Goal: Task Accomplishment & Management: Manage account settings

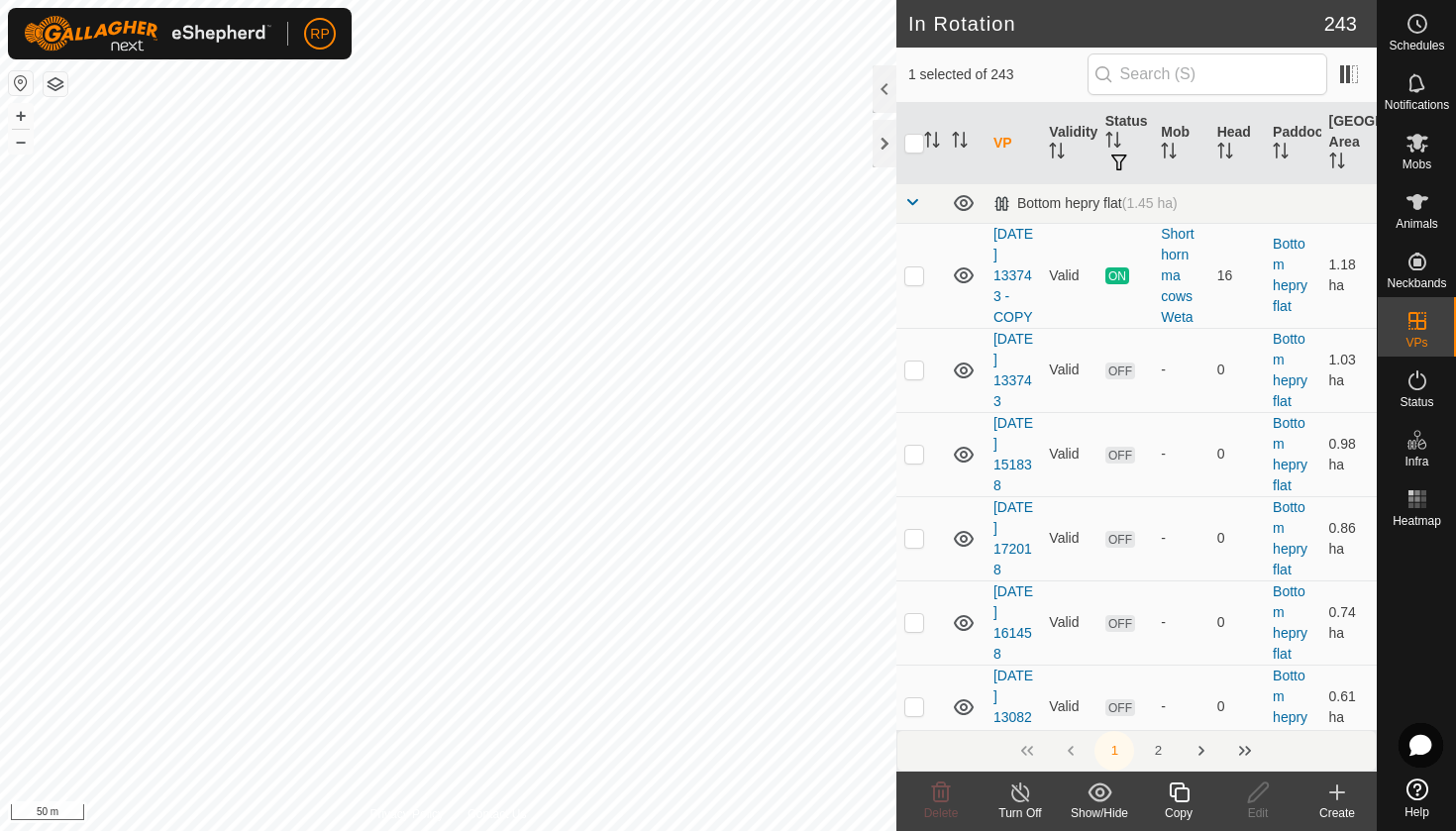
click at [1175, 794] on icon at bounding box center [1178, 792] width 20 height 20
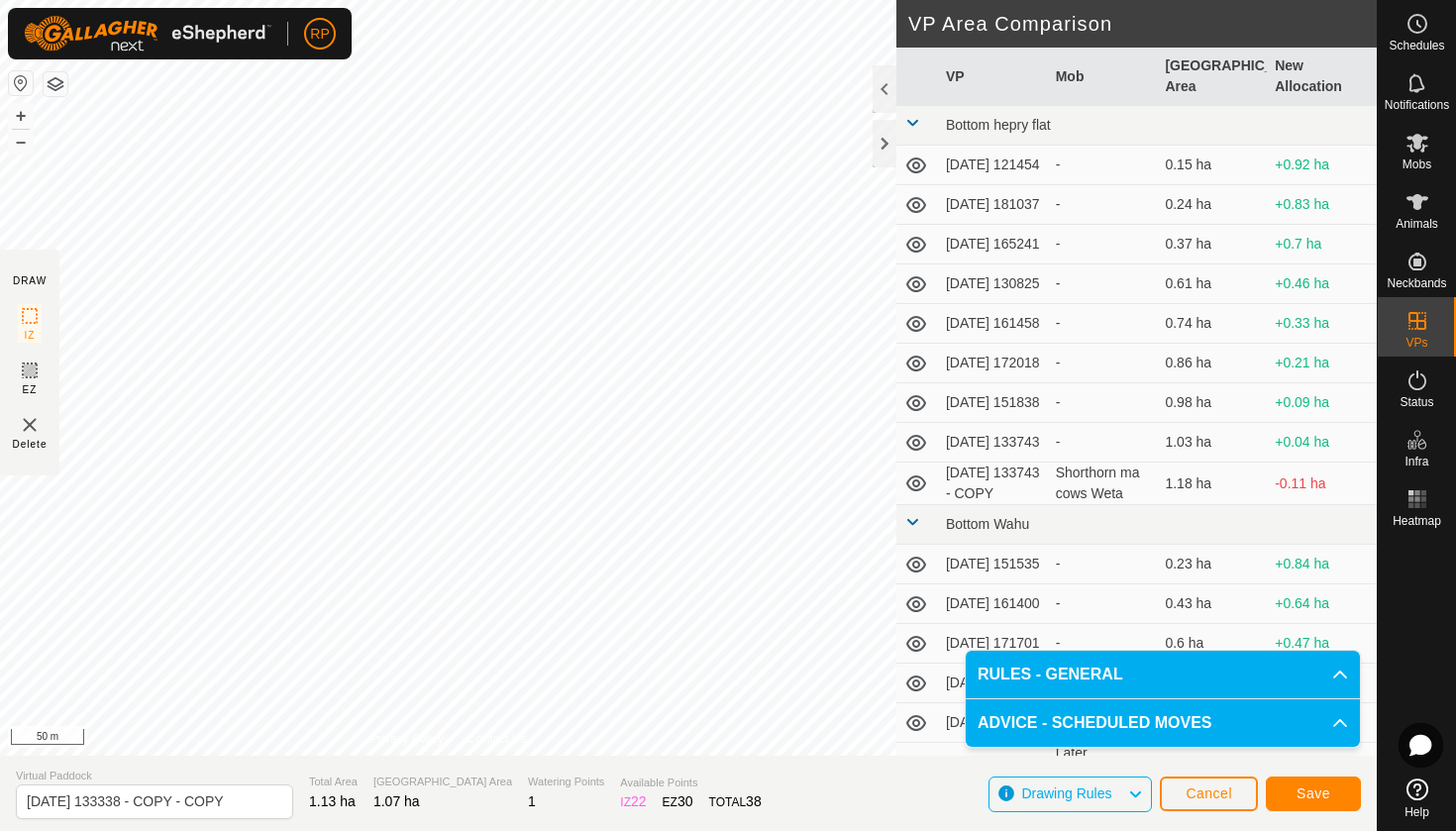
click at [1336, 789] on button "Save" at bounding box center [1313, 793] width 95 height 35
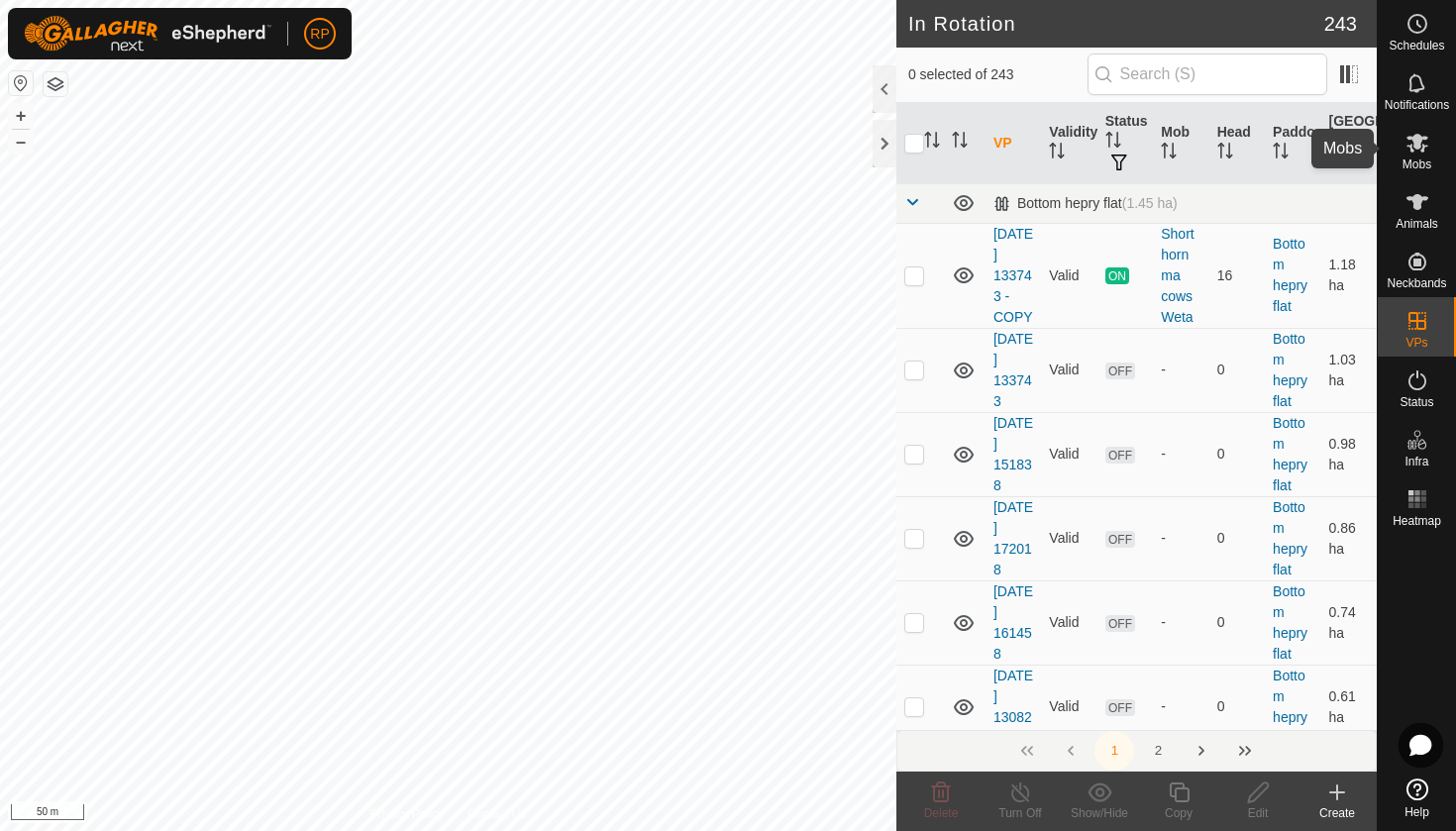
click at [1417, 156] on es-mob-svg-icon at bounding box center [1417, 143] width 36 height 32
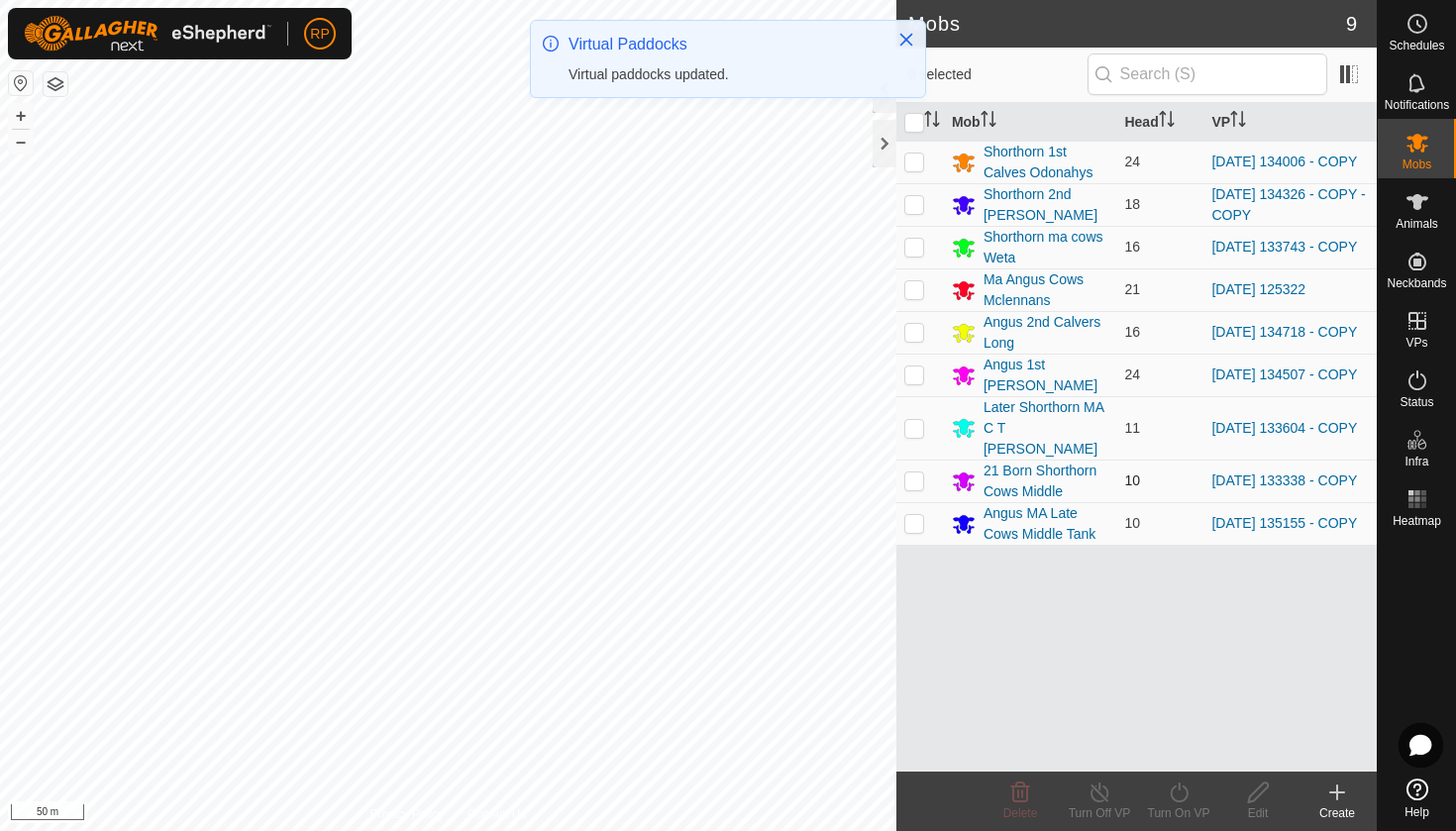
click at [919, 473] on p-checkbox at bounding box center [914, 481] width 20 height 16
checkbox input "true"
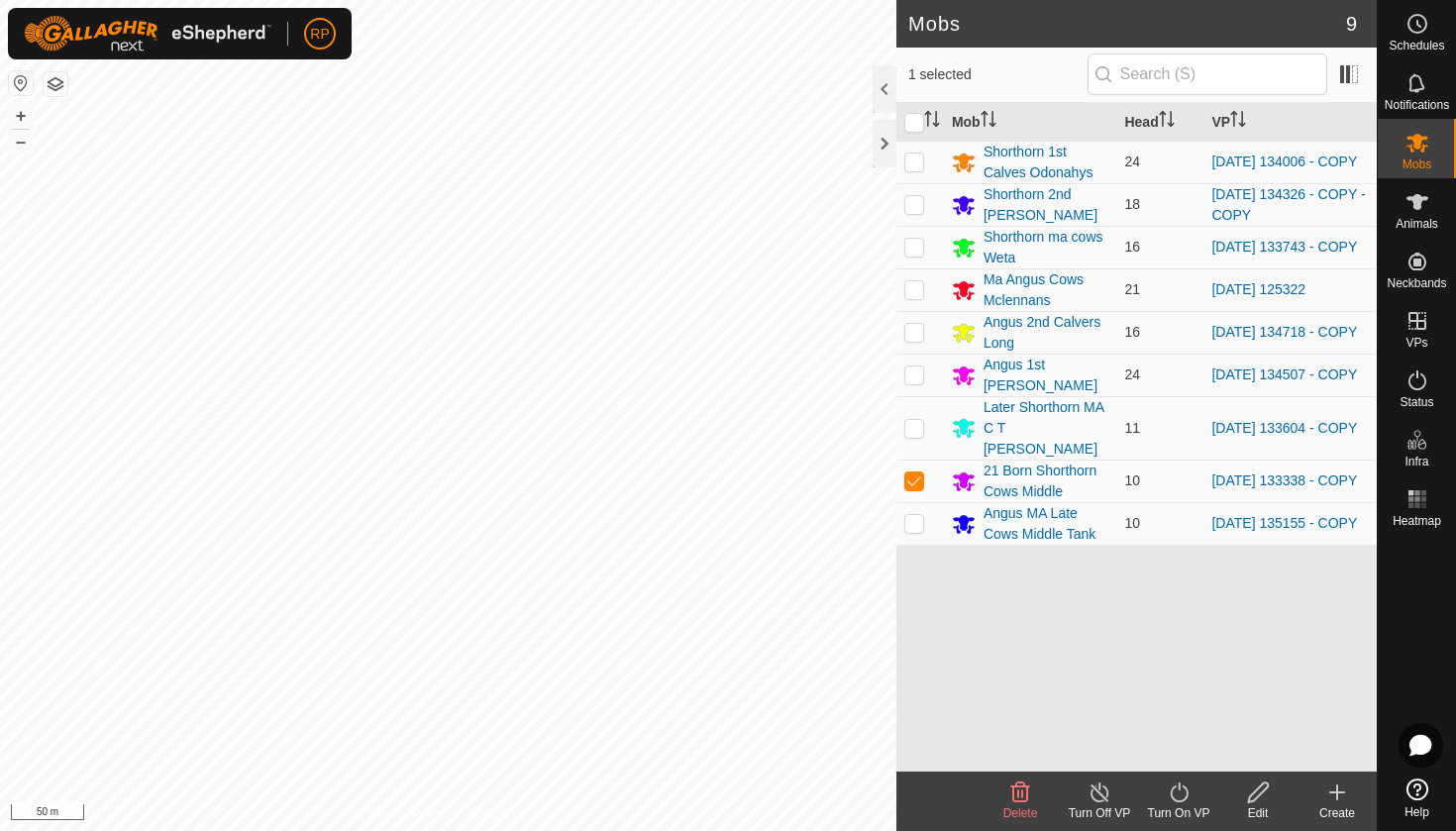
click at [1184, 793] on icon at bounding box center [1178, 792] width 25 height 24
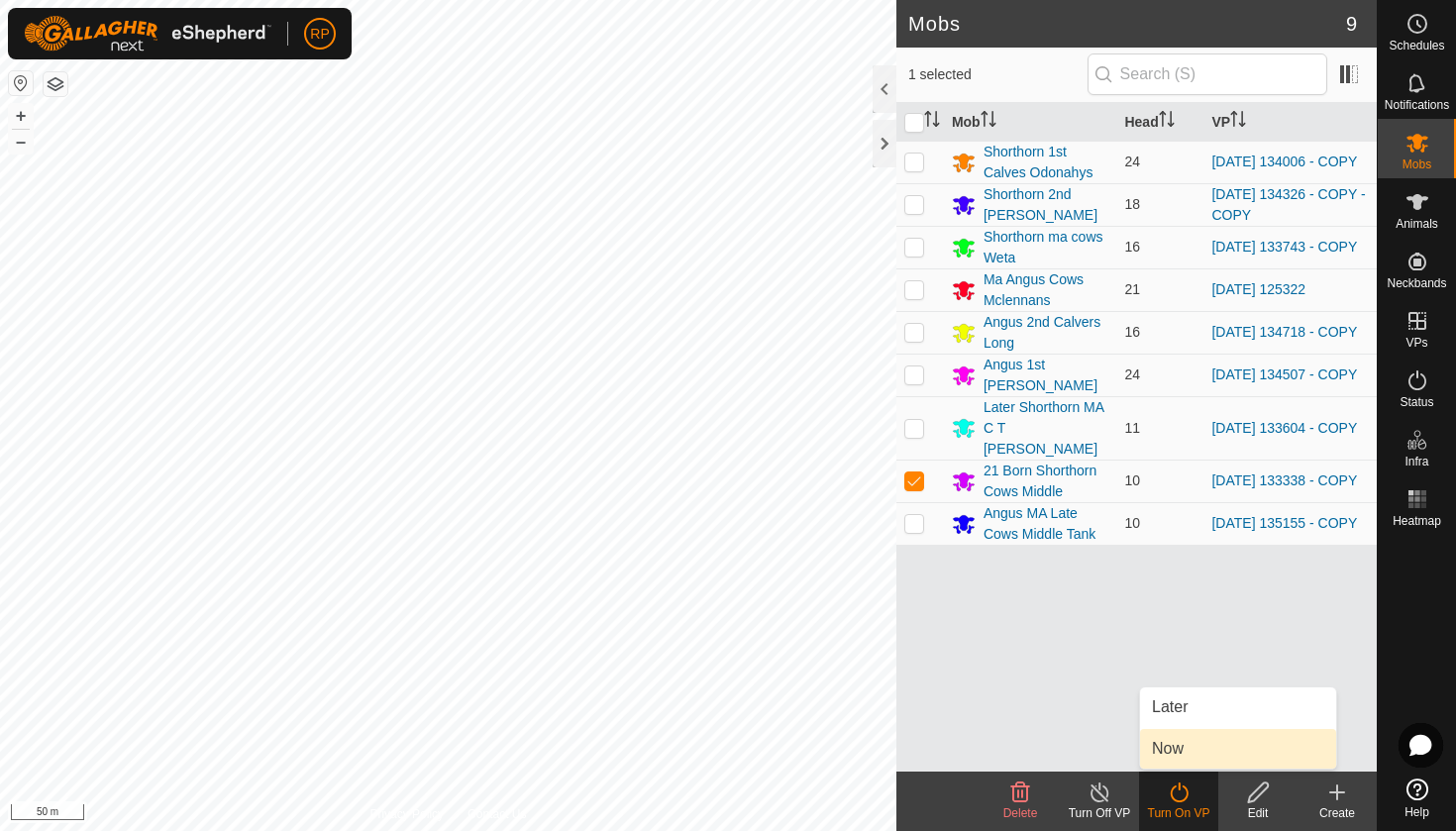
click at [1174, 755] on link "Now" at bounding box center [1238, 749] width 196 height 40
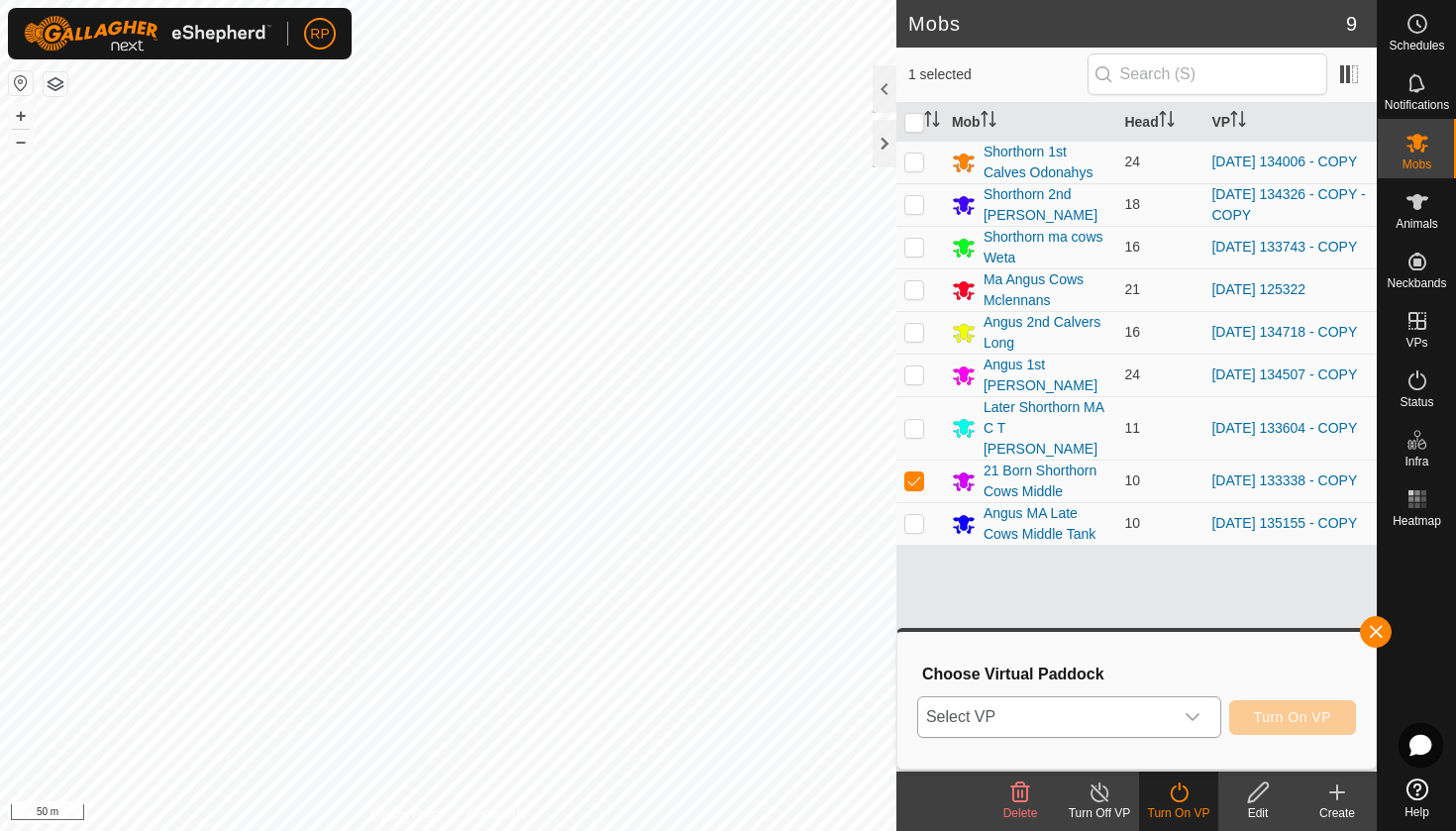
click at [1173, 733] on div "dropdown trigger" at bounding box center [1192, 717] width 40 height 40
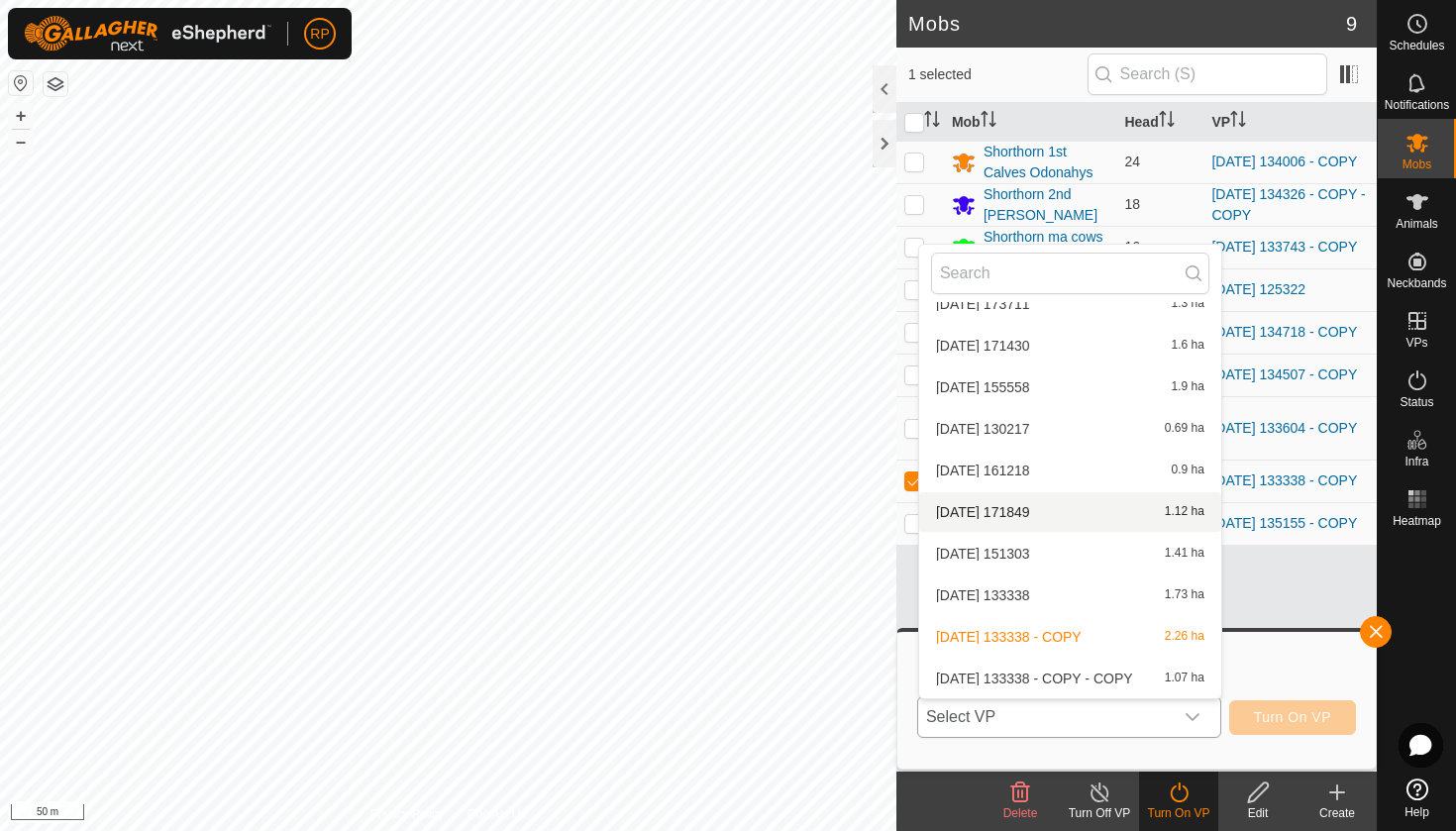
scroll to position [10486, 0]
click at [1105, 680] on li "[DATE] 133338 - COPY - COPY 1.07 ha" at bounding box center [1069, 678] width 302 height 40
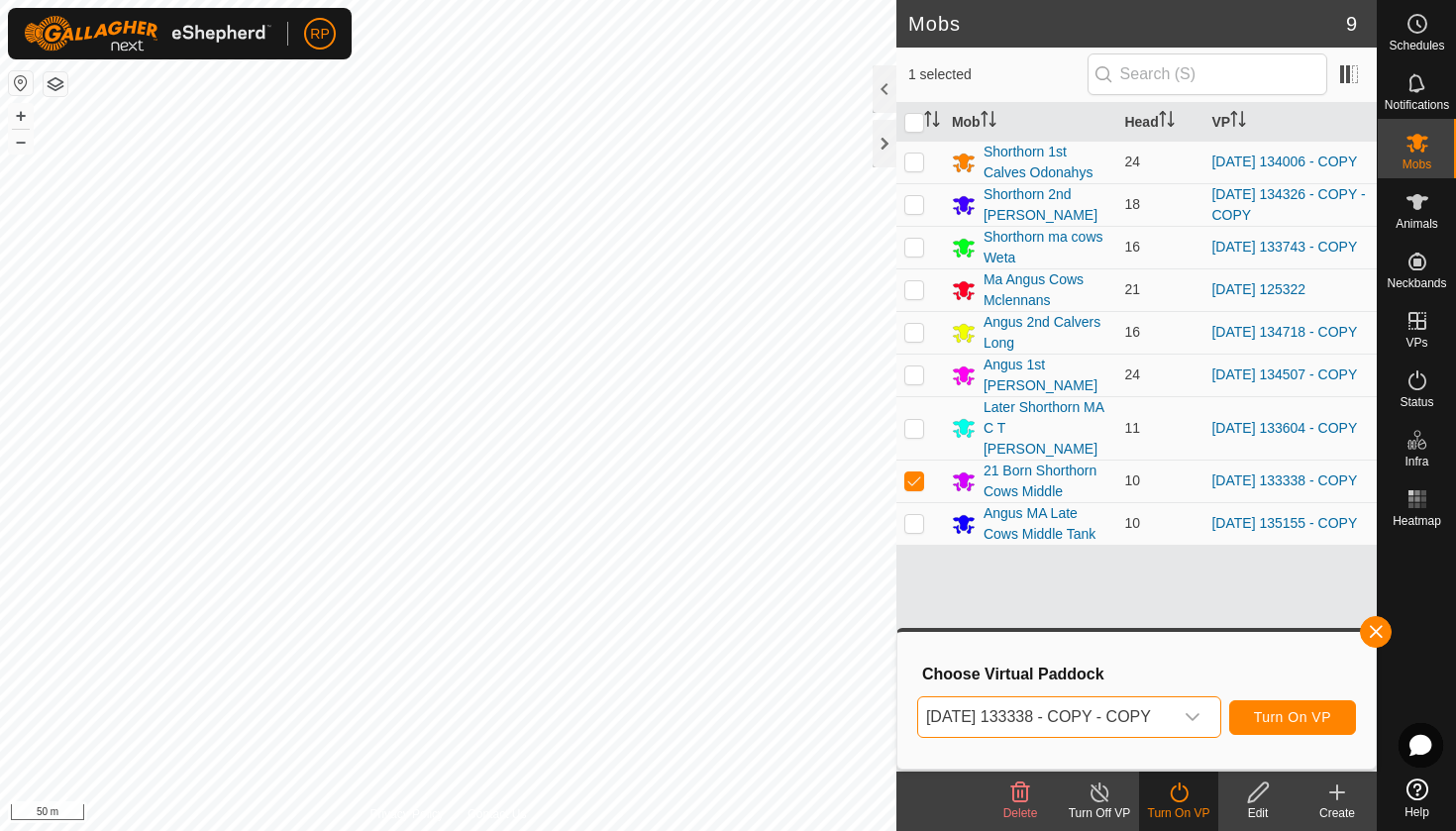
click at [1296, 709] on span "Turn On VP" at bounding box center [1292, 717] width 77 height 16
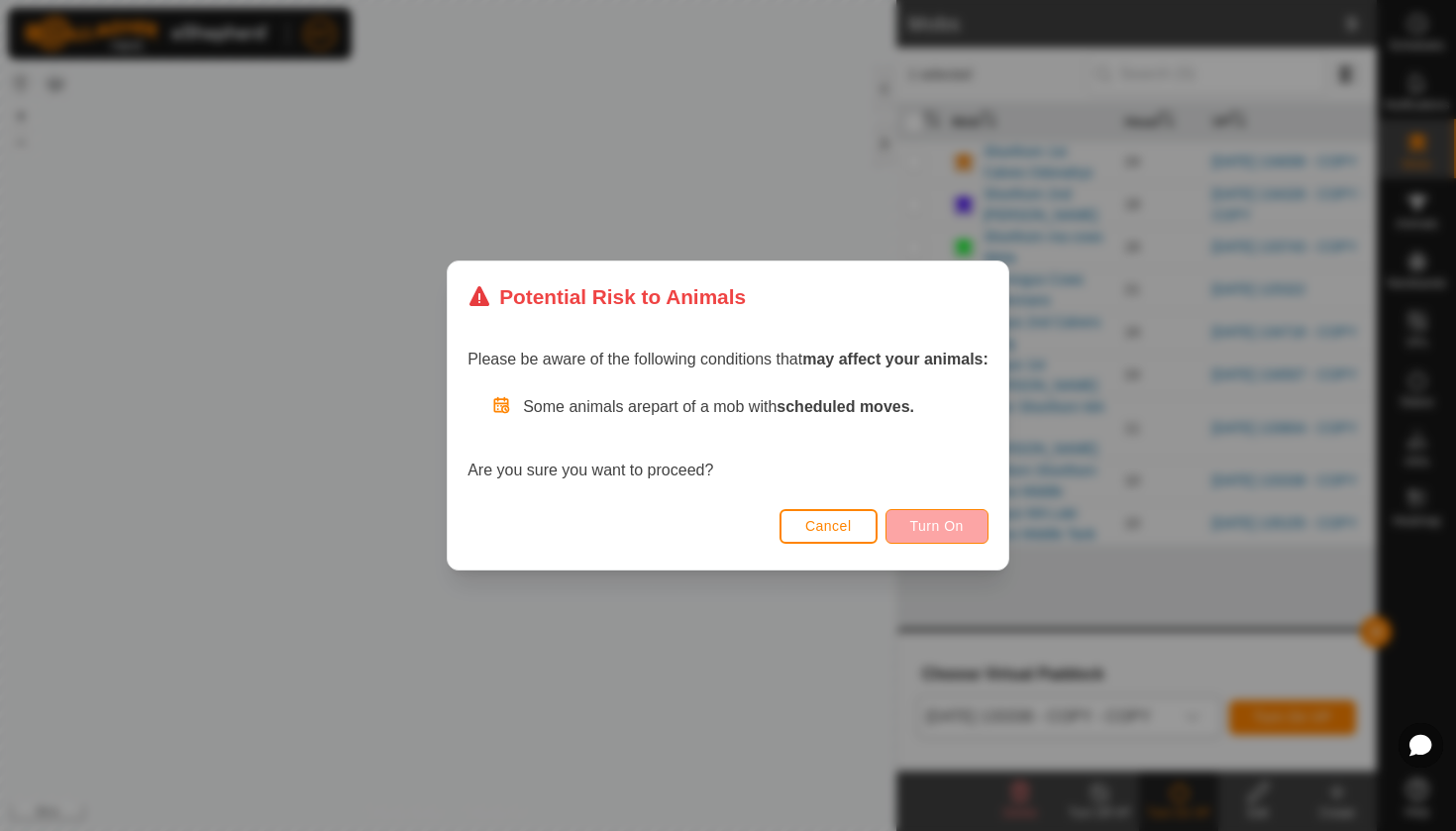
click at [930, 521] on span "Turn On" at bounding box center [937, 527] width 54 height 16
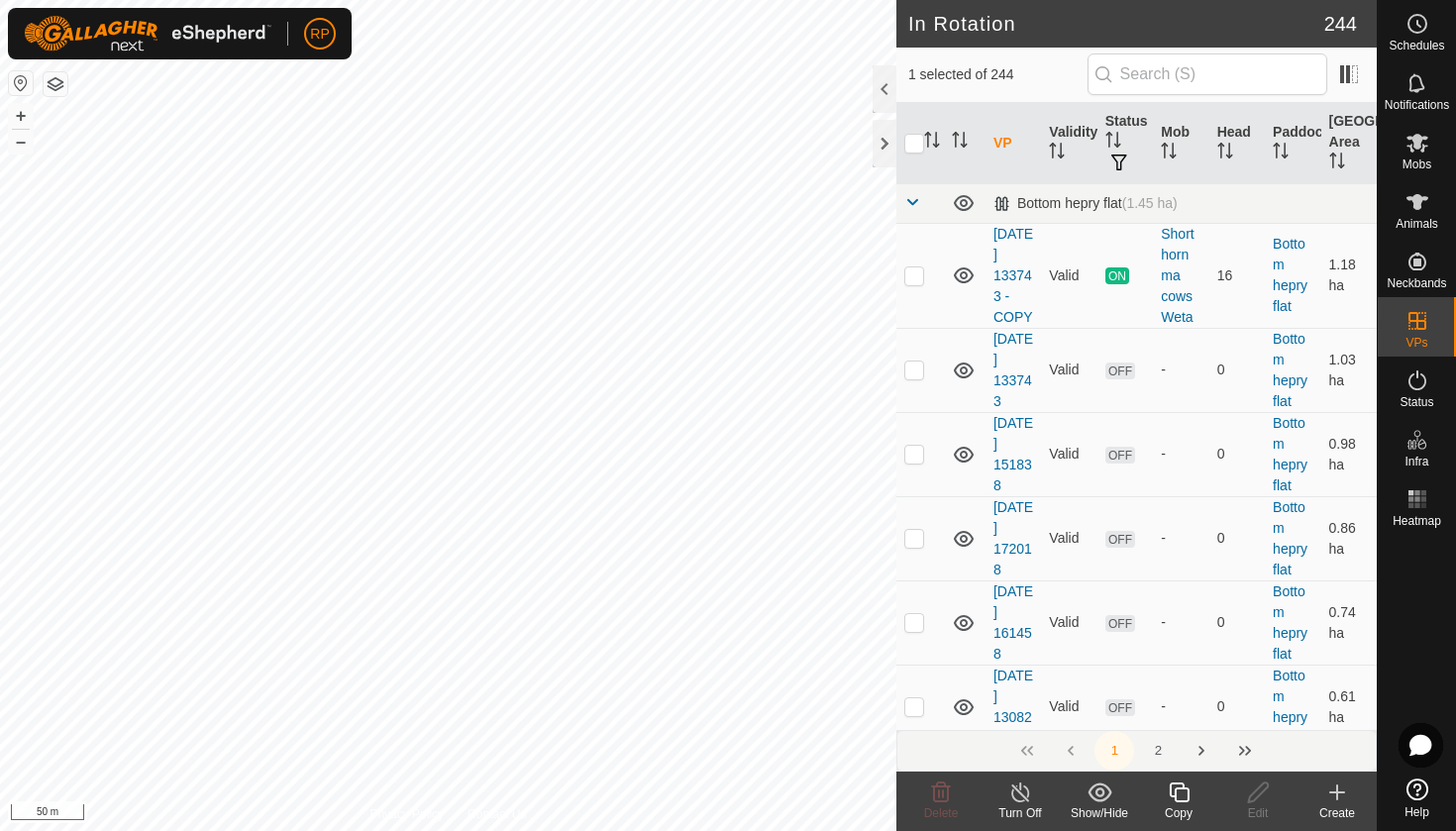
click at [1183, 785] on icon at bounding box center [1178, 792] width 20 height 20
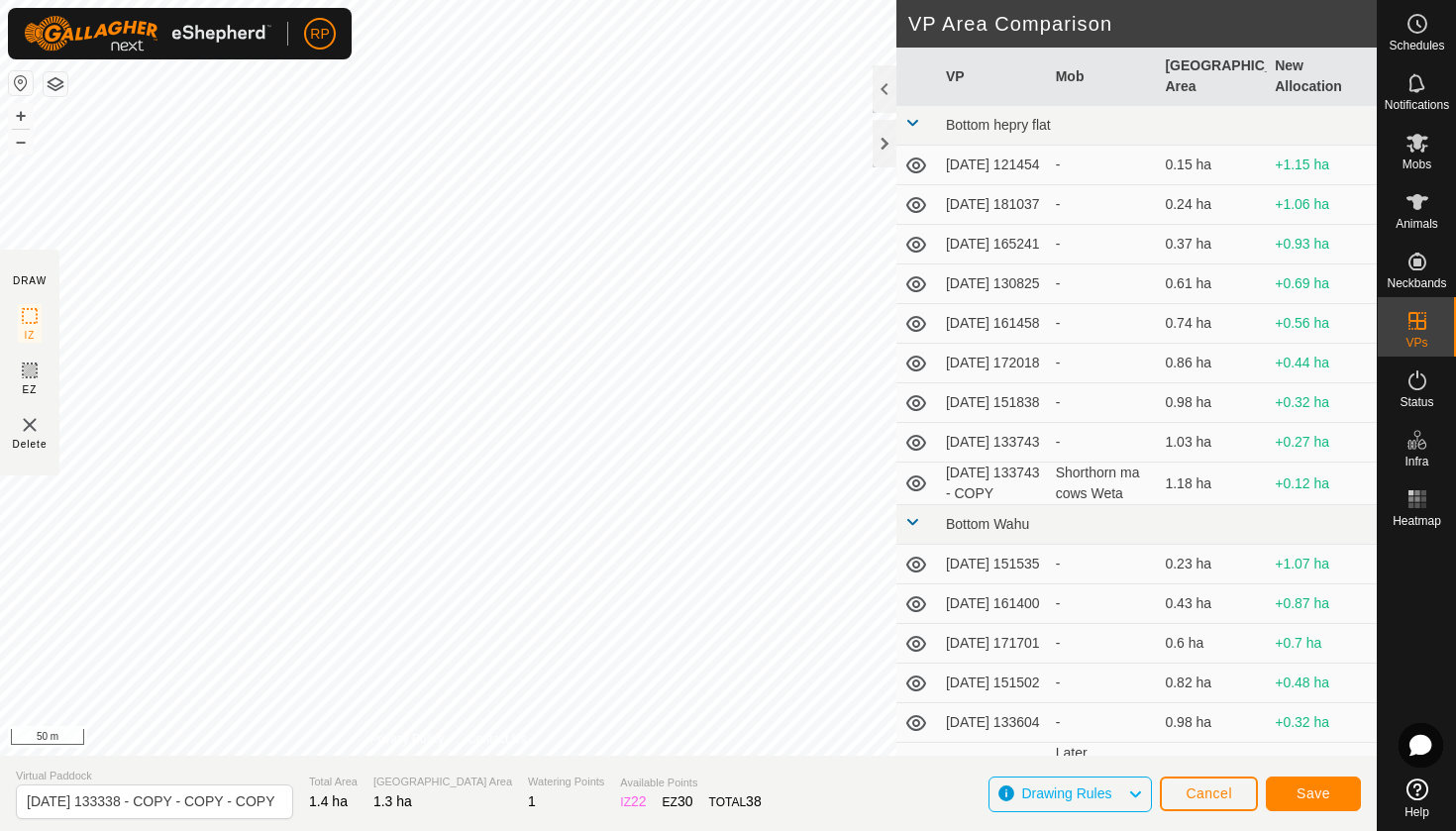
click at [1295, 801] on button "Save" at bounding box center [1313, 793] width 95 height 35
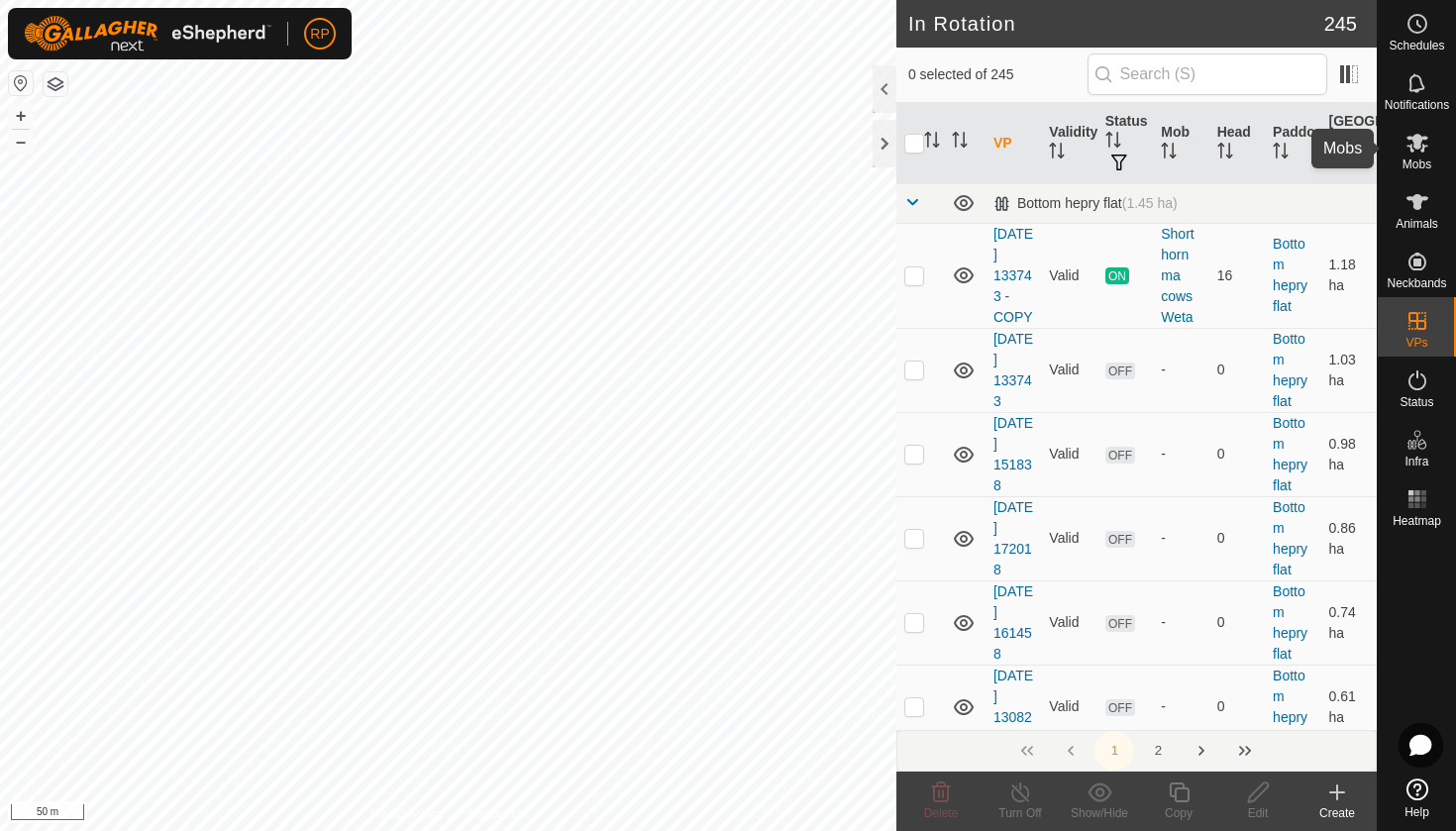
click at [1419, 162] on span "Mobs" at bounding box center [1416, 165] width 29 height 12
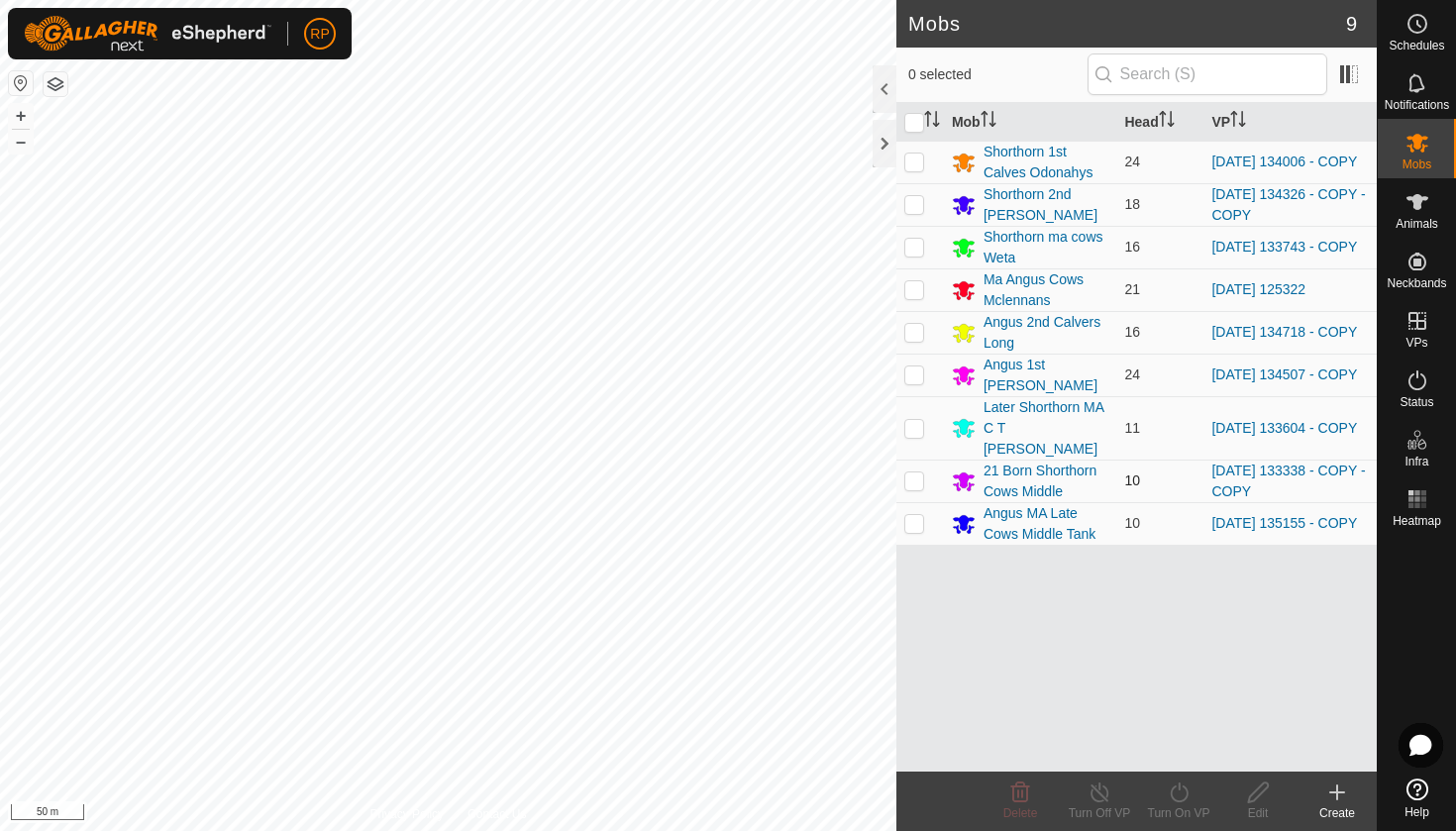
click at [921, 473] on p-checkbox at bounding box center [914, 481] width 20 height 16
checkbox input "true"
click at [1171, 803] on icon at bounding box center [1178, 792] width 25 height 24
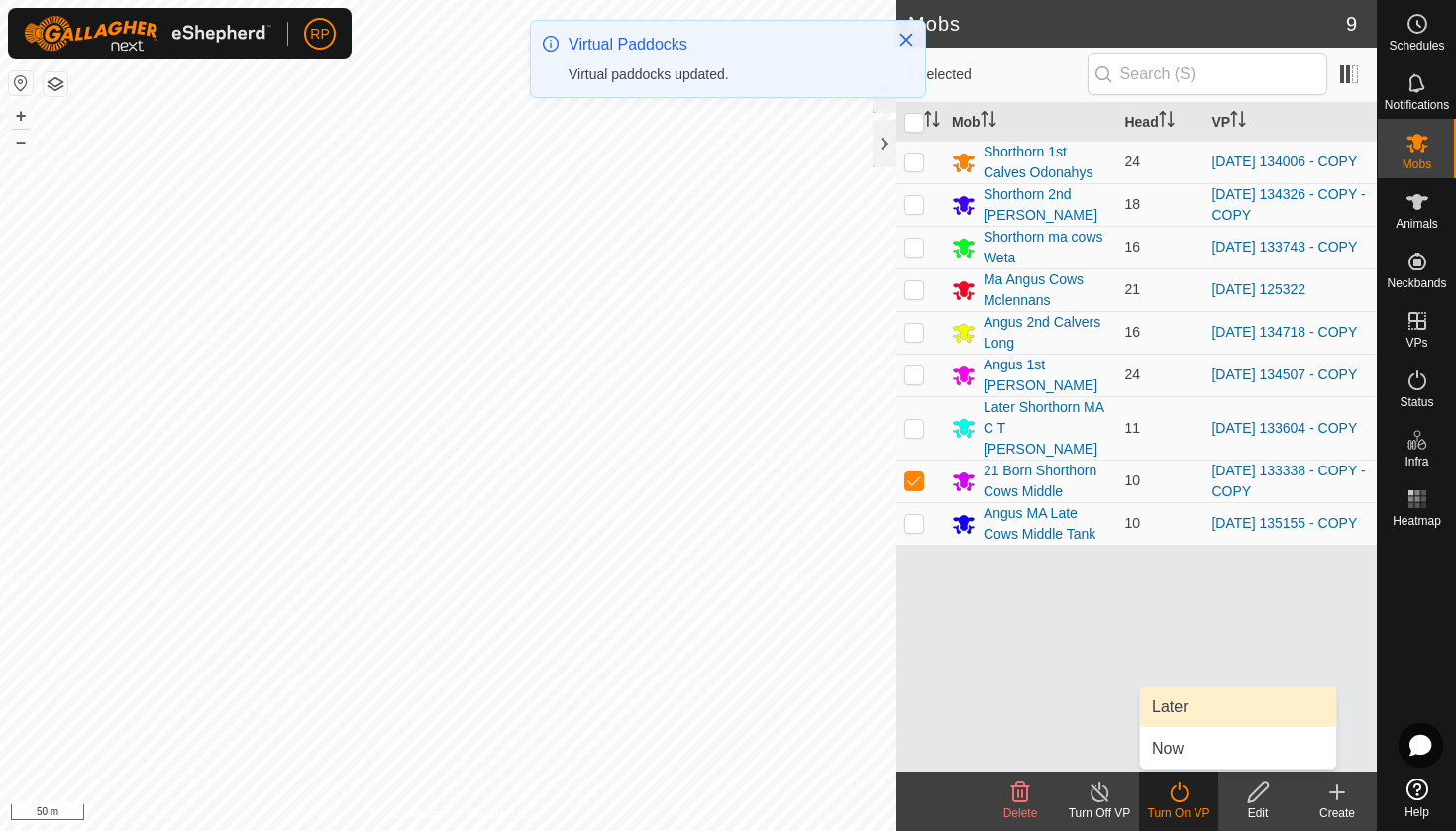
click at [1178, 715] on link "Later" at bounding box center [1238, 707] width 196 height 40
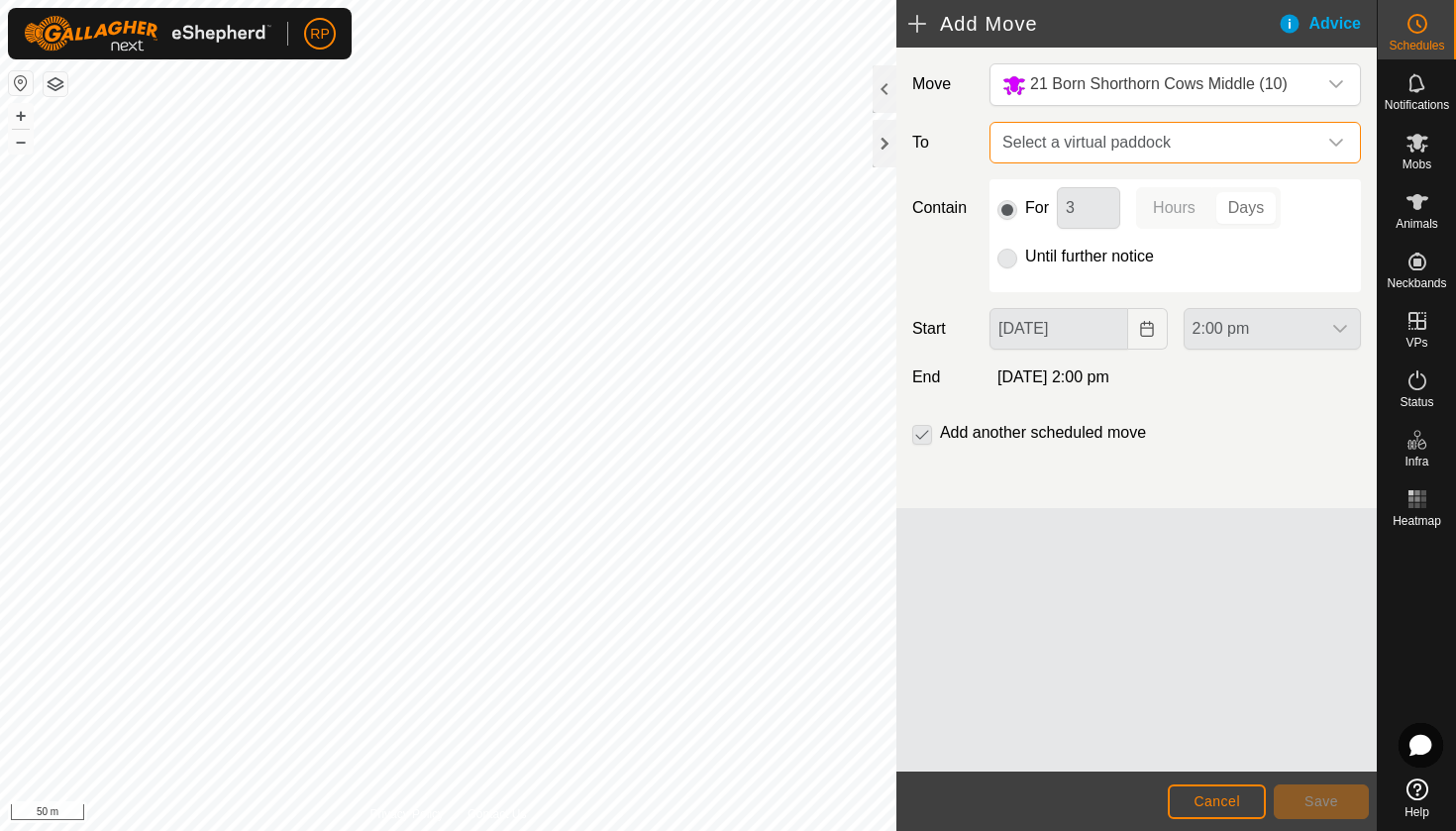
click at [1056, 132] on span "Select a virtual paddock" at bounding box center [1155, 143] width 322 height 40
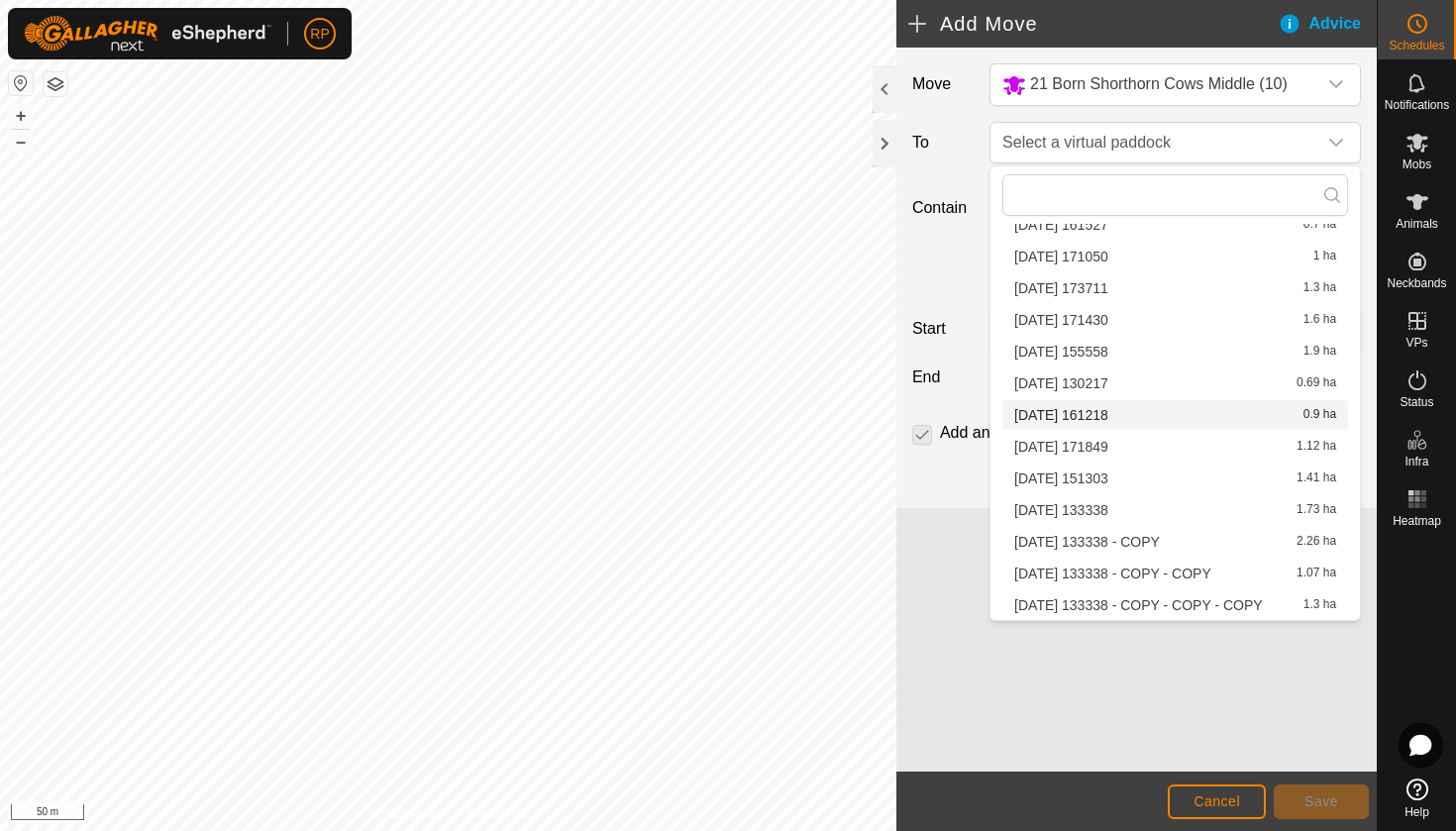
scroll to position [8100, 0]
click at [1096, 616] on li "[DATE] 133338 - COPY - COPY - COPY 1.3 ha" at bounding box center [1175, 606] width 346 height 30
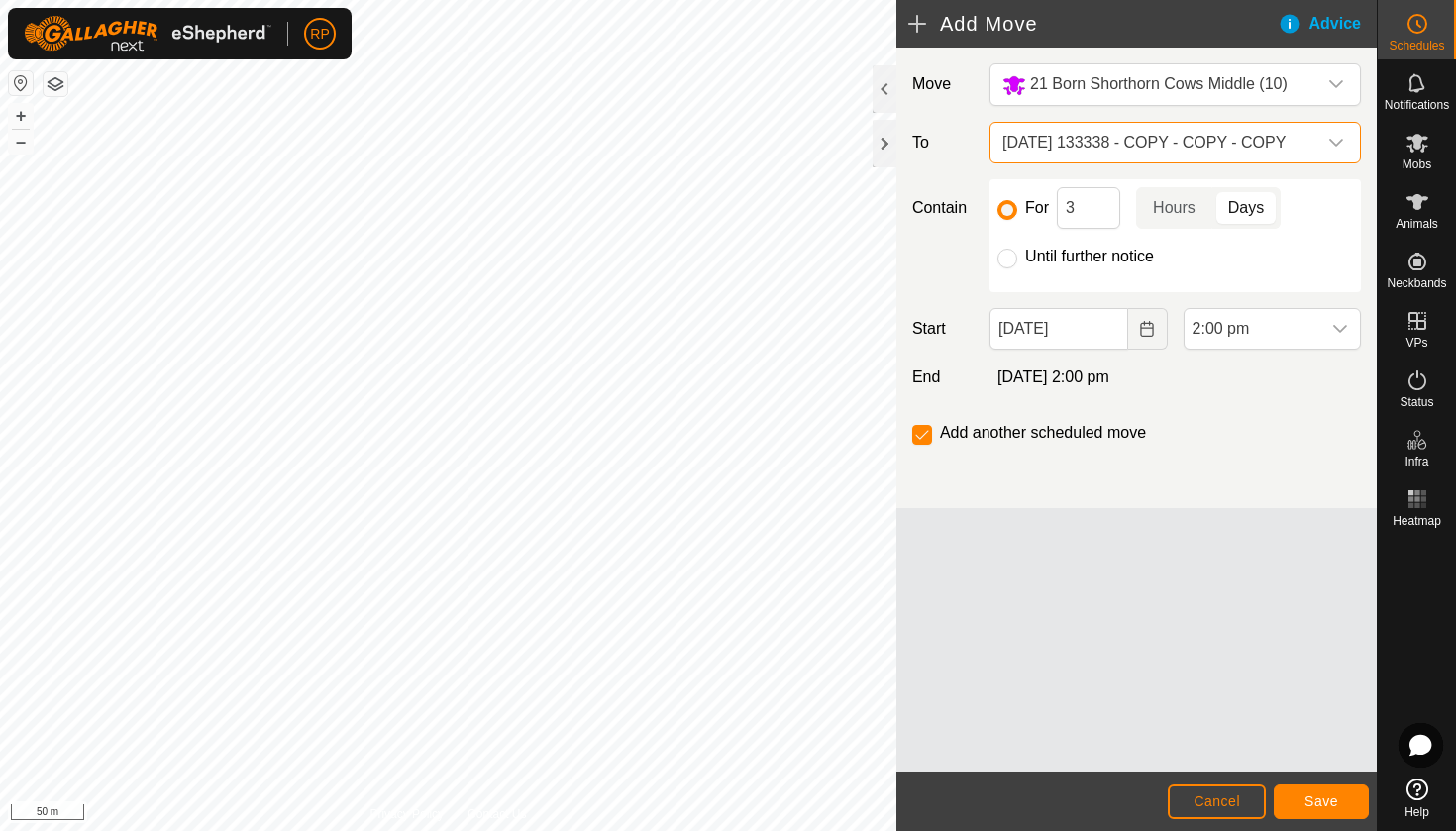
click at [1007, 269] on div "For 3 Hours Days Until further notice" at bounding box center [1175, 236] width 372 height 113
click at [1003, 254] on input "Until further notice" at bounding box center [1007, 259] width 20 height 20
radio input "true"
checkbox input "false"
click at [1148, 327] on icon "Choose Date" at bounding box center [1146, 329] width 13 height 16
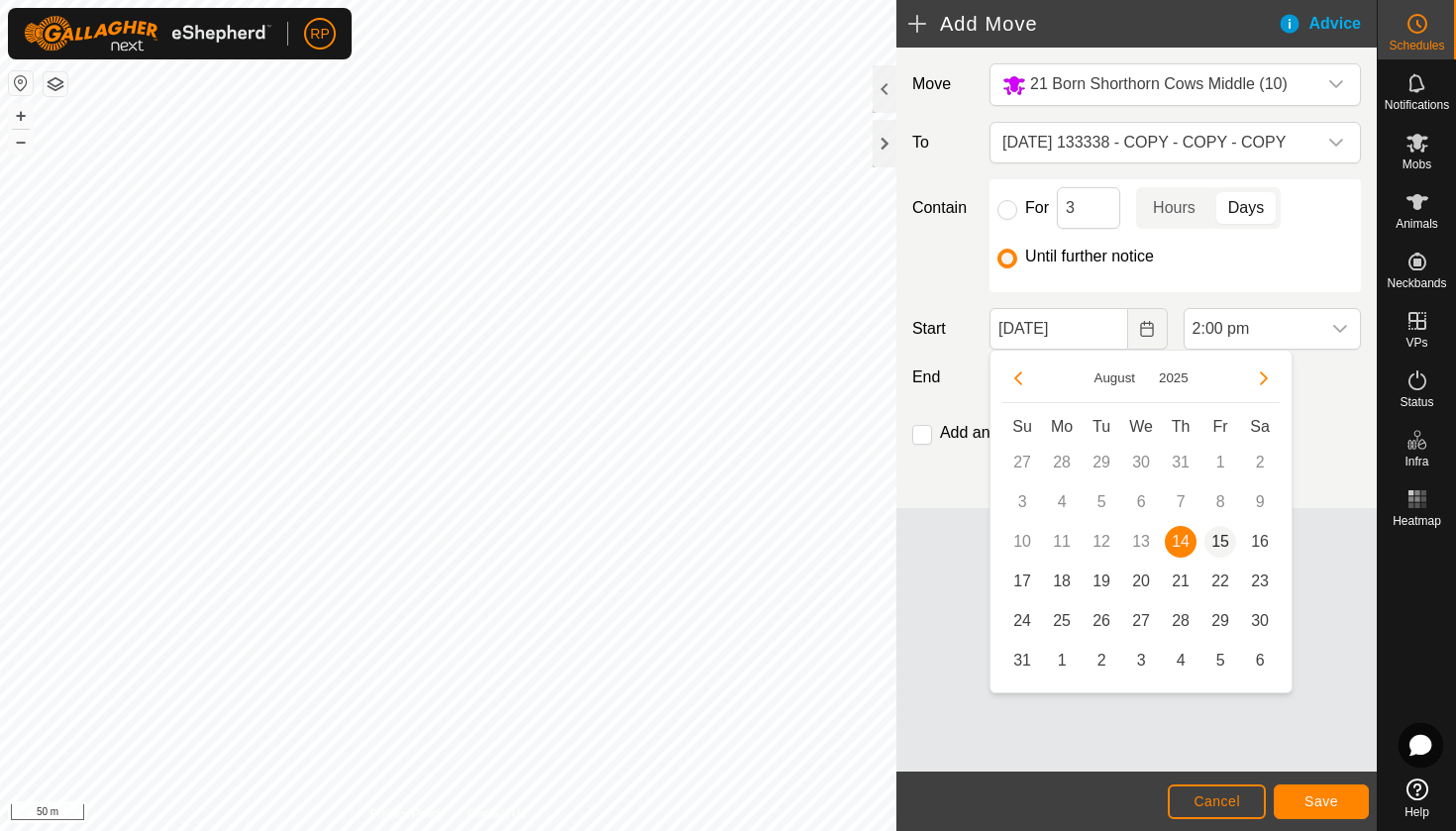
click at [1224, 534] on span "15" at bounding box center [1220, 542] width 32 height 32
type input "[DATE]"
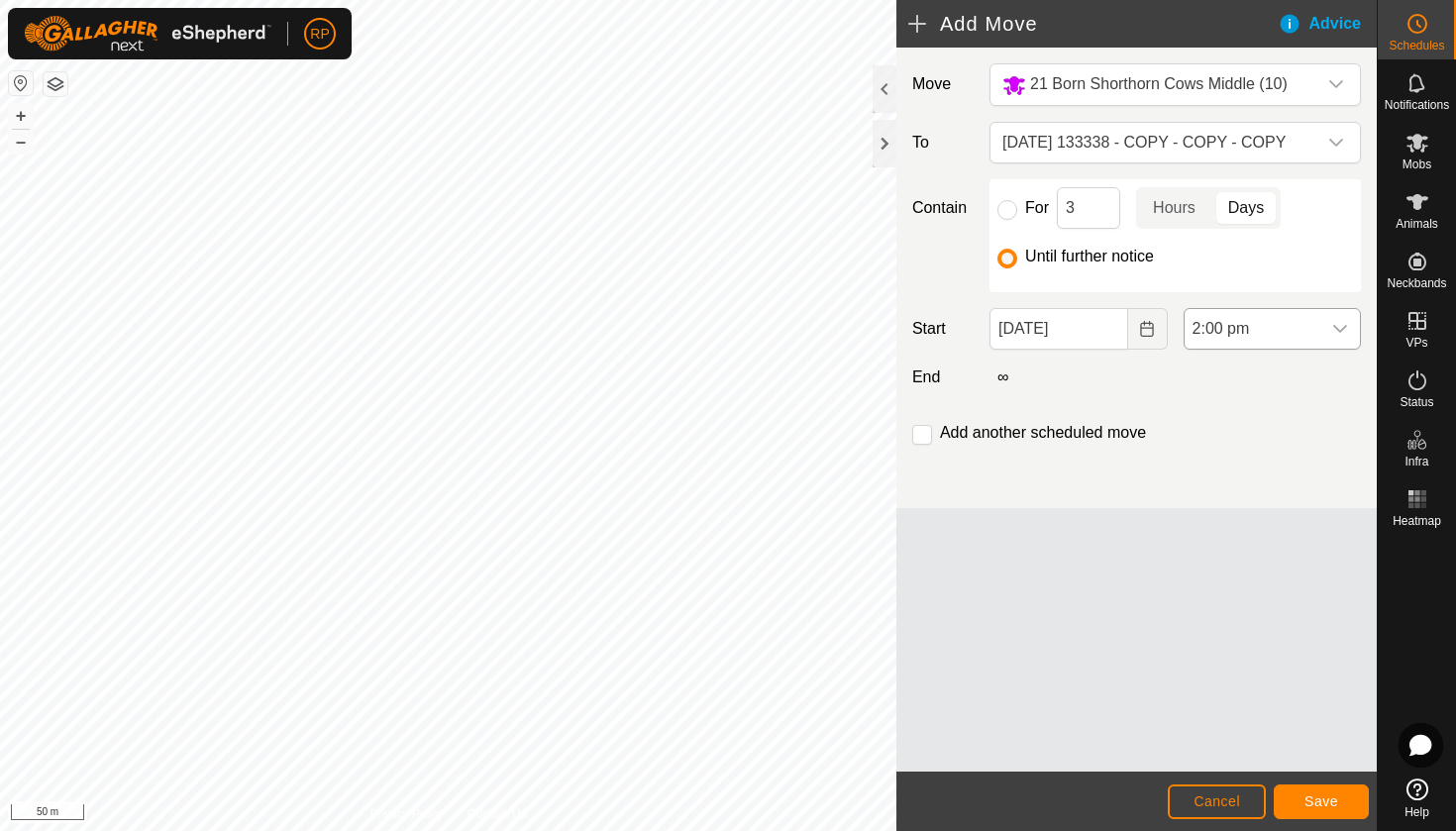
click at [1337, 334] on icon "dropdown trigger" at bounding box center [1340, 329] width 16 height 16
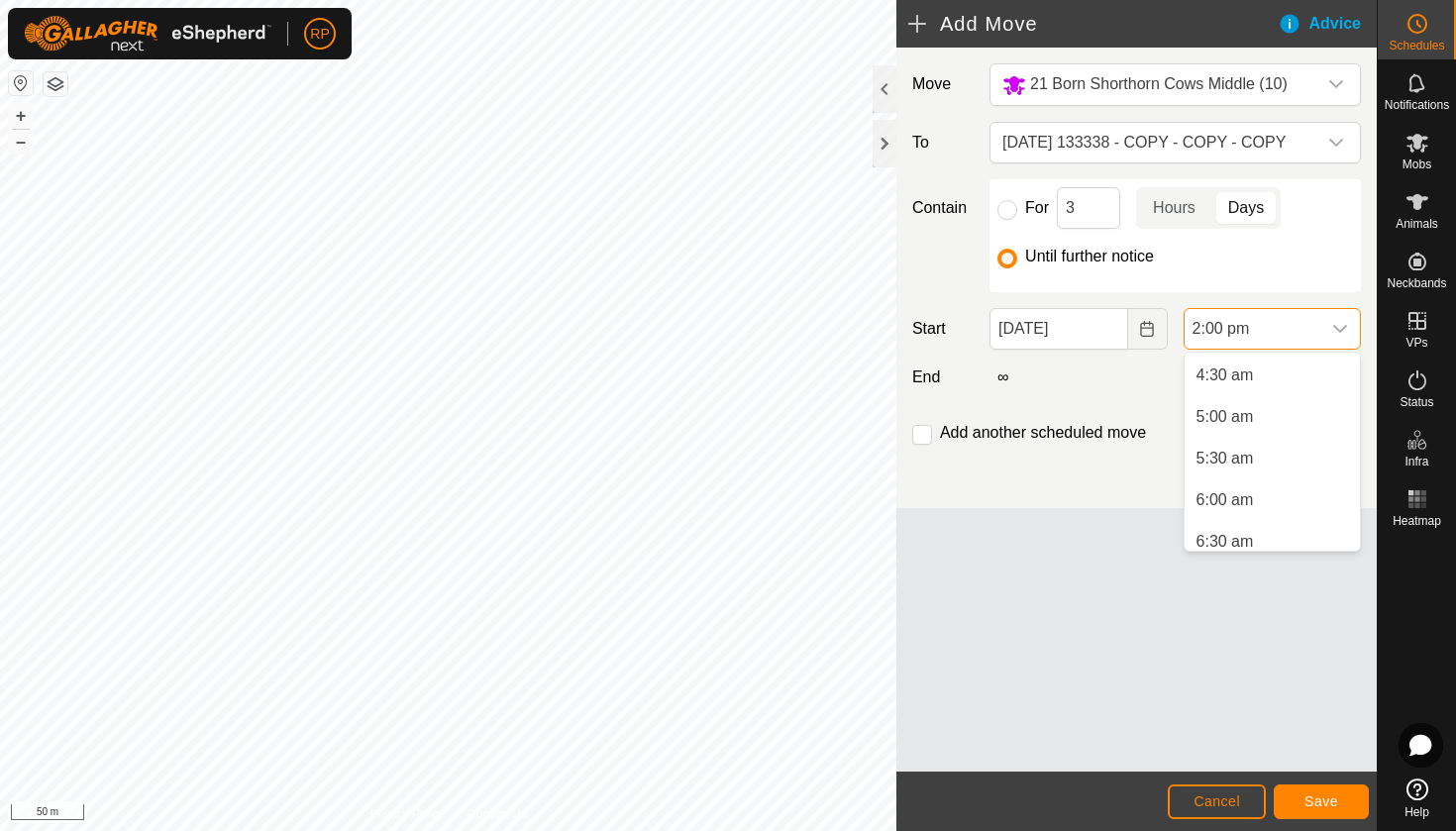
scroll to position [373, 0]
click at [1205, 497] on li "6:00 am" at bounding box center [1272, 500] width 175 height 40
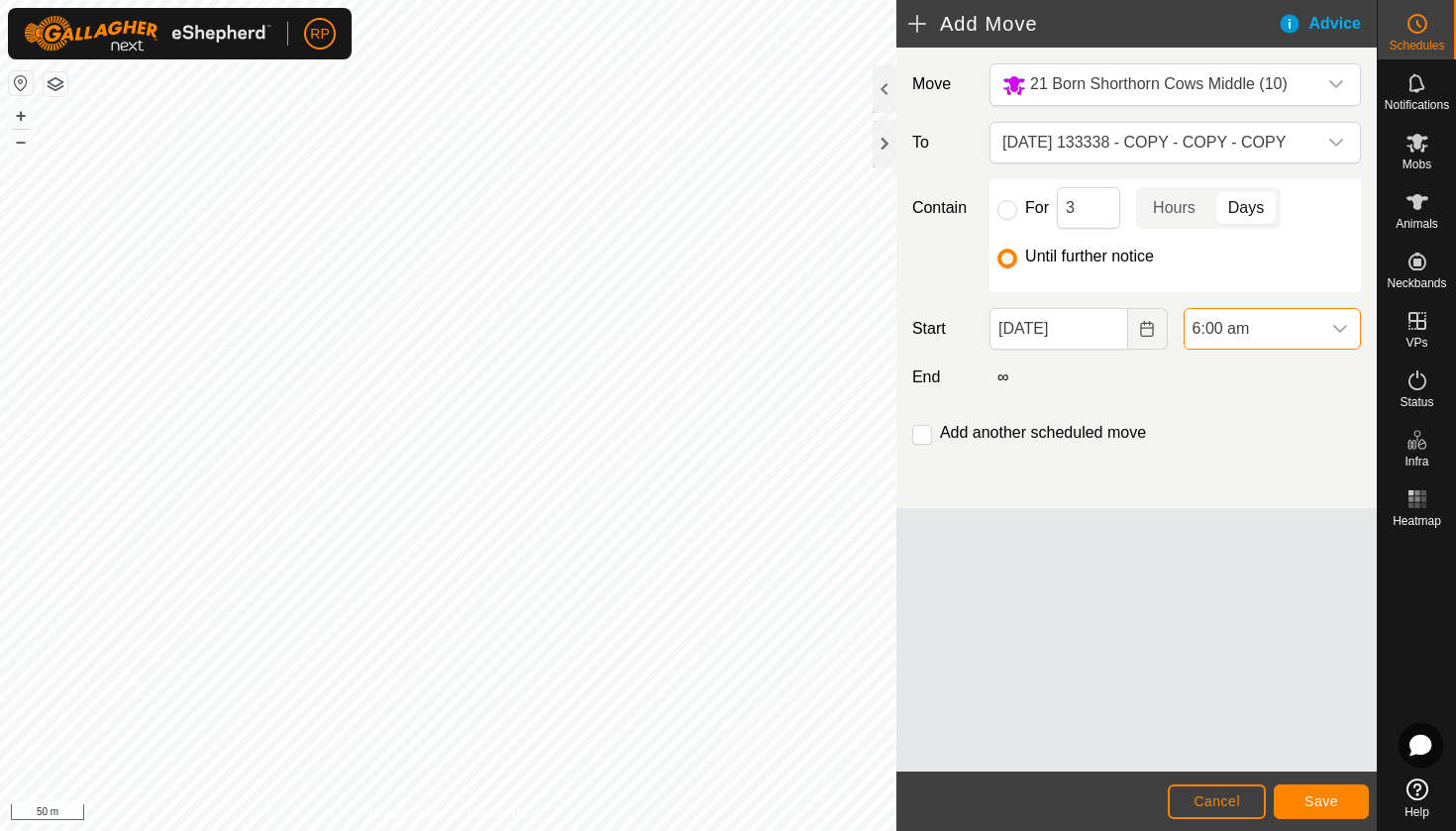
click at [1335, 797] on span "Save" at bounding box center [1321, 801] width 34 height 16
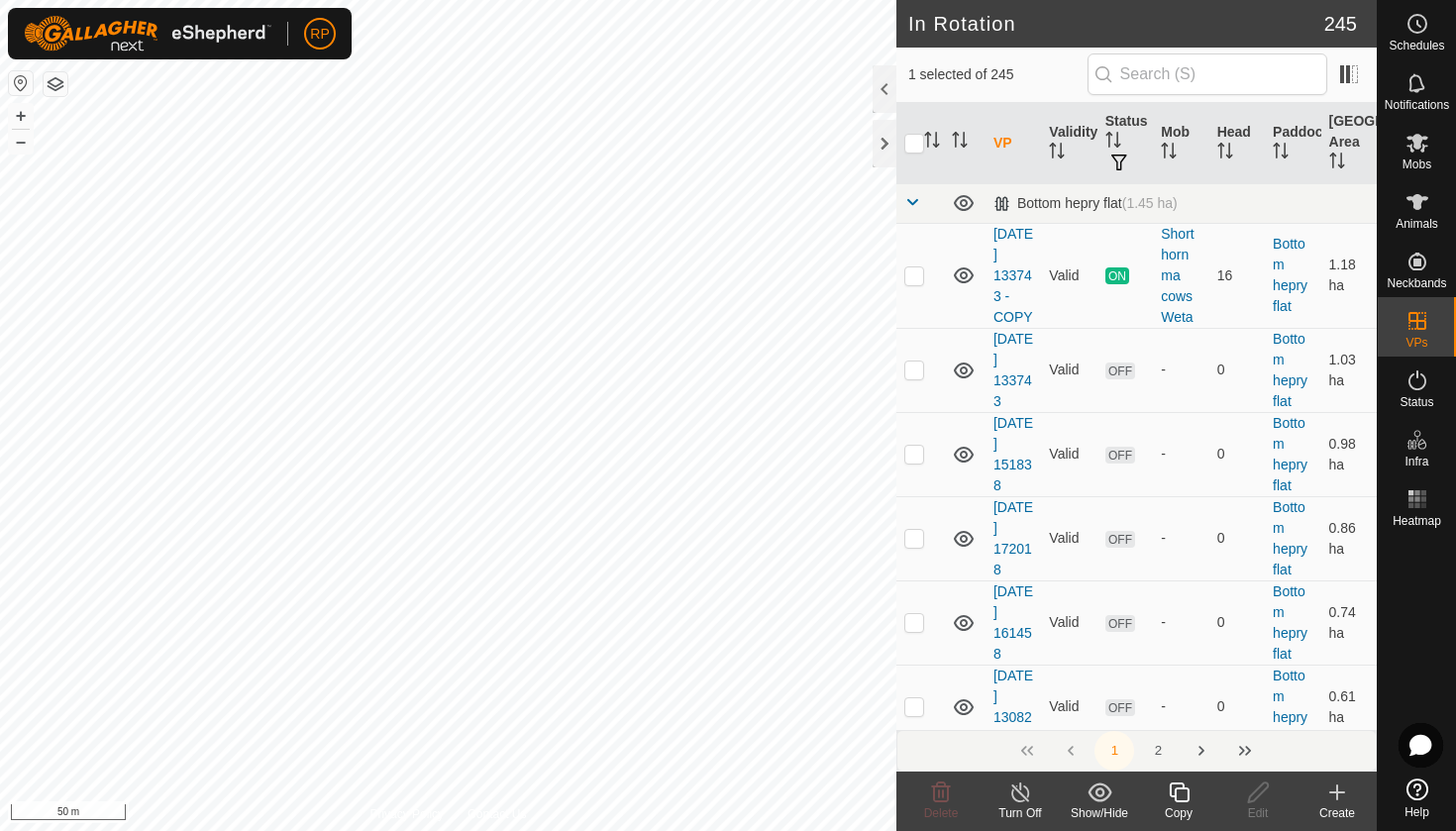
click at [1175, 784] on icon at bounding box center [1178, 792] width 20 height 20
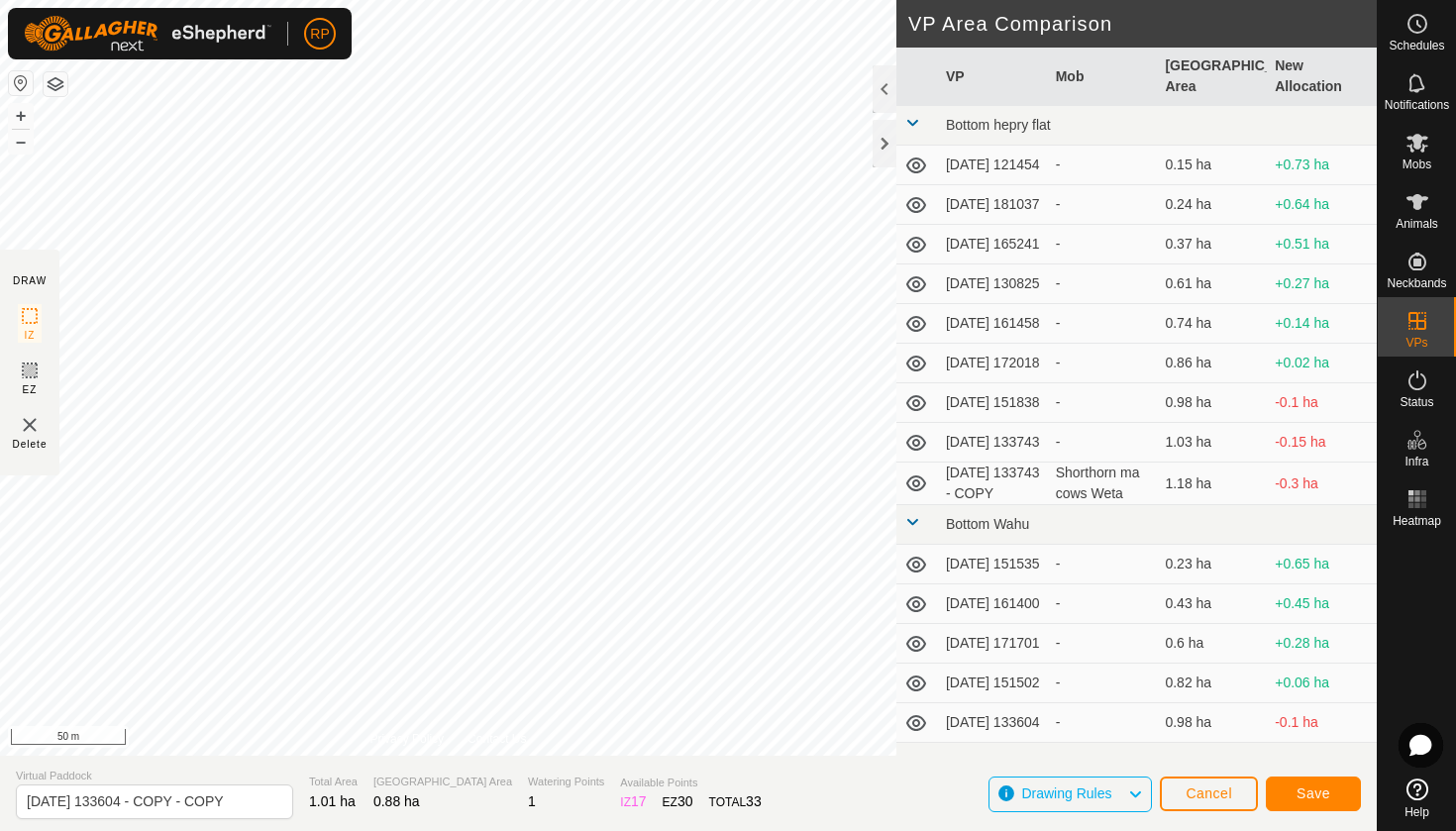
click at [1289, 784] on button "Save" at bounding box center [1313, 793] width 95 height 35
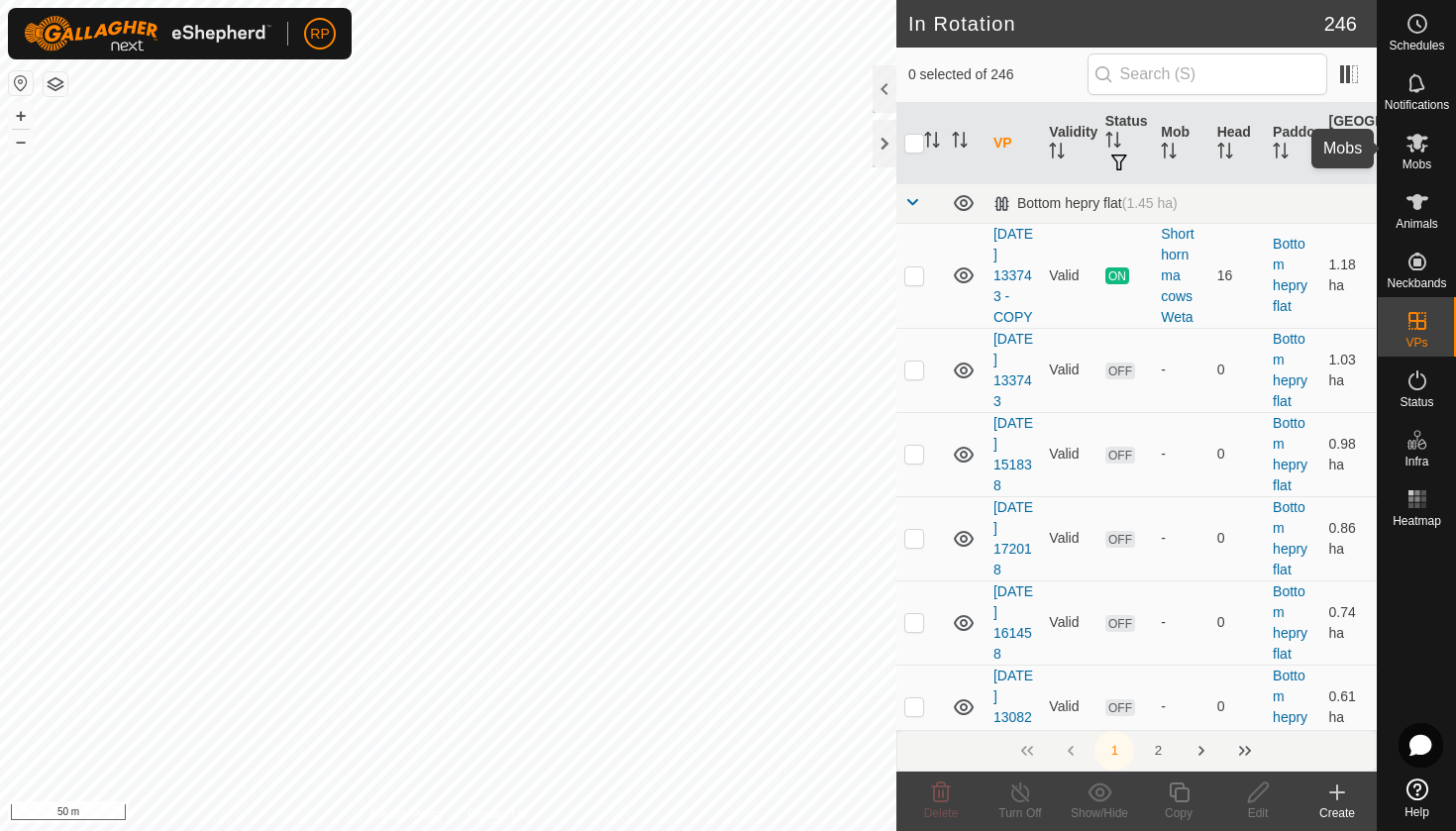
click at [1423, 161] on span "Mobs" at bounding box center [1416, 165] width 29 height 12
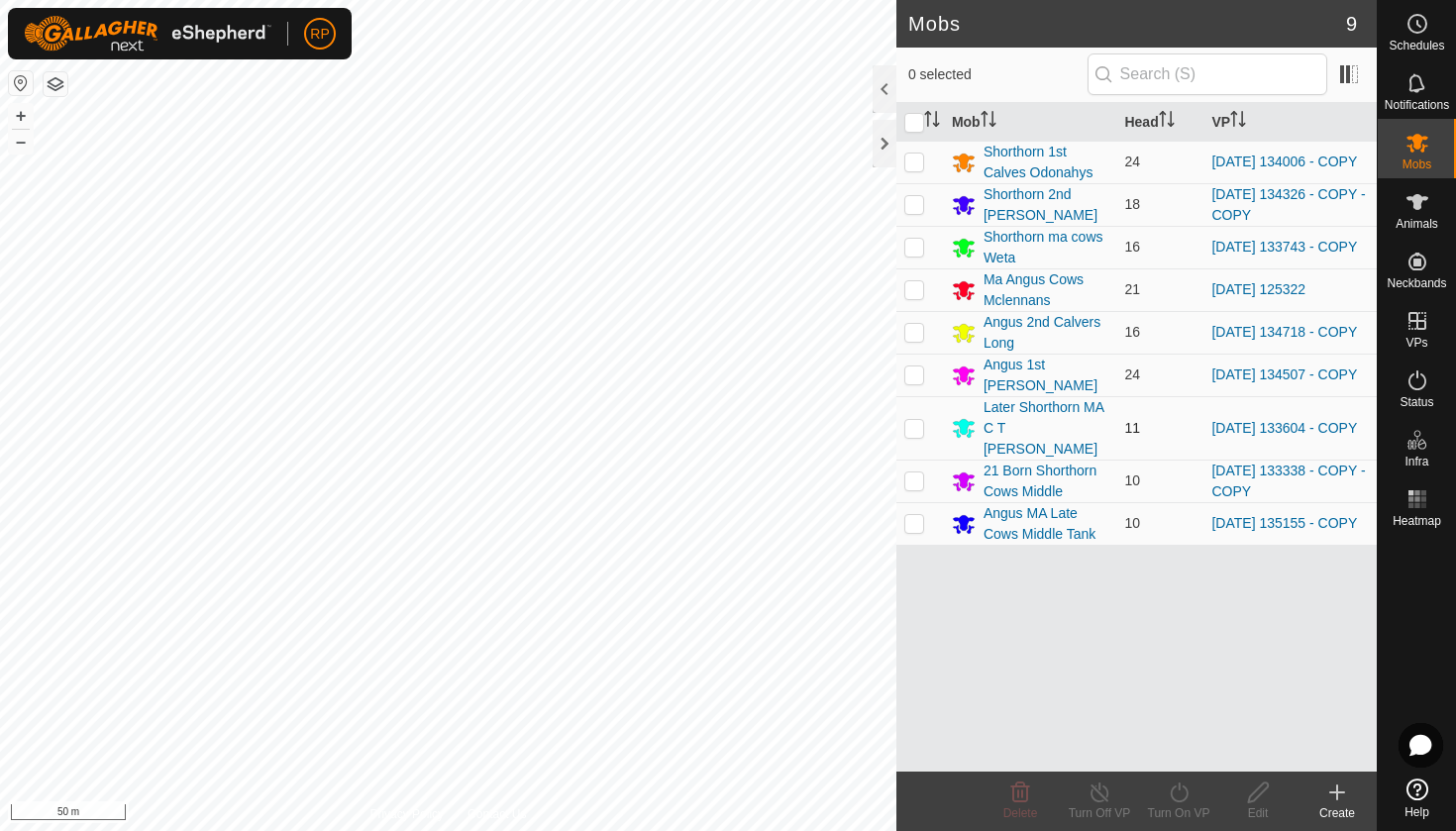
click at [914, 421] on p-checkbox at bounding box center [914, 428] width 20 height 16
checkbox input "true"
click at [1180, 790] on icon at bounding box center [1178, 792] width 25 height 24
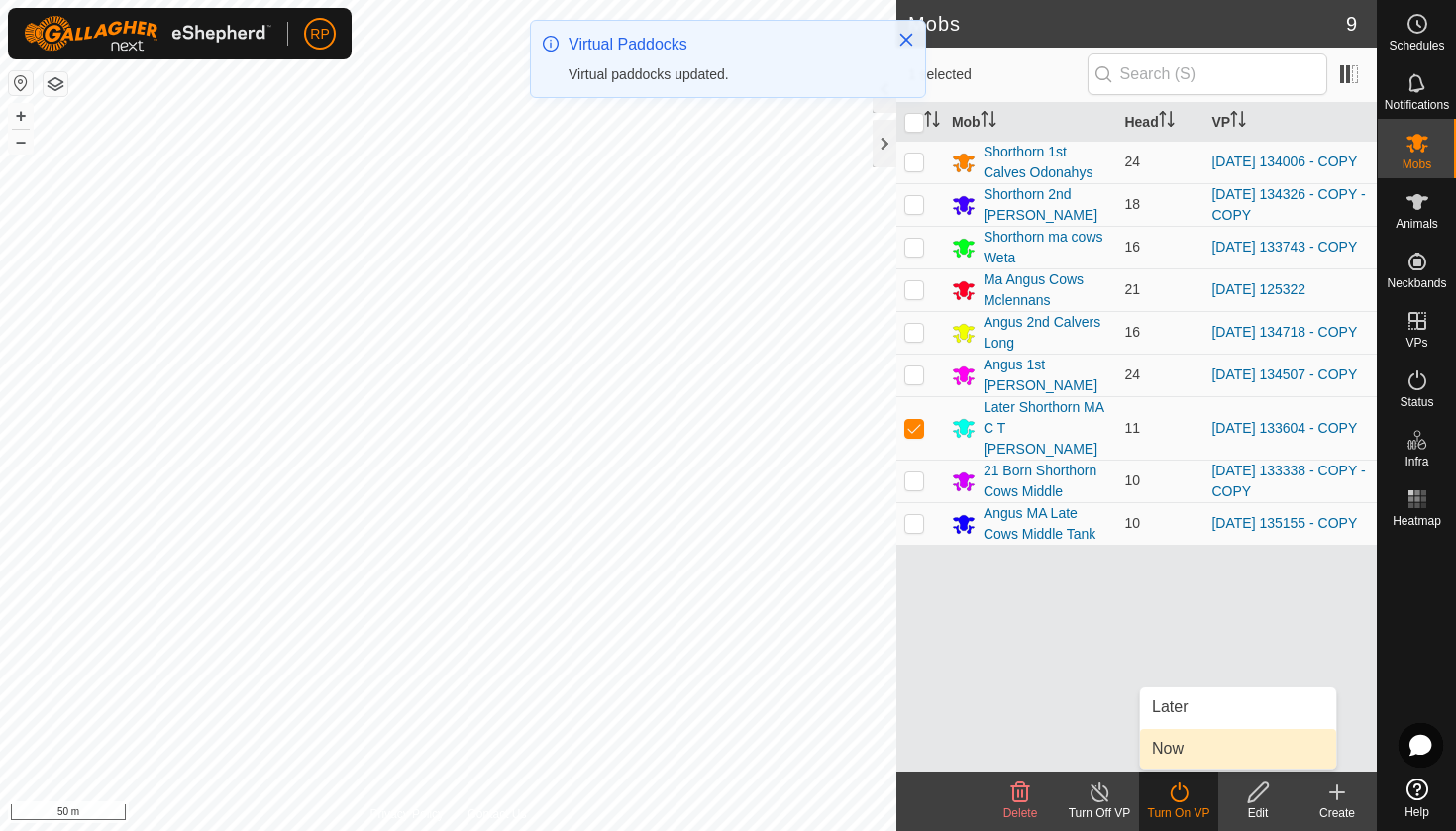
click at [1185, 767] on link "Now" at bounding box center [1238, 749] width 196 height 40
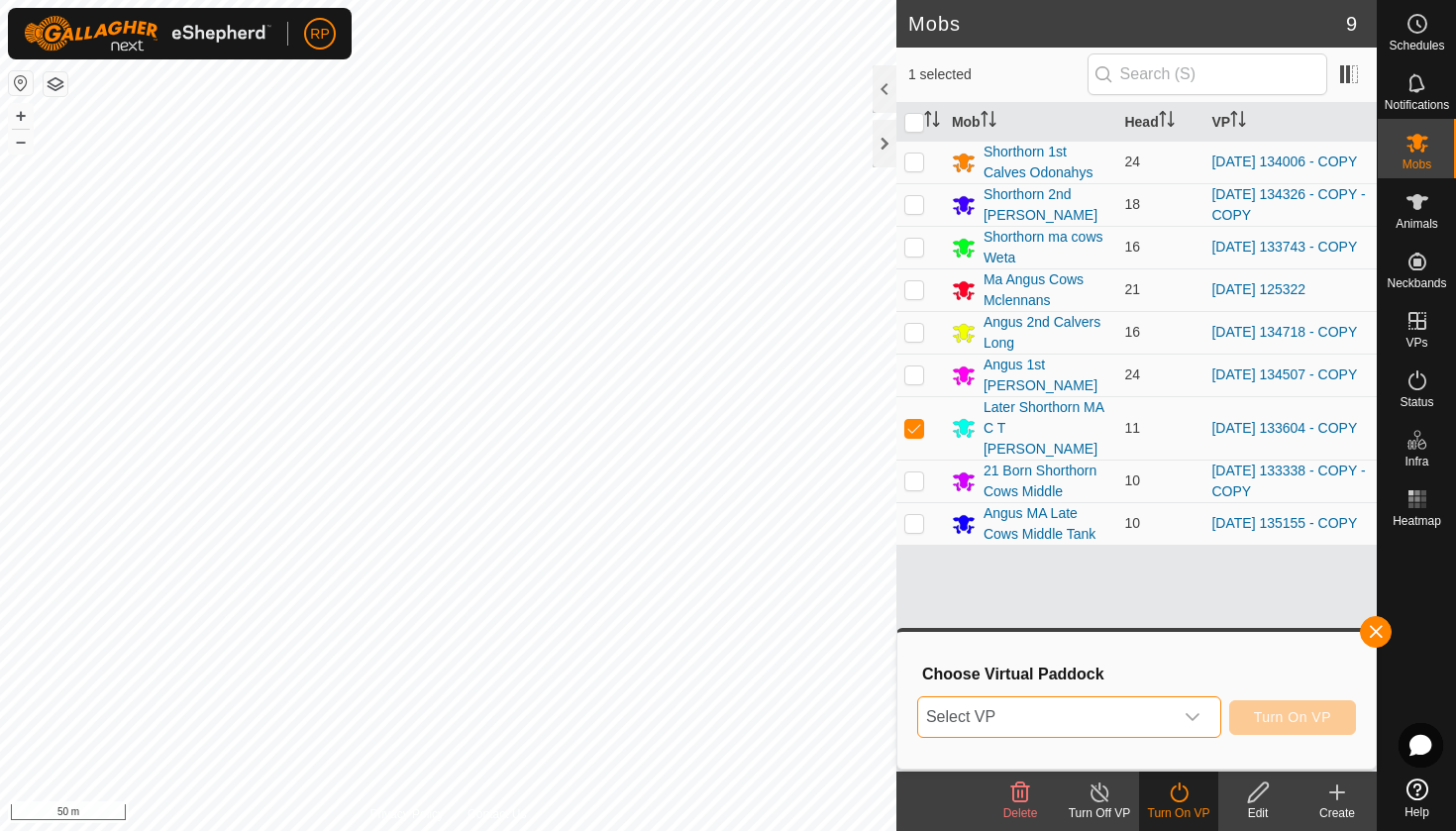
click at [1148, 697] on span "Select VP" at bounding box center [1045, 717] width 255 height 40
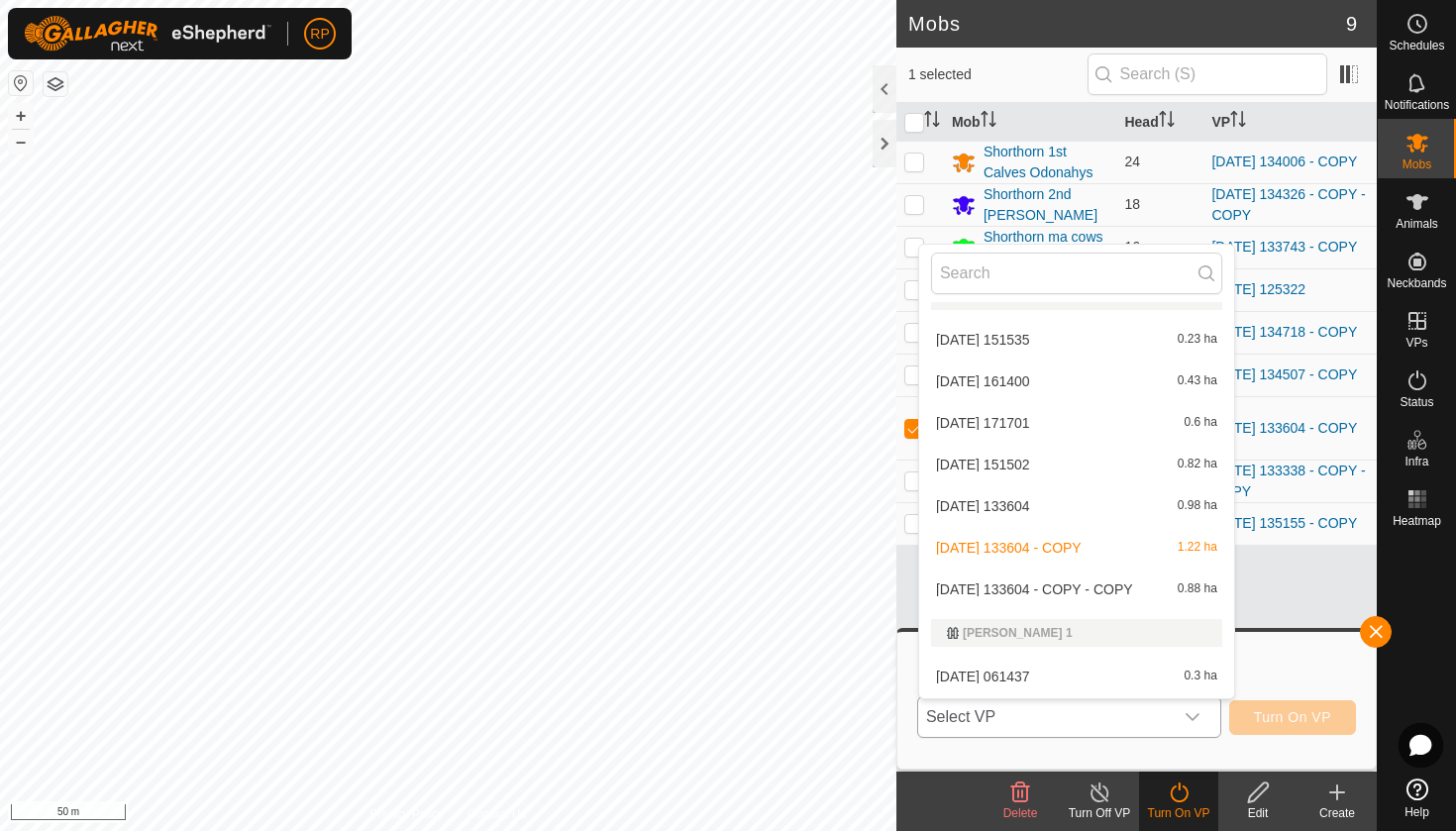
scroll to position [450, 0]
click at [1101, 592] on li "[DATE] 133604 - COPY - COPY 0.88 ha" at bounding box center [1076, 588] width 315 height 40
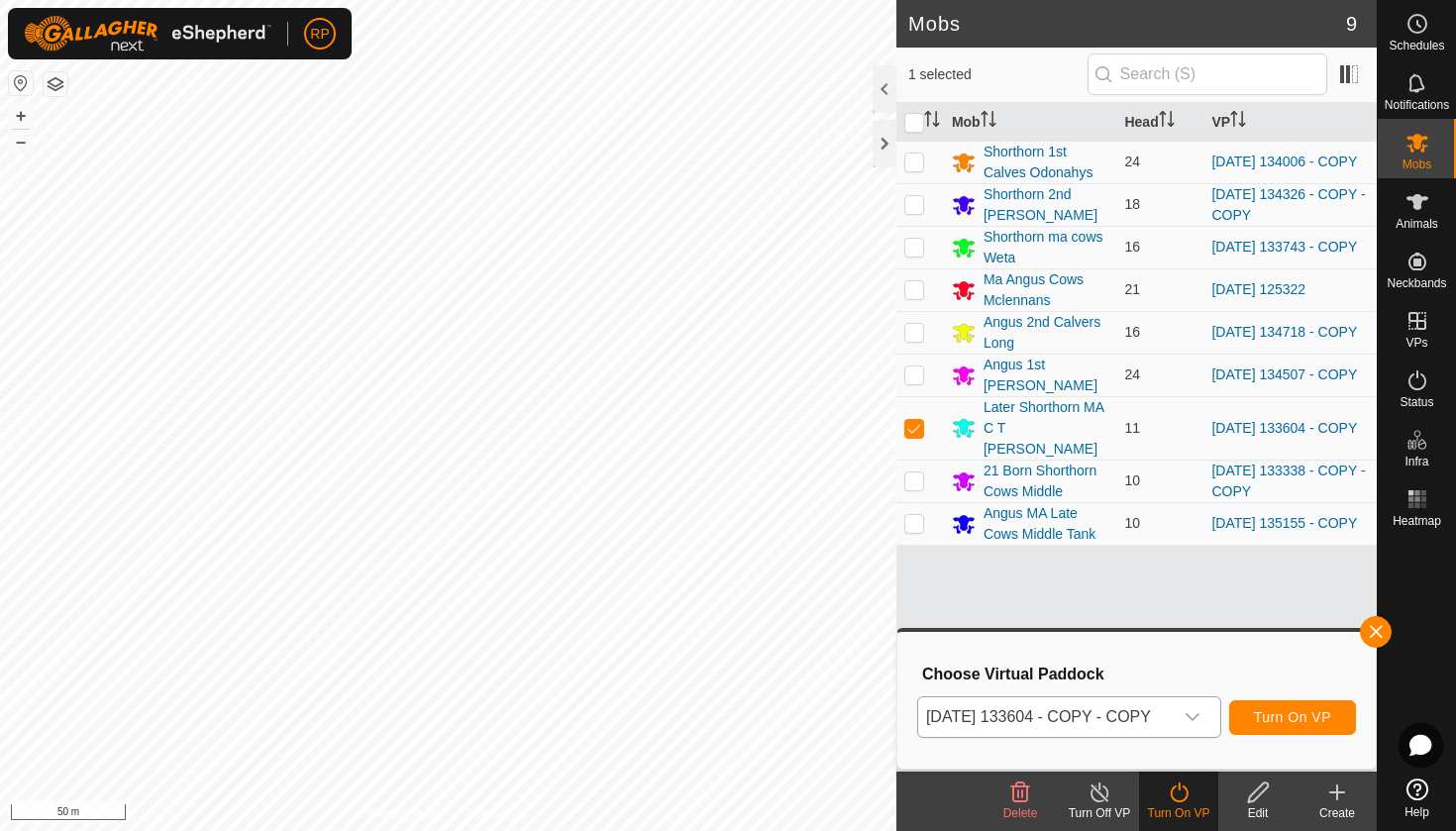
click at [1274, 725] on span "Turn On VP" at bounding box center [1292, 717] width 77 height 16
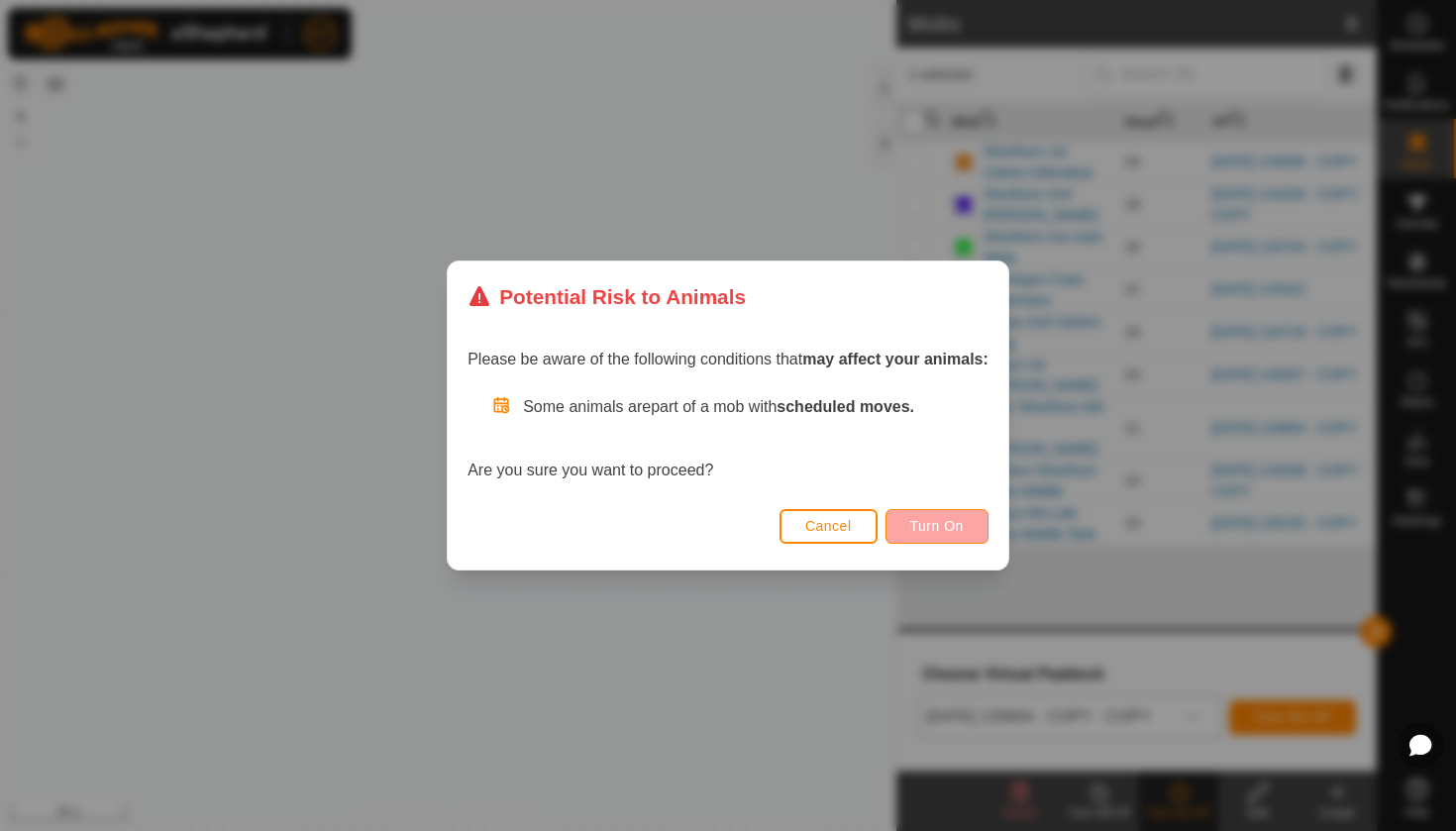
click at [960, 520] on span "Turn On" at bounding box center [937, 527] width 54 height 16
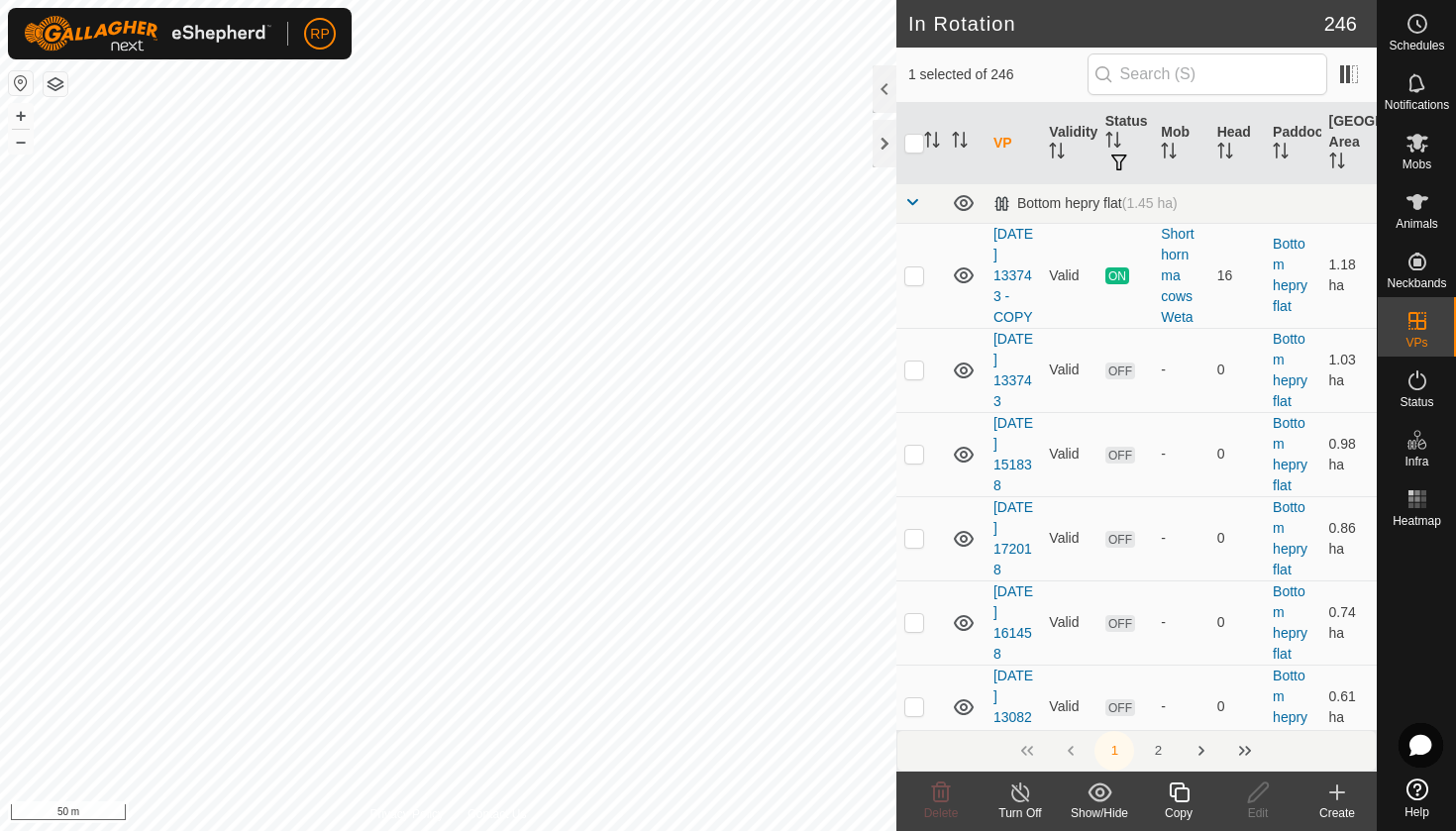
checkbox input "false"
checkbox input "true"
checkbox input "false"
checkbox input "true"
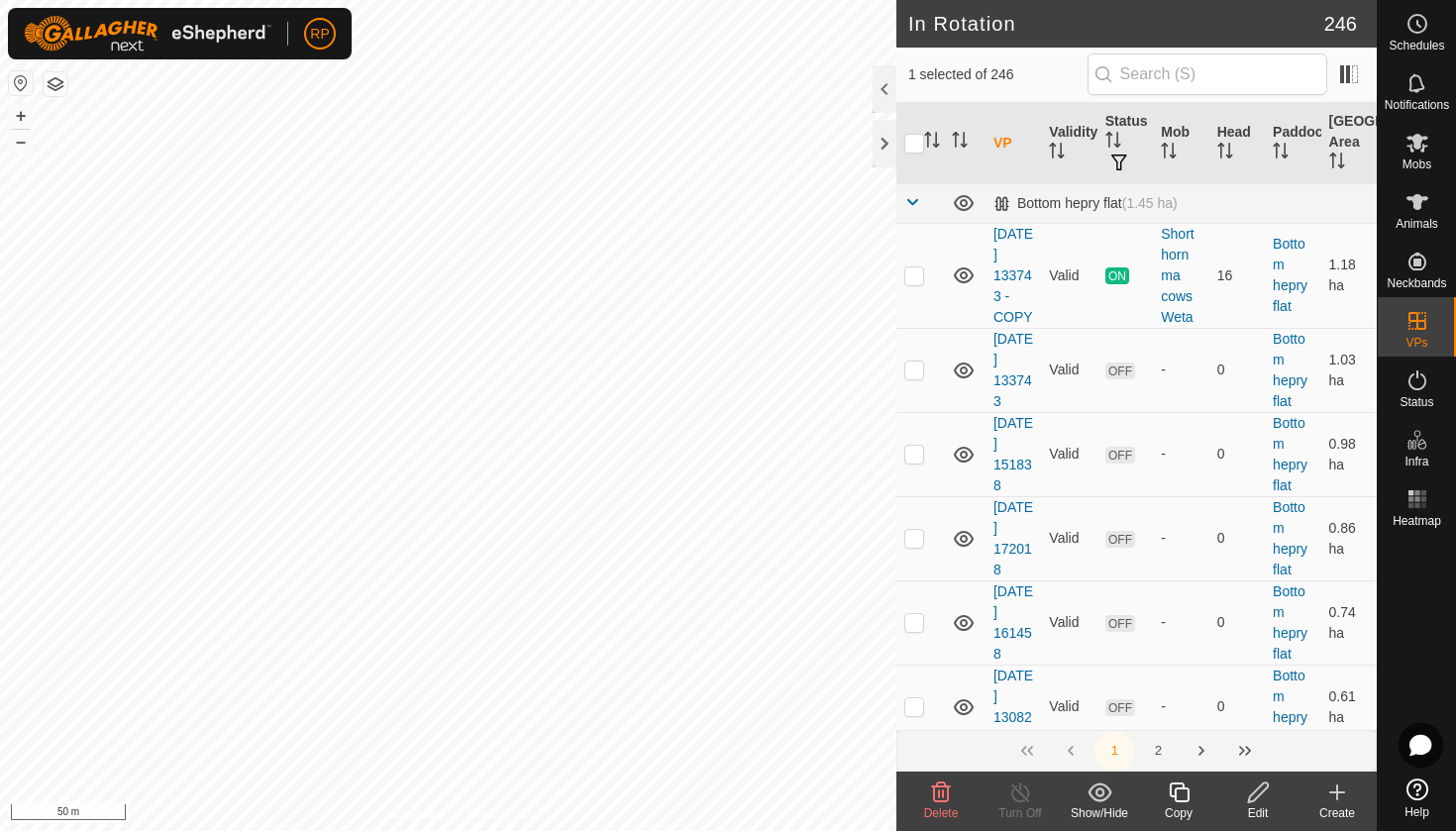
checkbox input "false"
click at [1171, 797] on icon at bounding box center [1178, 792] width 25 height 24
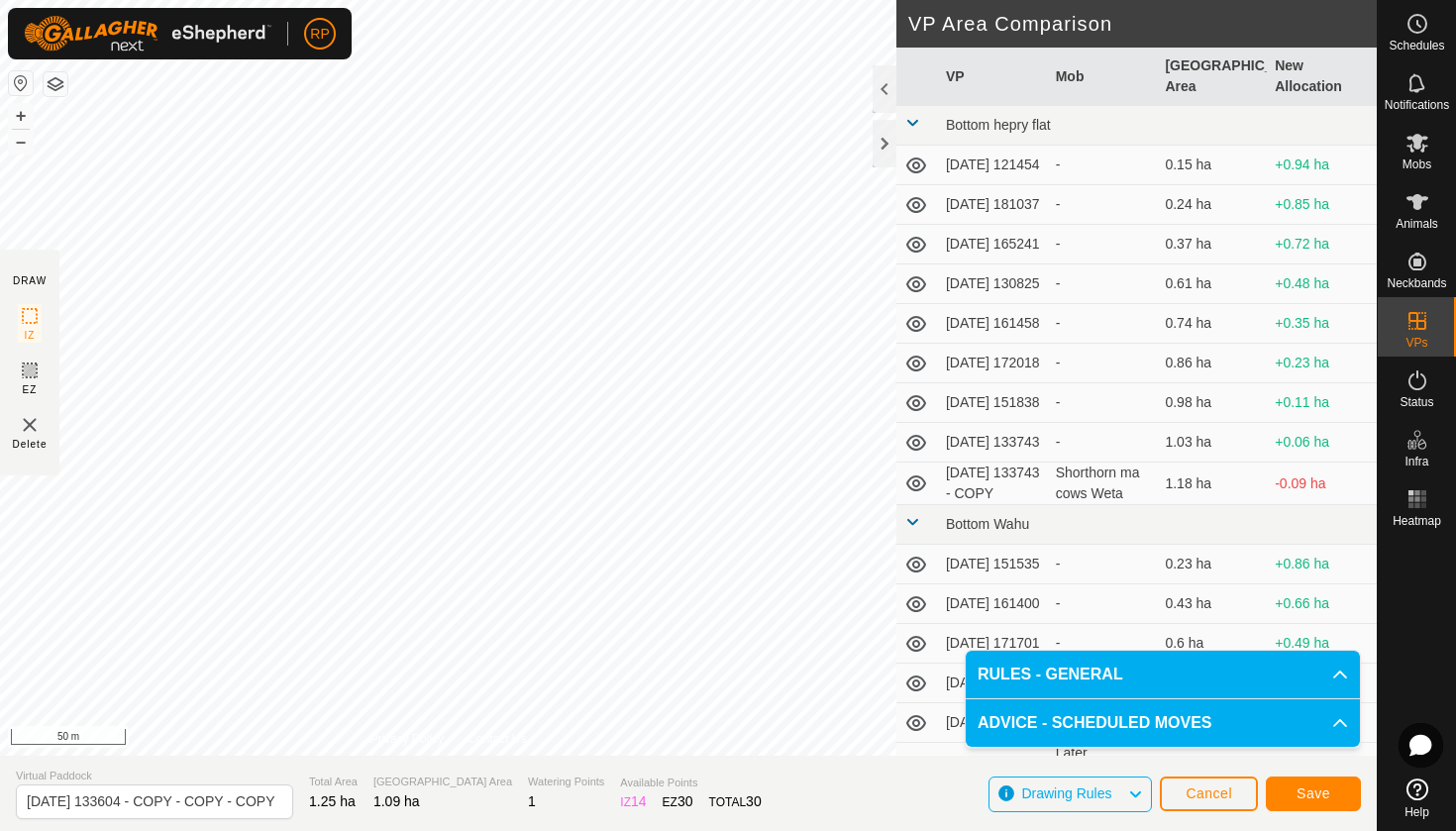
click at [1278, 783] on button "Save" at bounding box center [1313, 793] width 95 height 35
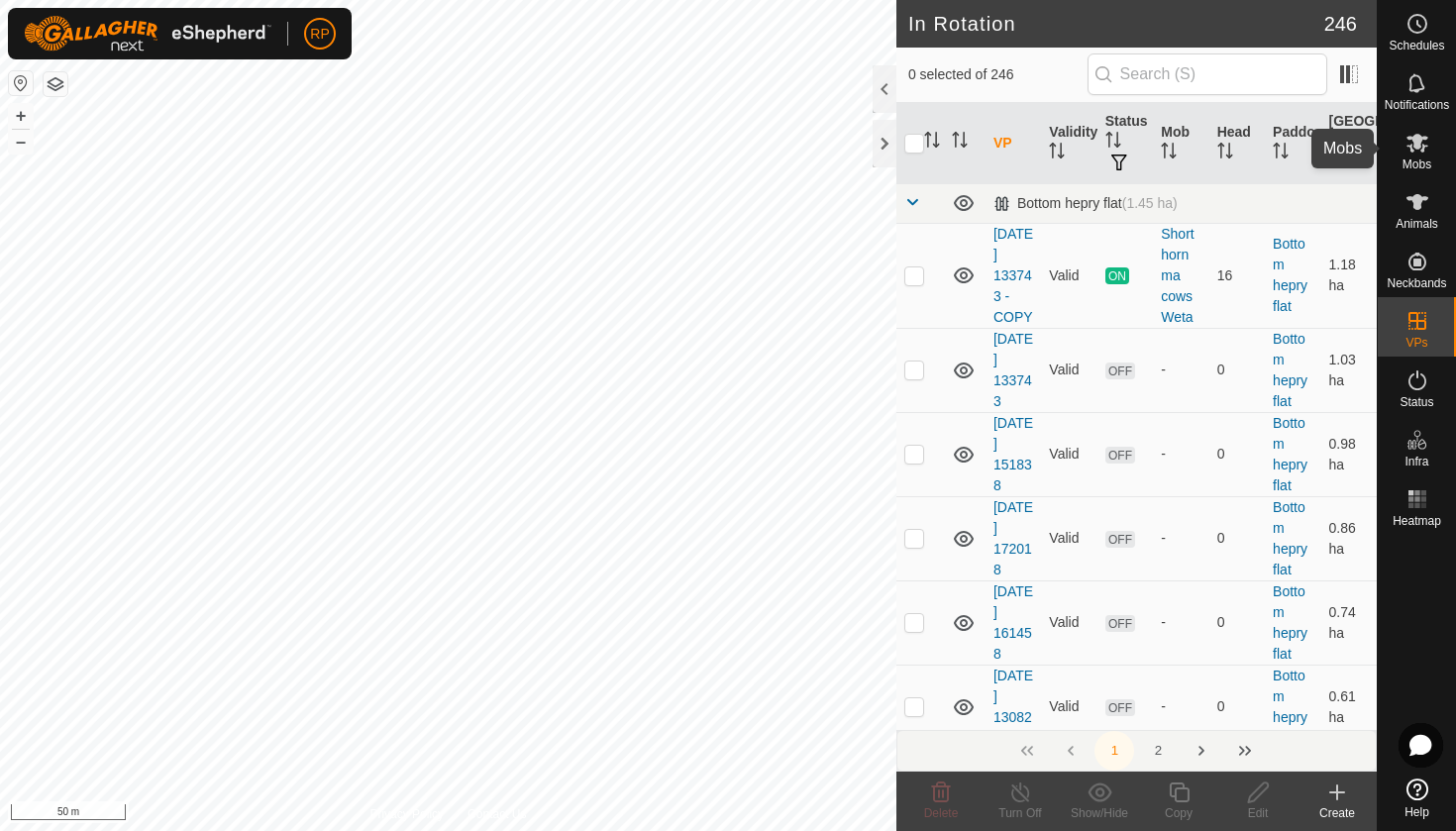
click at [1406, 147] on icon at bounding box center [1417, 143] width 24 height 24
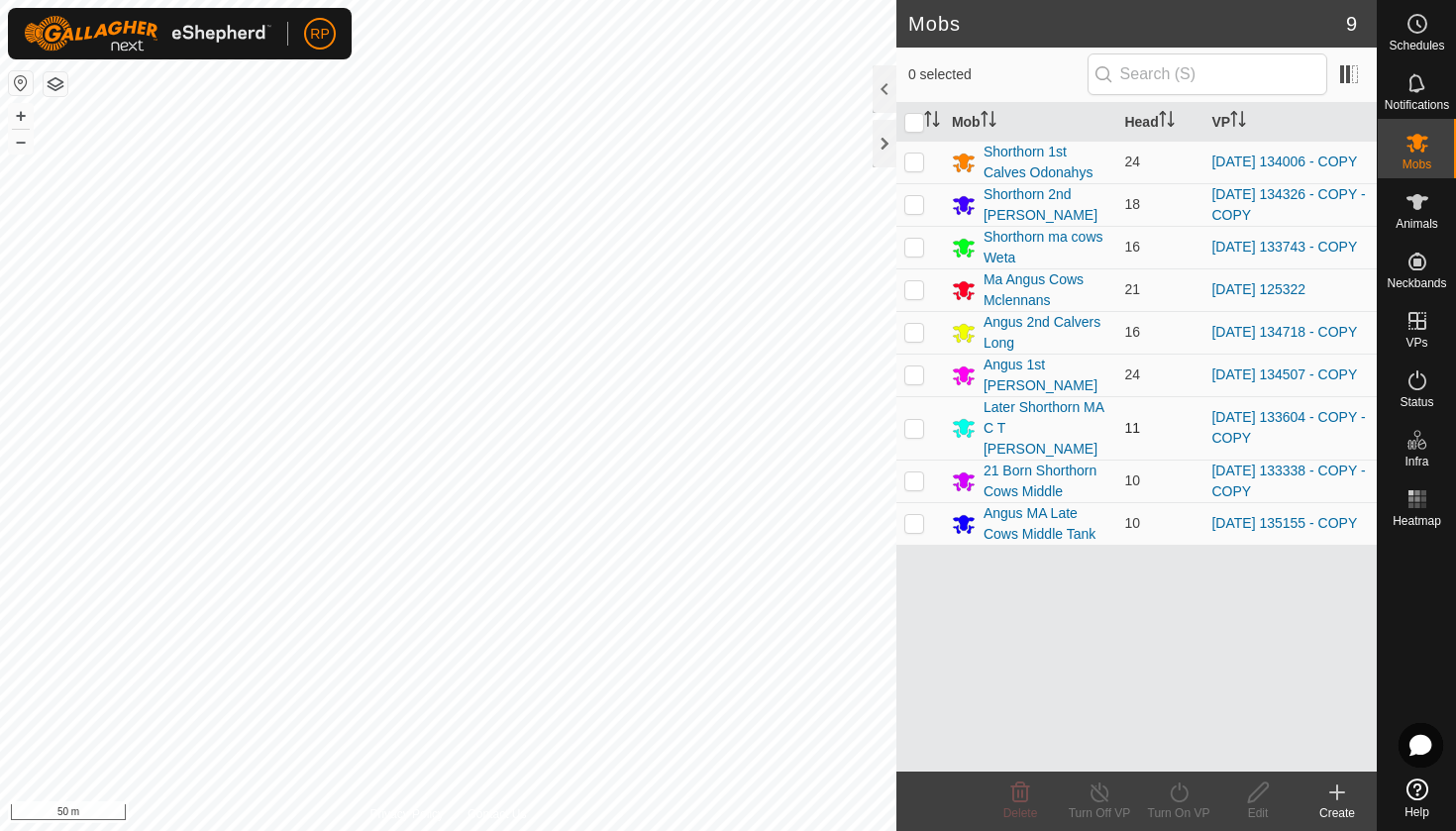
click at [913, 420] on p-checkbox at bounding box center [914, 428] width 20 height 16
checkbox input "true"
click at [1194, 798] on turn-on-svg-icon at bounding box center [1178, 792] width 79 height 24
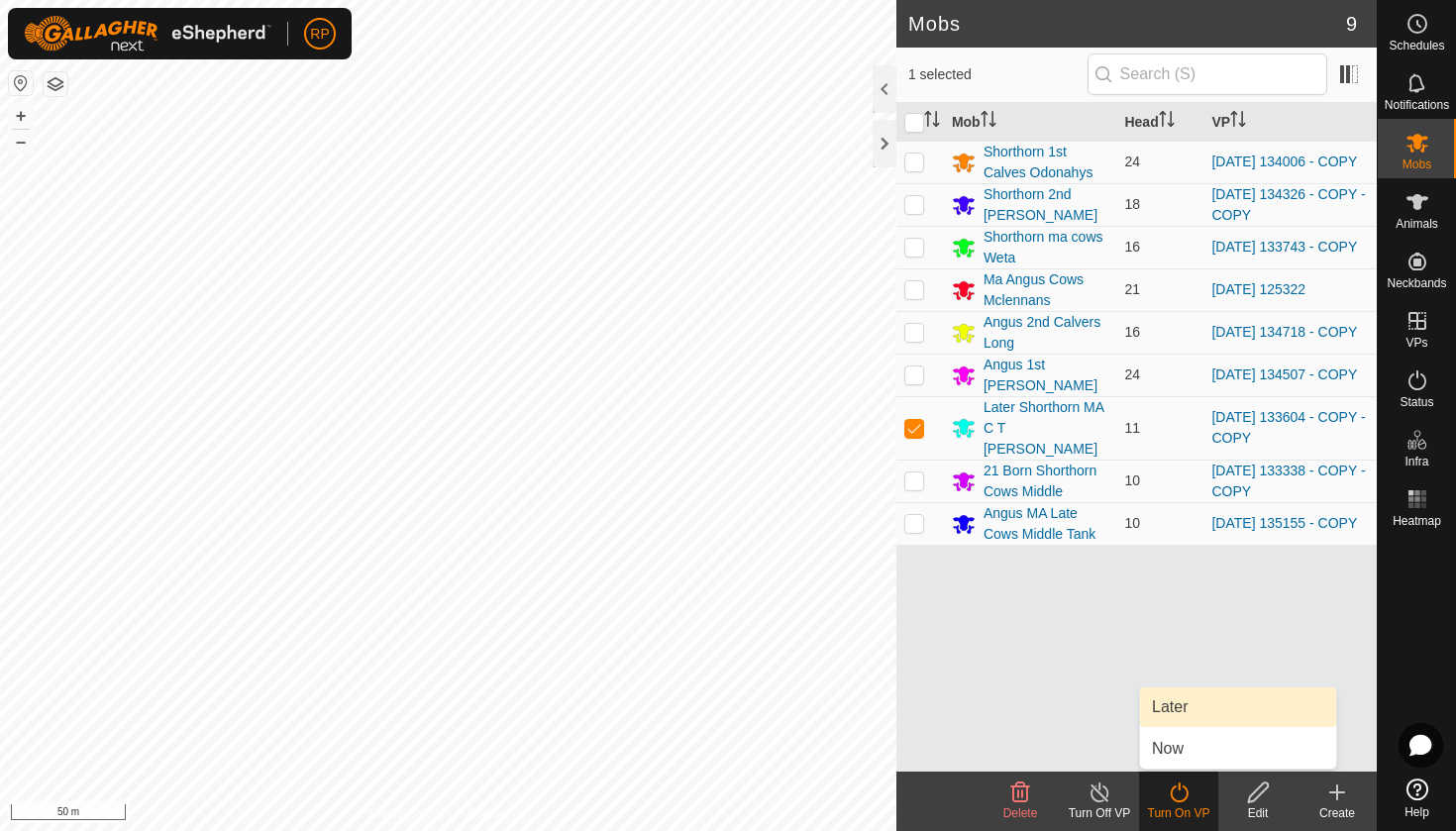
click at [1166, 713] on link "Later" at bounding box center [1238, 707] width 196 height 40
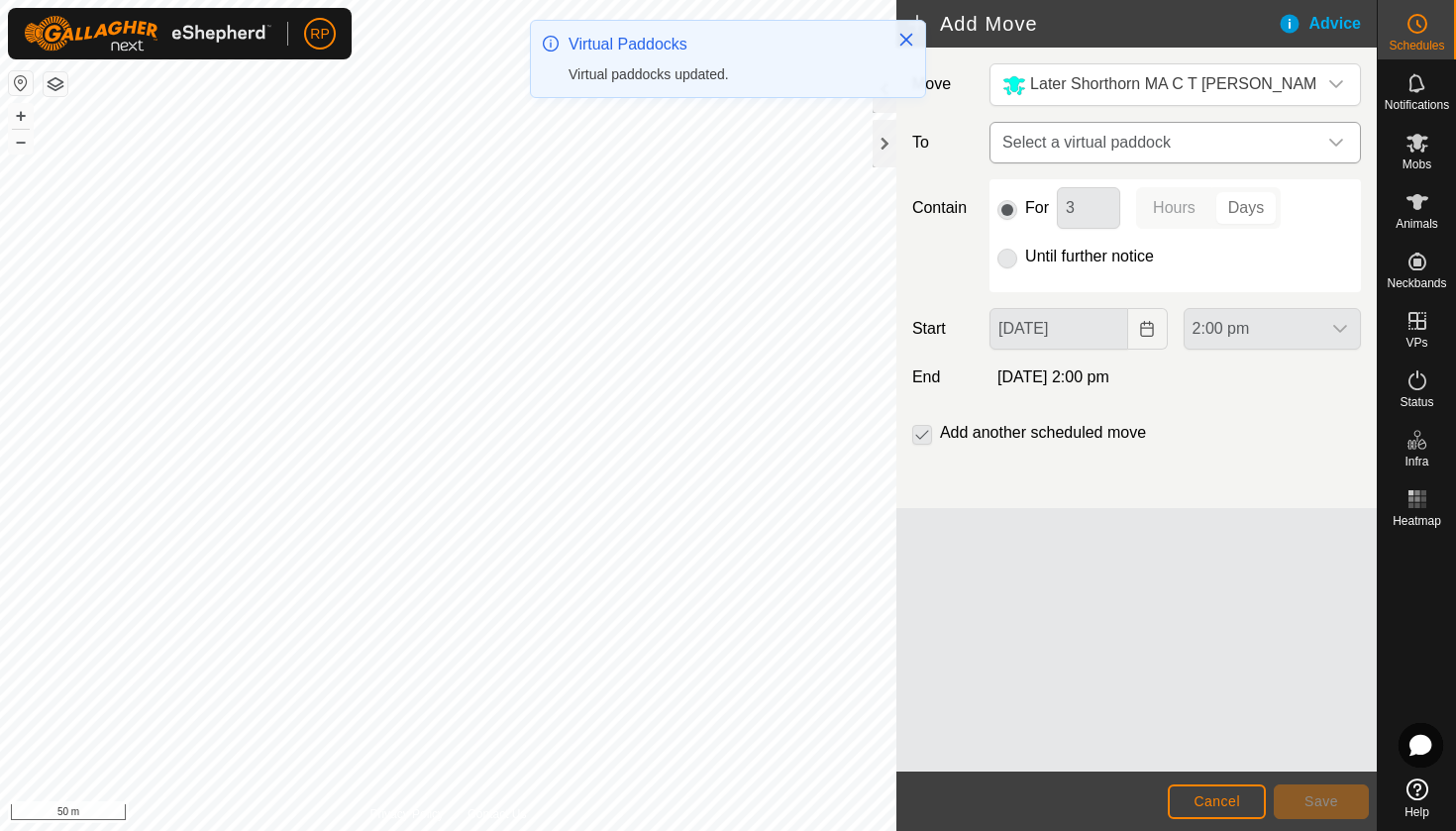
click at [1037, 140] on span "Select a virtual paddock" at bounding box center [1155, 143] width 322 height 40
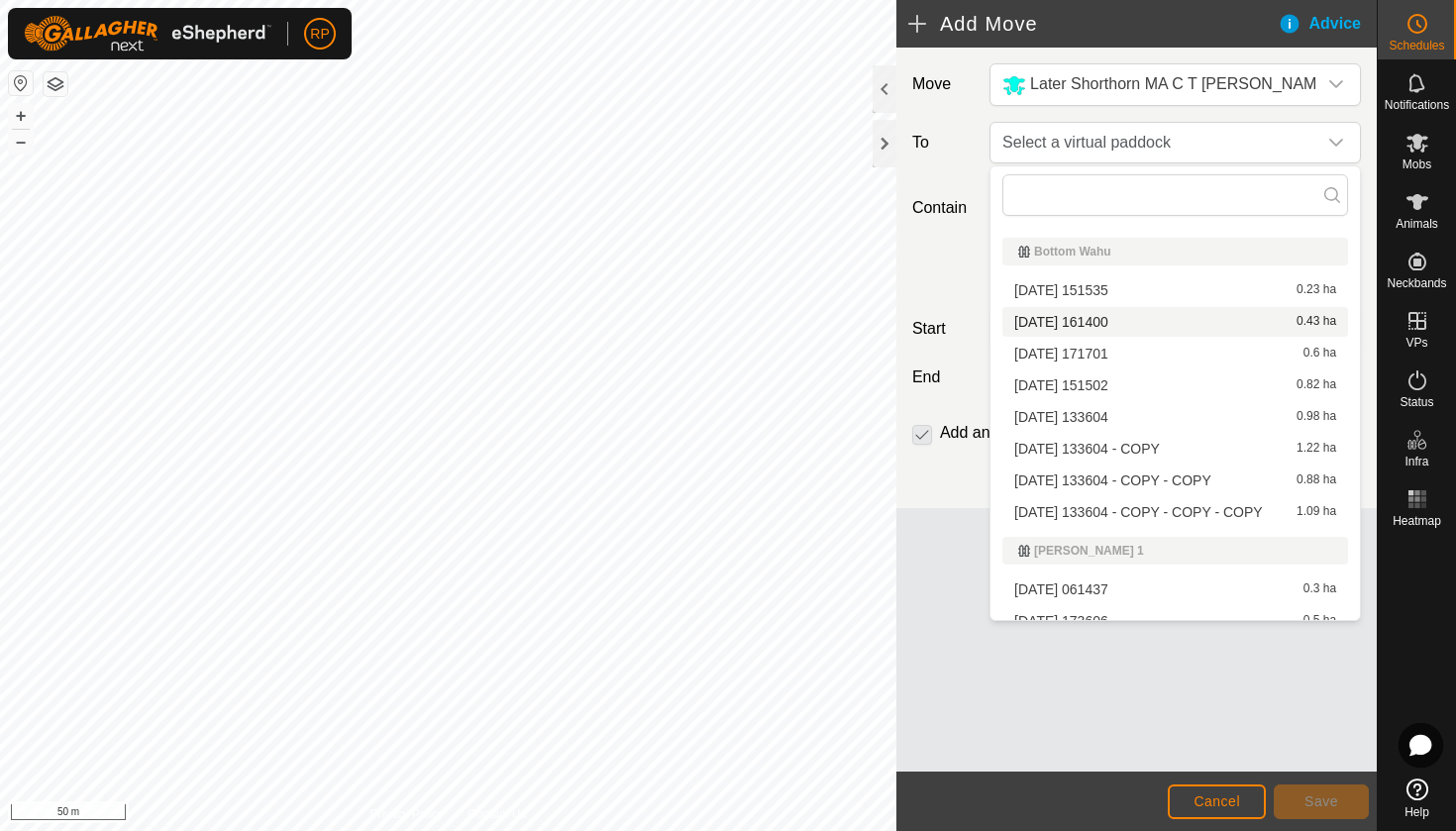
scroll to position [324, 0]
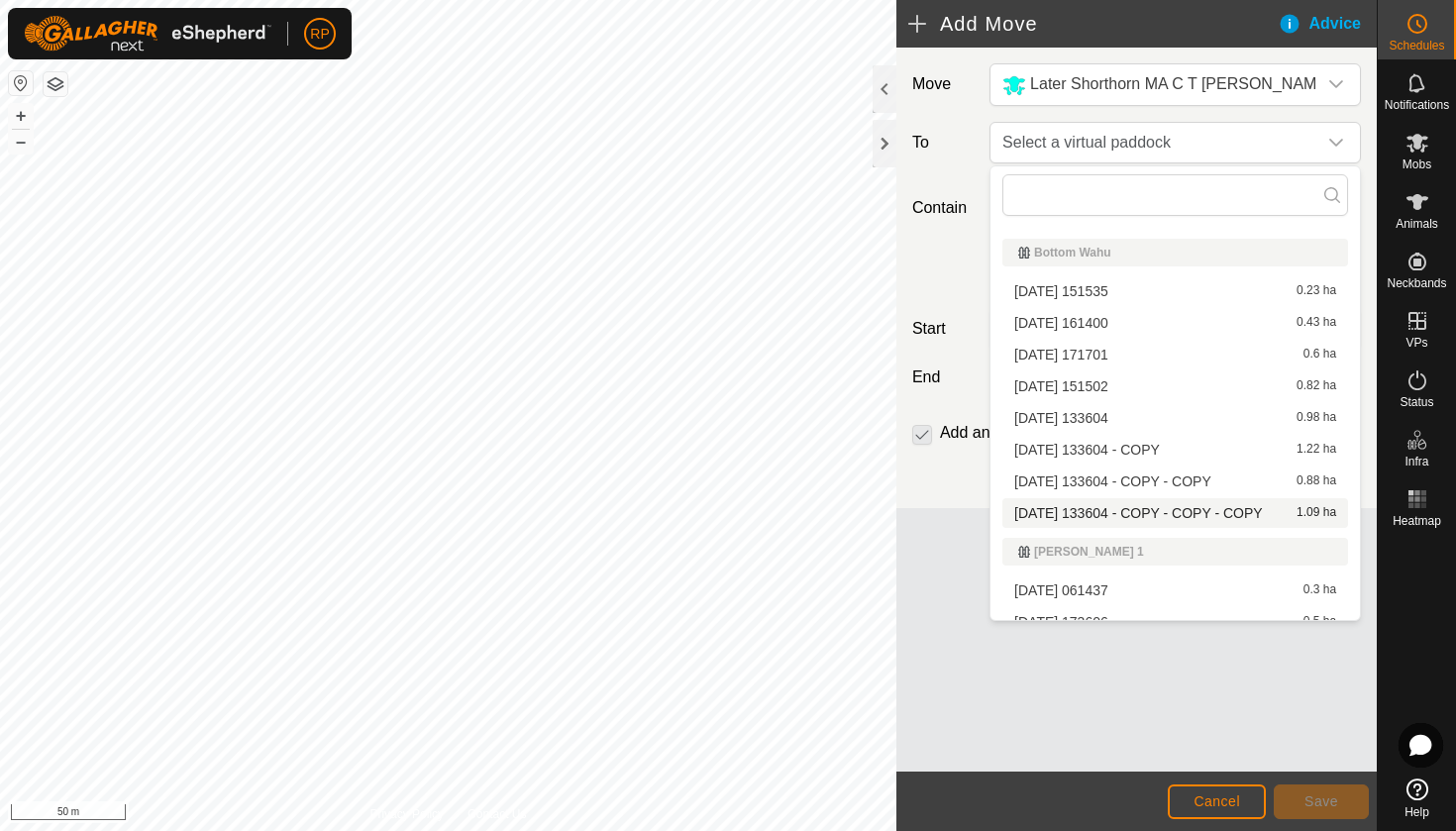
click at [1177, 521] on li "[DATE] 133604 - COPY - COPY - COPY 1.09 ha" at bounding box center [1175, 514] width 346 height 30
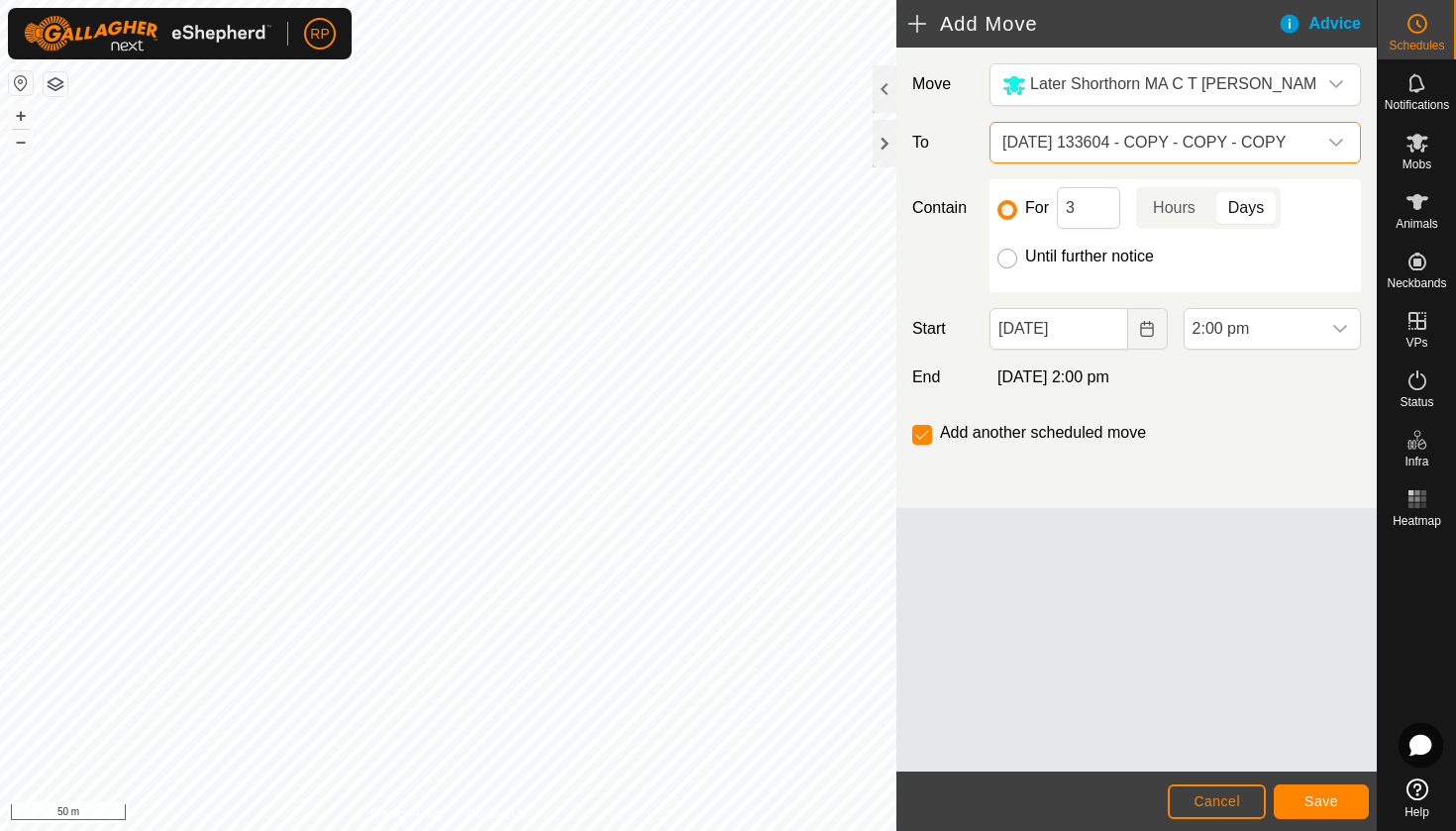
click at [1013, 256] on input "Until further notice" at bounding box center [1007, 259] width 20 height 20
radio input "true"
checkbox input "false"
click at [1128, 323] on button "Choose Date" at bounding box center [1148, 329] width 40 height 42
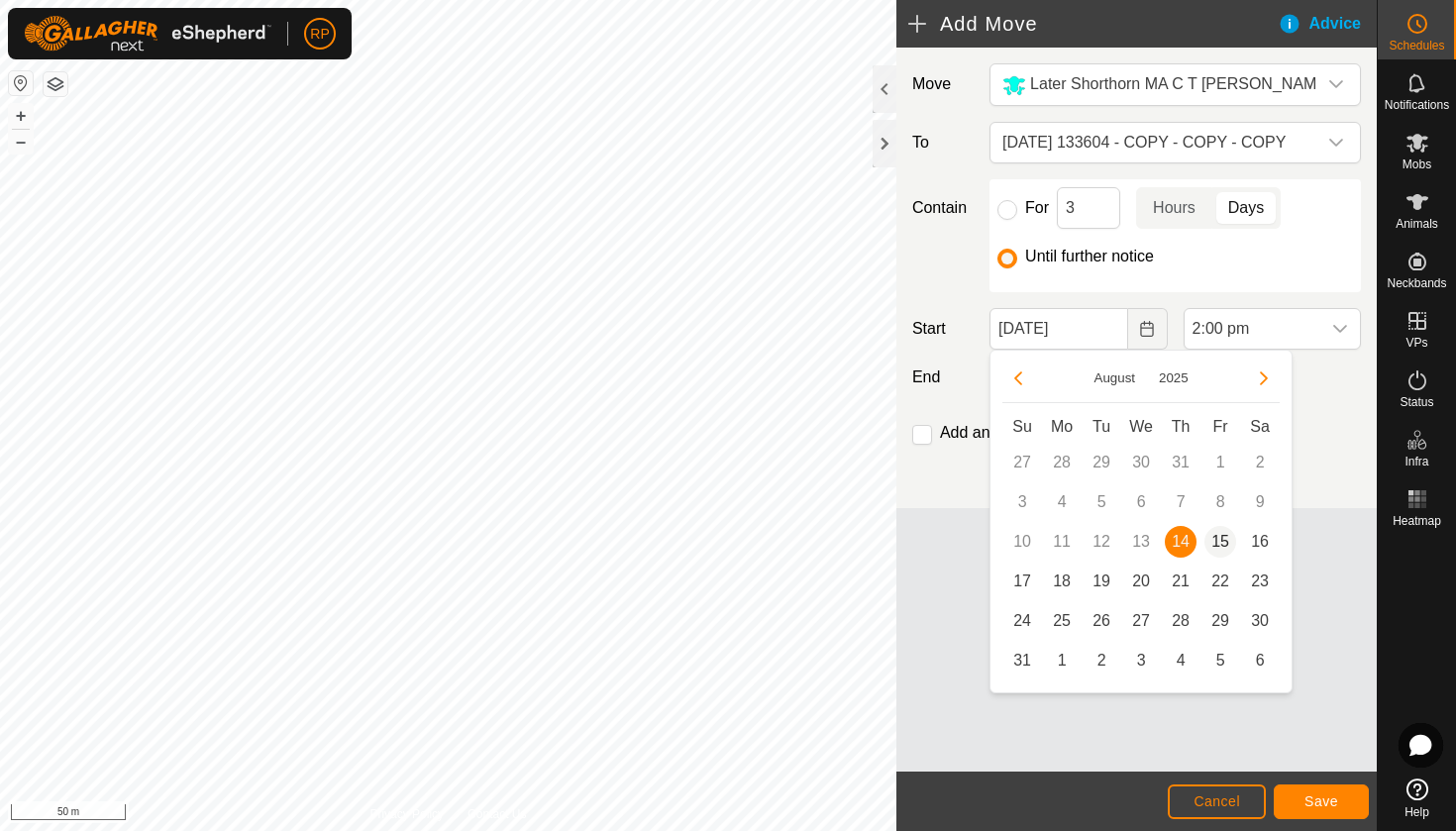
click at [1220, 533] on span "15" at bounding box center [1220, 542] width 32 height 32
type input "[DATE]"
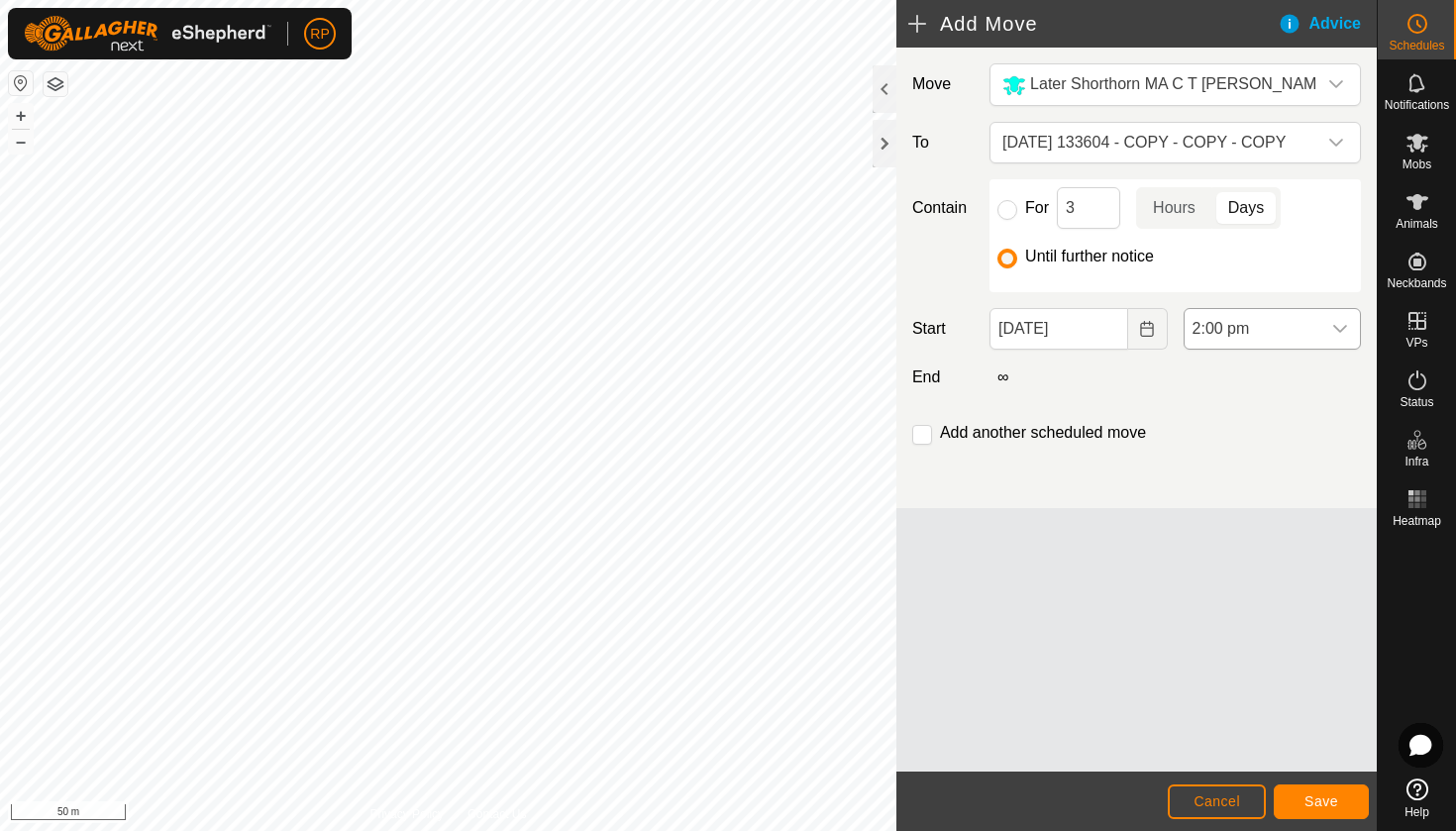
click at [1323, 336] on div "dropdown trigger" at bounding box center [1340, 329] width 40 height 40
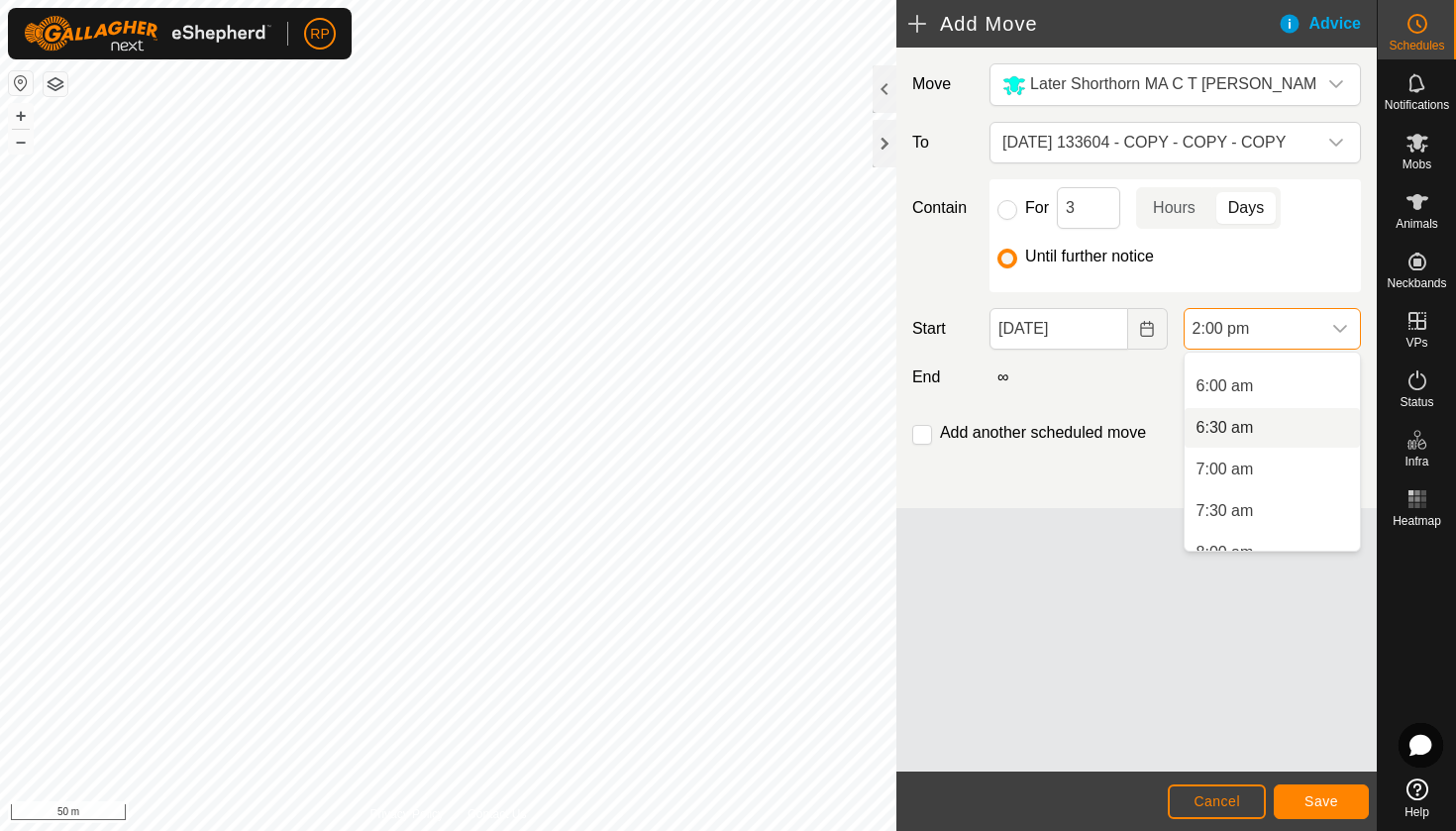
scroll to position [458, 0]
click at [1260, 416] on li "6:00 am" at bounding box center [1272, 415] width 175 height 40
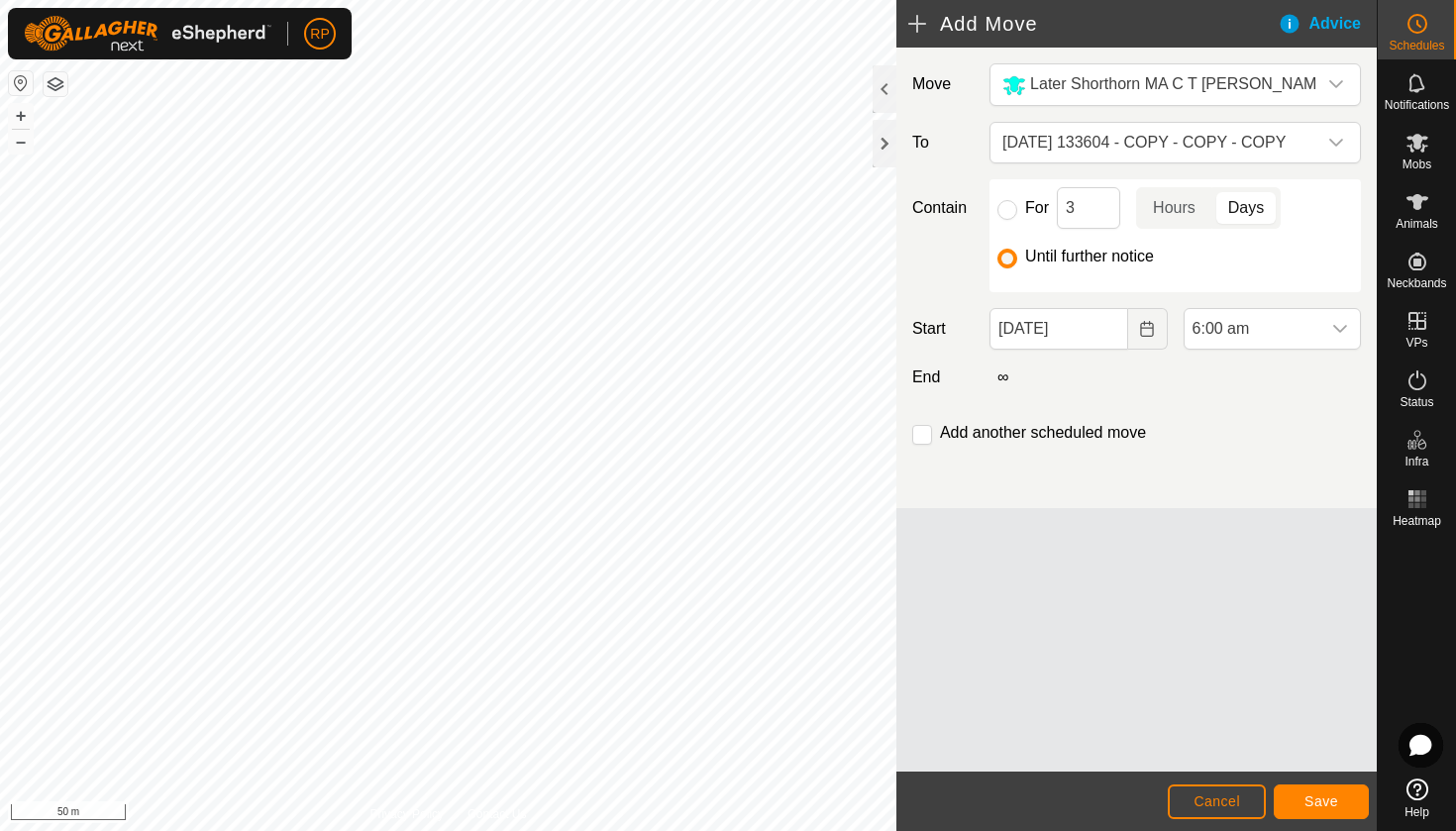
click at [1332, 791] on button "Save" at bounding box center [1321, 801] width 95 height 35
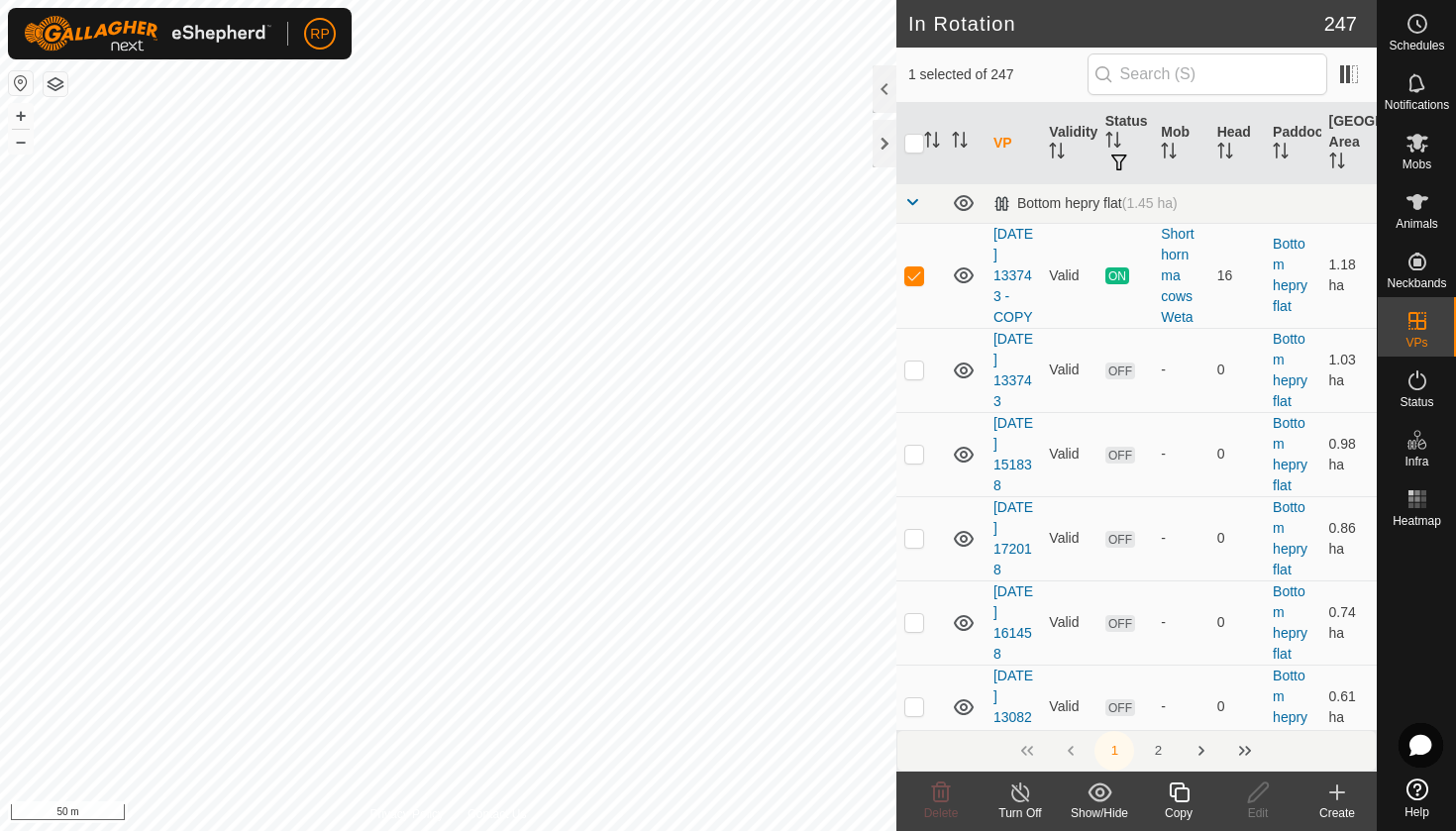
click at [1172, 804] on div "Copy" at bounding box center [1178, 813] width 79 height 18
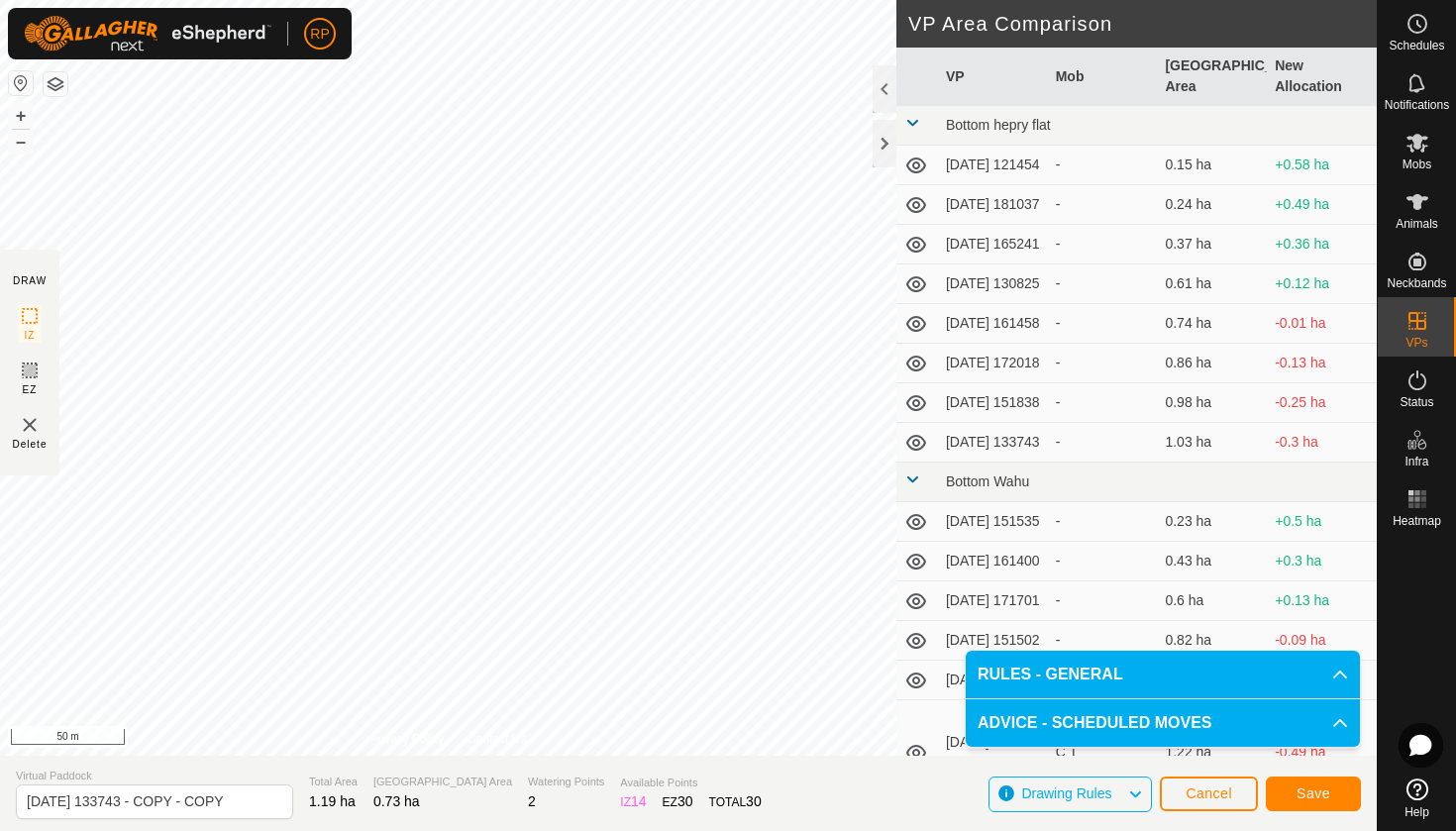
click at [1291, 801] on button "Save" at bounding box center [1313, 793] width 95 height 35
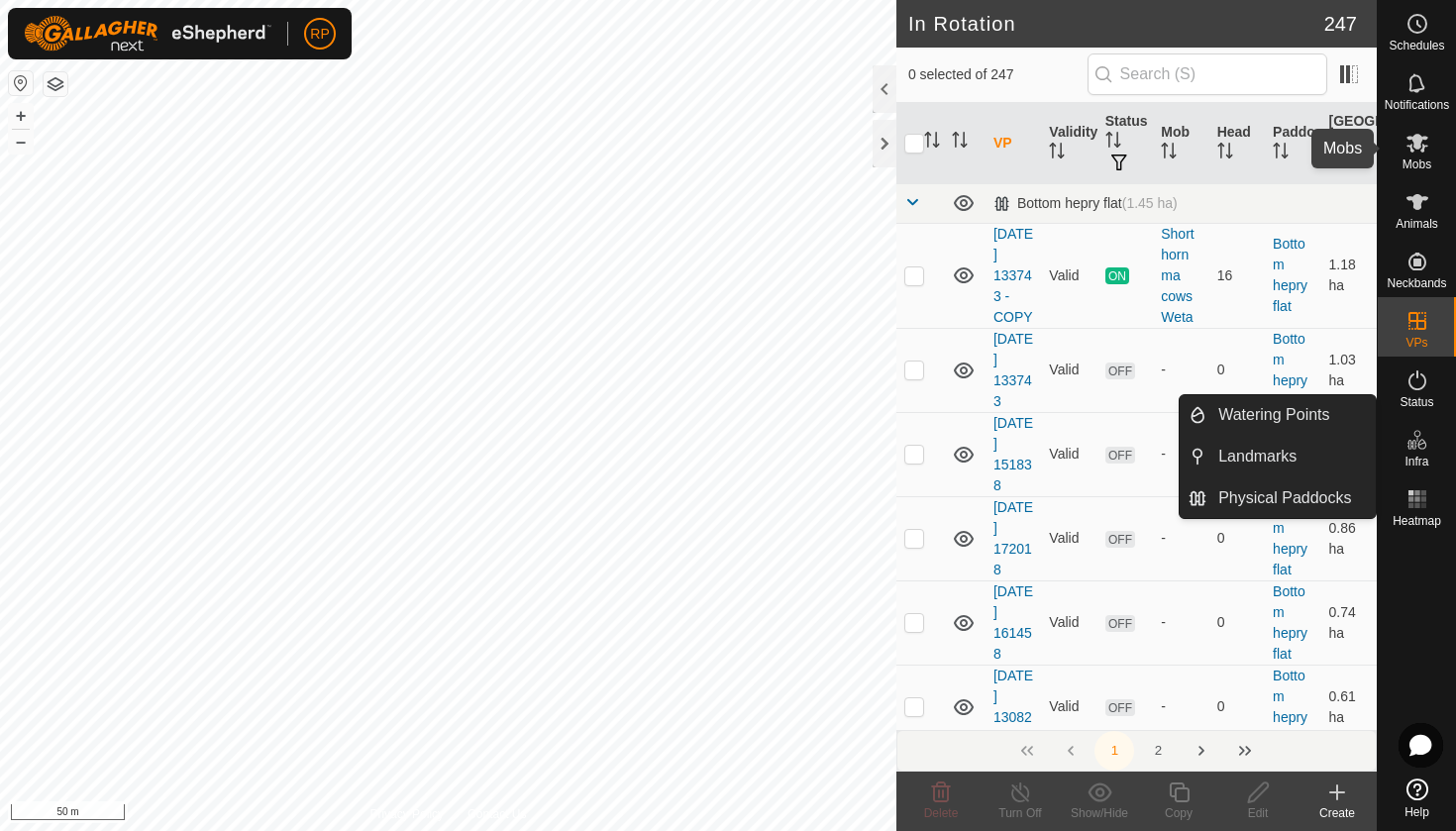
click at [1411, 146] on icon at bounding box center [1417, 143] width 22 height 19
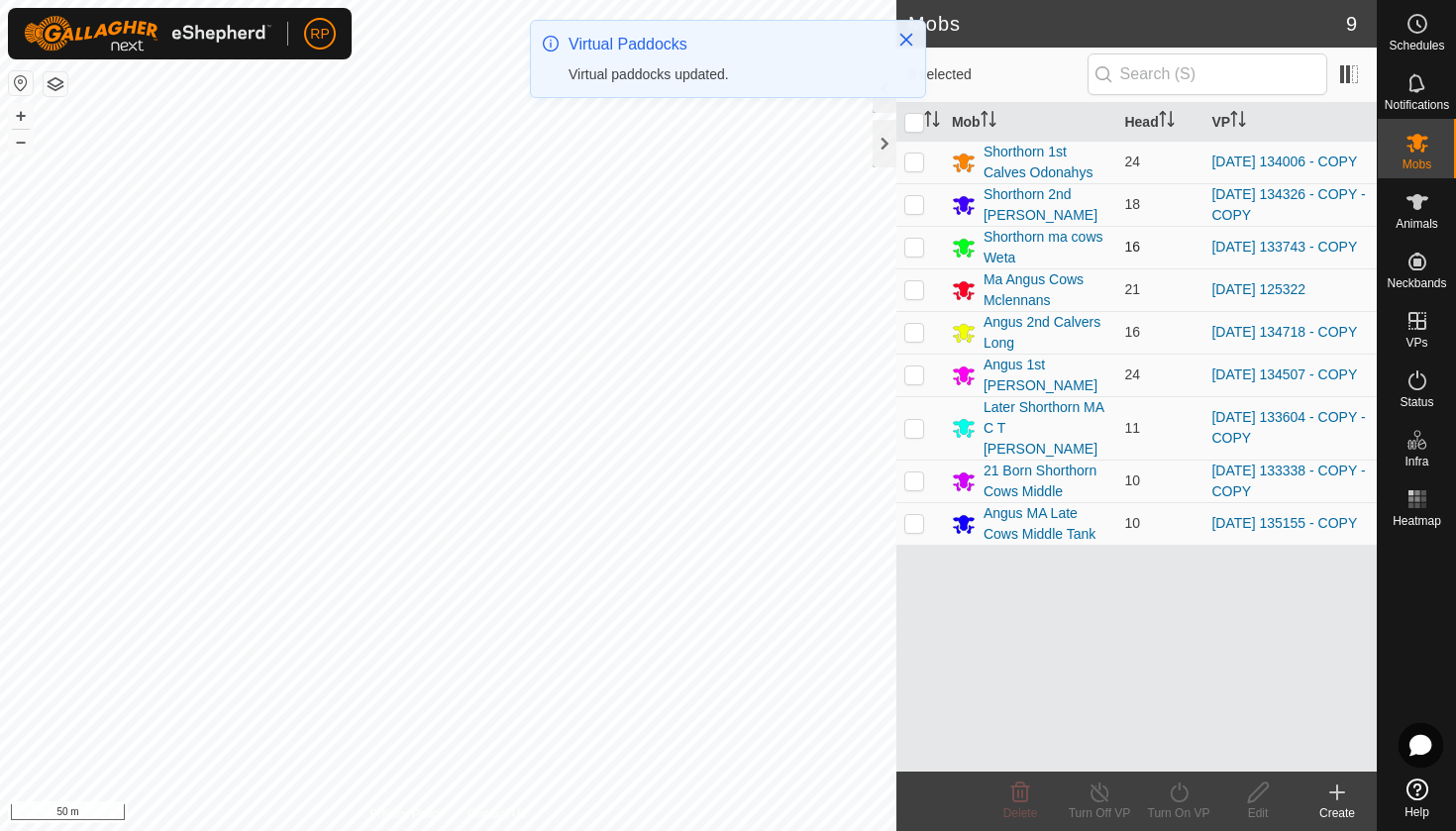
click at [918, 254] on p-checkbox at bounding box center [914, 247] width 20 height 16
checkbox input "true"
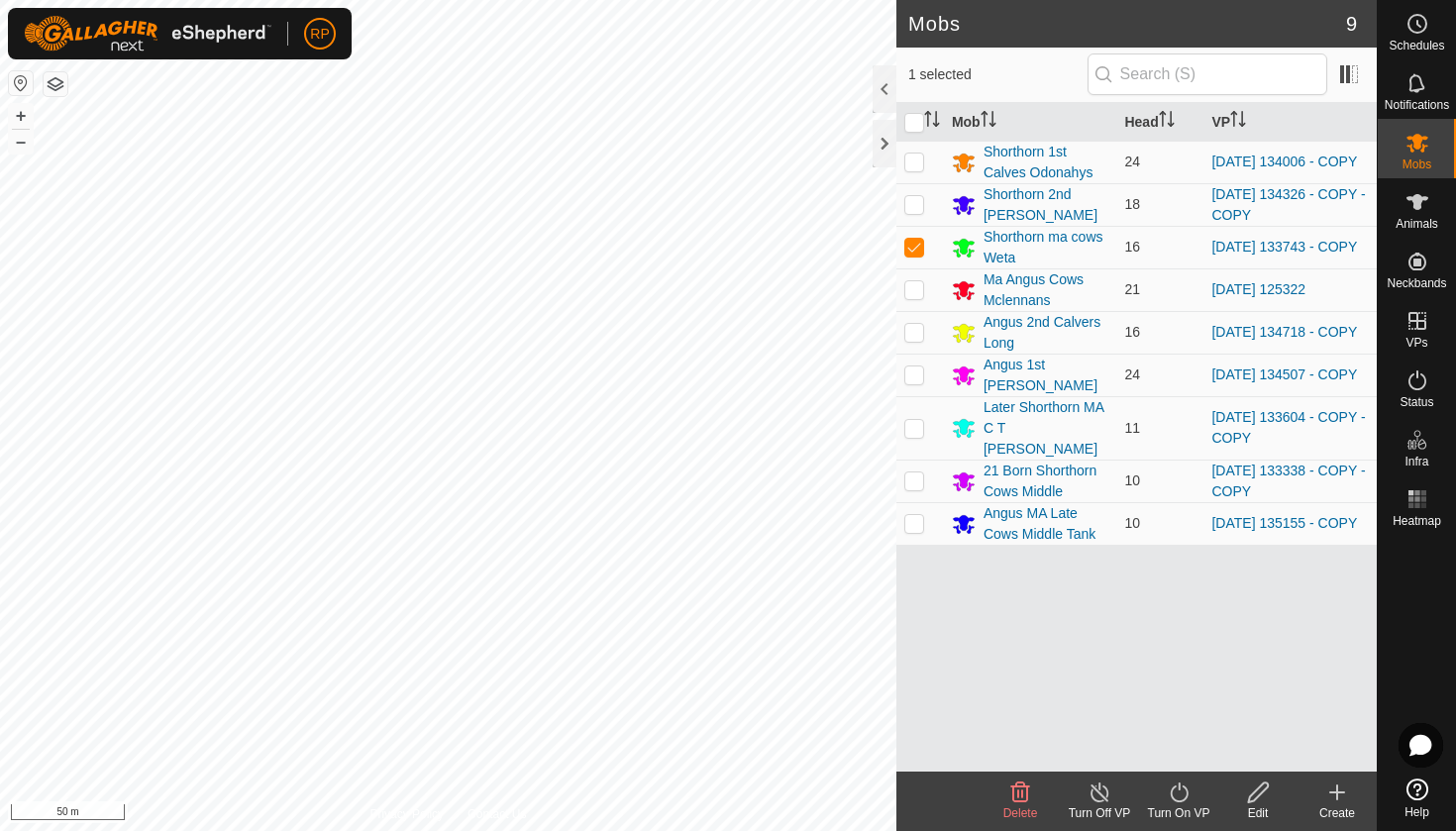
click at [1176, 800] on icon at bounding box center [1178, 792] width 18 height 20
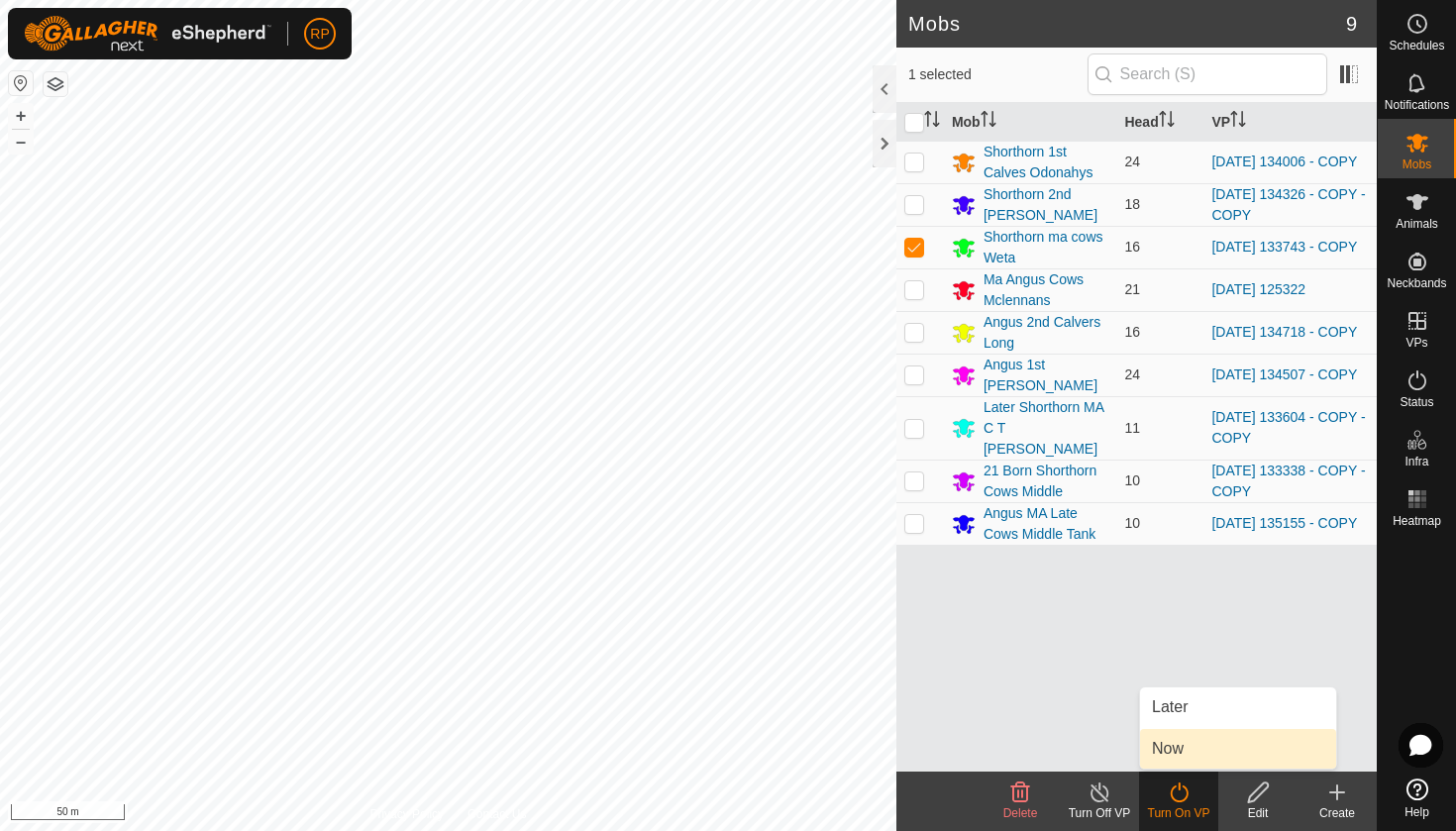
click at [1172, 746] on link "Now" at bounding box center [1238, 749] width 196 height 40
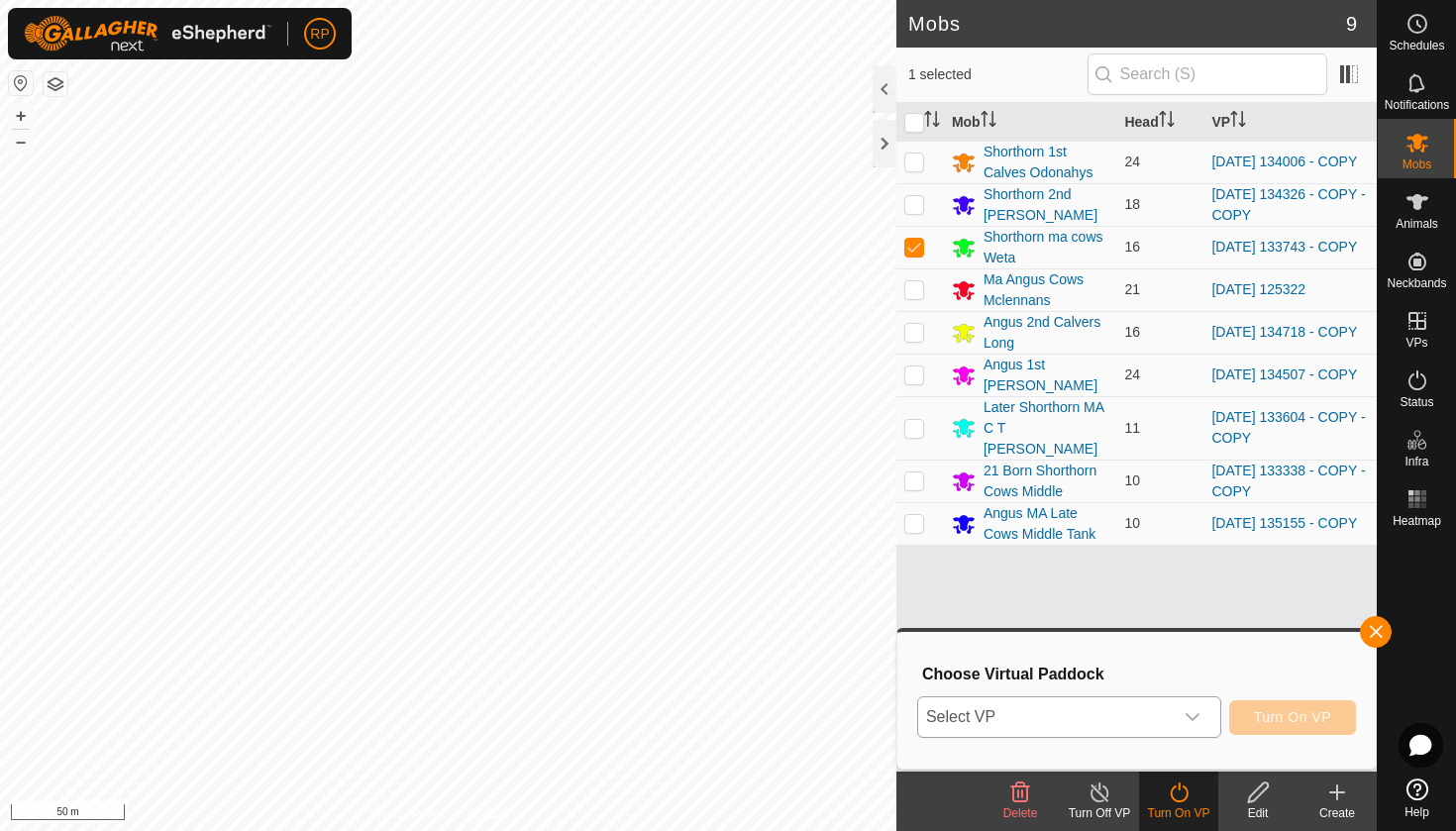
click at [1155, 721] on span "Select VP" at bounding box center [1045, 717] width 255 height 40
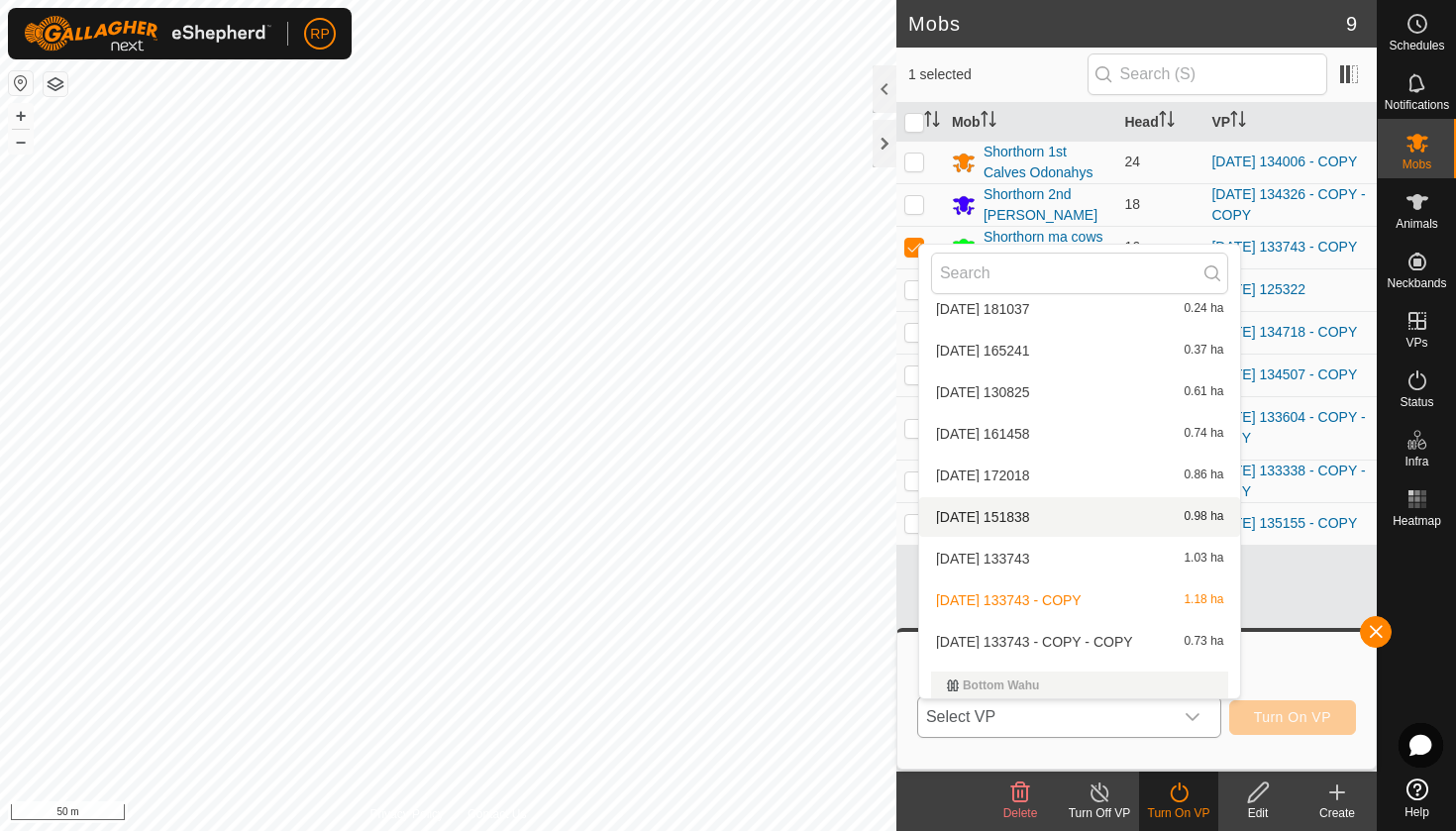
scroll to position [121, 0]
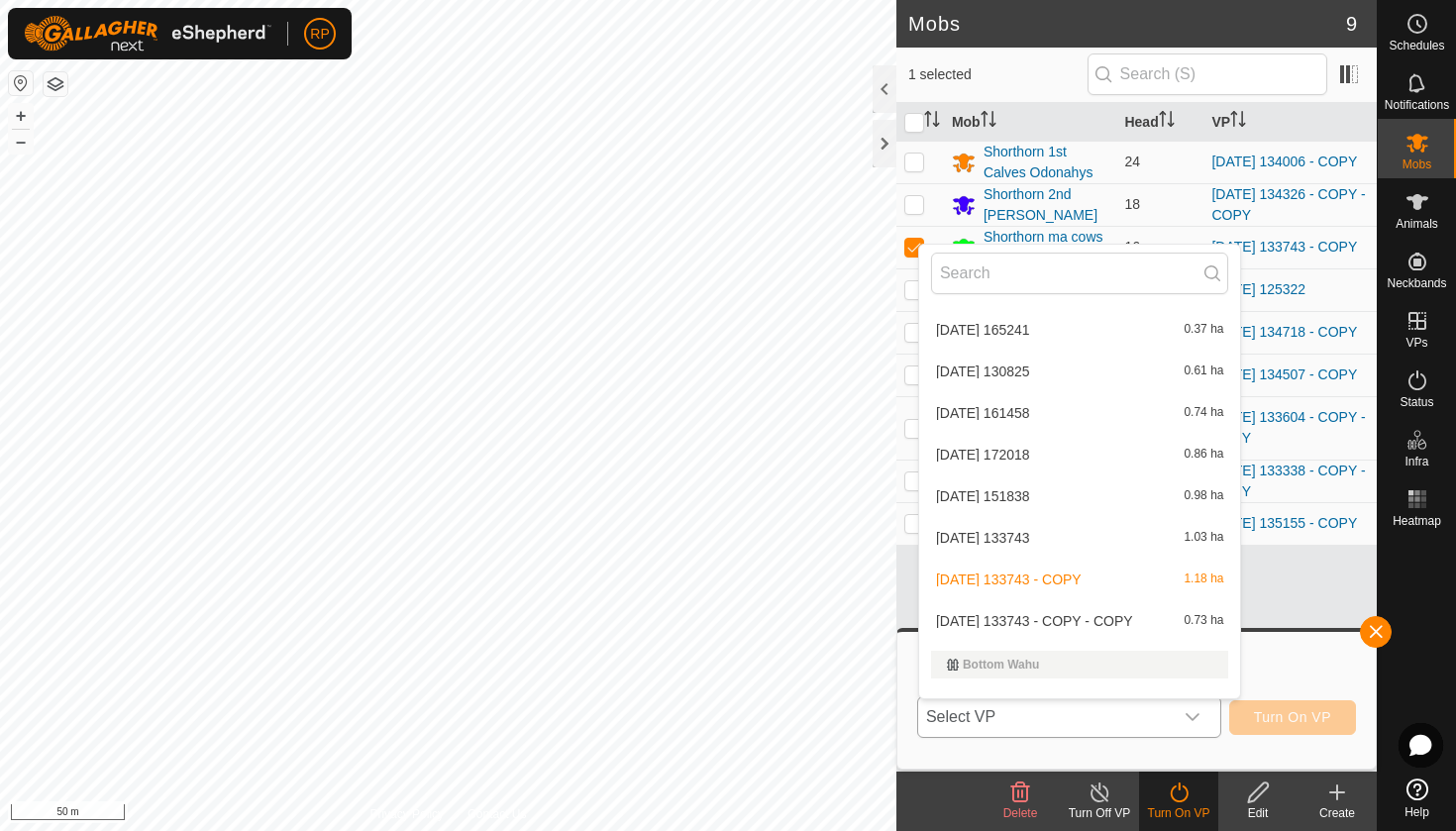
click at [1120, 619] on li "[DATE] 133743 - COPY - COPY 0.73 ha" at bounding box center [1079, 622] width 322 height 40
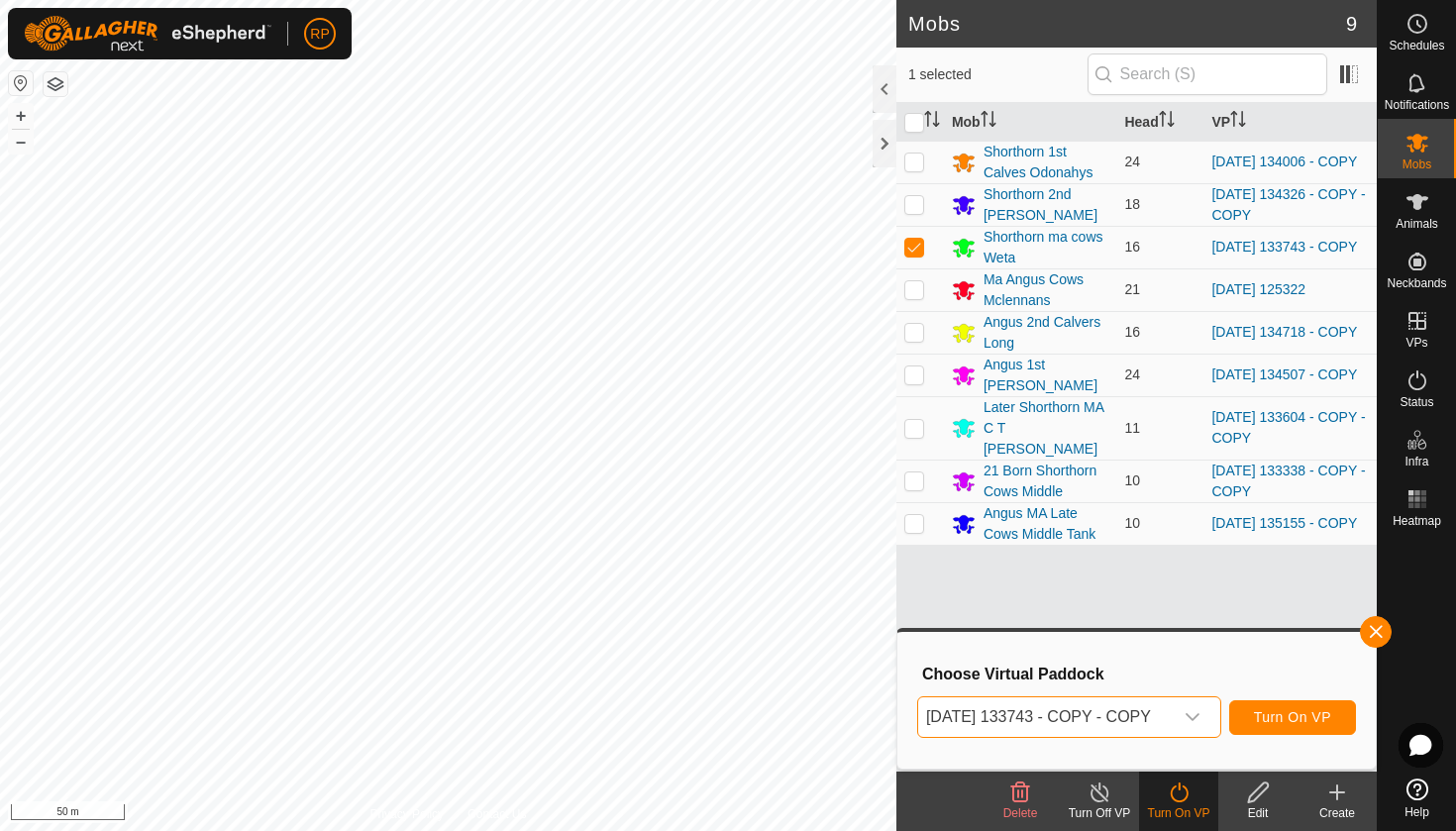
click at [1272, 715] on span "Turn On VP" at bounding box center [1292, 717] width 77 height 16
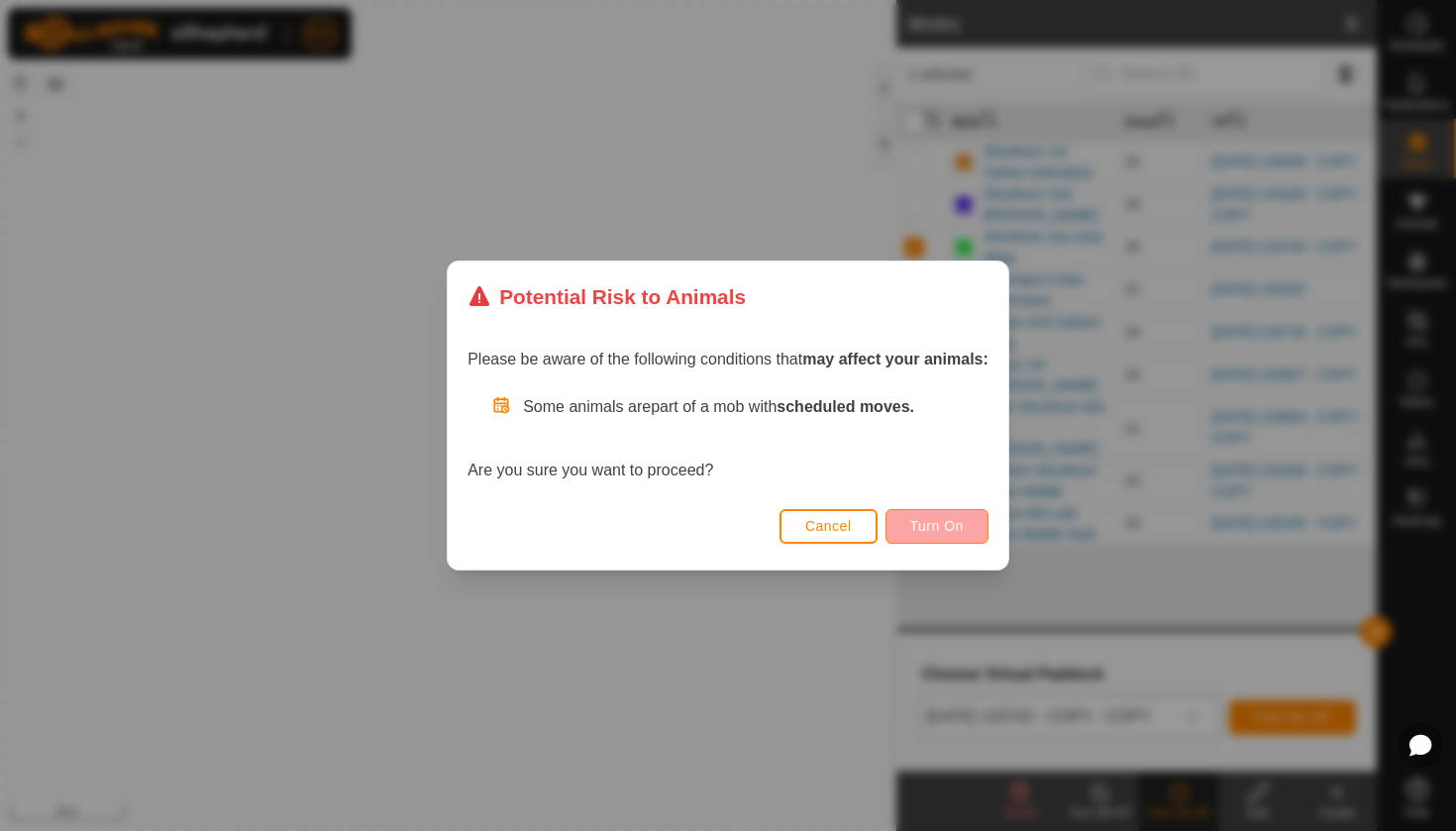
click at [943, 527] on span "Turn On" at bounding box center [937, 527] width 54 height 16
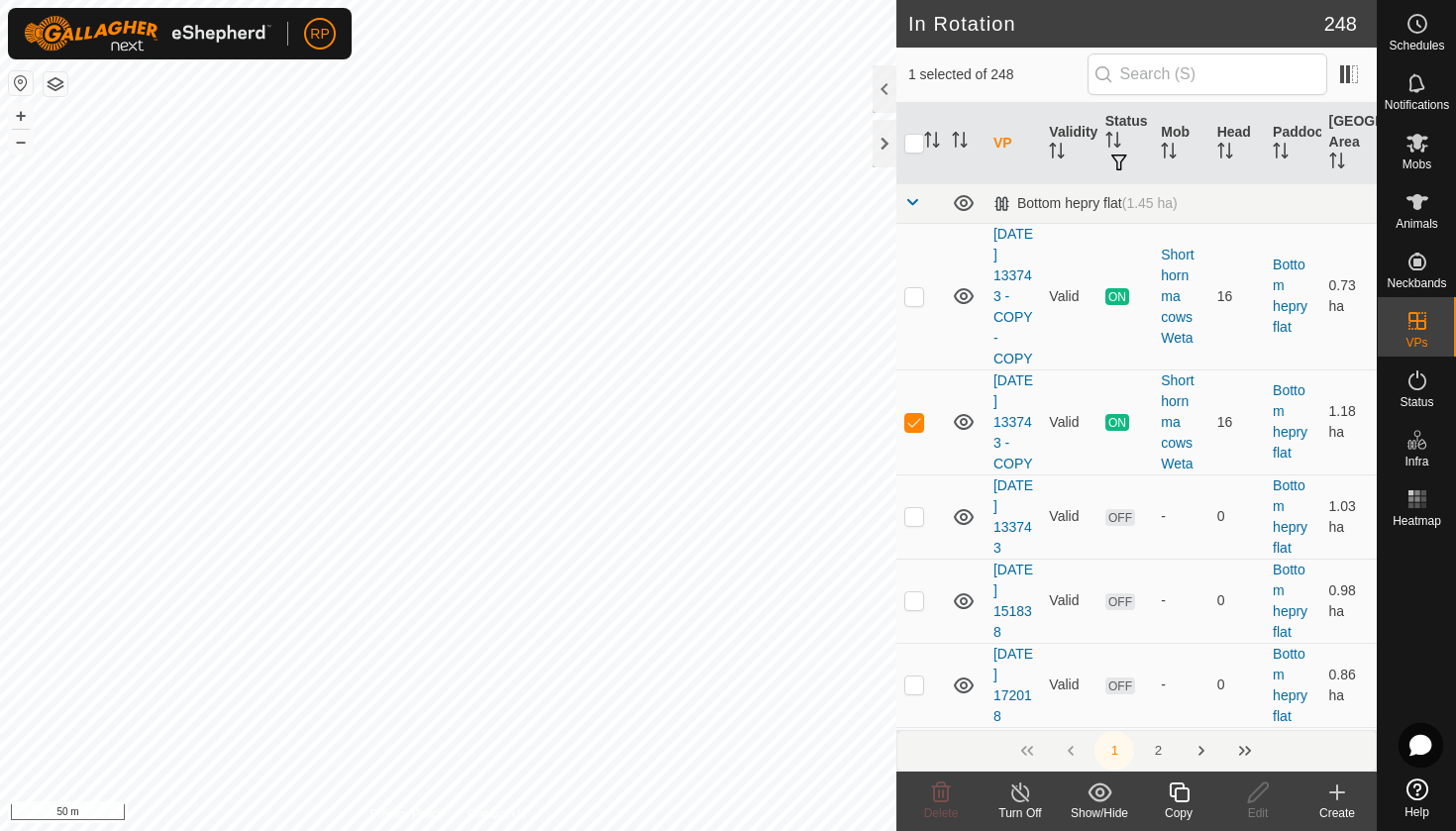
checkbox input "false"
checkbox input "true"
checkbox input "false"
checkbox input "true"
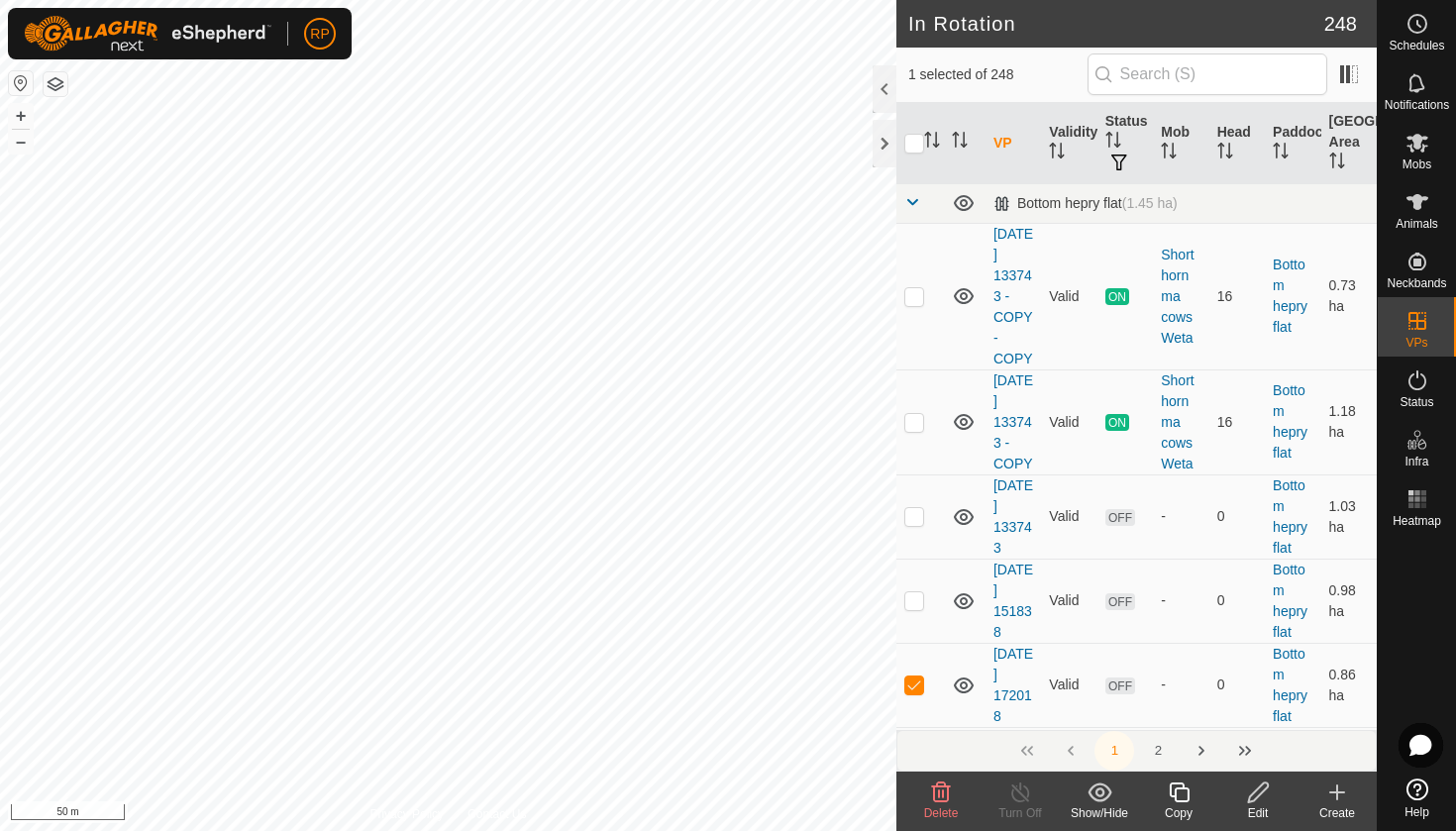
checkbox input "false"
checkbox input "true"
checkbox input "false"
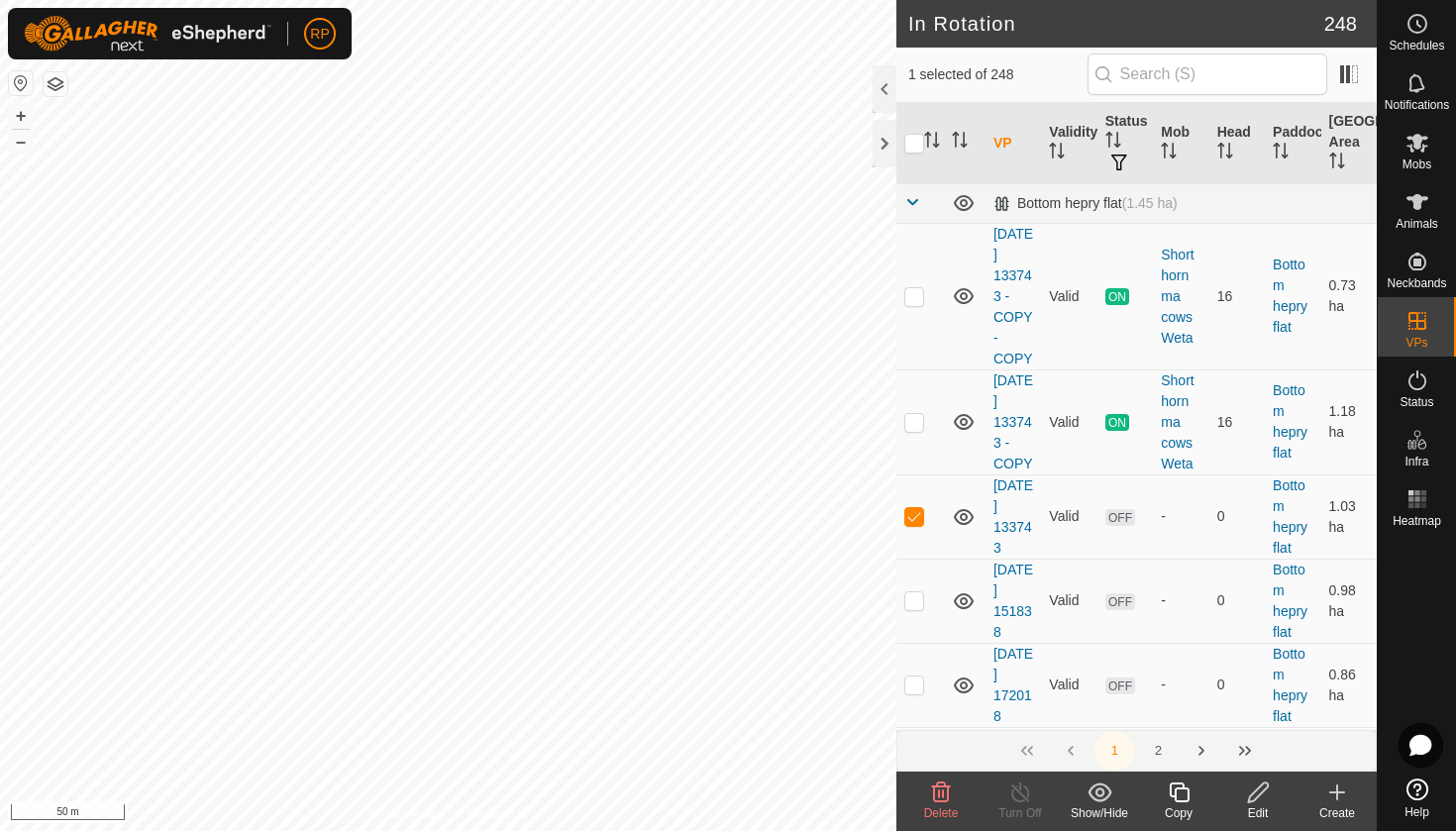
checkbox input "true"
checkbox input "false"
checkbox input "true"
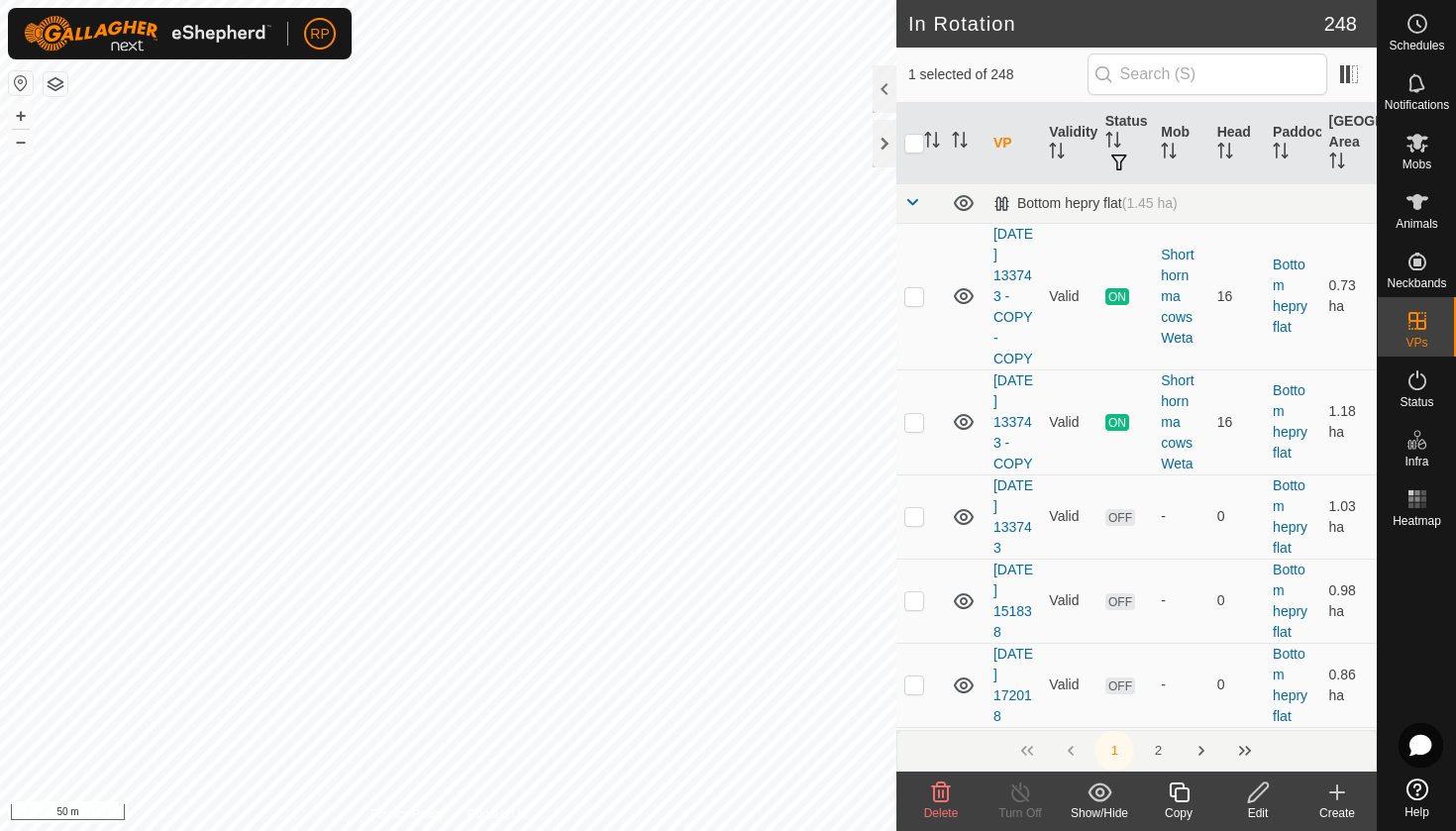
checkbox input "false"
click at [1185, 803] on icon at bounding box center [1178, 792] width 25 height 24
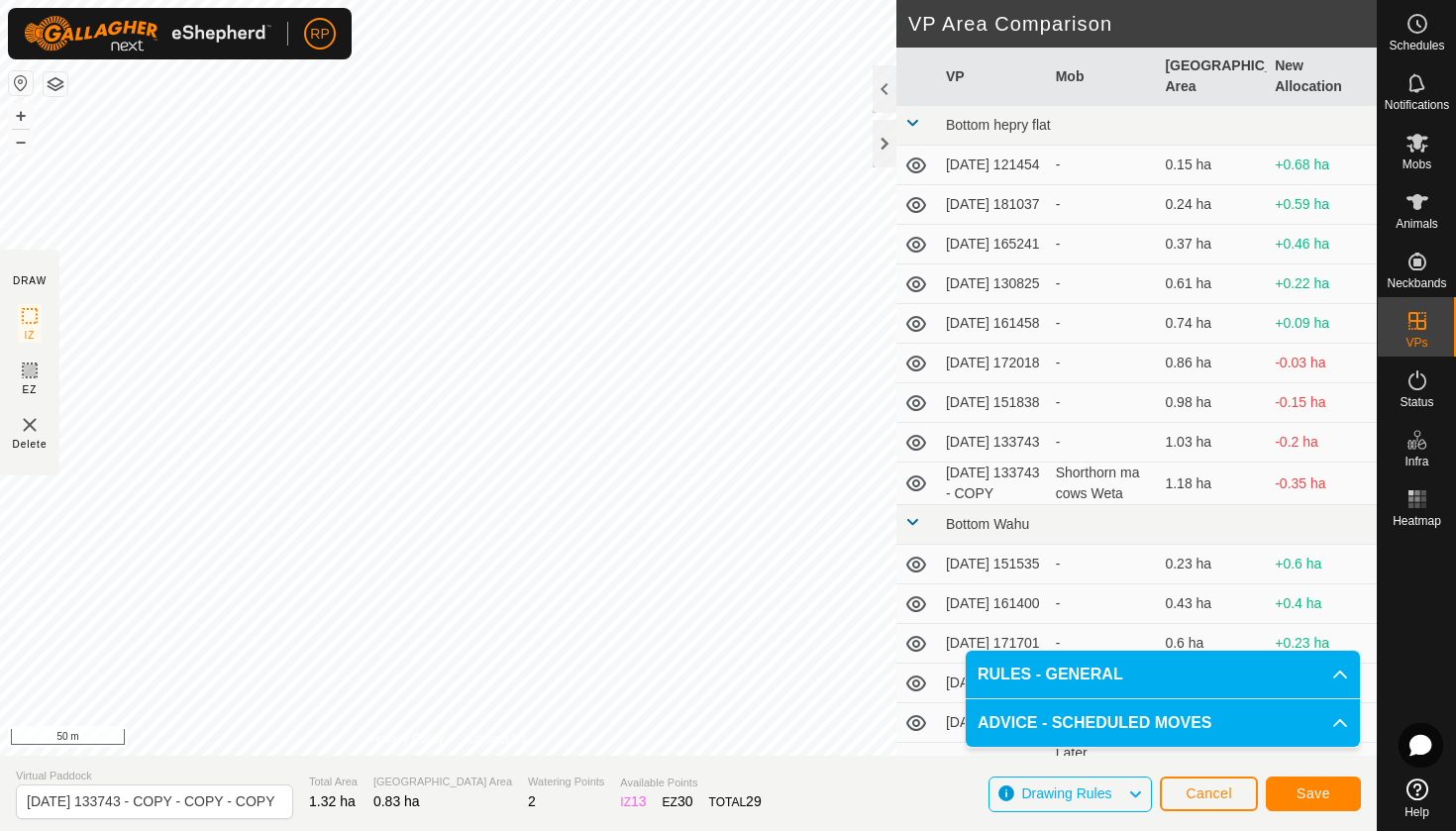
click at [1293, 794] on button "Save" at bounding box center [1313, 793] width 95 height 35
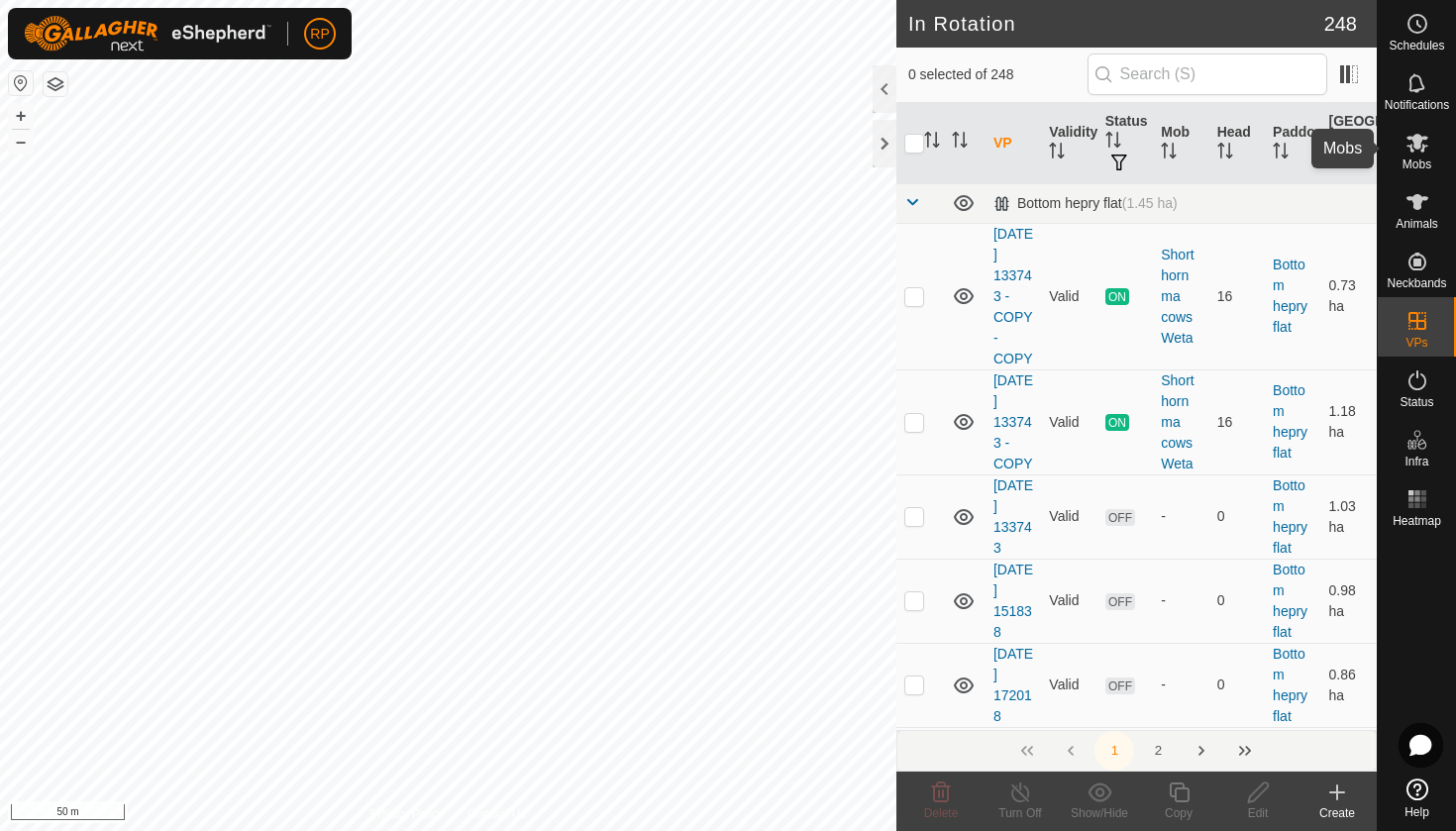
click at [1422, 140] on icon at bounding box center [1417, 143] width 24 height 24
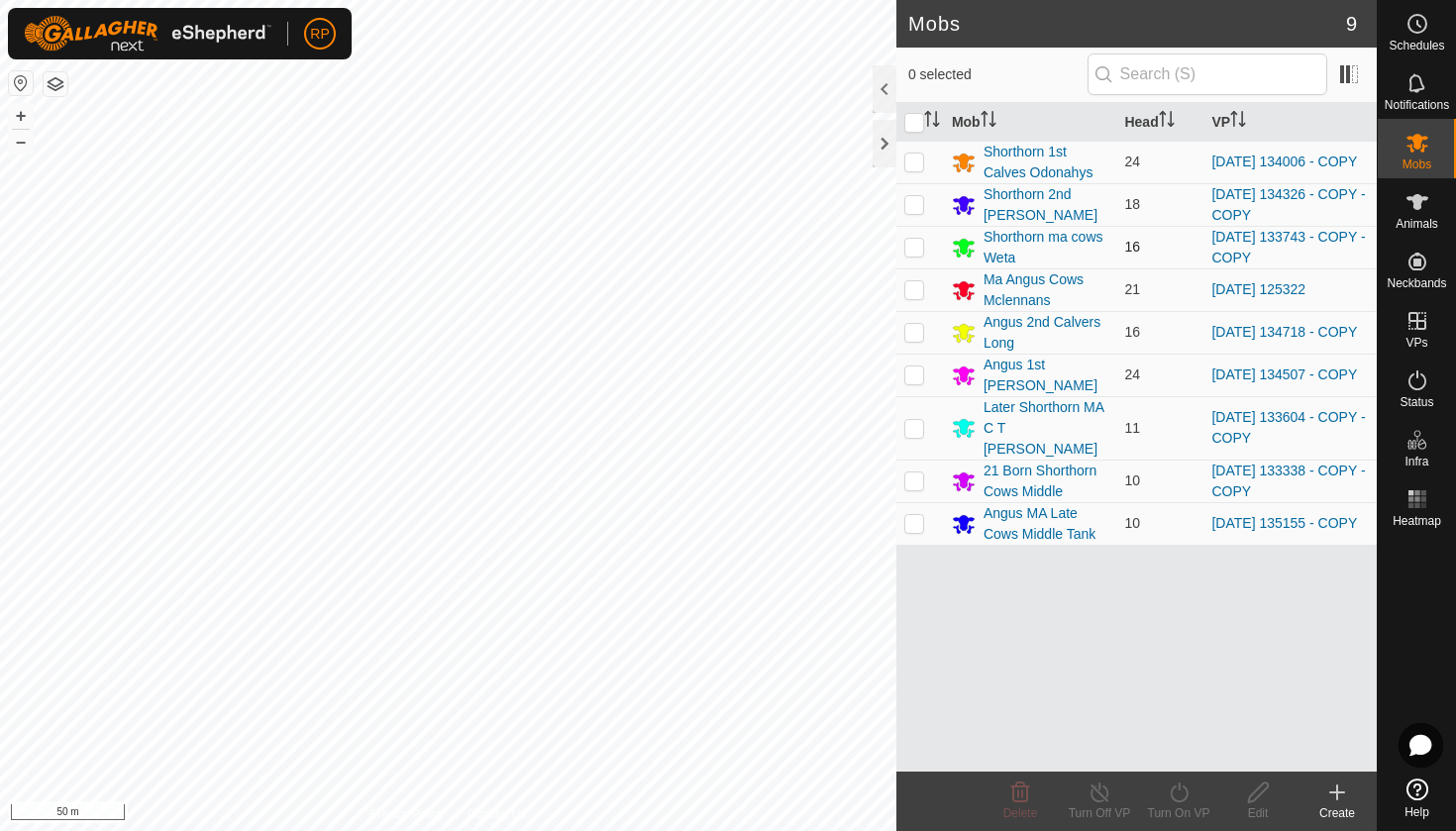
click at [916, 251] on p-checkbox at bounding box center [914, 247] width 20 height 16
checkbox input "true"
click at [1180, 787] on icon at bounding box center [1178, 792] width 25 height 24
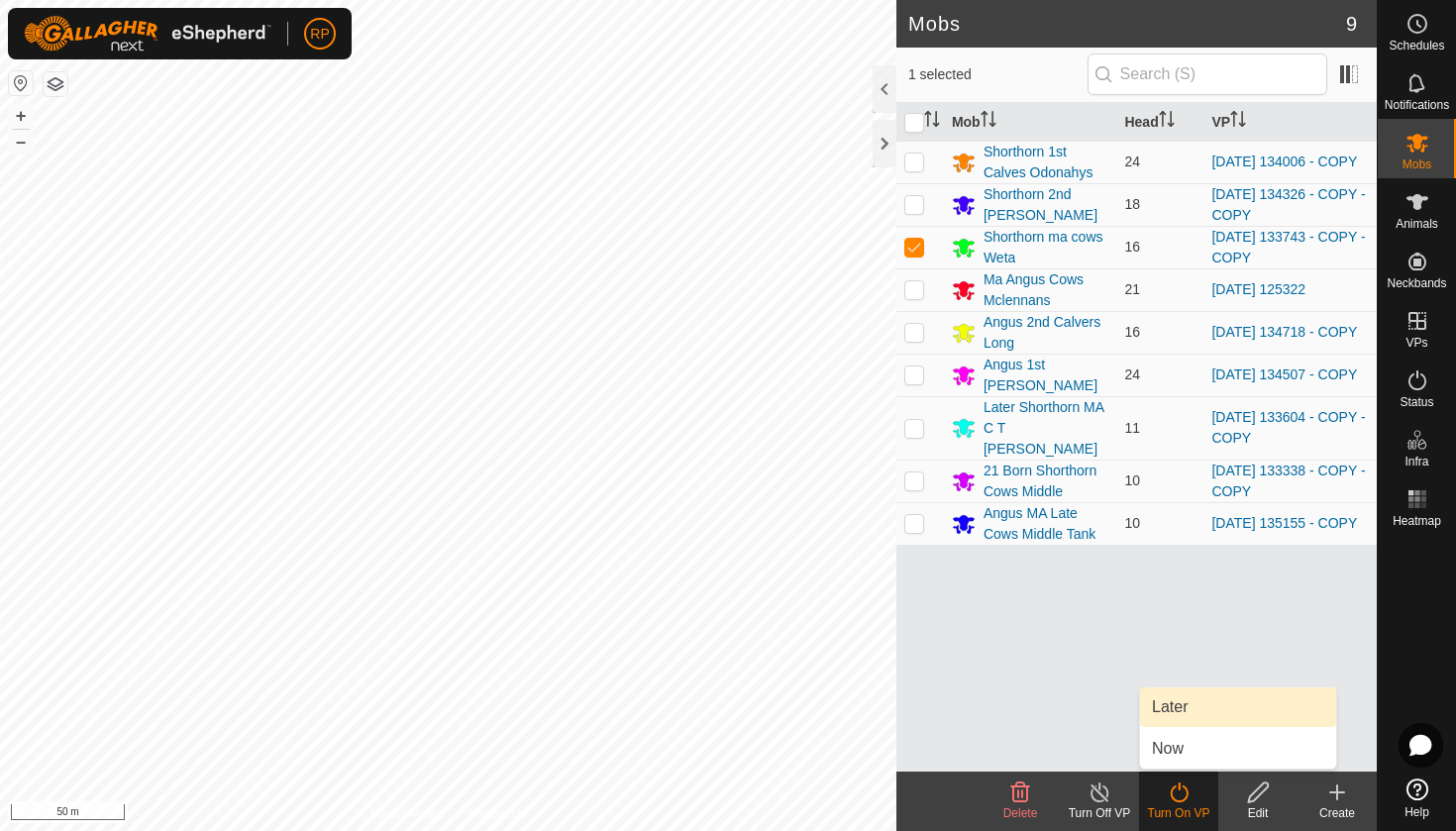
click at [1179, 701] on link "Later" at bounding box center [1238, 707] width 196 height 40
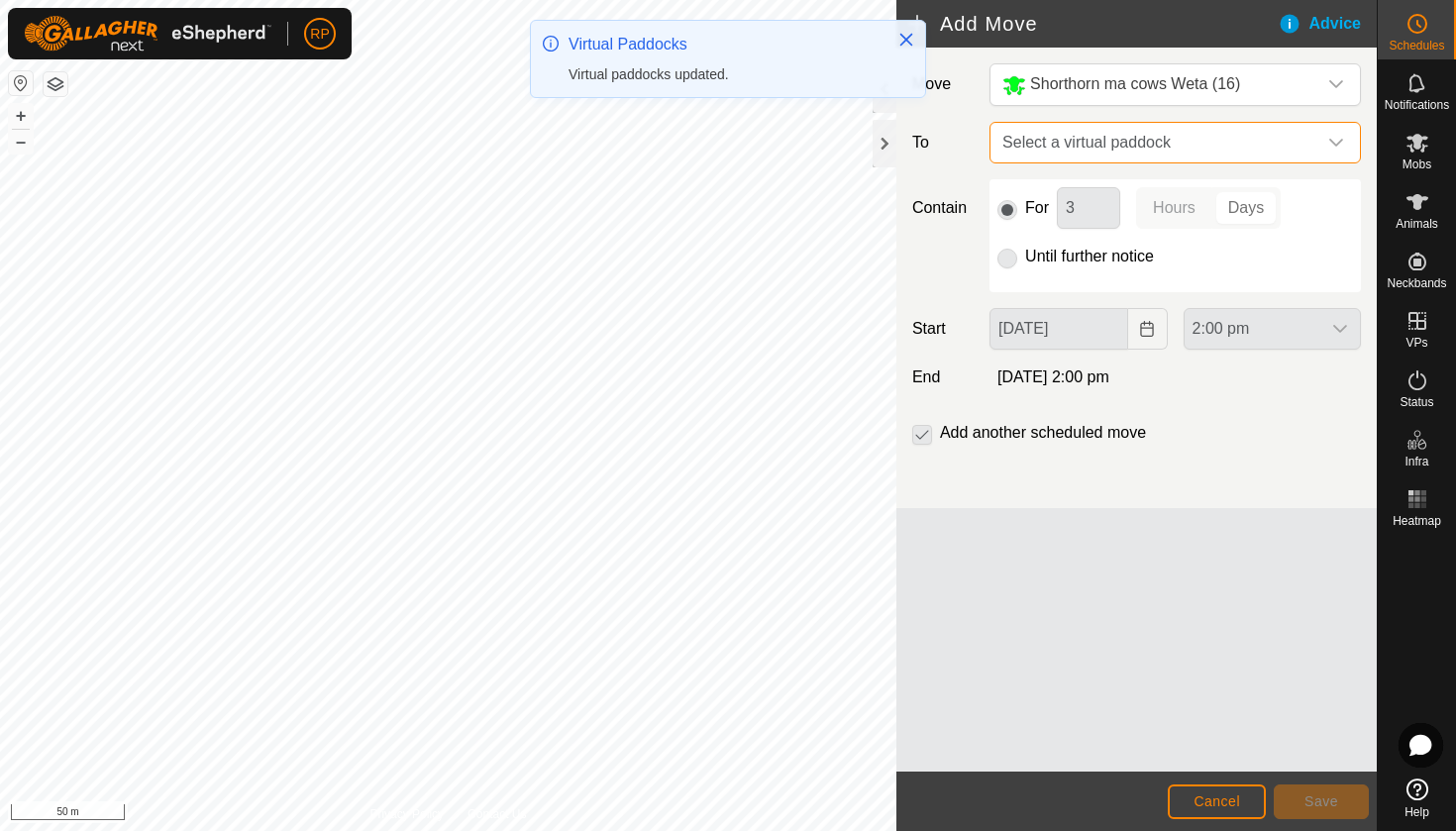
click at [1089, 152] on span "Select a virtual paddock" at bounding box center [1155, 143] width 322 height 40
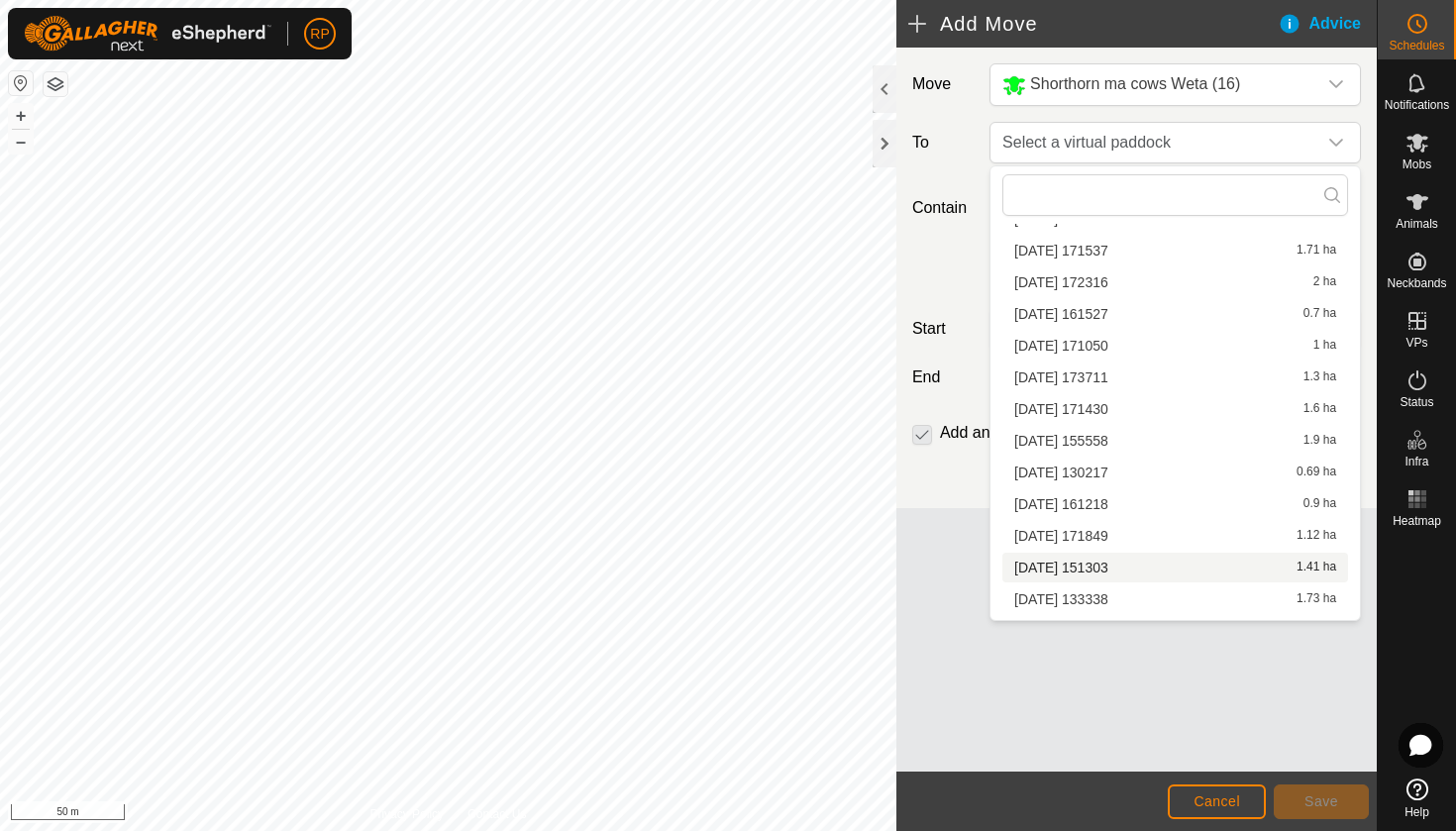
scroll to position [8140, 0]
click at [1214, 805] on span "Cancel" at bounding box center [1216, 801] width 47 height 16
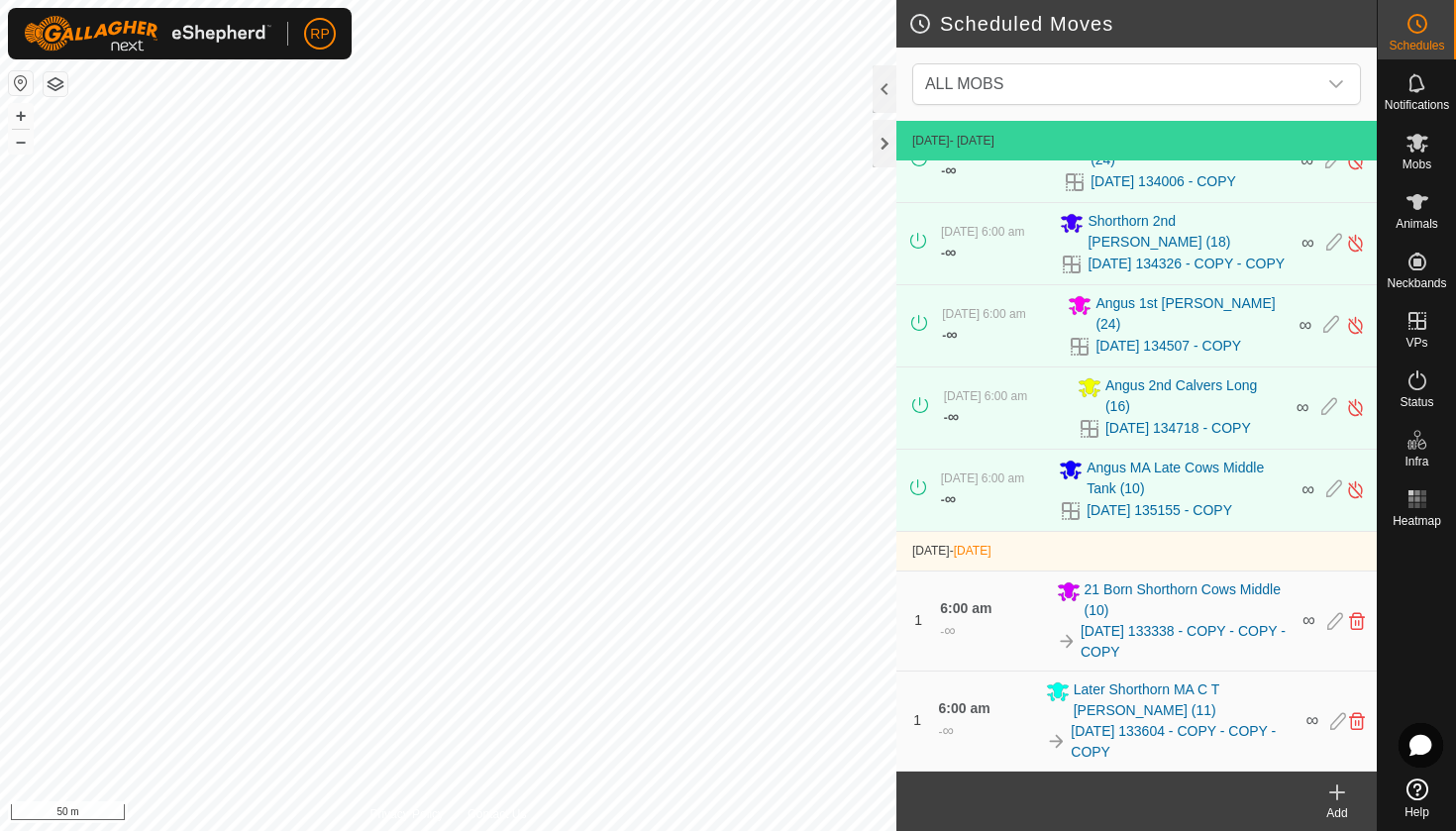
scroll to position [41, 0]
click at [1431, 164] on span "Mobs" at bounding box center [1416, 165] width 29 height 12
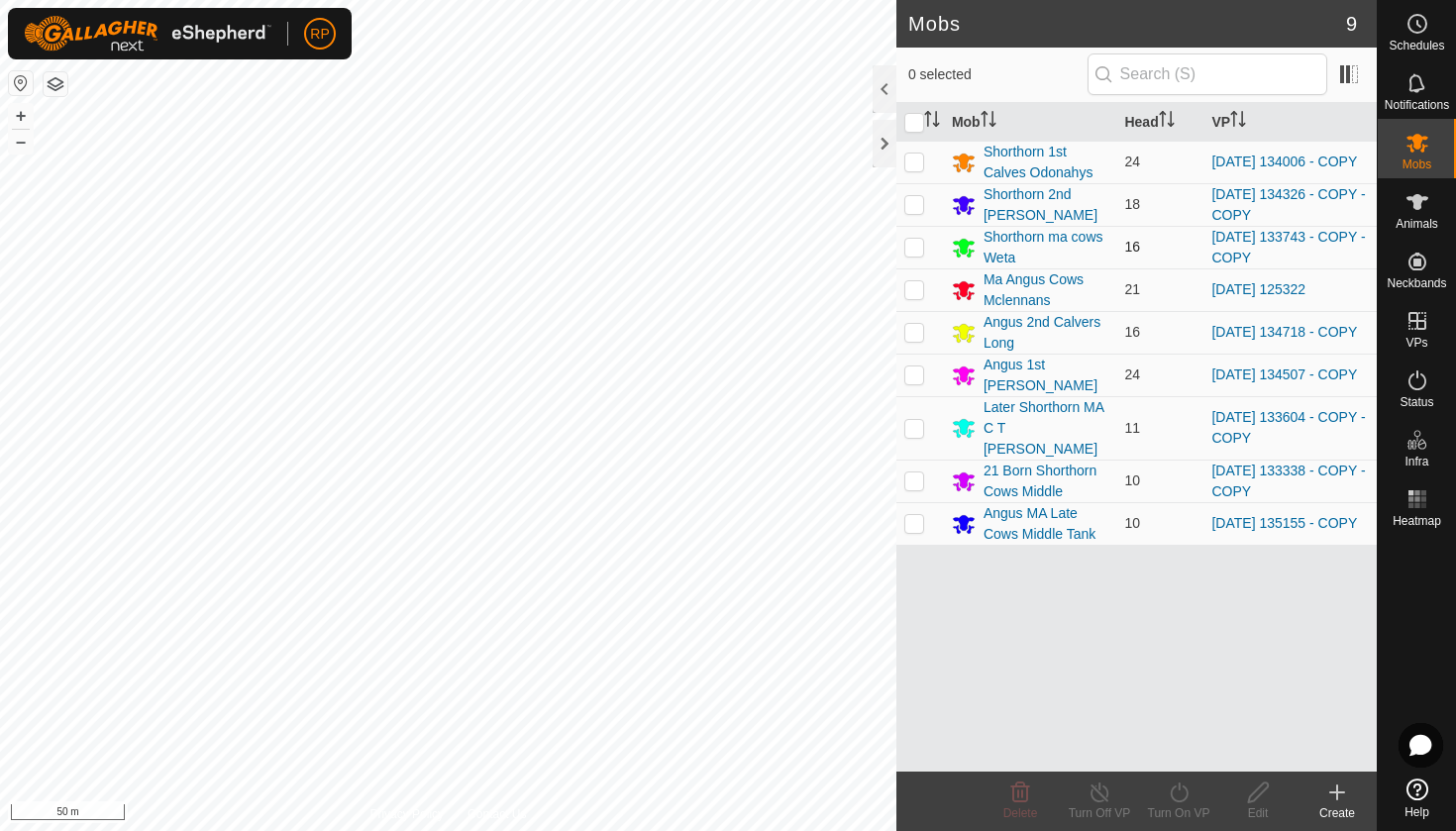
click at [916, 247] on p-checkbox at bounding box center [914, 247] width 20 height 16
checkbox input "true"
click at [1167, 783] on icon at bounding box center [1178, 792] width 25 height 24
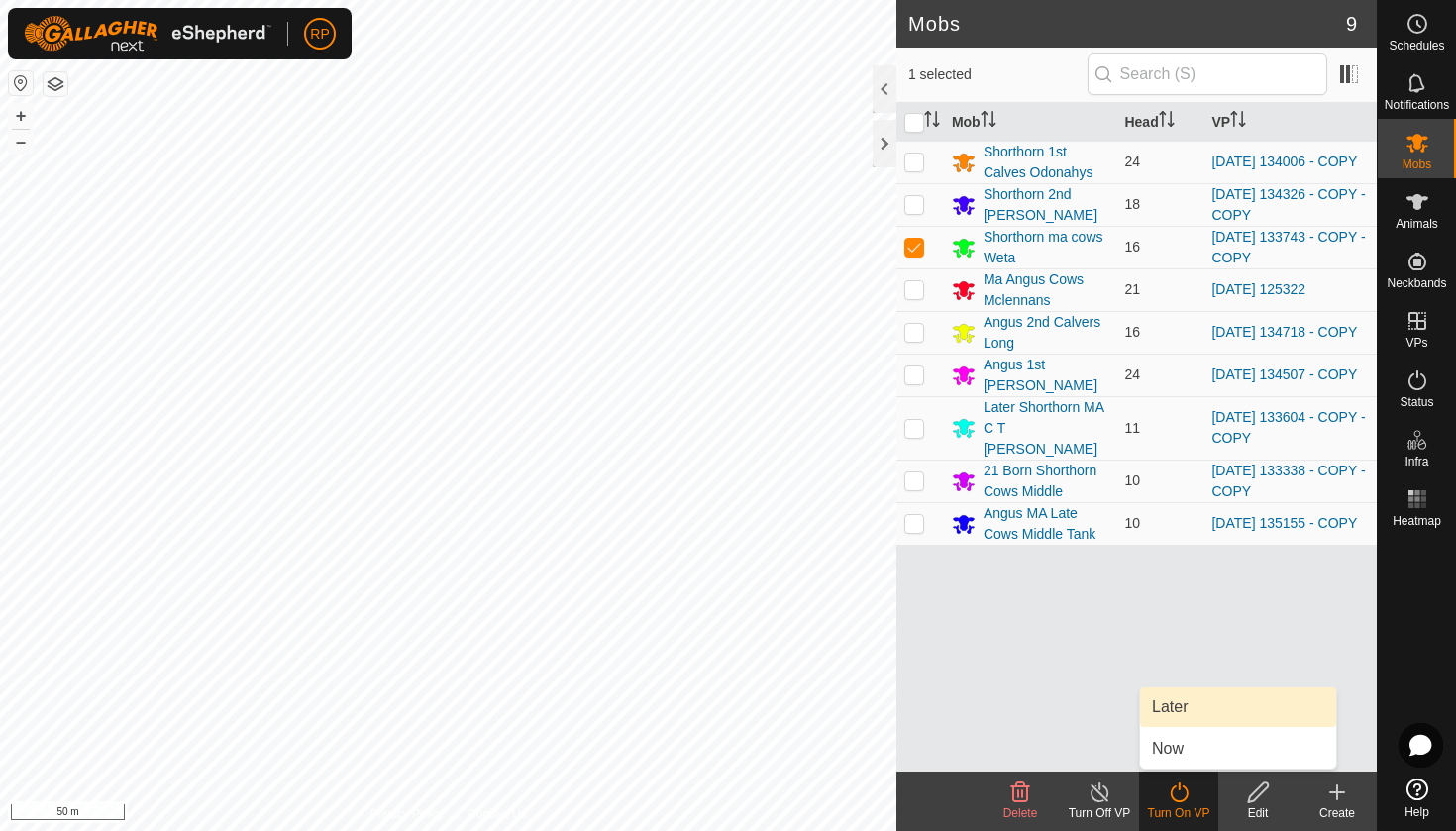
click at [1164, 711] on link "Later" at bounding box center [1238, 707] width 196 height 40
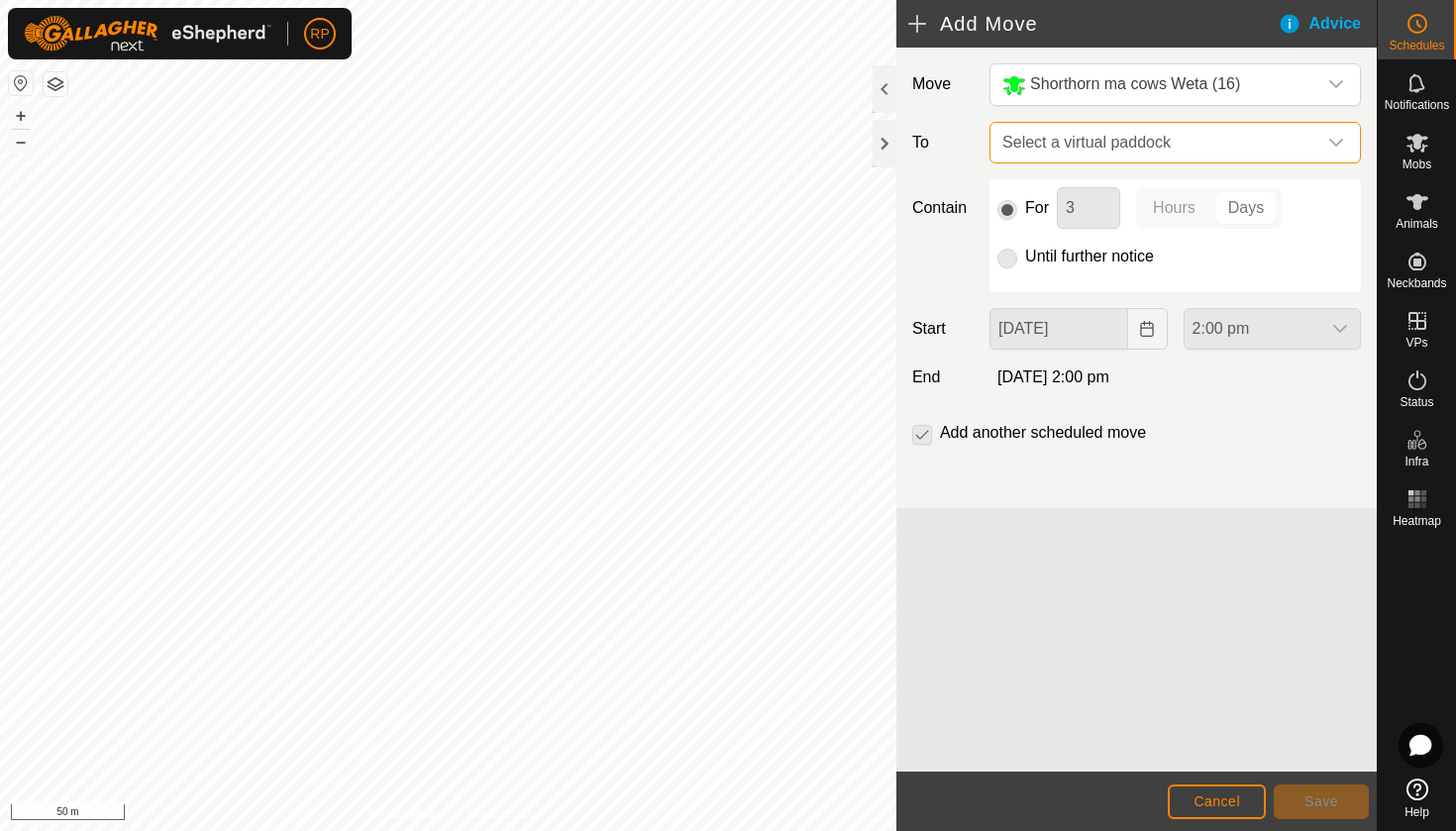
click at [1058, 138] on span "Select a virtual paddock" at bounding box center [1155, 143] width 322 height 40
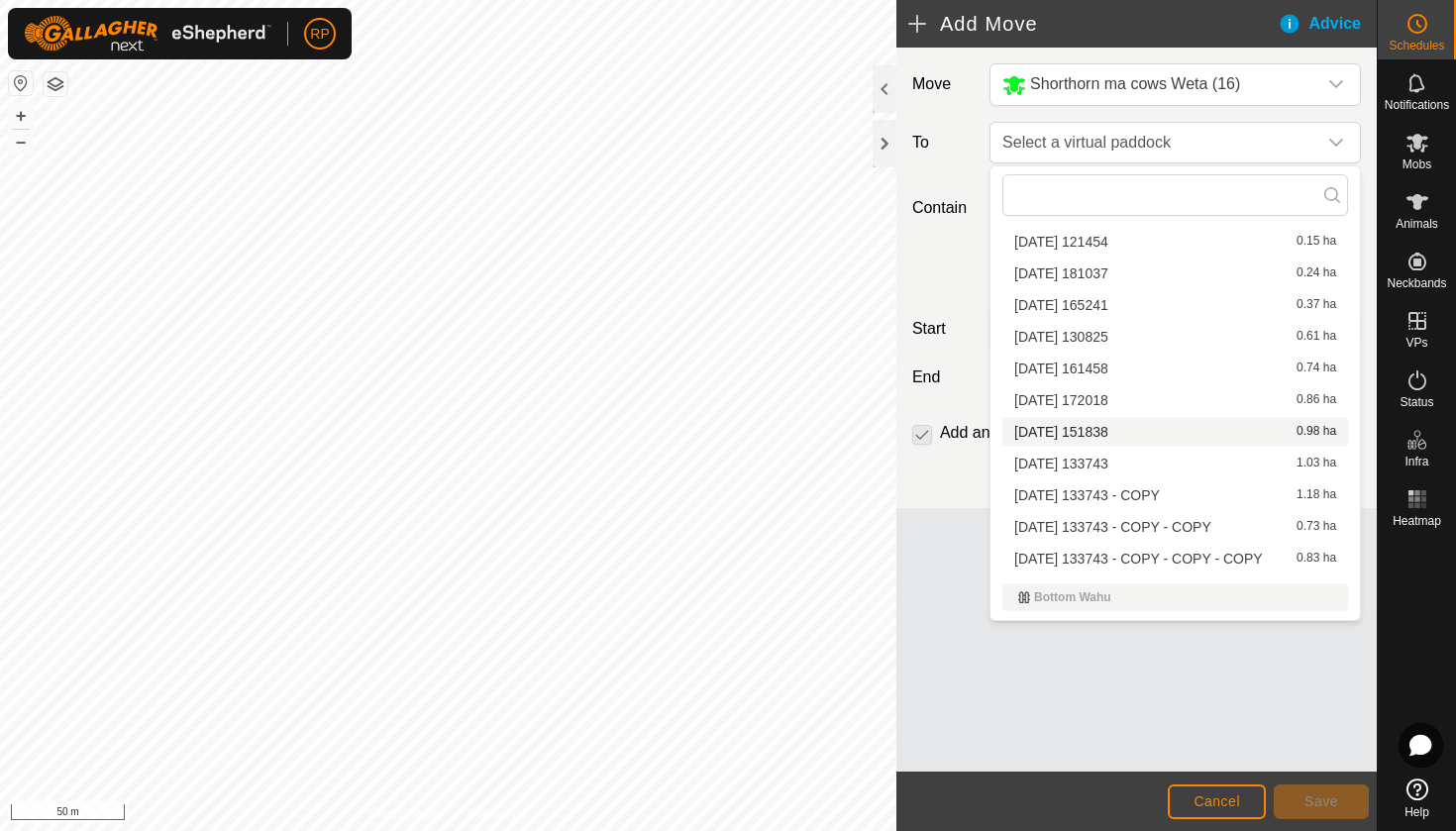
scroll to position [48, 0]
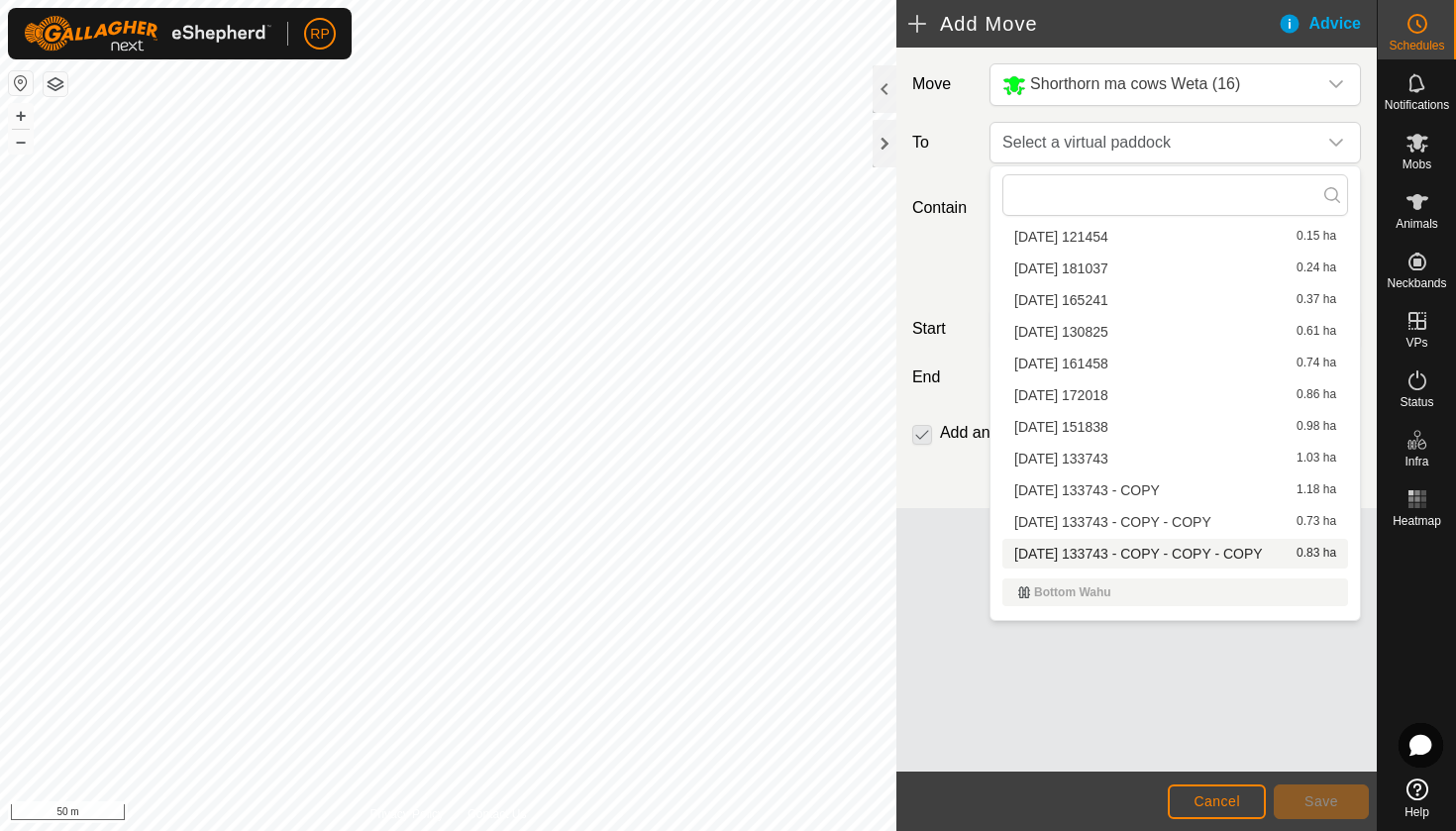
click at [1194, 553] on li "[DATE] 133743 - COPY - COPY - COPY 0.83 ha" at bounding box center [1175, 554] width 346 height 30
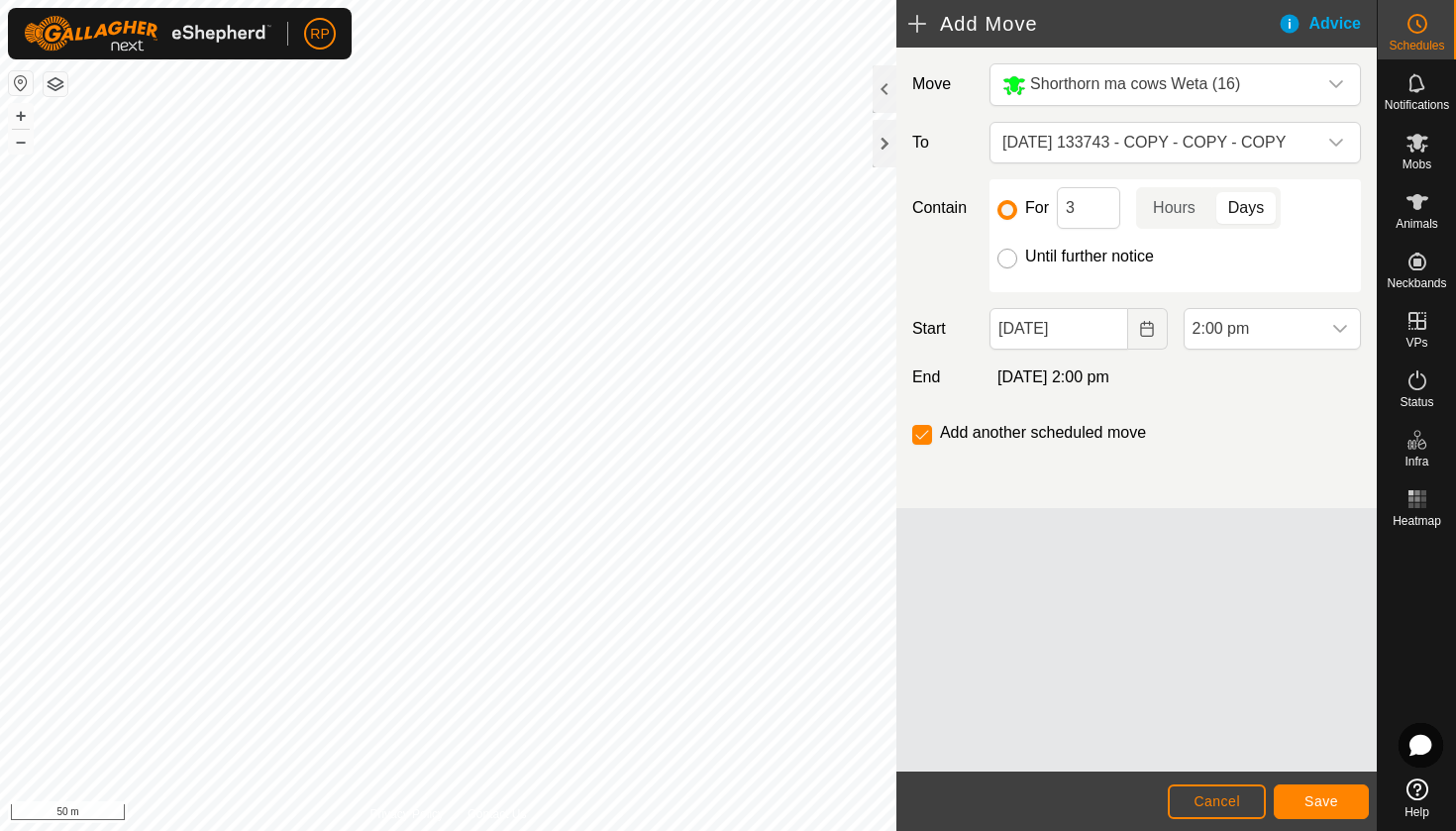
click at [1005, 264] on input "Until further notice" at bounding box center [1007, 259] width 20 height 20
radio input "true"
checkbox input "false"
click at [1155, 333] on icon "Choose Date" at bounding box center [1147, 329] width 16 height 16
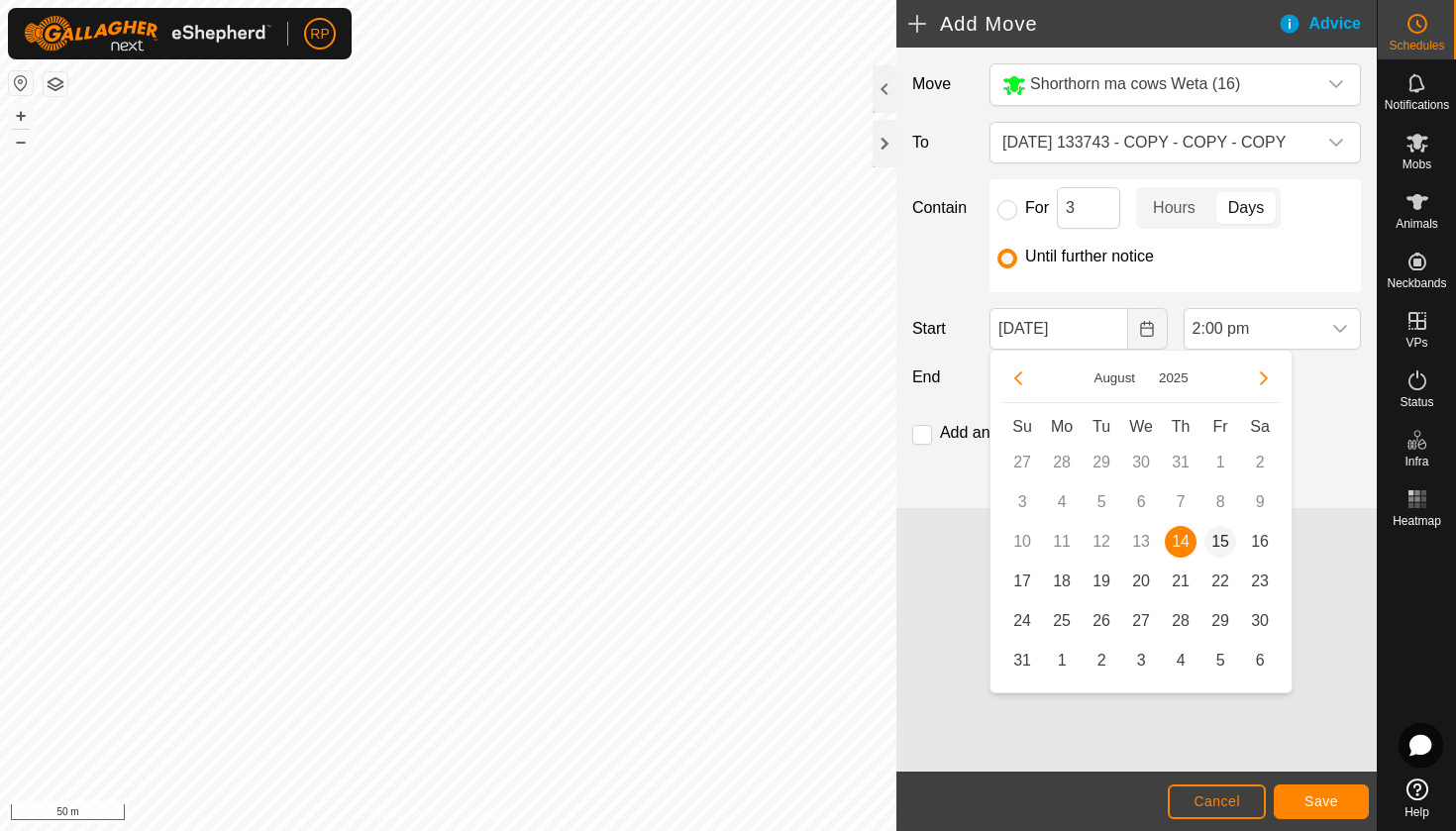
click at [1219, 544] on span "15" at bounding box center [1220, 542] width 32 height 32
type input "[DATE]"
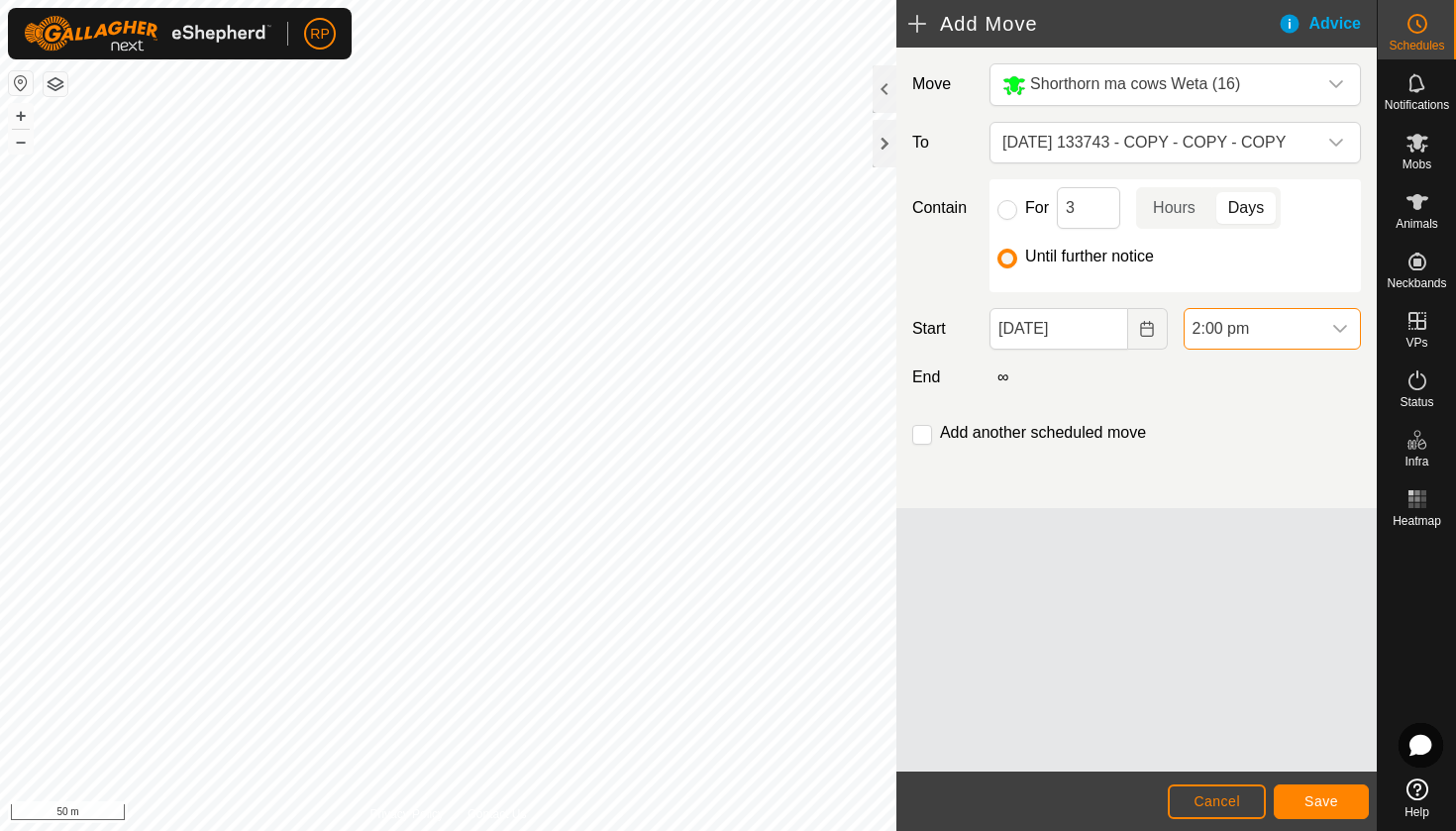
click at [1302, 339] on span "2:00 pm" at bounding box center [1252, 329] width 136 height 40
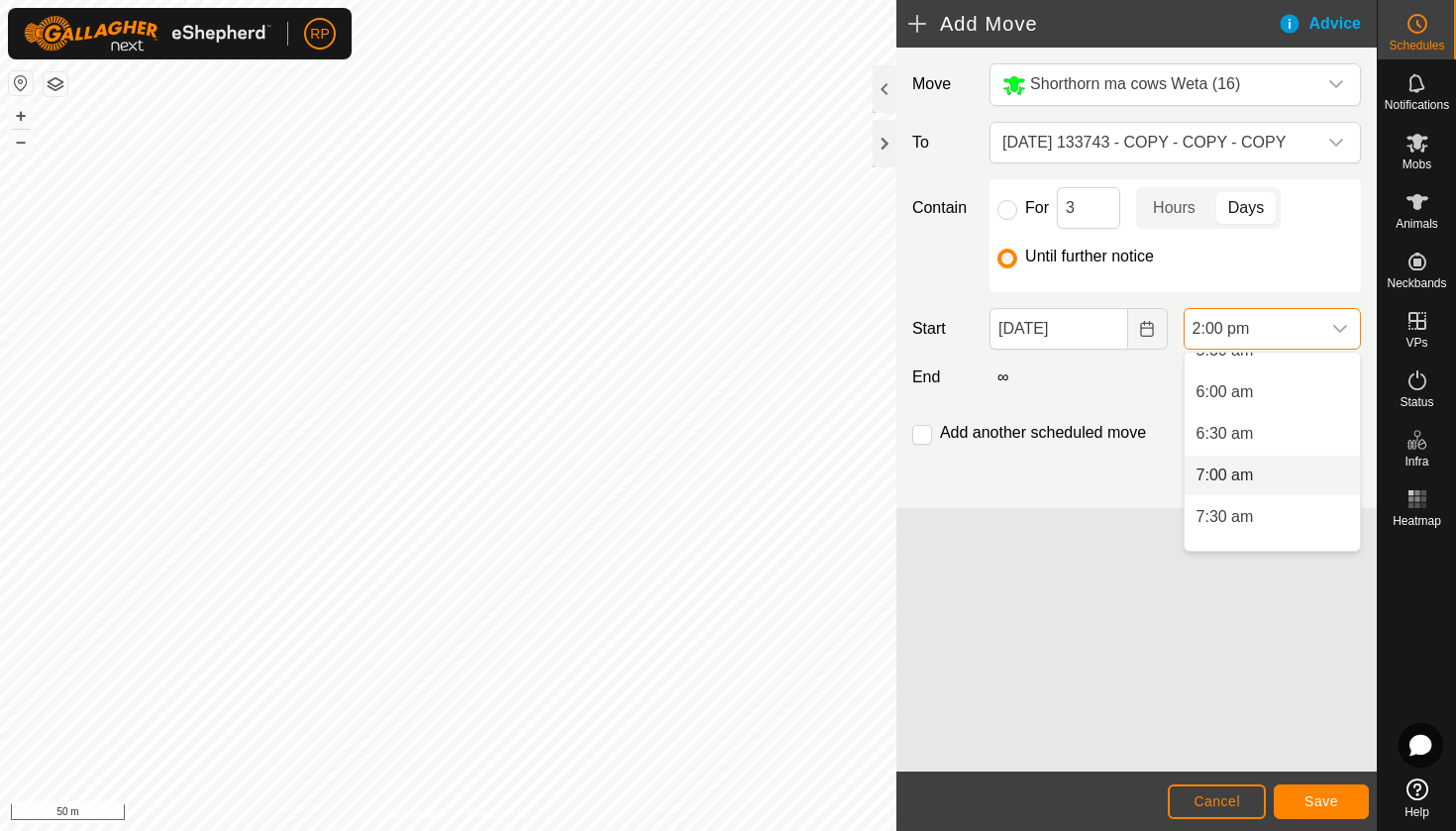
scroll to position [479, 0]
click at [1262, 398] on li "6:00 am" at bounding box center [1272, 394] width 175 height 40
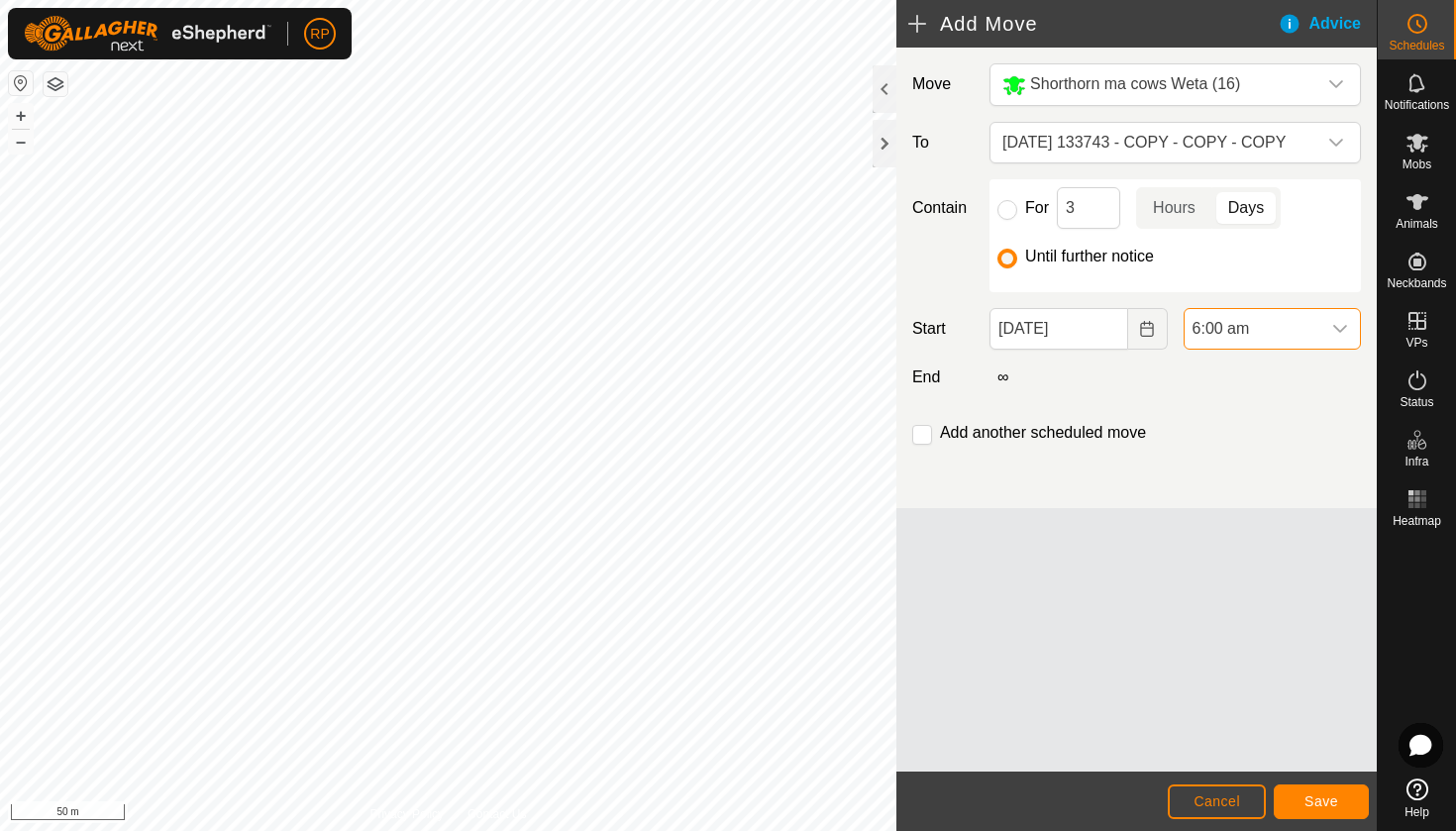
scroll to position [1007, 0]
click at [1315, 794] on span "Save" at bounding box center [1321, 801] width 34 height 16
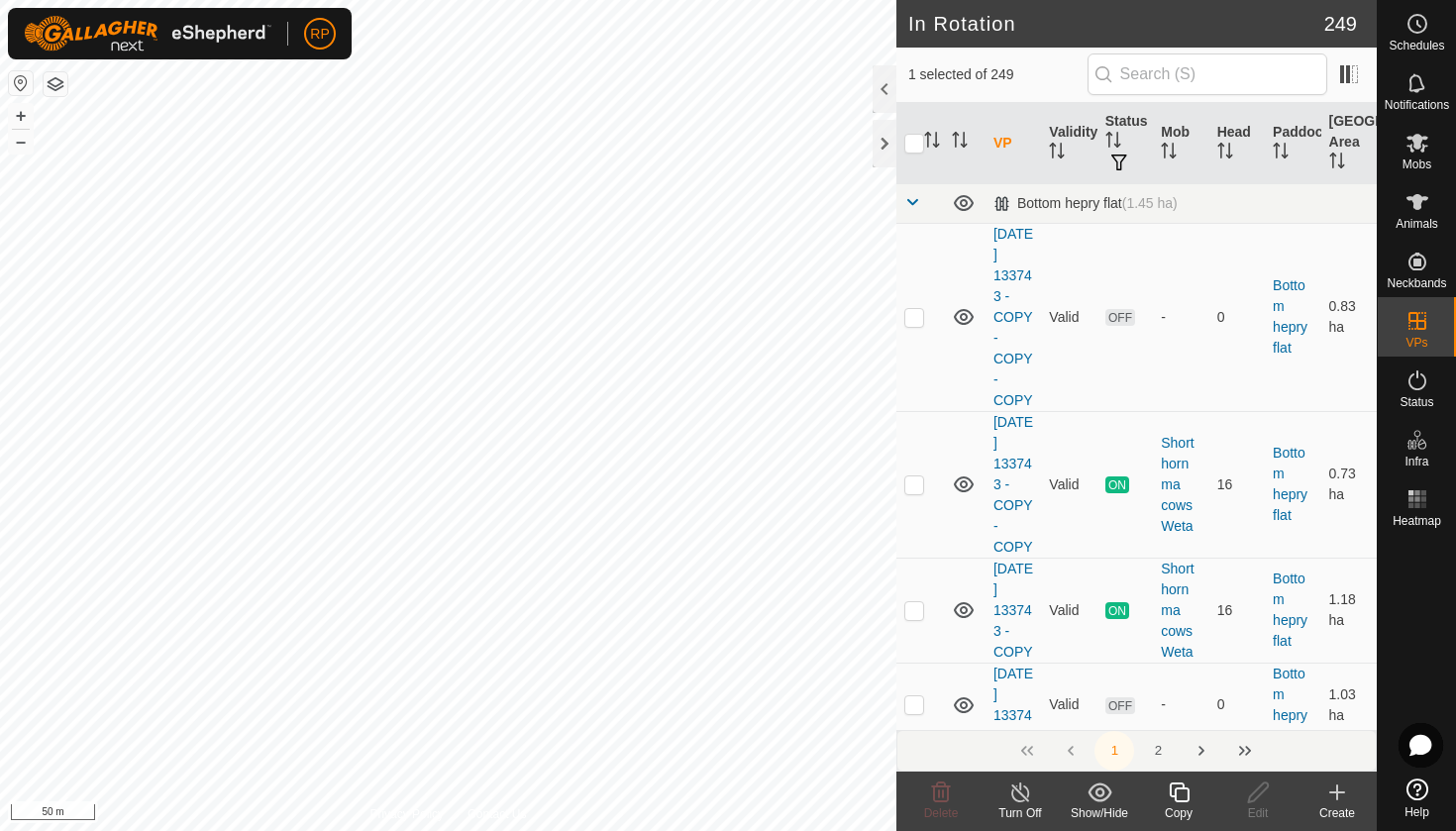
click at [1180, 798] on icon at bounding box center [1178, 792] width 25 height 24
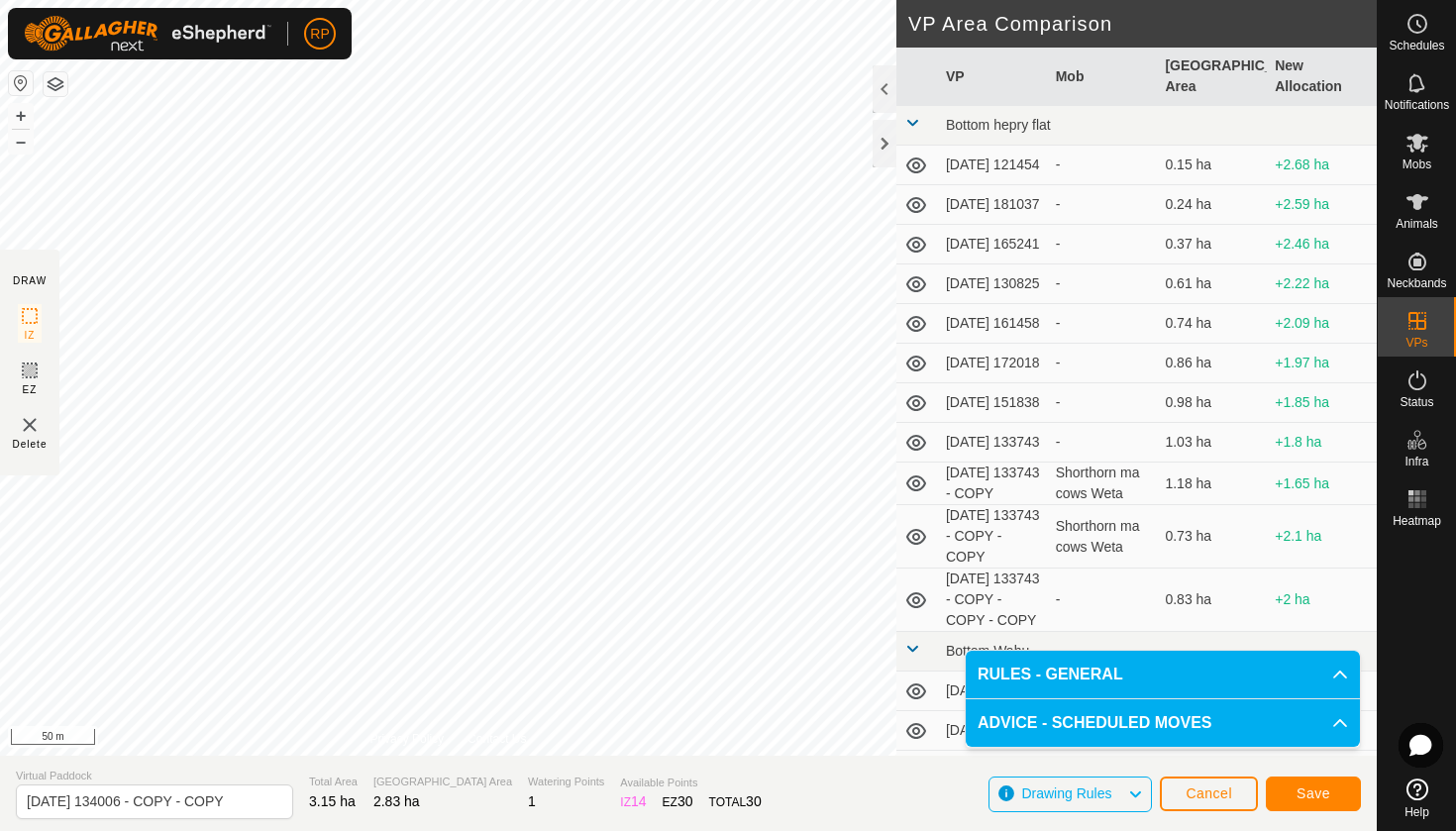
click at [1284, 801] on button "Save" at bounding box center [1313, 793] width 95 height 35
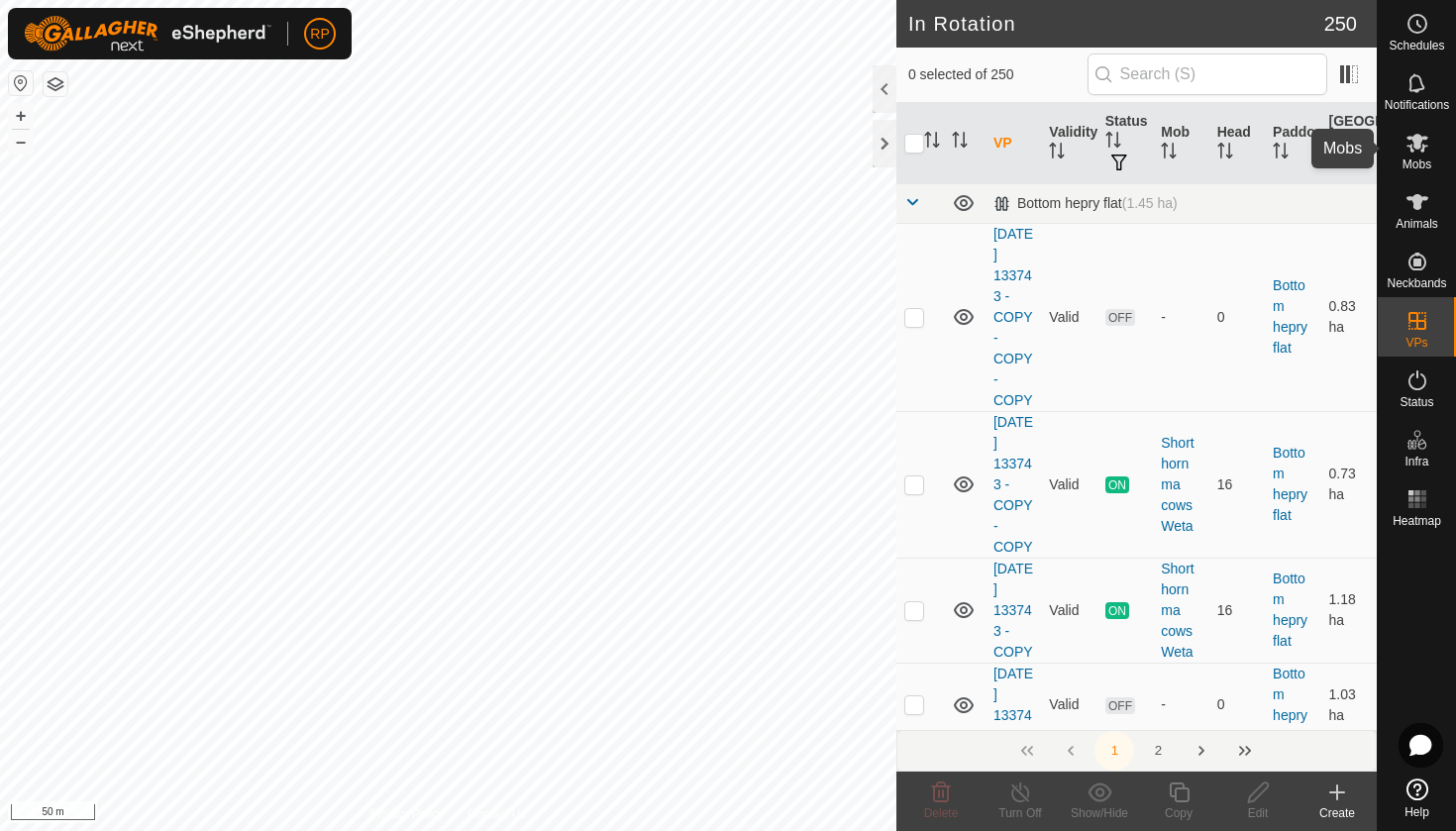
click at [1426, 168] on span "Mobs" at bounding box center [1416, 165] width 29 height 12
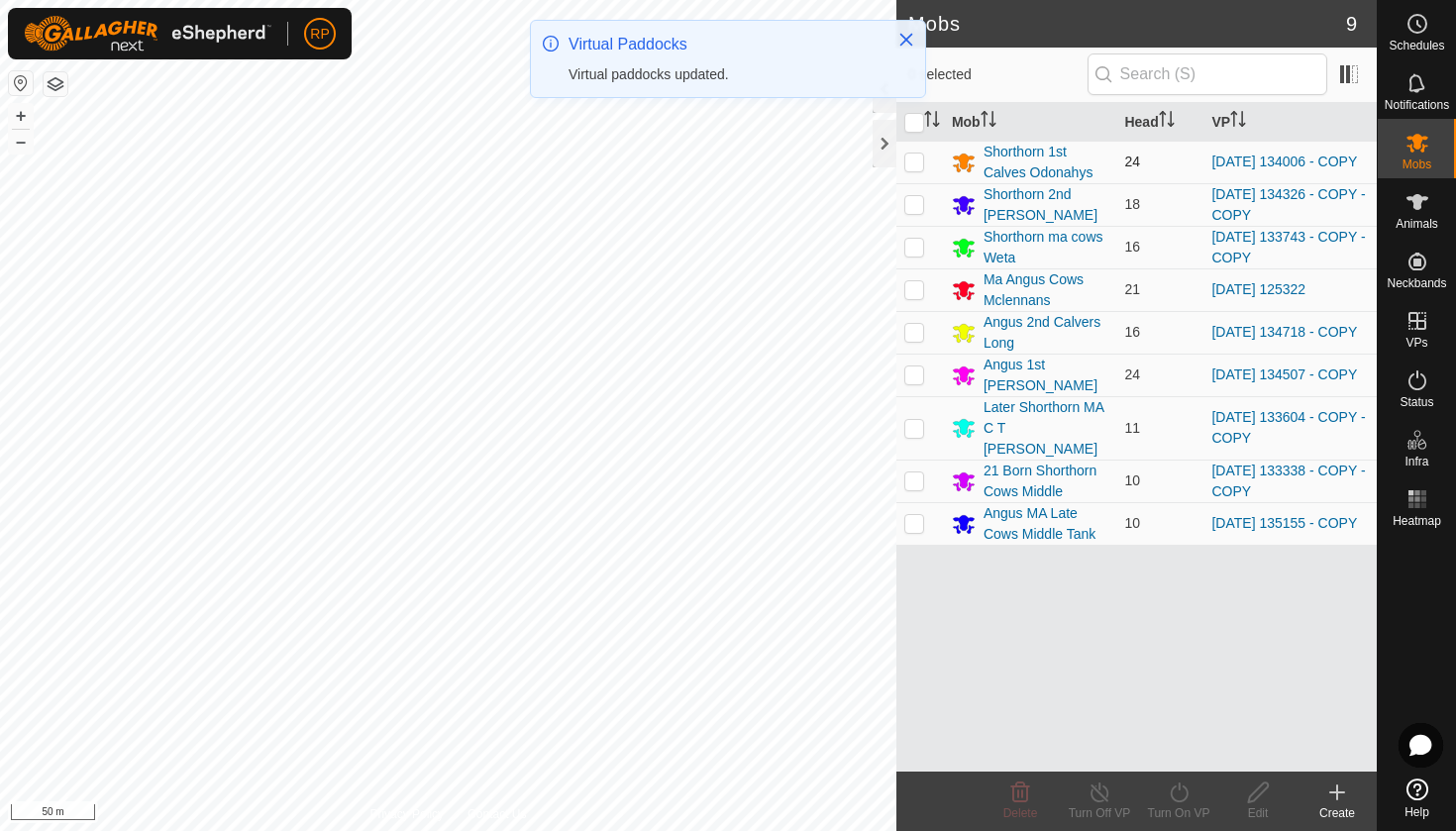
click at [912, 167] on p-checkbox at bounding box center [914, 162] width 20 height 16
checkbox input "true"
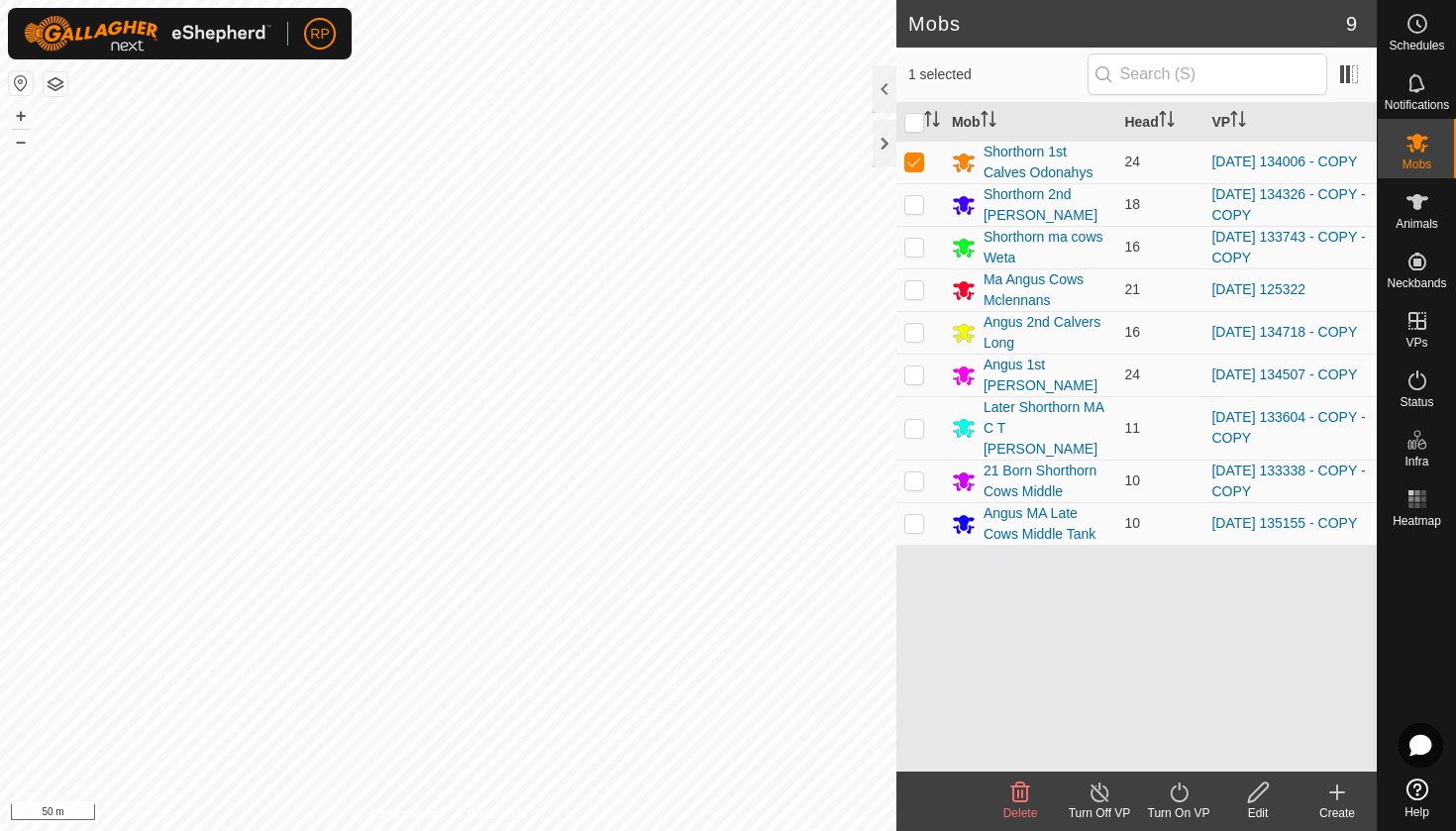
click at [1183, 799] on icon at bounding box center [1178, 792] width 18 height 20
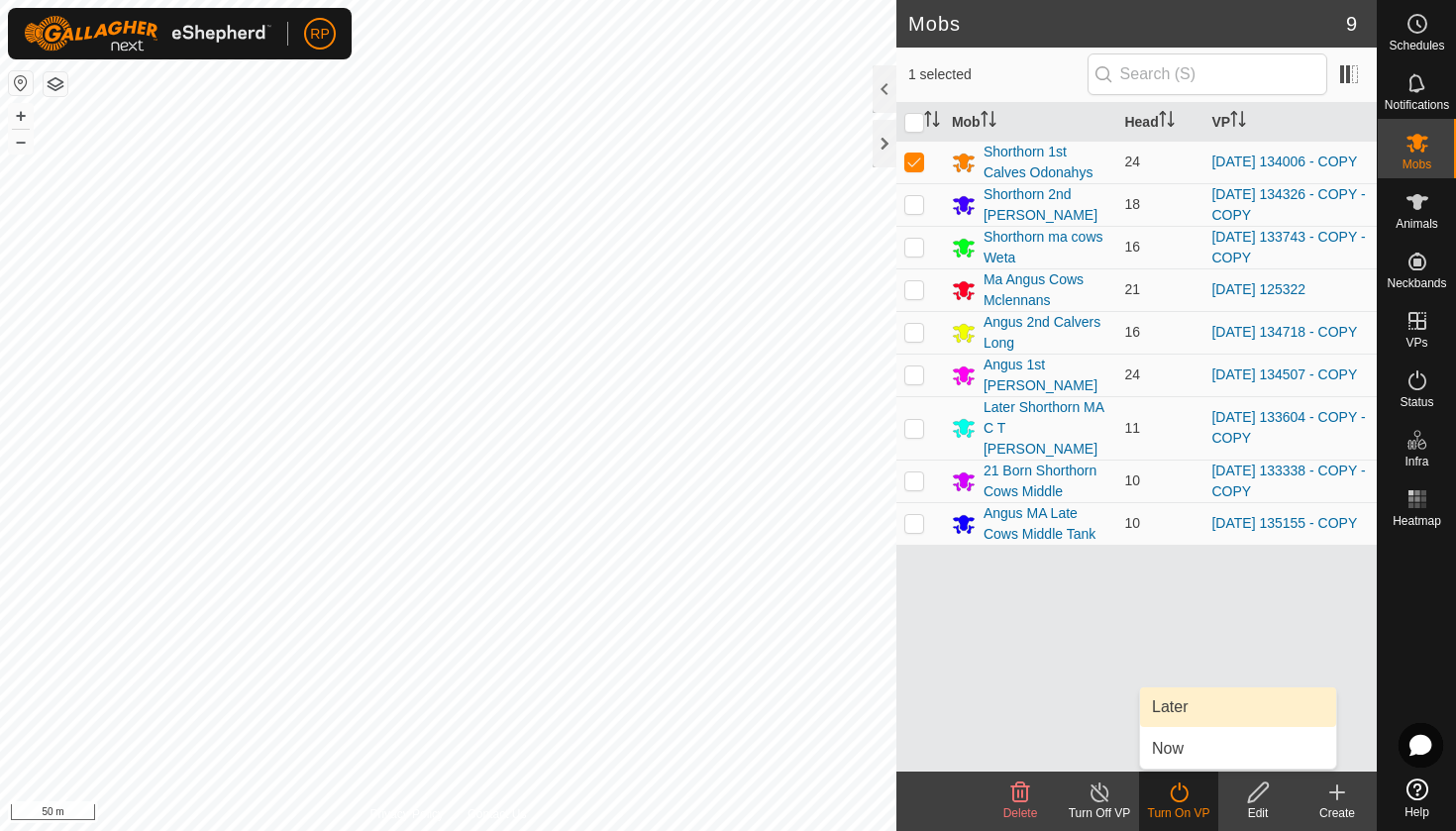
click at [1176, 710] on link "Later" at bounding box center [1238, 707] width 196 height 40
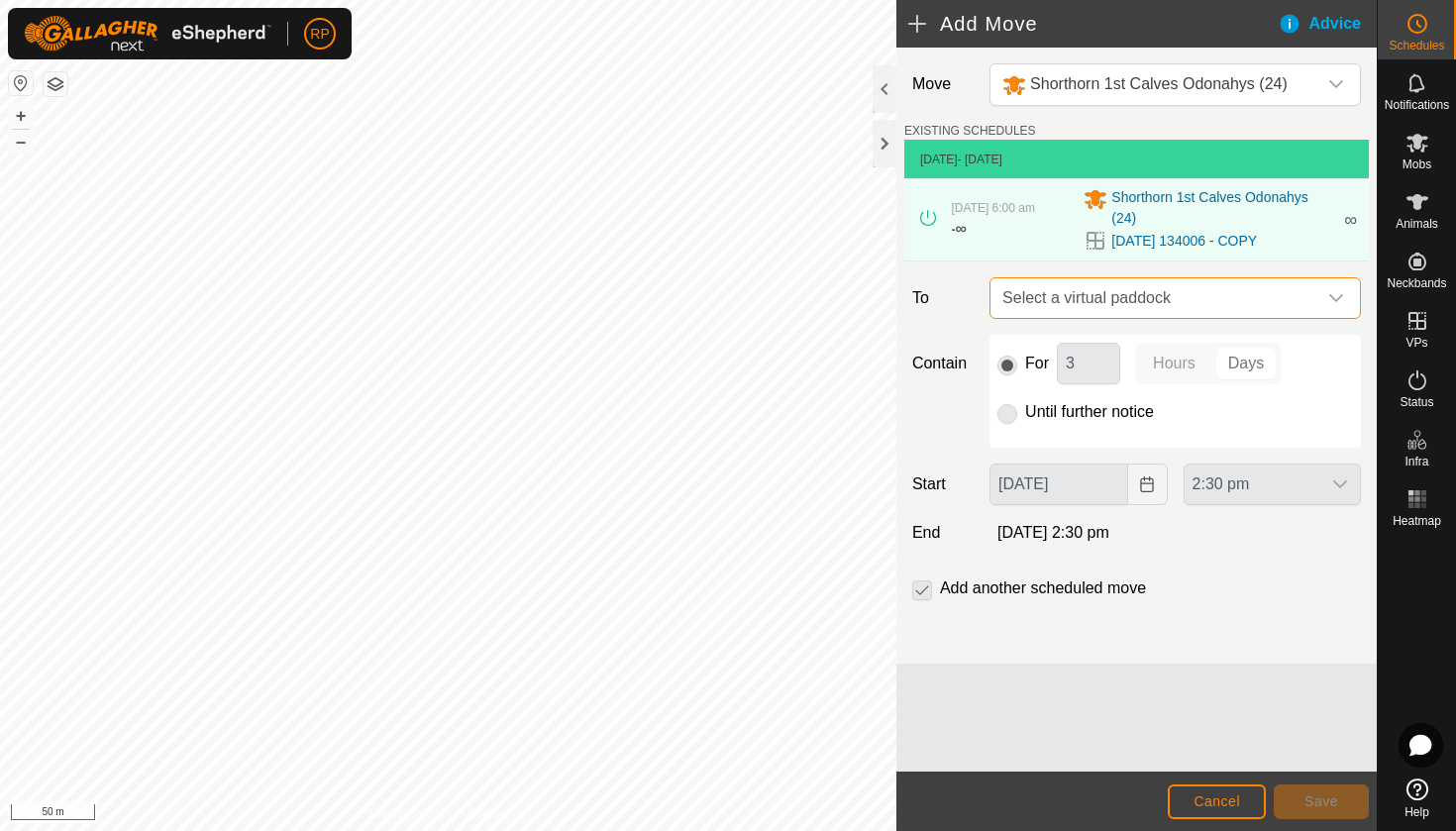
click at [1034, 294] on span "Select a virtual paddock" at bounding box center [1155, 298] width 322 height 40
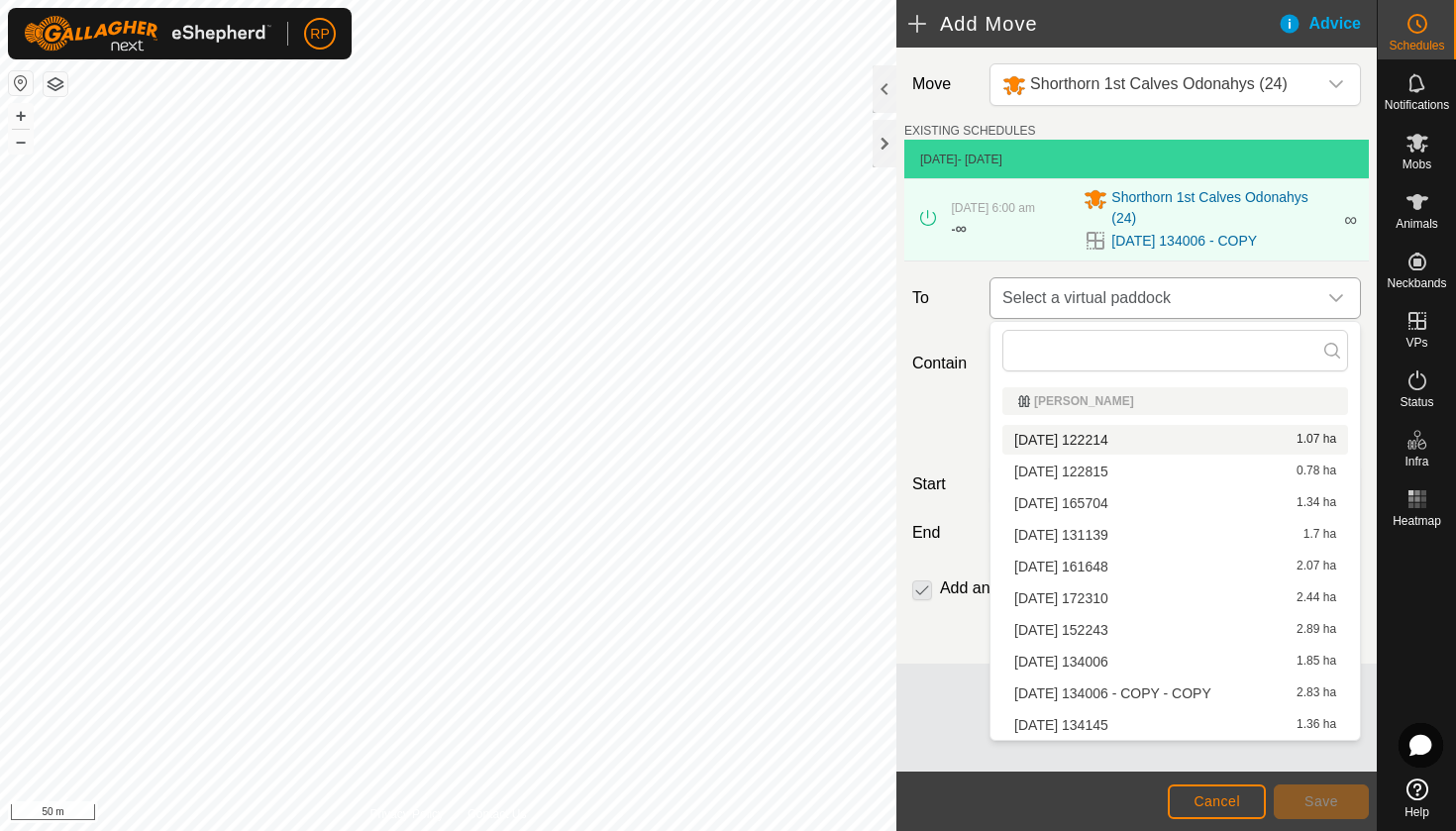
click at [1100, 295] on span "Select a virtual paddock" at bounding box center [1155, 298] width 322 height 40
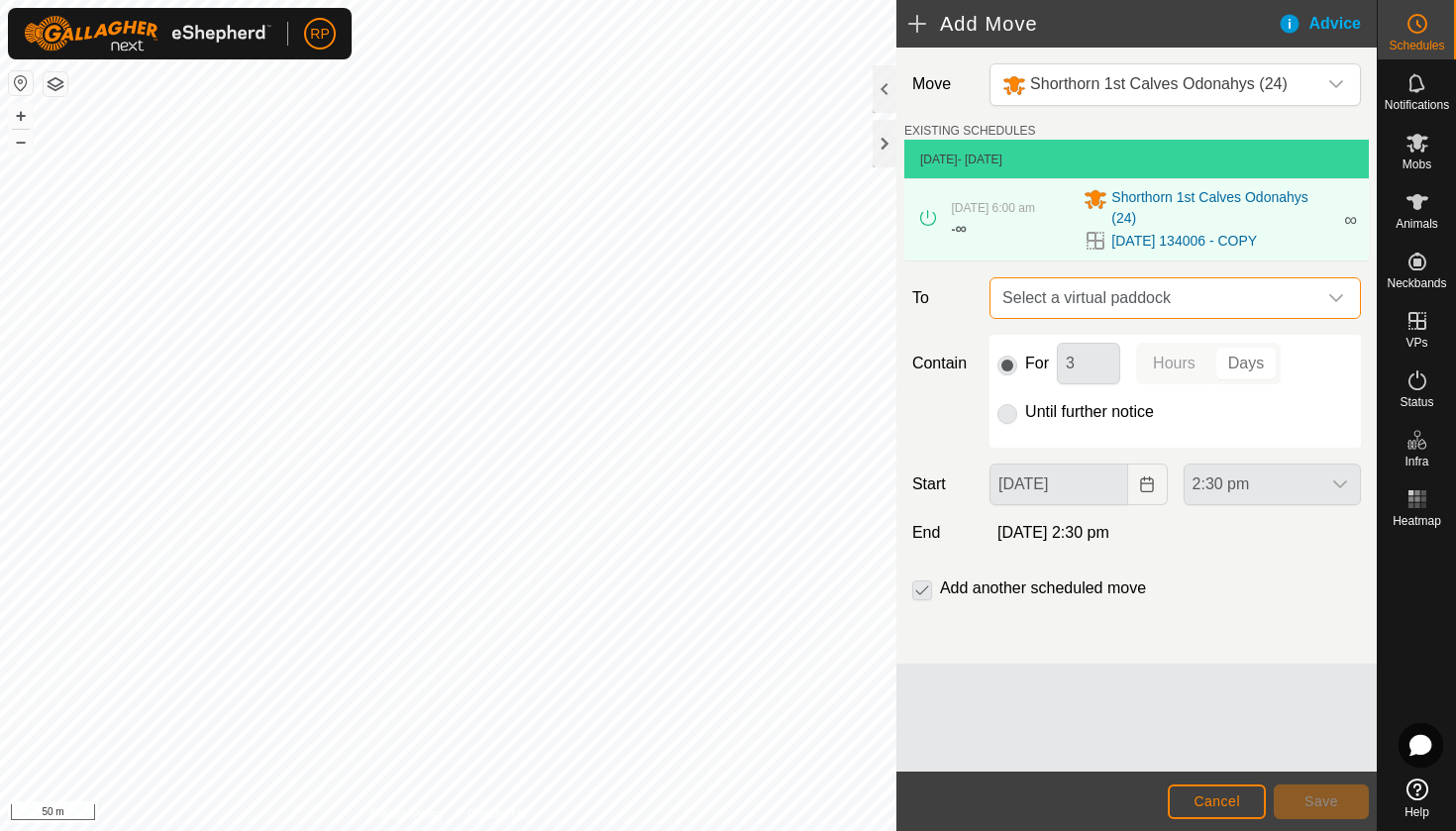
click at [1100, 295] on span "Select a virtual paddock" at bounding box center [1155, 298] width 322 height 40
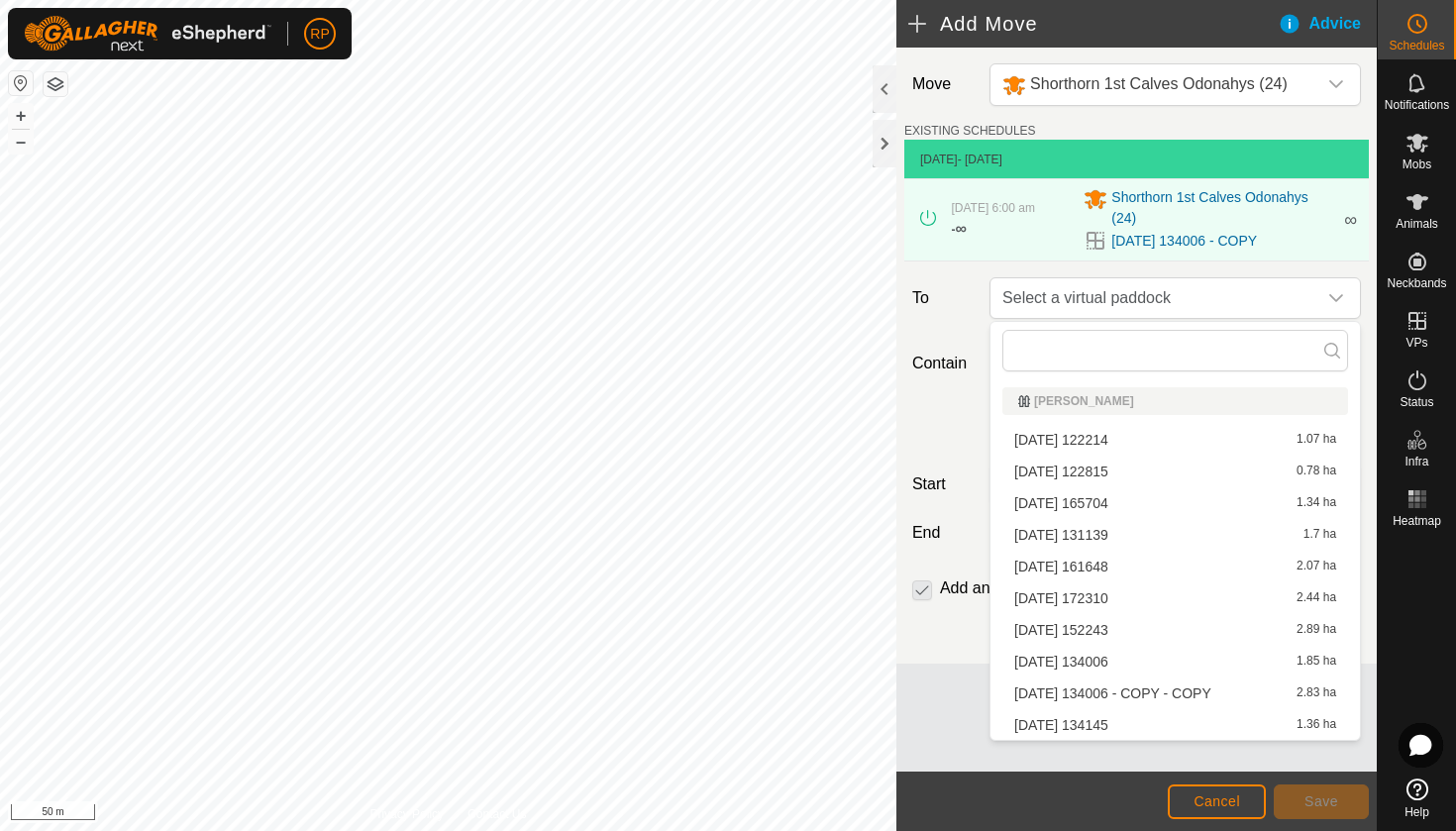
click at [1197, 687] on li "[DATE] 134006 - COPY - COPY 2.83 ha" at bounding box center [1175, 693] width 346 height 30
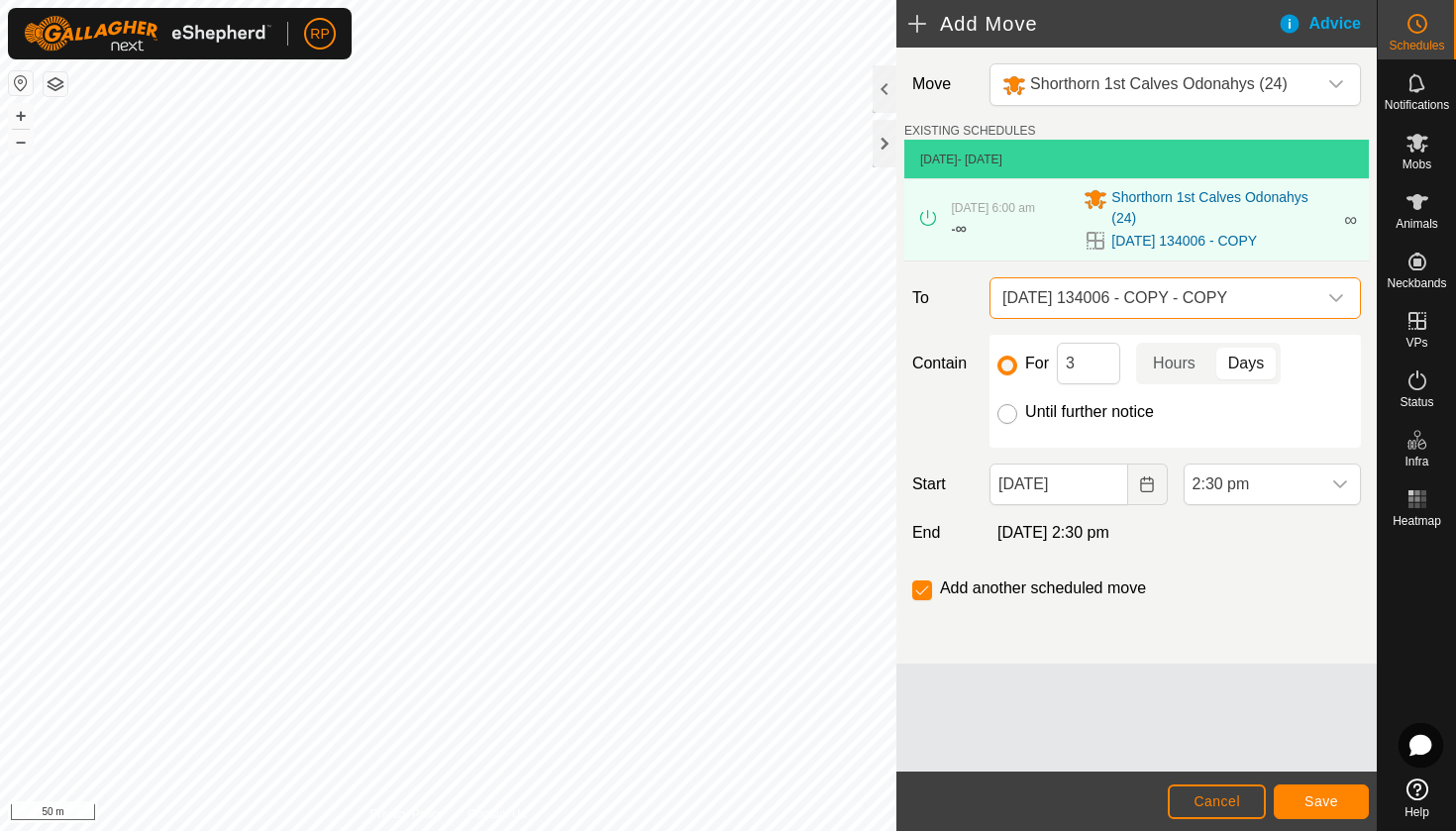
click at [1011, 411] on input "Until further notice" at bounding box center [1007, 415] width 20 height 20
radio input "true"
checkbox input "false"
click at [1142, 488] on icon "Choose Date" at bounding box center [1147, 485] width 16 height 16
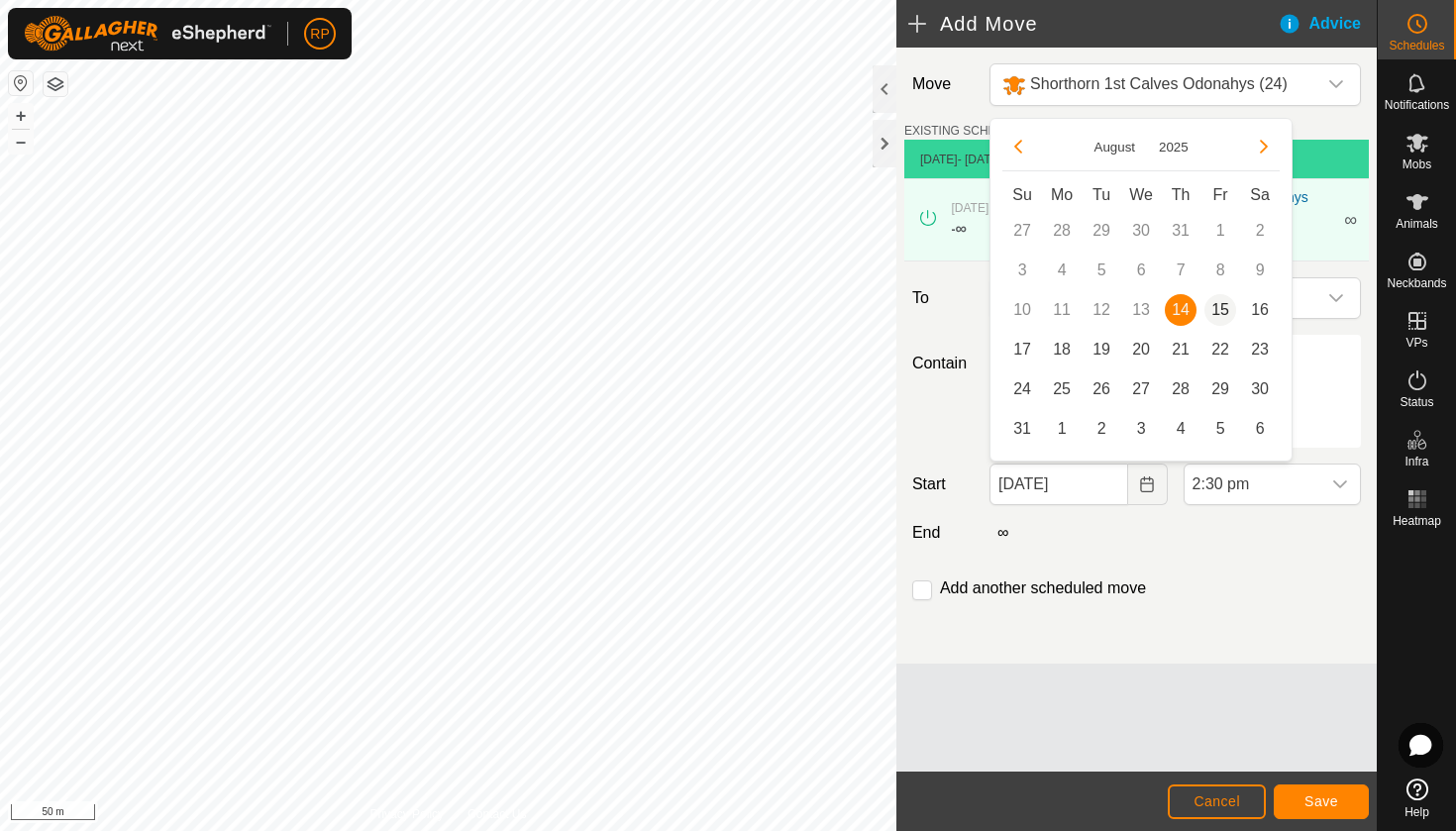
click at [1226, 307] on span "15" at bounding box center [1220, 310] width 32 height 32
type input "[DATE]"
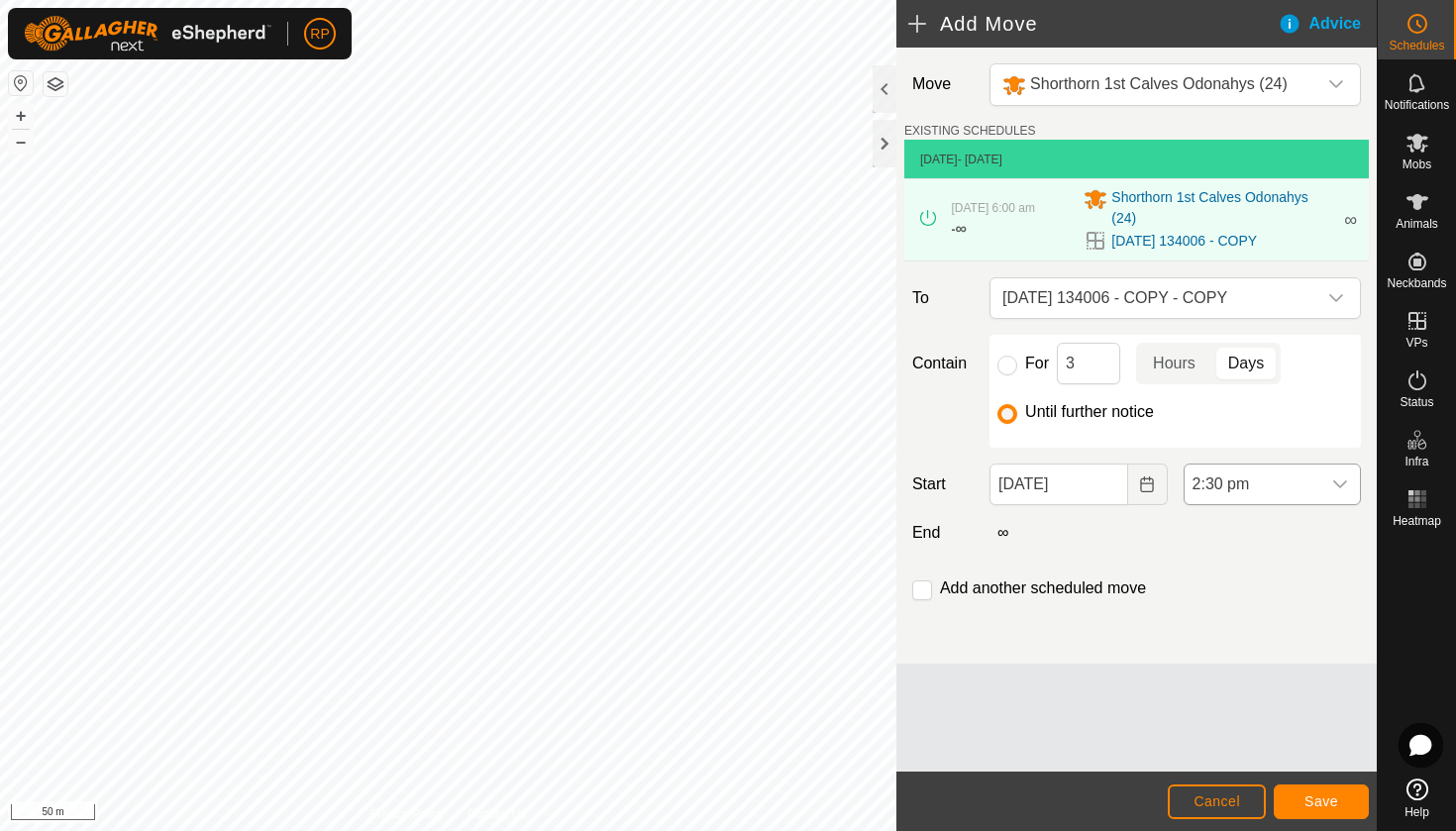
click at [1287, 488] on span "2:30 pm" at bounding box center [1252, 485] width 136 height 40
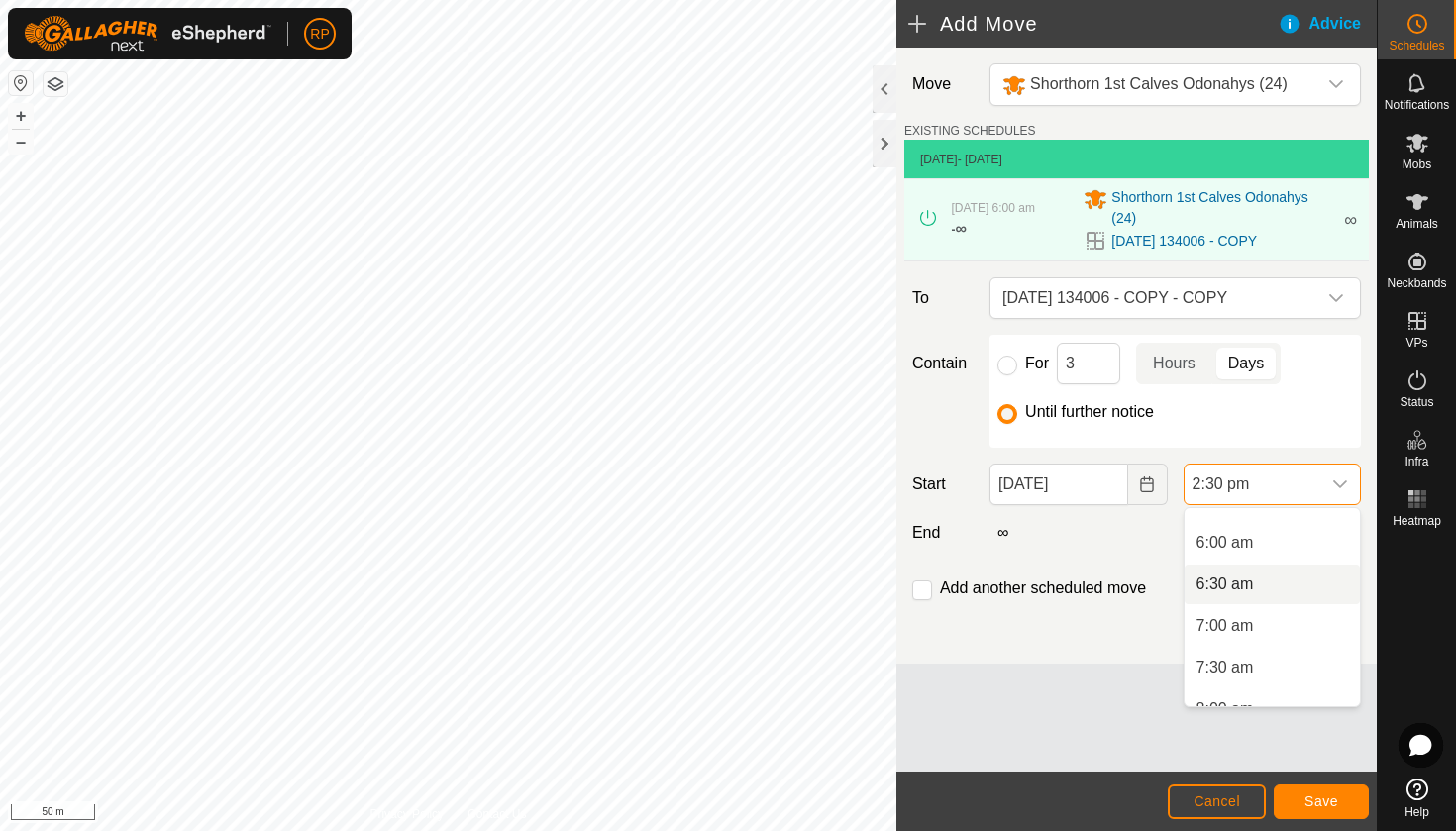
scroll to position [482, 0]
click at [1263, 549] on li "6:00 am" at bounding box center [1272, 546] width 175 height 40
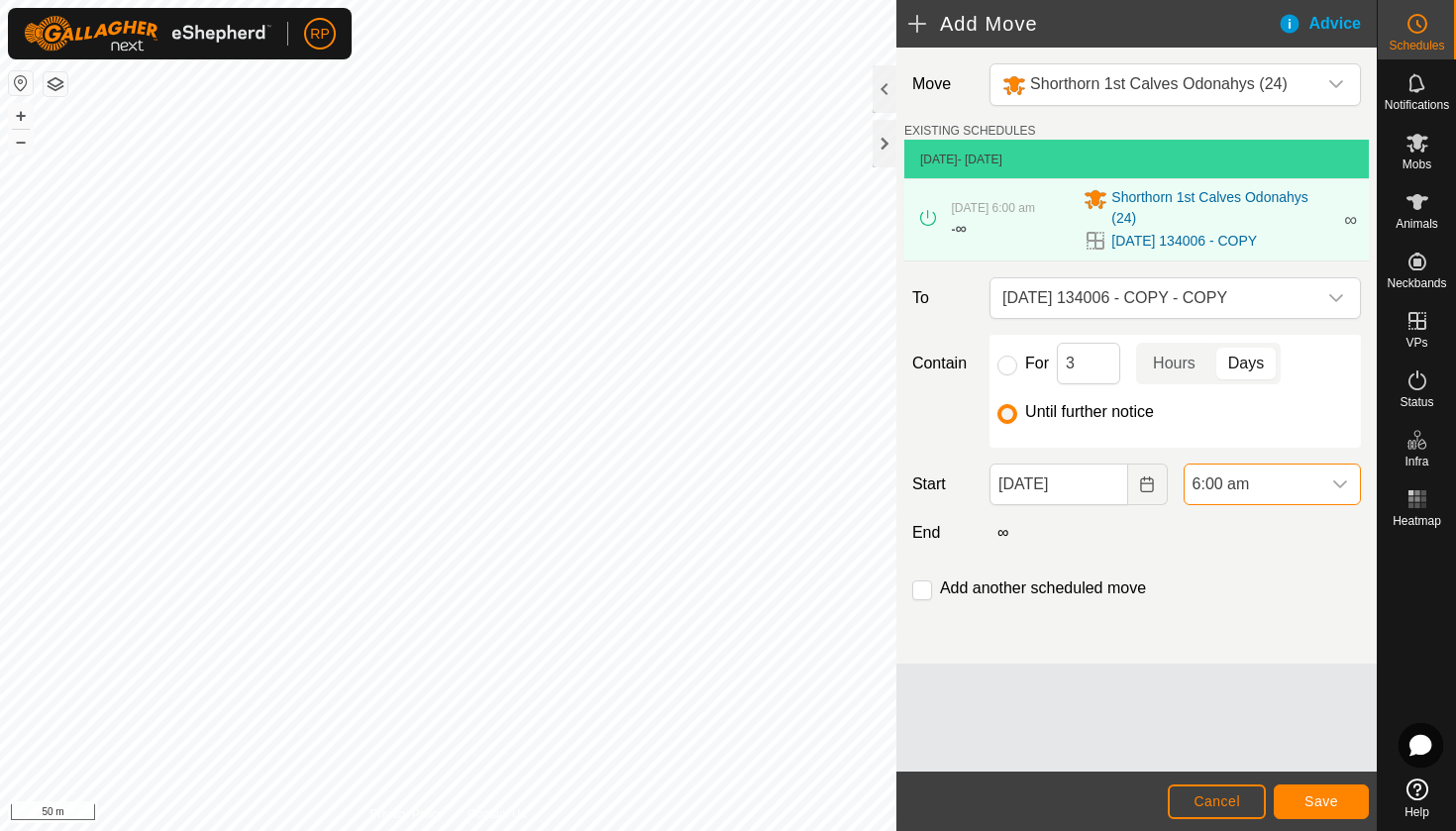
scroll to position [1048, 0]
click at [1311, 807] on span "Save" at bounding box center [1321, 801] width 34 height 16
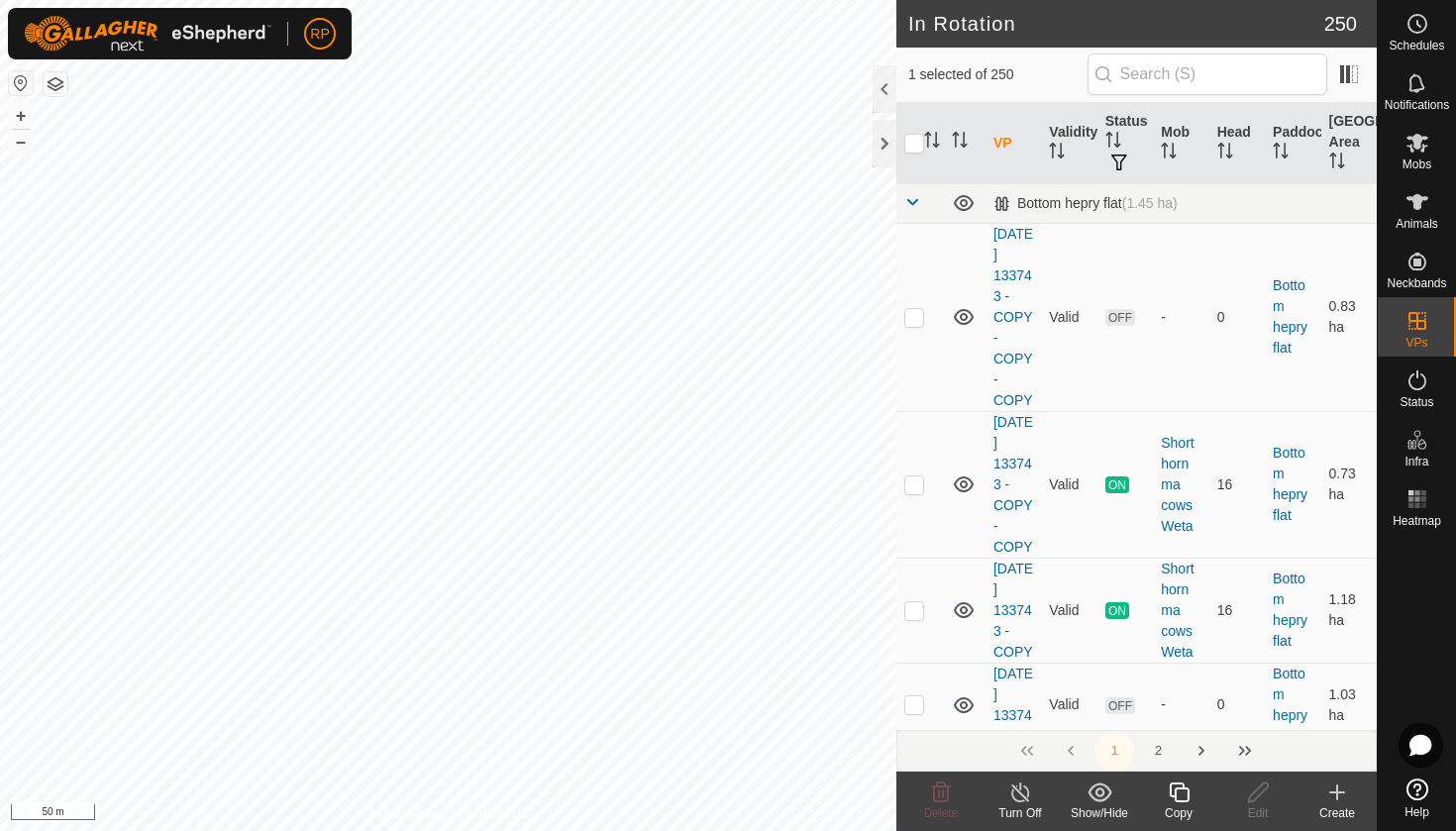
click at [1176, 796] on icon at bounding box center [1178, 792] width 20 height 20
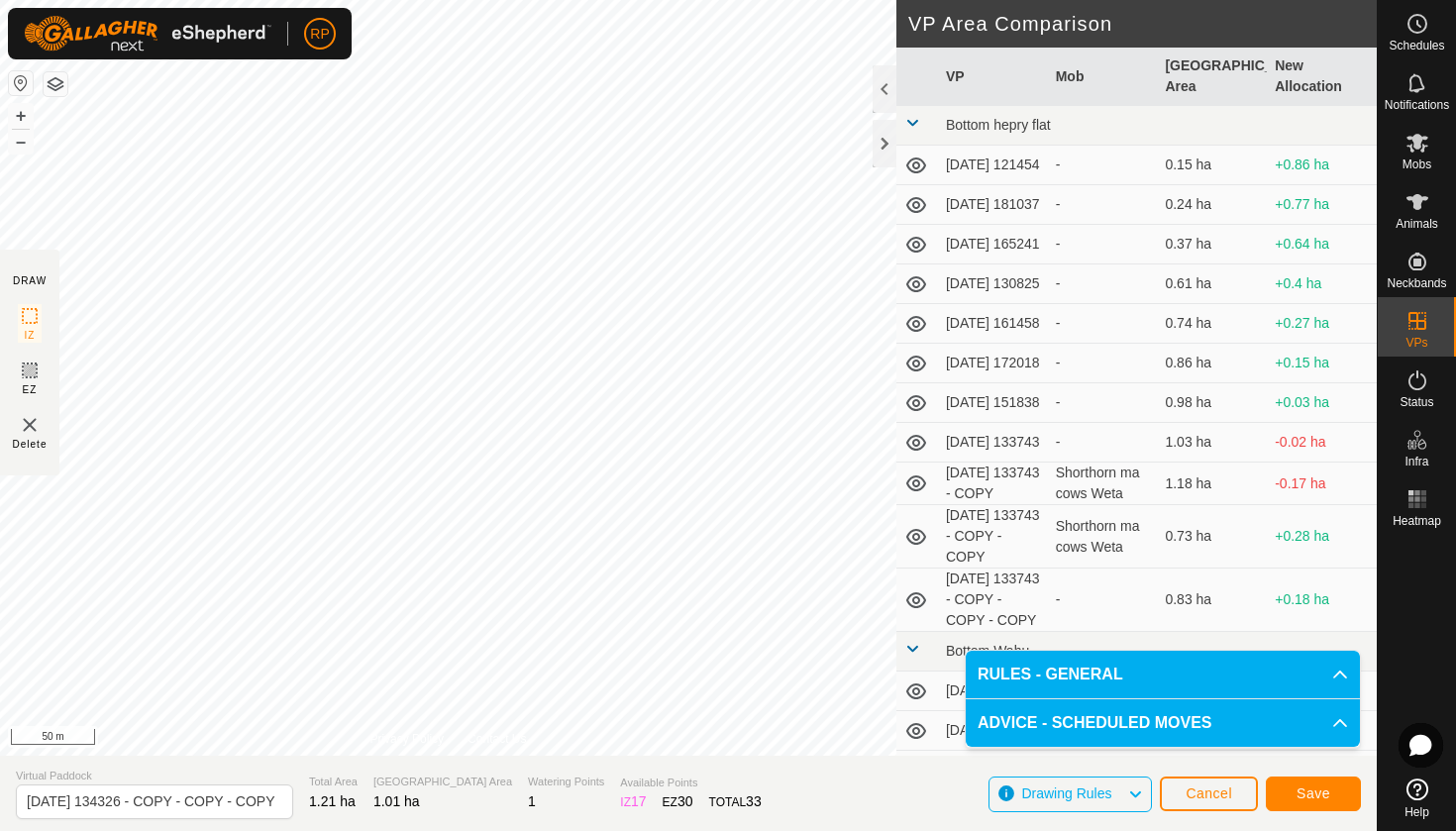
click at [1295, 794] on button "Save" at bounding box center [1313, 793] width 95 height 35
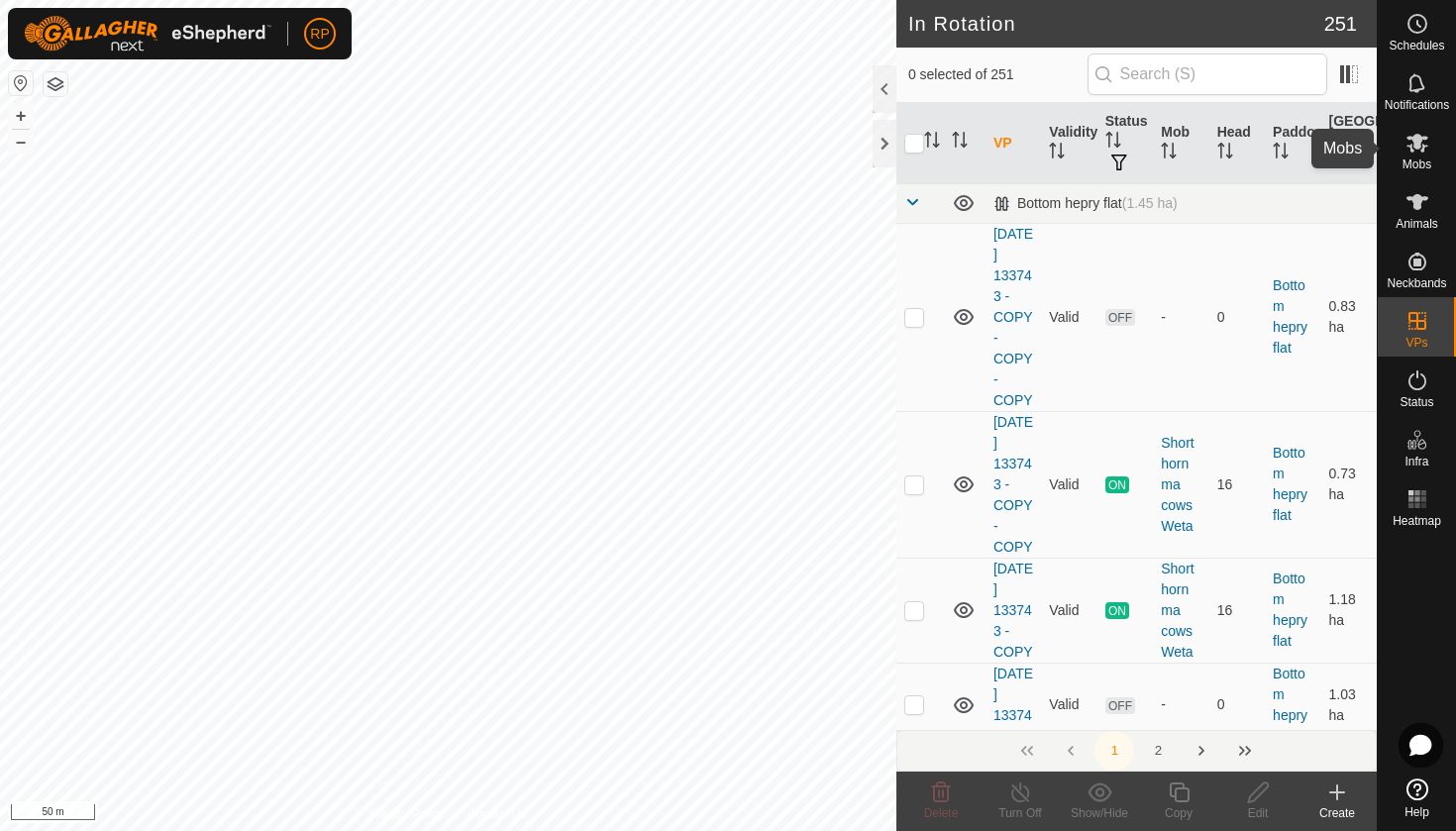
click at [1419, 151] on icon at bounding box center [1417, 143] width 24 height 24
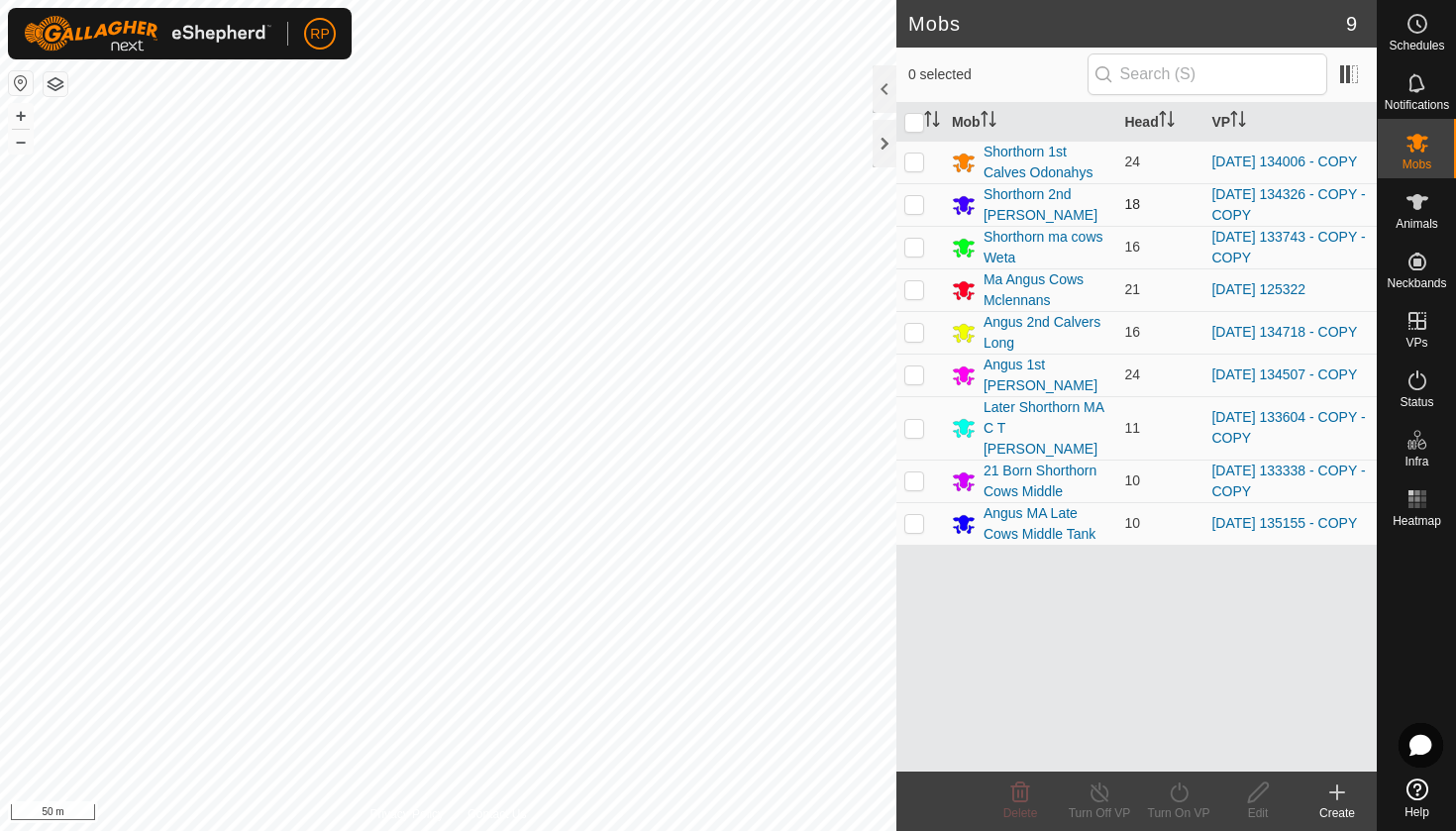
click at [911, 208] on p-checkbox at bounding box center [914, 204] width 20 height 16
checkbox input "true"
click at [1174, 798] on icon at bounding box center [1178, 792] width 18 height 20
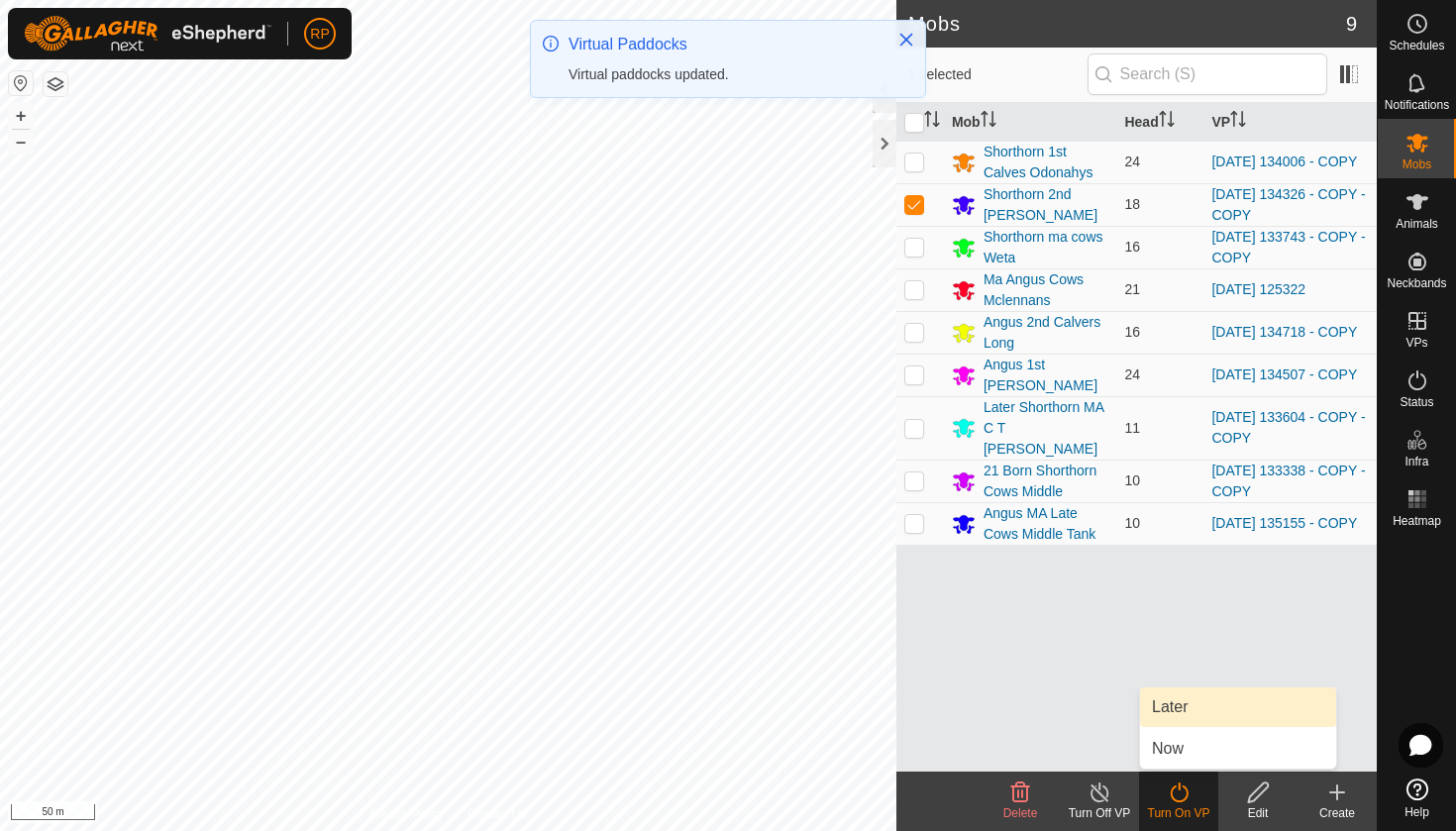
click at [1163, 714] on link "Later" at bounding box center [1238, 707] width 196 height 40
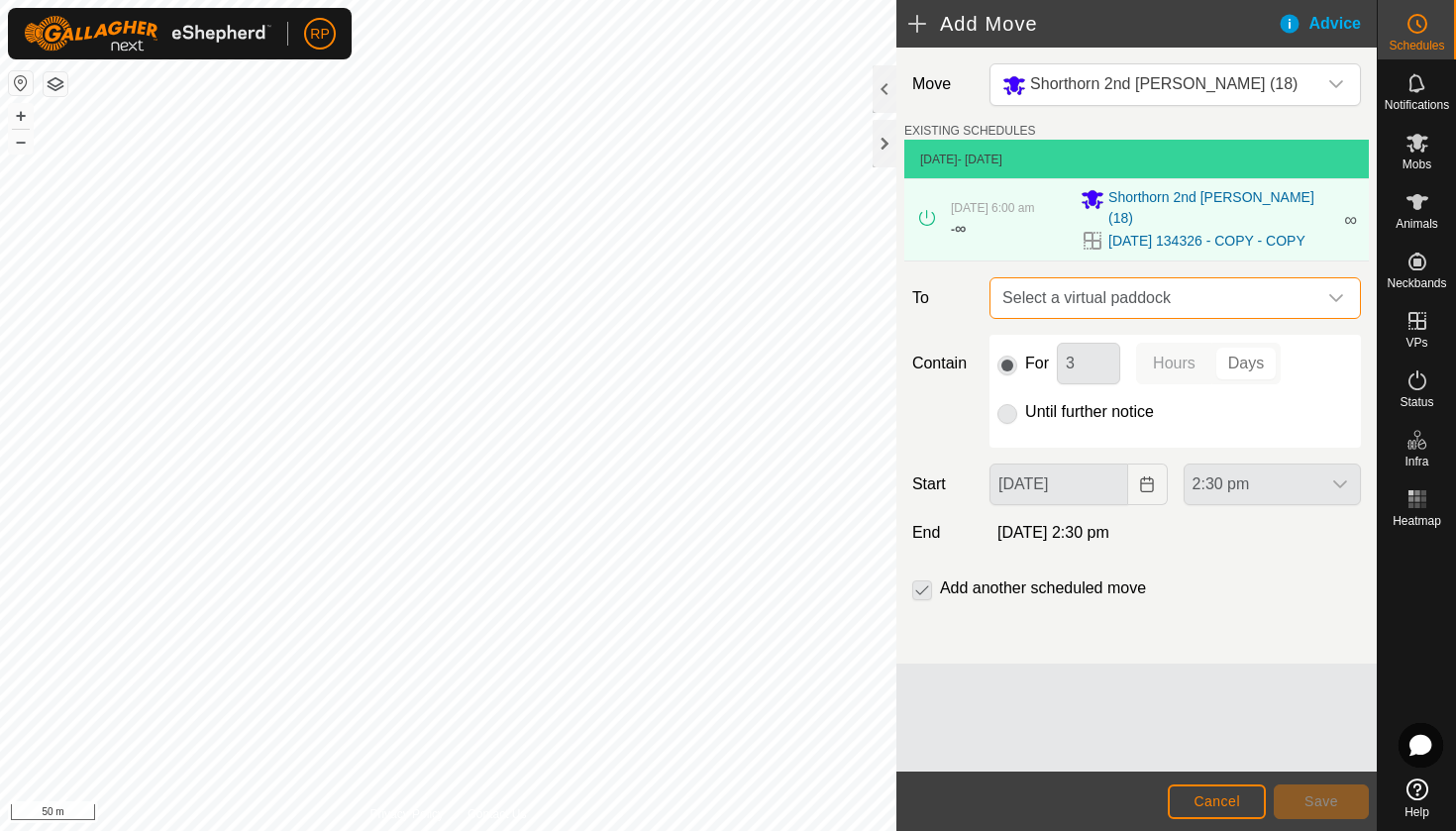
click at [1091, 295] on span "Select a virtual paddock" at bounding box center [1155, 298] width 322 height 40
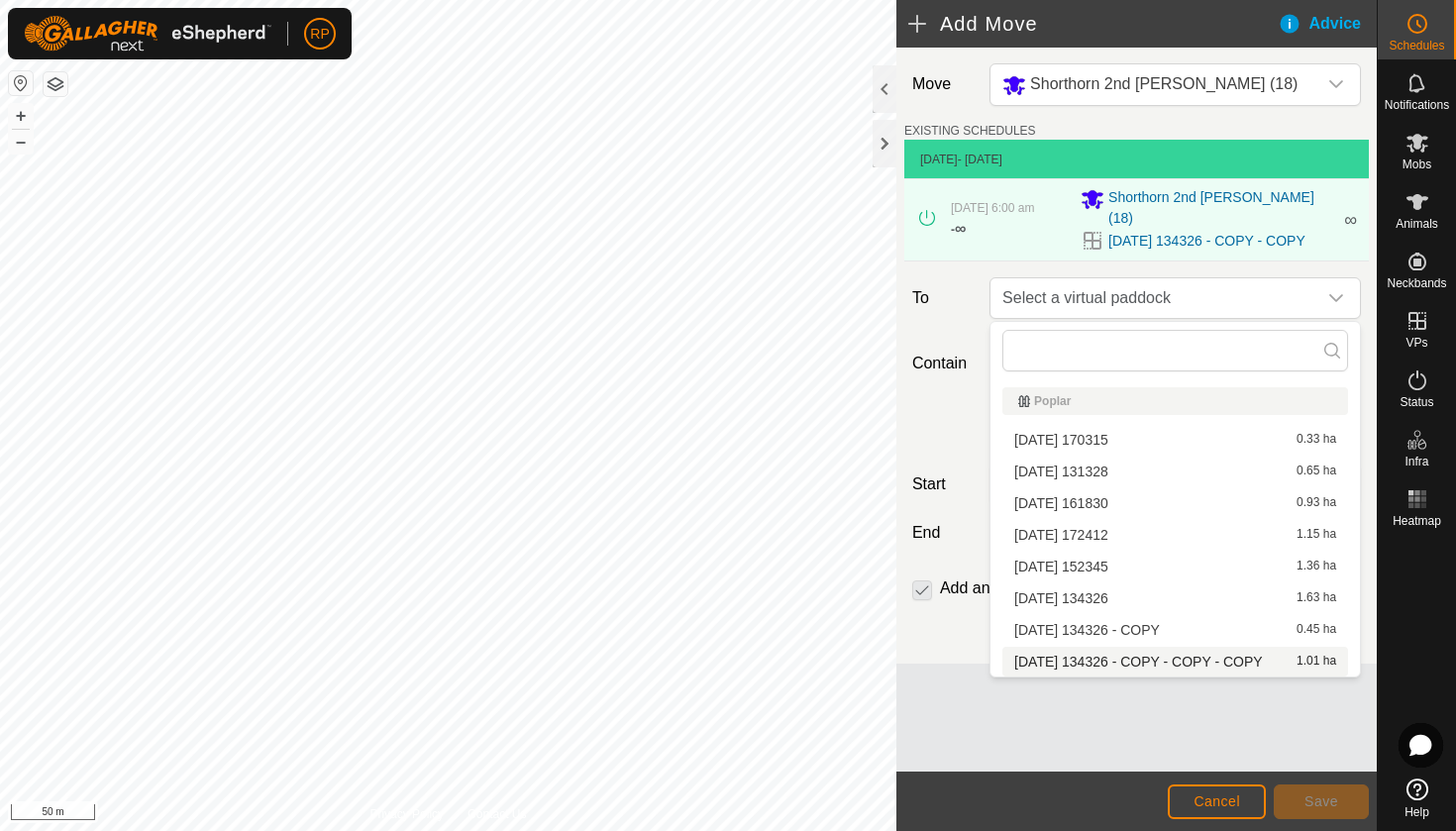
click at [1176, 663] on li "[DATE] 134326 - COPY - COPY - COPY 1.01 ha" at bounding box center [1175, 661] width 346 height 30
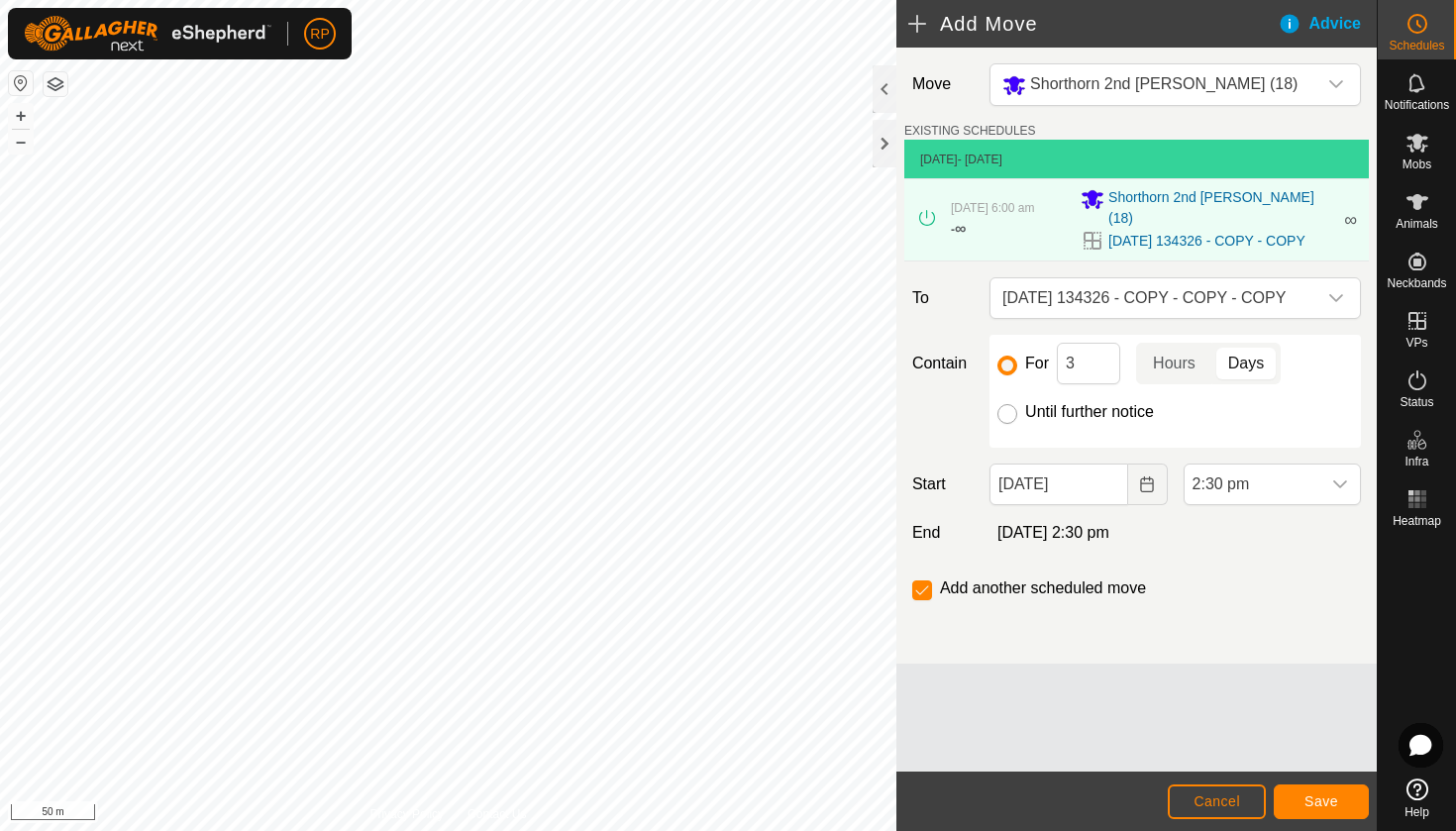
click at [1004, 419] on input "Until further notice" at bounding box center [1007, 415] width 20 height 20
radio input "true"
checkbox input "false"
click at [1141, 490] on icon "Choose Date" at bounding box center [1146, 485] width 13 height 16
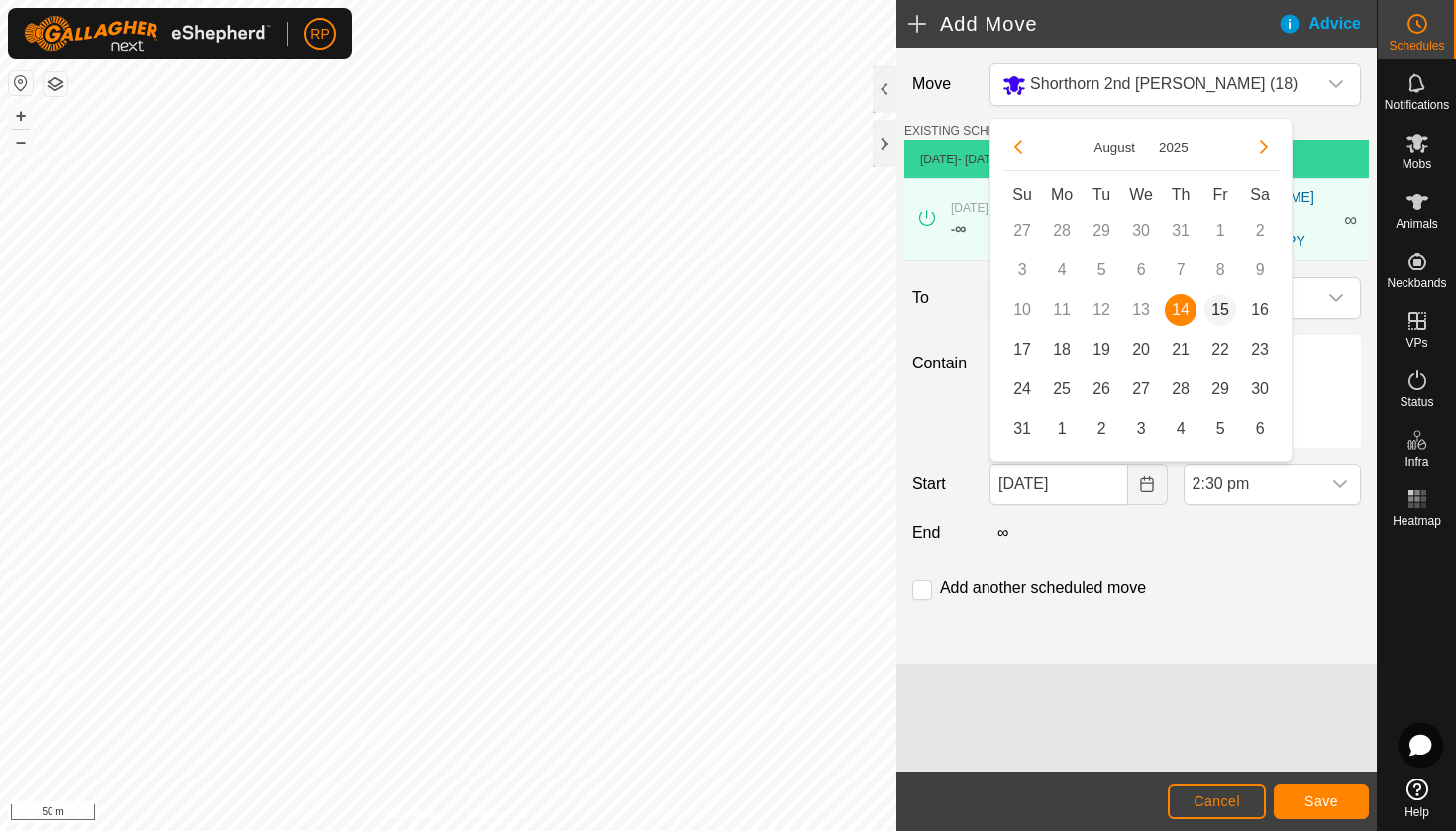
click at [1226, 303] on span "15" at bounding box center [1220, 310] width 32 height 32
type input "[DATE]"
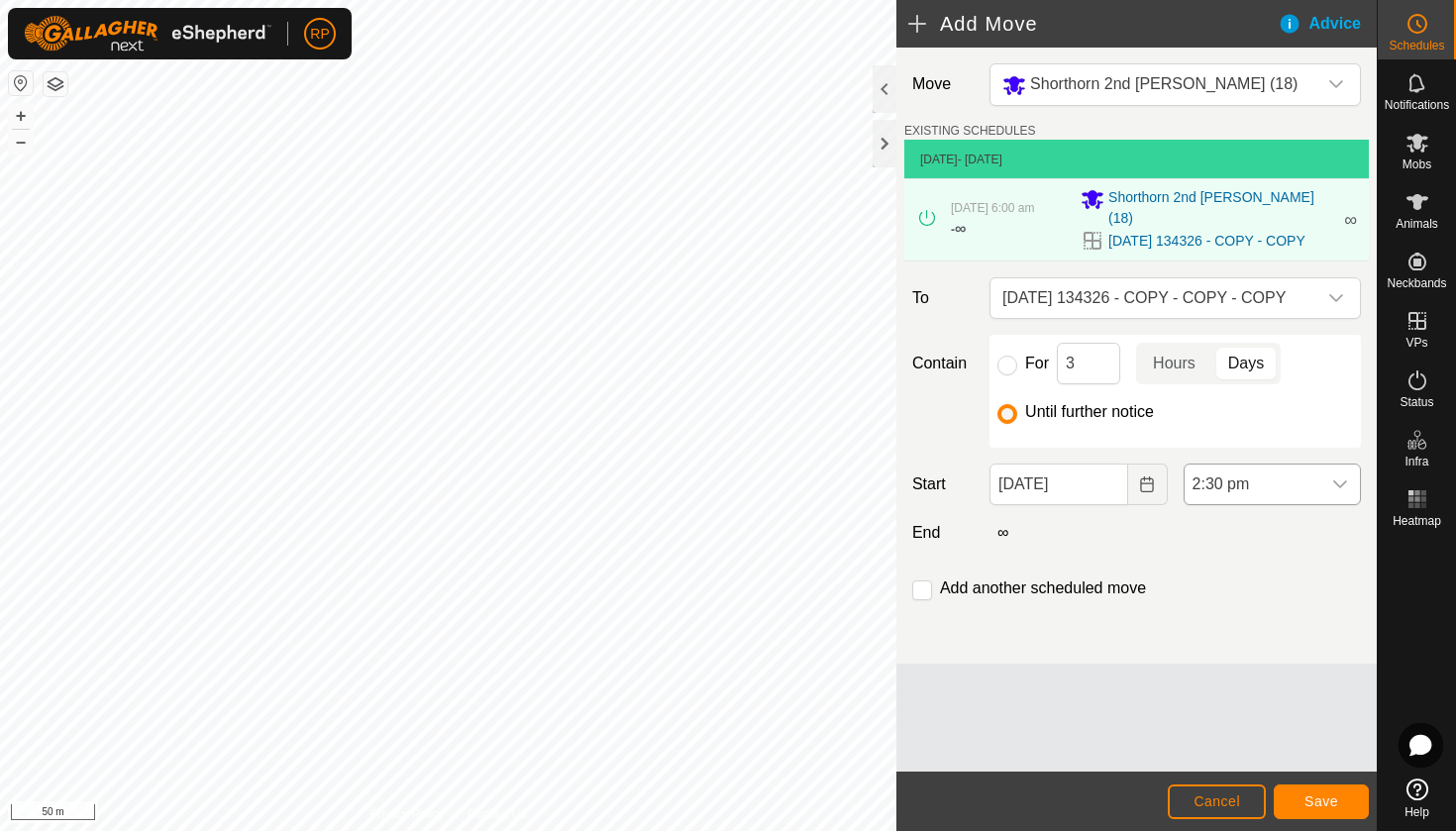
click at [1325, 493] on div "dropdown trigger" at bounding box center [1340, 485] width 40 height 40
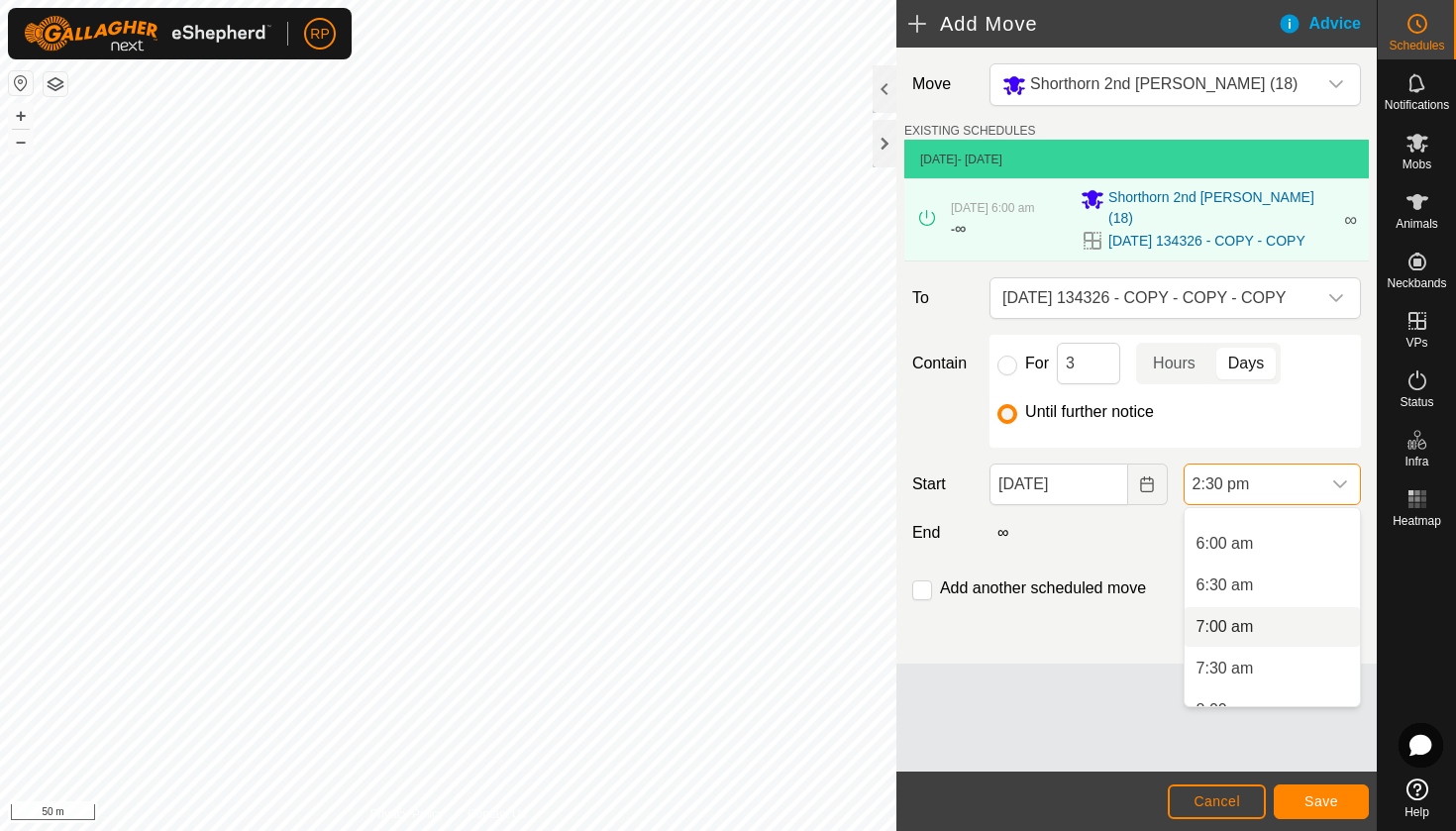
scroll to position [483, 0]
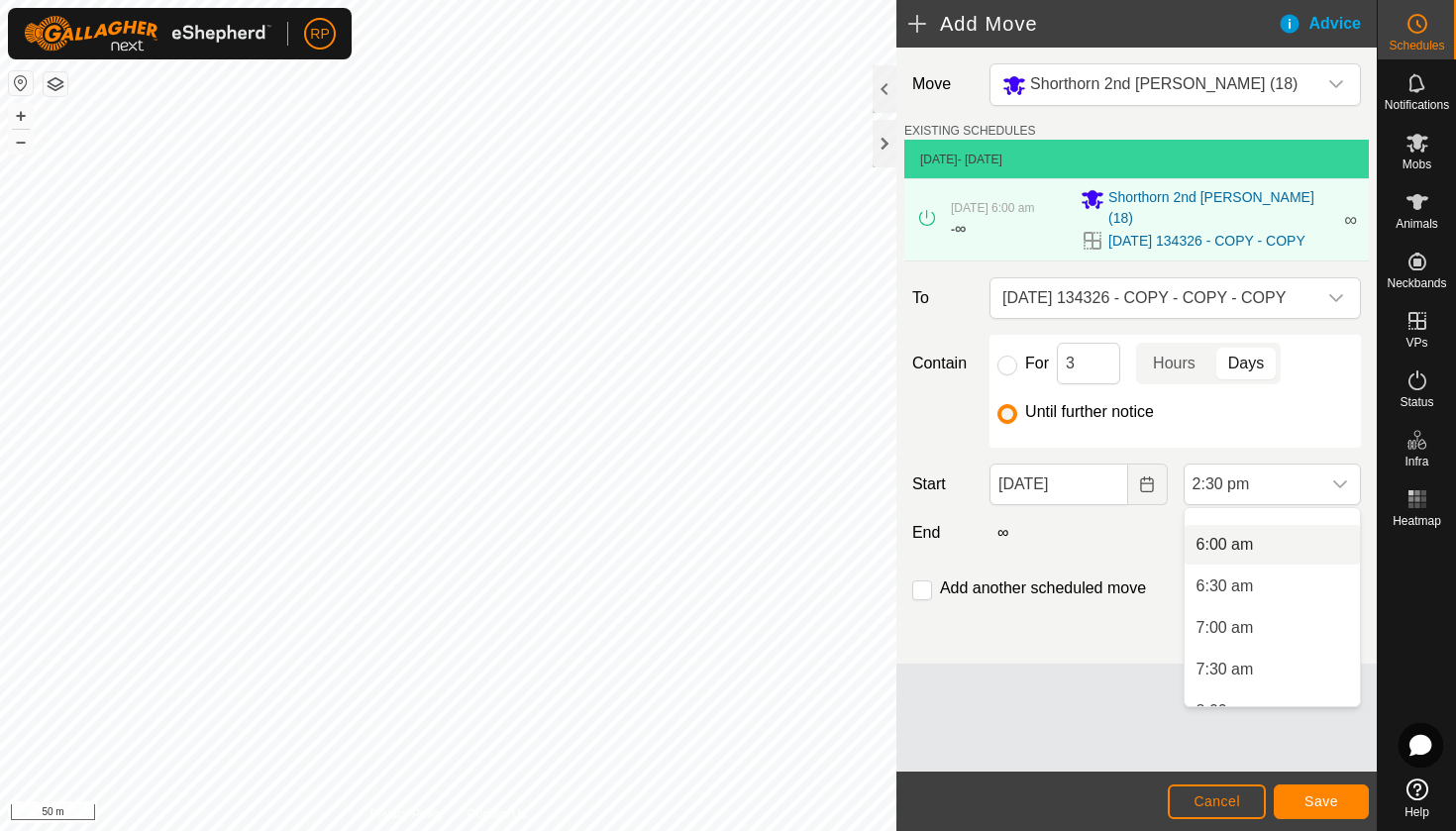
click at [1266, 543] on li "6:00 am" at bounding box center [1272, 545] width 175 height 40
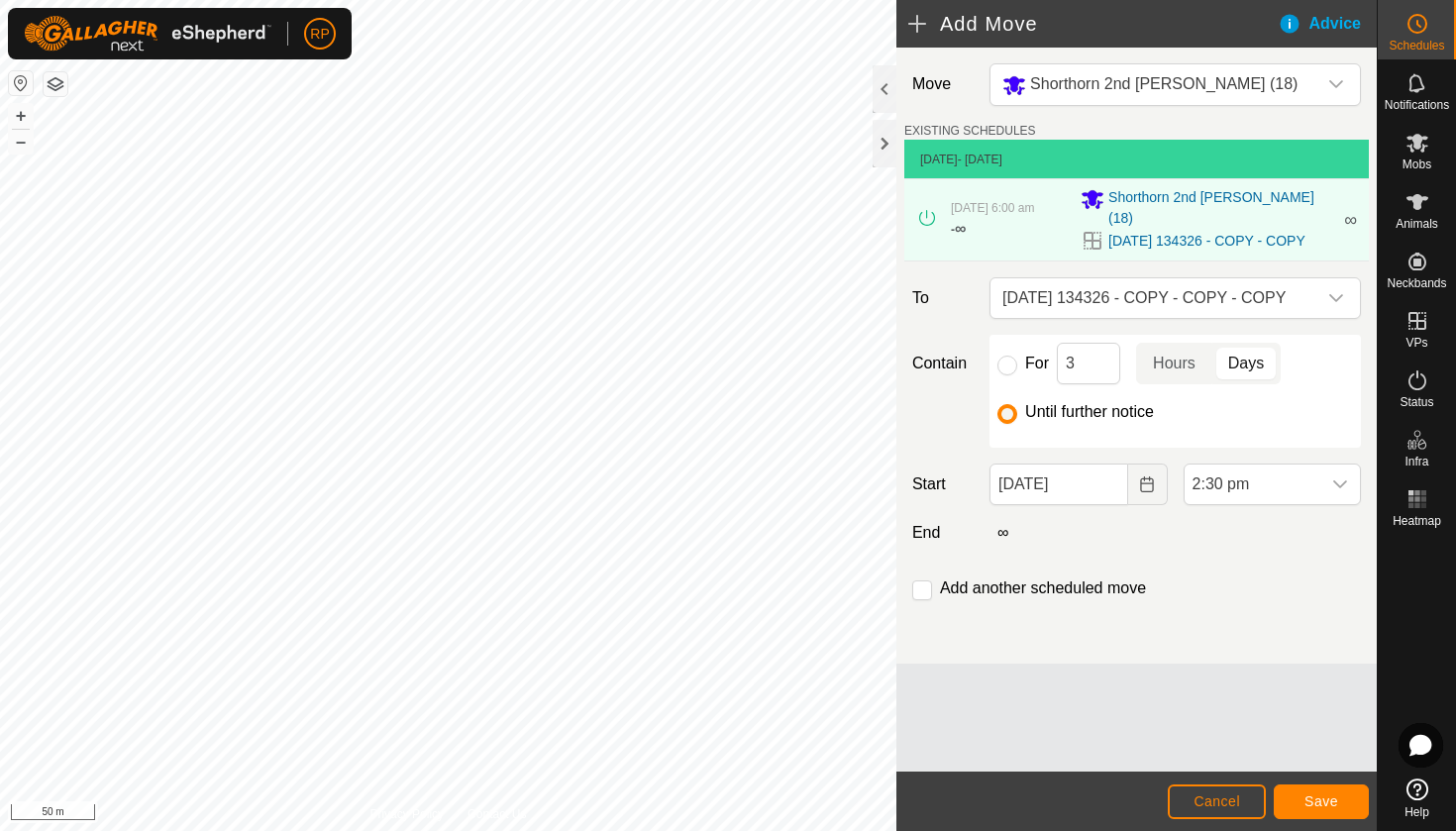
scroll to position [1048, 0]
click at [1339, 795] on button "Save" at bounding box center [1321, 801] width 95 height 35
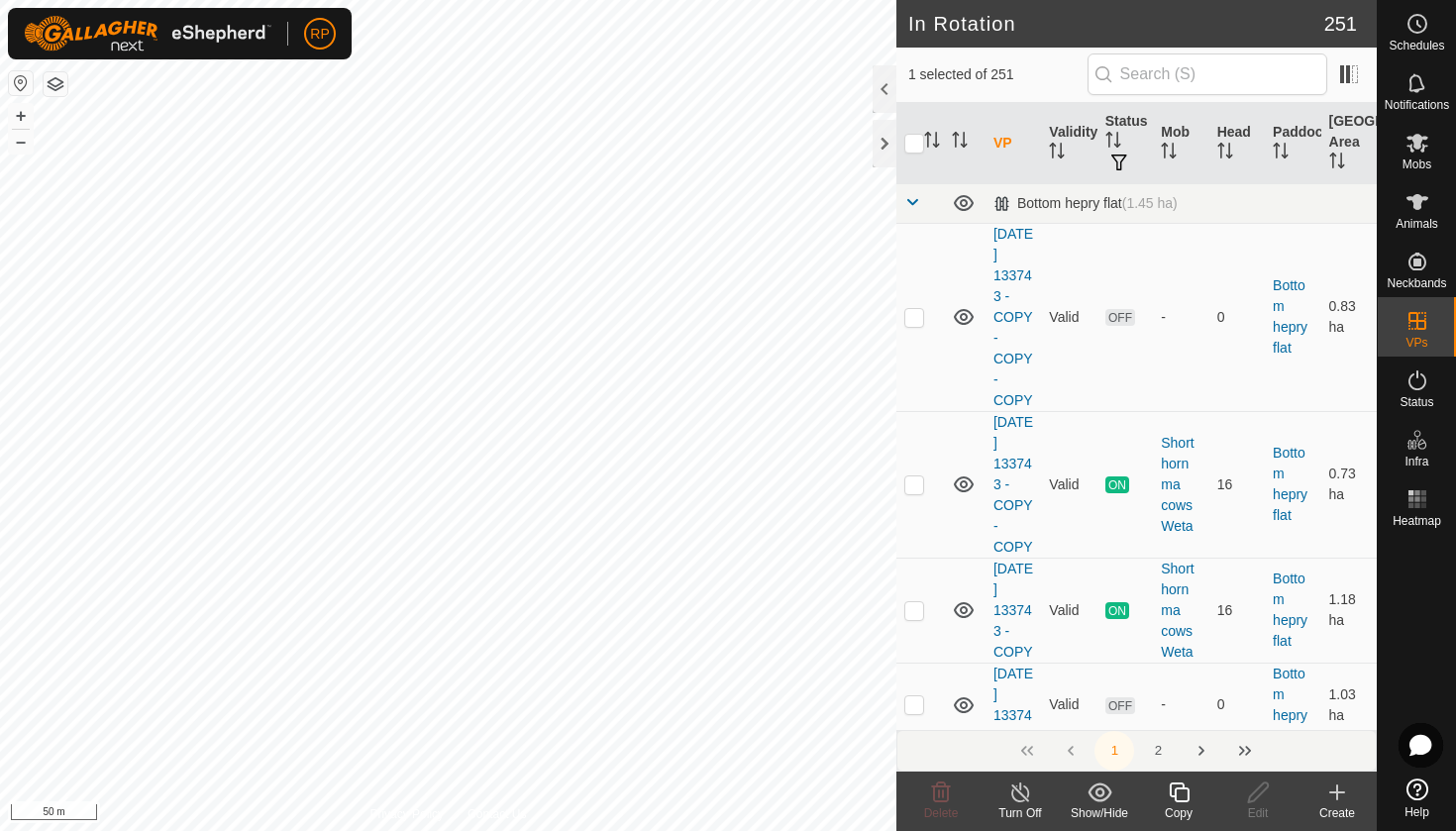
click at [1183, 794] on icon at bounding box center [1178, 792] width 25 height 24
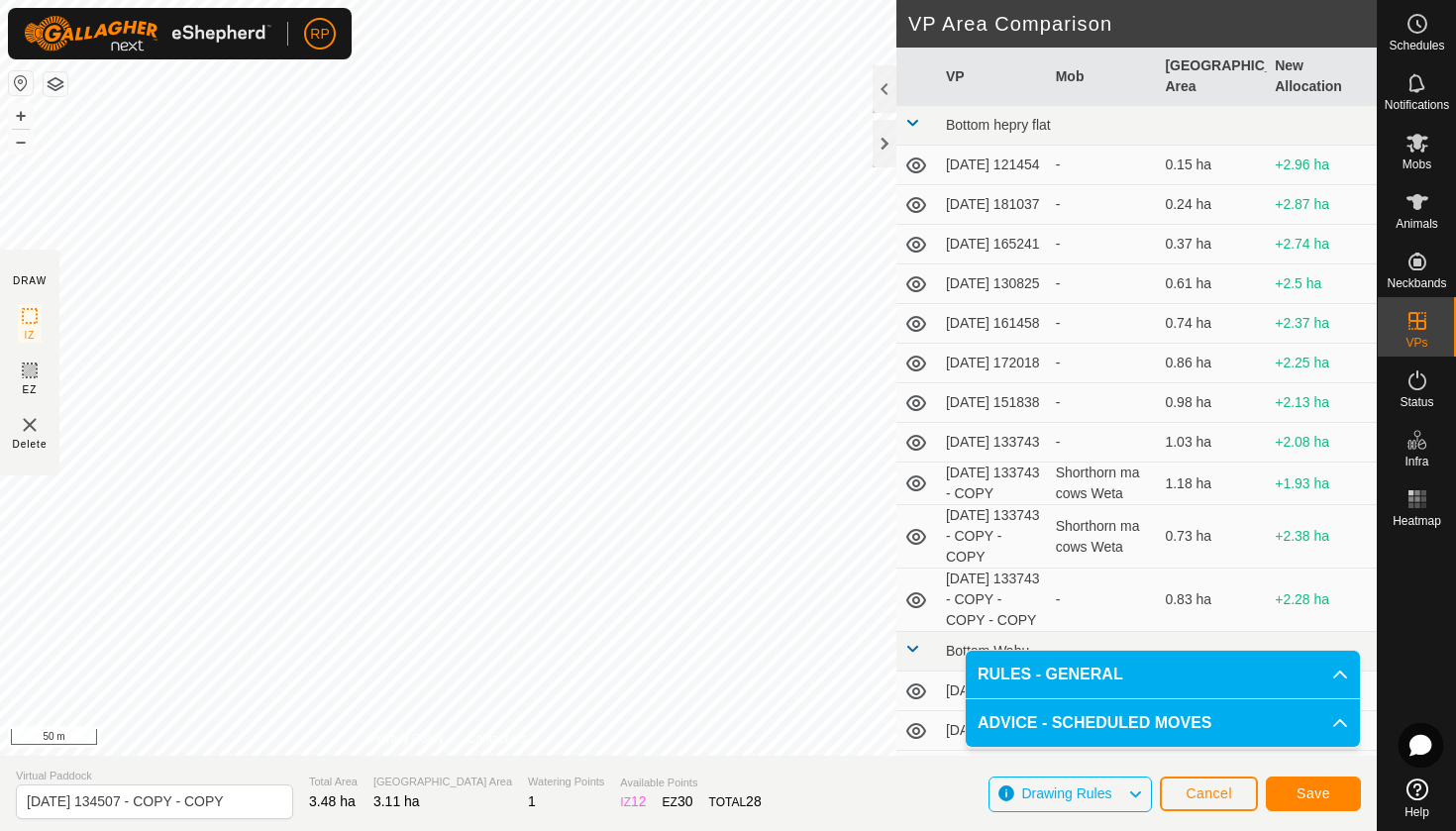
click at [1285, 787] on button "Save" at bounding box center [1313, 793] width 95 height 35
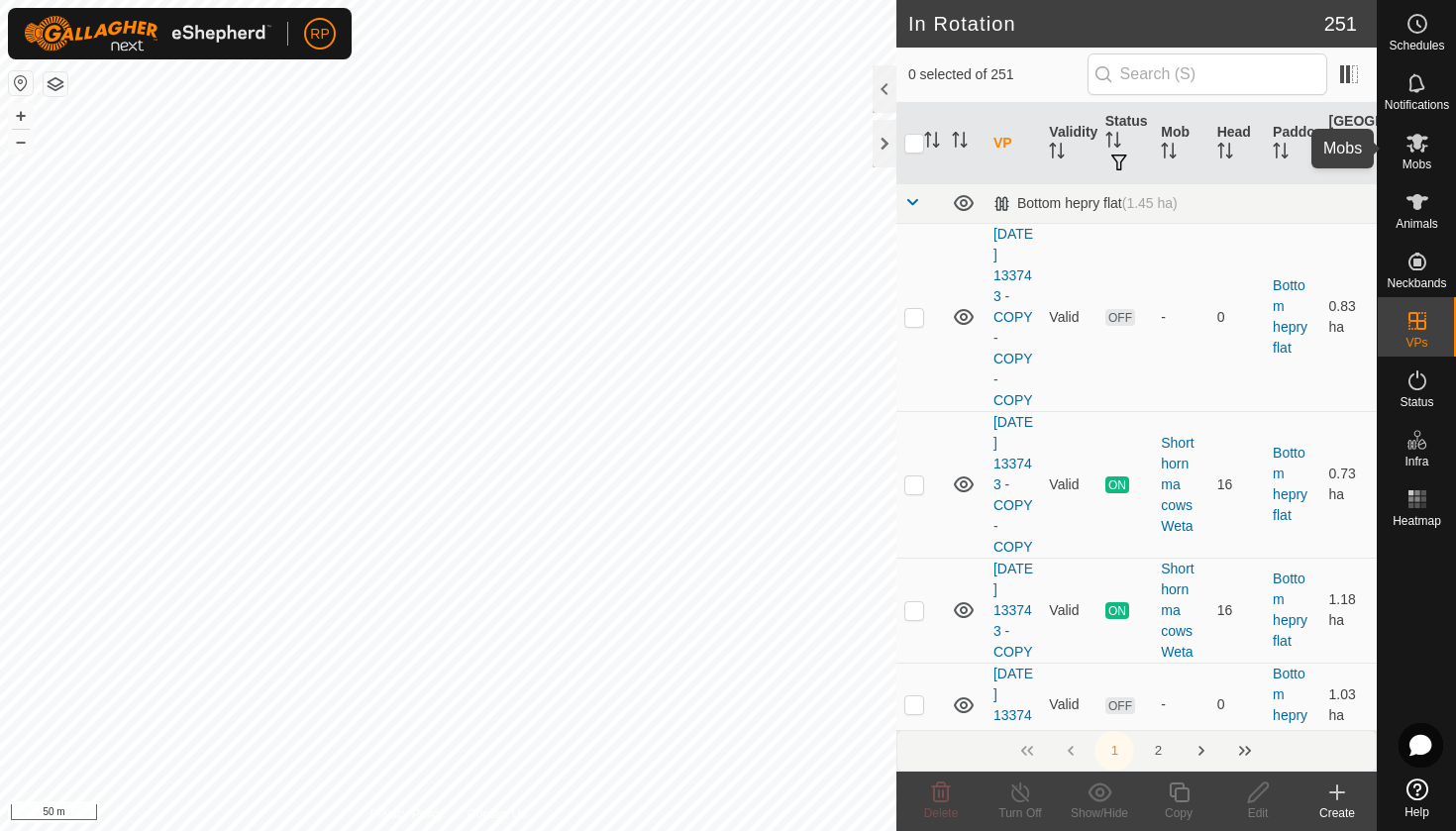
click at [1429, 155] on es-mob-svg-icon at bounding box center [1417, 143] width 36 height 32
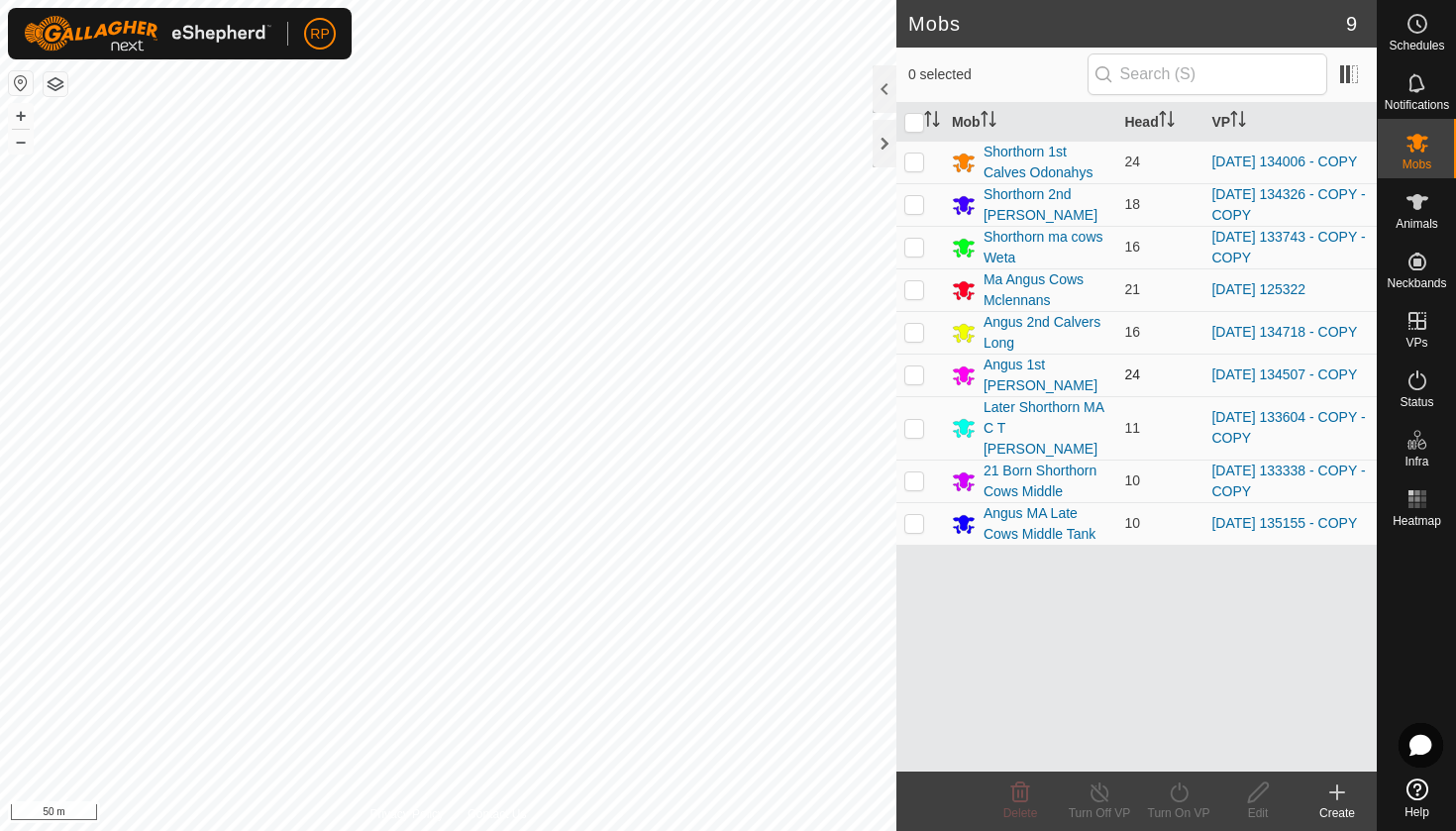
click at [910, 380] on p-checkbox at bounding box center [914, 375] width 20 height 16
checkbox input "true"
click at [1189, 797] on icon at bounding box center [1178, 792] width 25 height 24
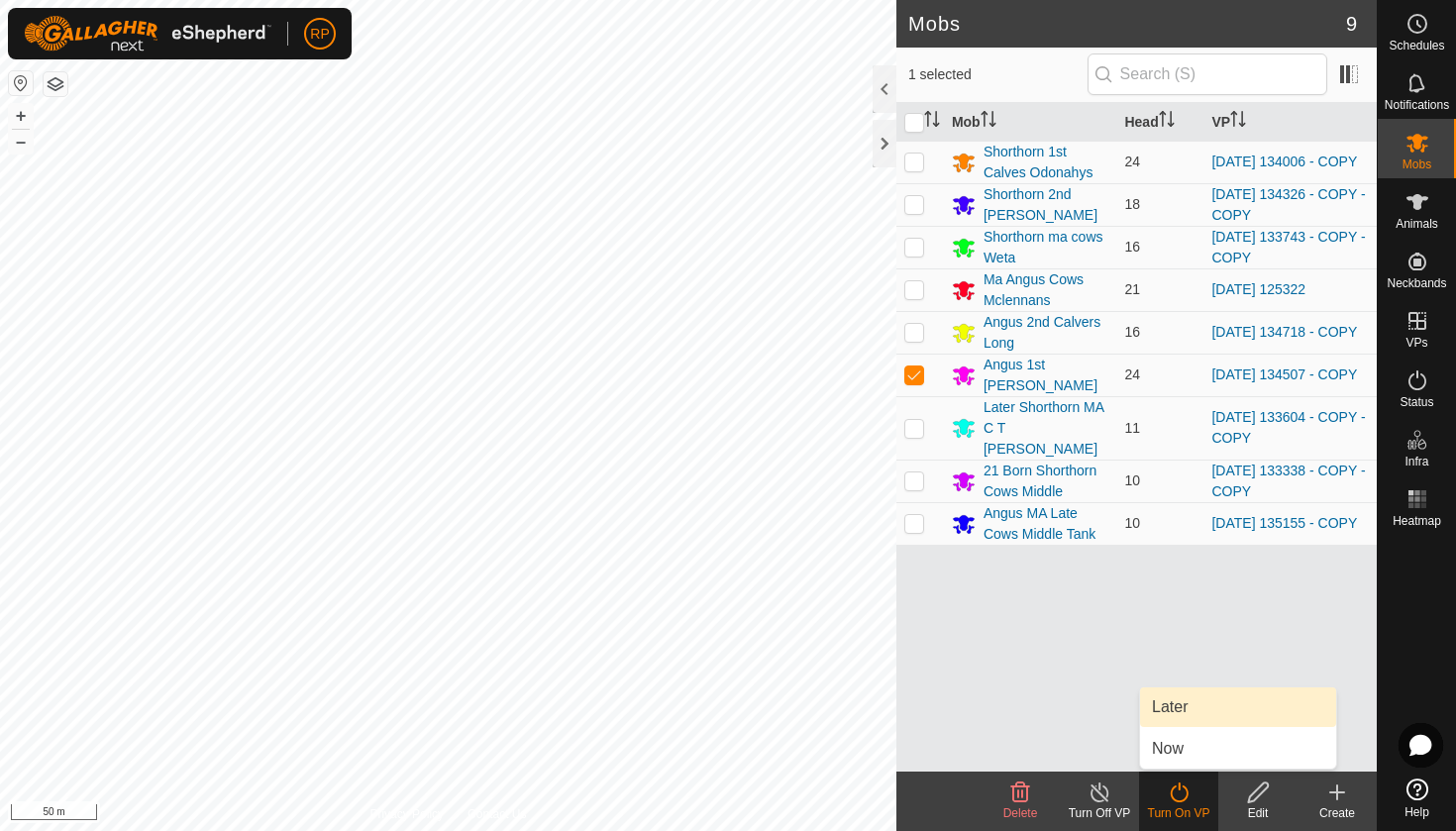
click at [1164, 713] on link "Later" at bounding box center [1238, 707] width 196 height 40
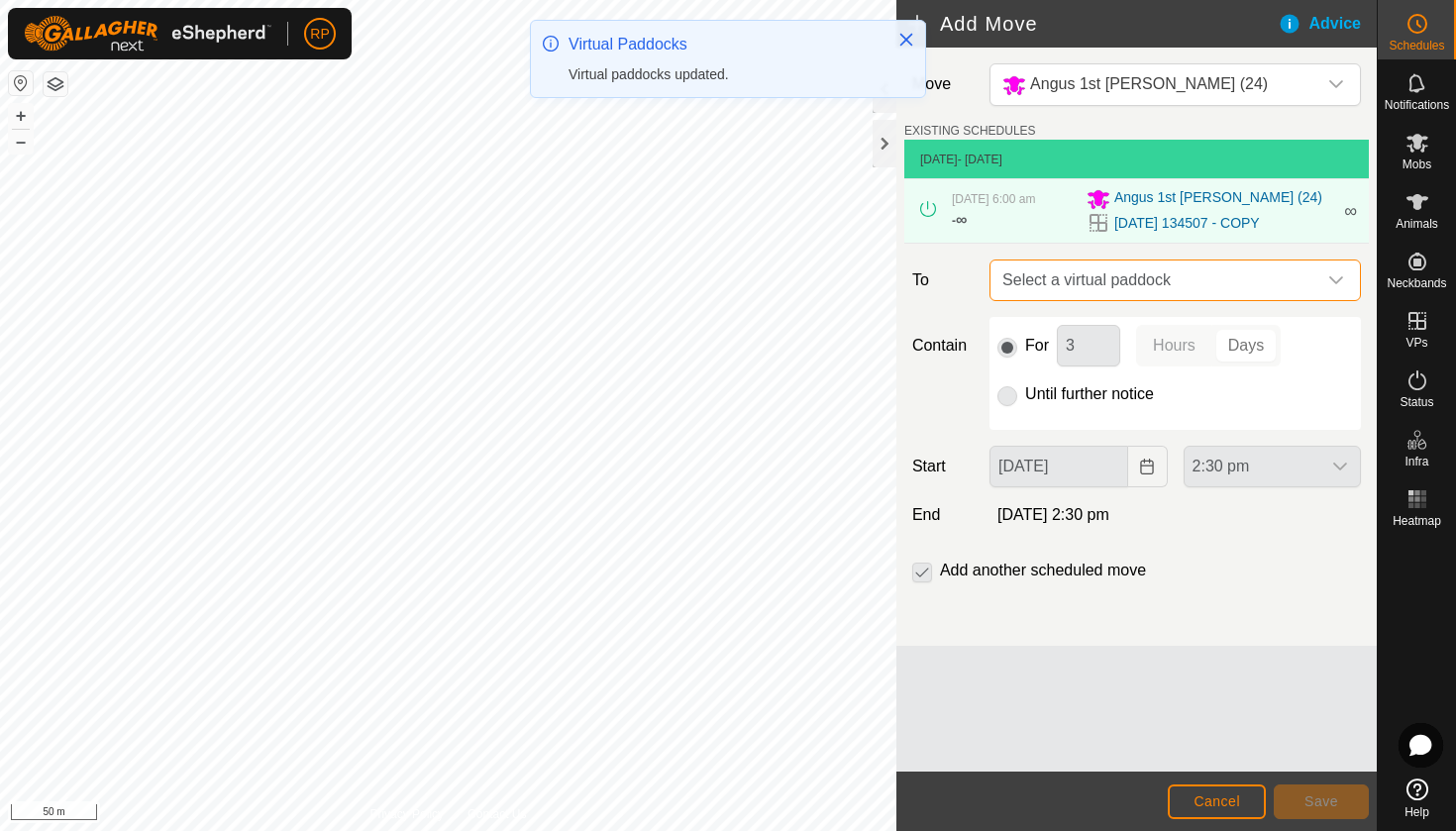
click at [1037, 292] on span "Select a virtual paddock" at bounding box center [1155, 281] width 322 height 40
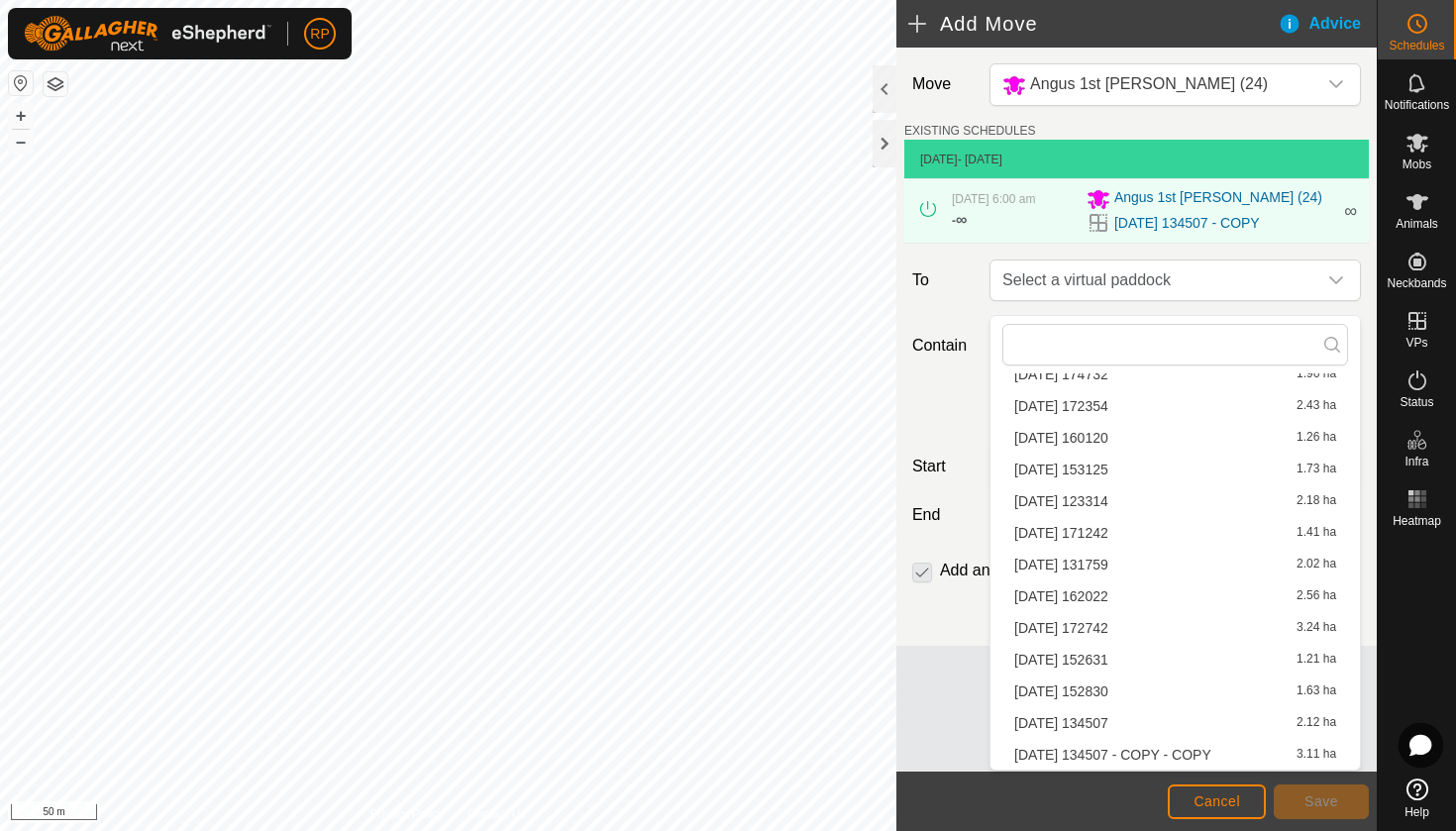
scroll to position [693, 0]
click at [1185, 762] on li "[DATE] 134507 - COPY - COPY 3.11 ha" at bounding box center [1175, 755] width 346 height 30
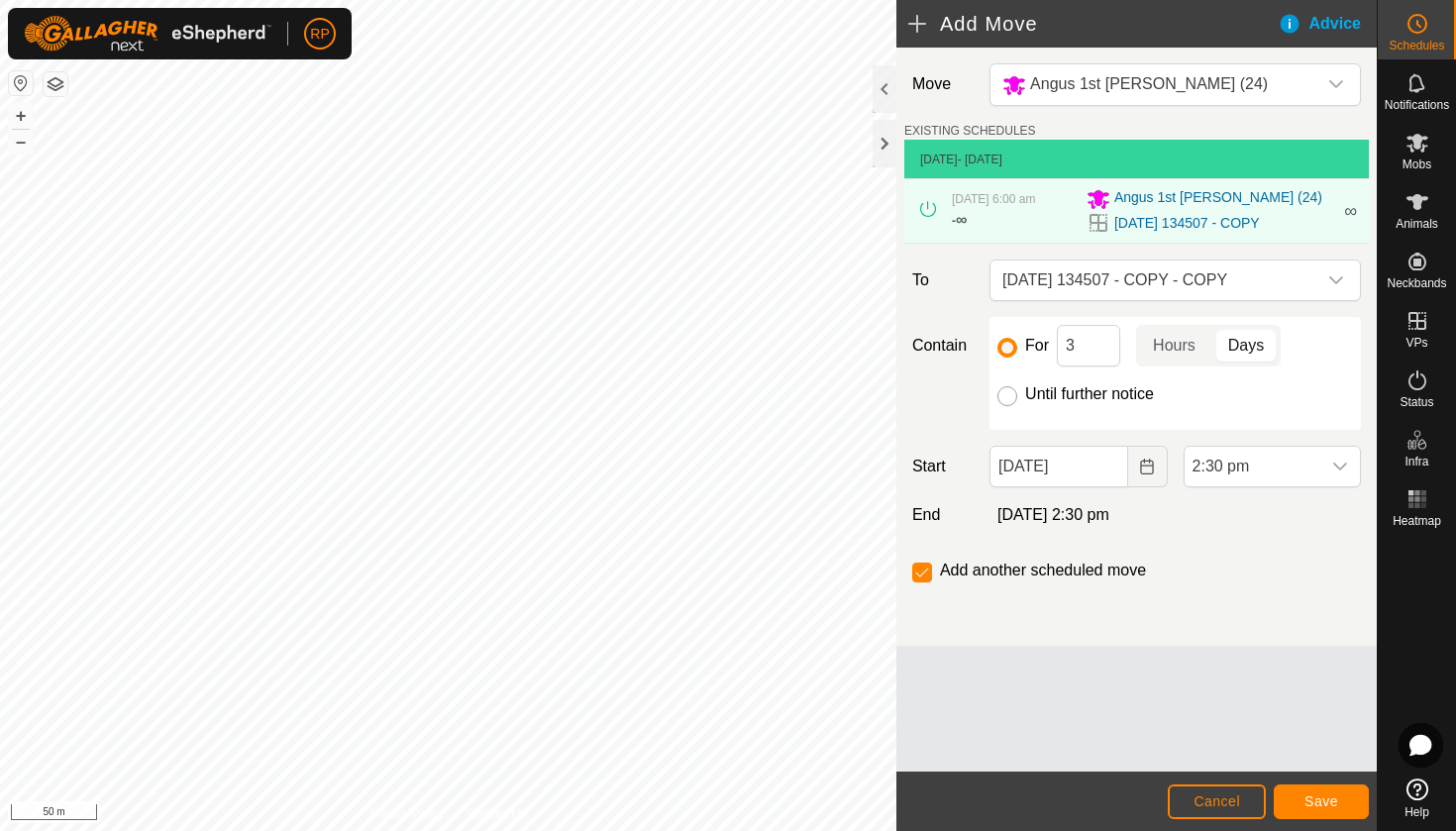
click at [1007, 407] on input "Until further notice" at bounding box center [1007, 397] width 20 height 20
radio input "true"
checkbox input "false"
click at [1136, 481] on button "Choose Date" at bounding box center [1148, 467] width 40 height 42
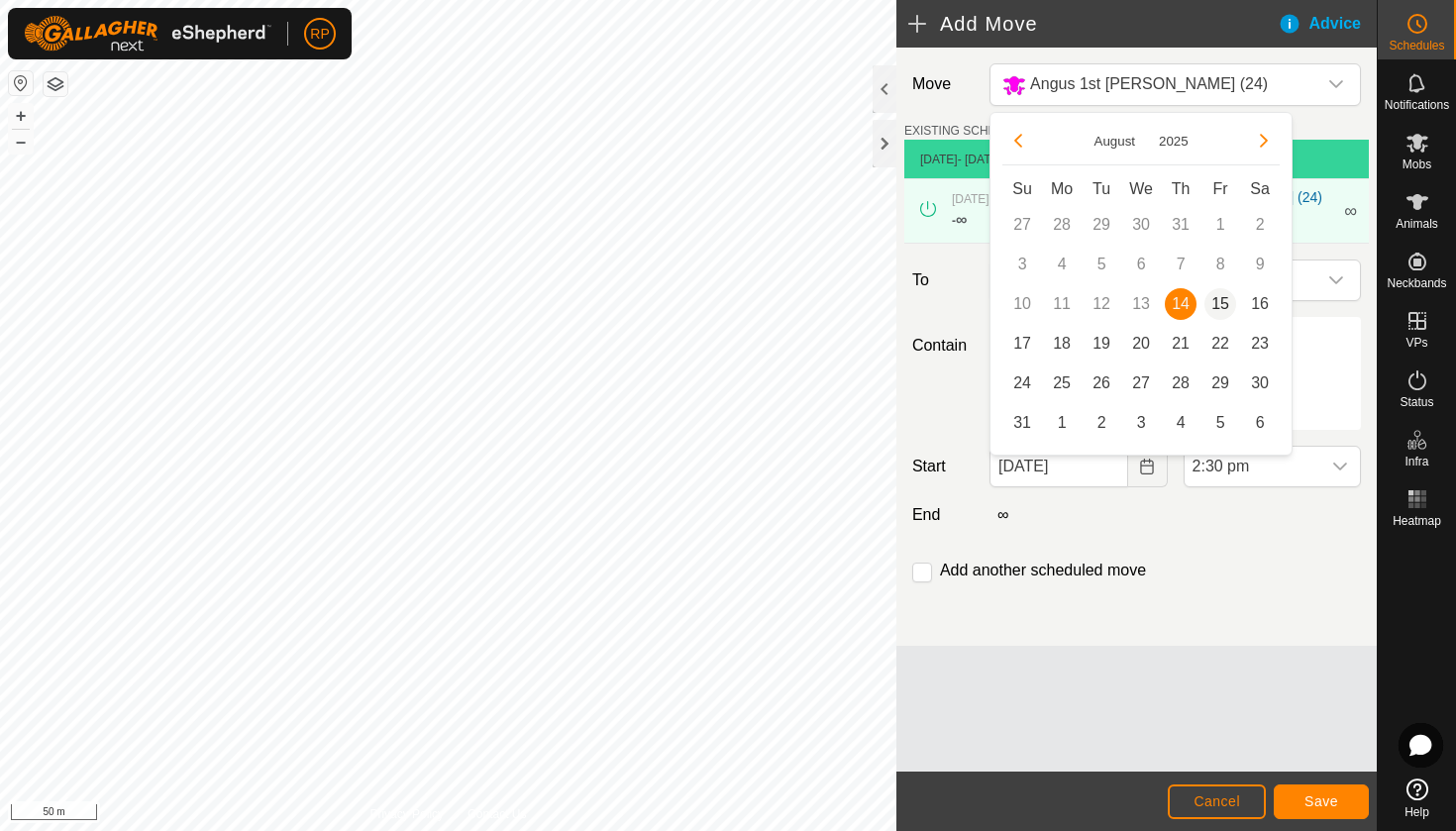
click at [1219, 307] on span "15" at bounding box center [1220, 304] width 32 height 32
type input "[DATE]"
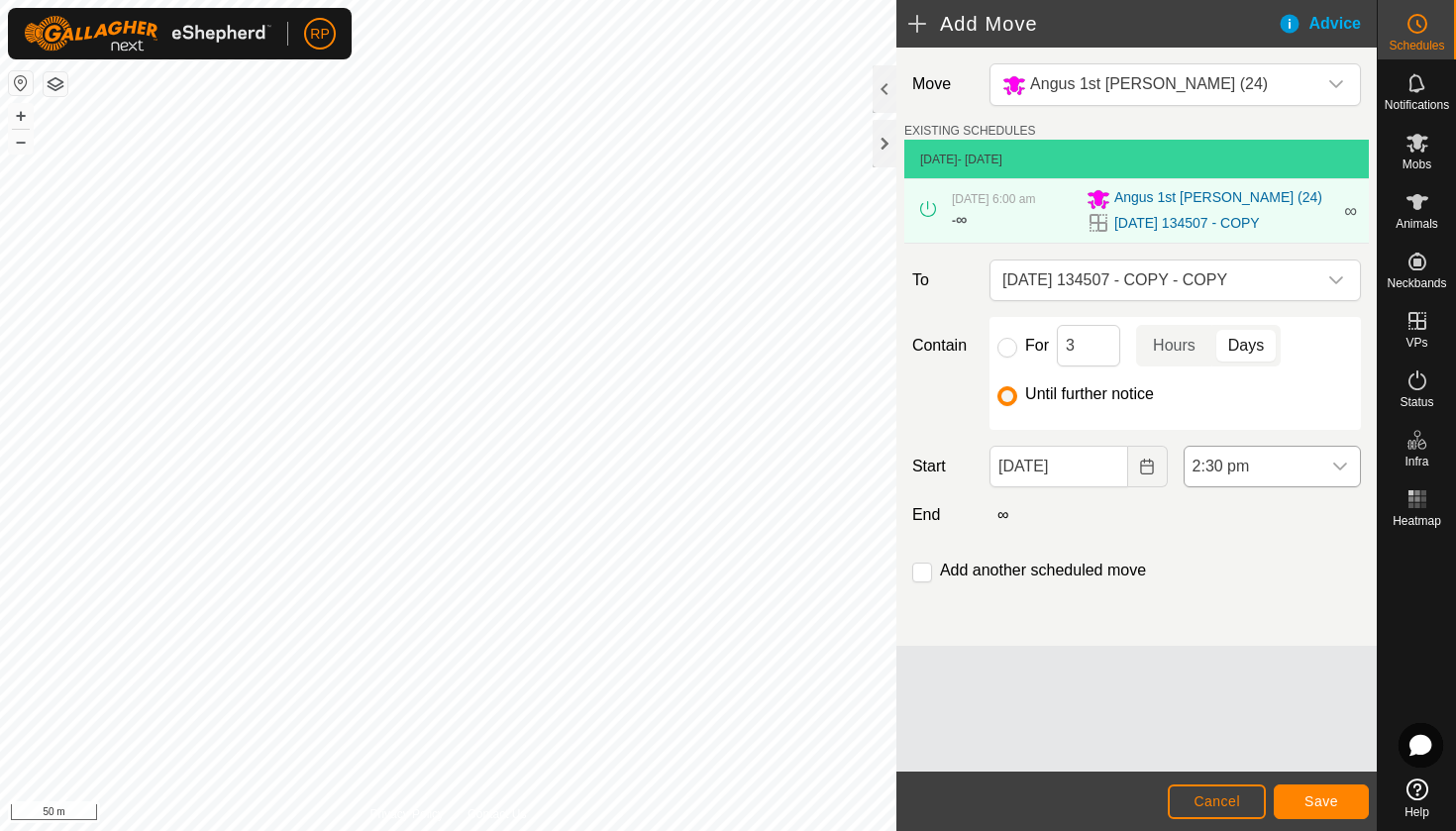
click at [1345, 471] on icon "dropdown trigger" at bounding box center [1340, 467] width 14 height 8
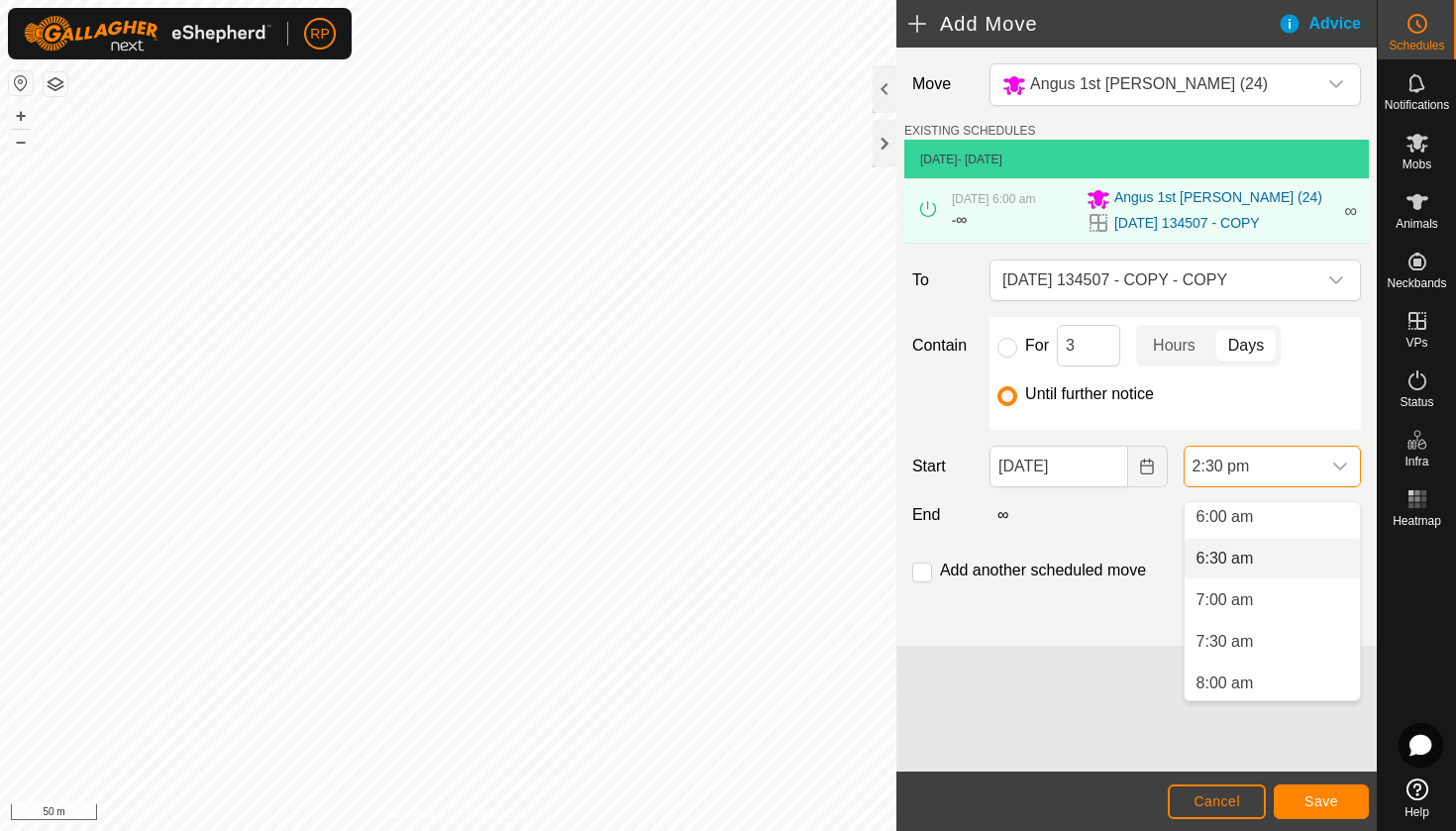
scroll to position [500, 0]
click at [1257, 512] on li "6:00 am" at bounding box center [1272, 523] width 175 height 40
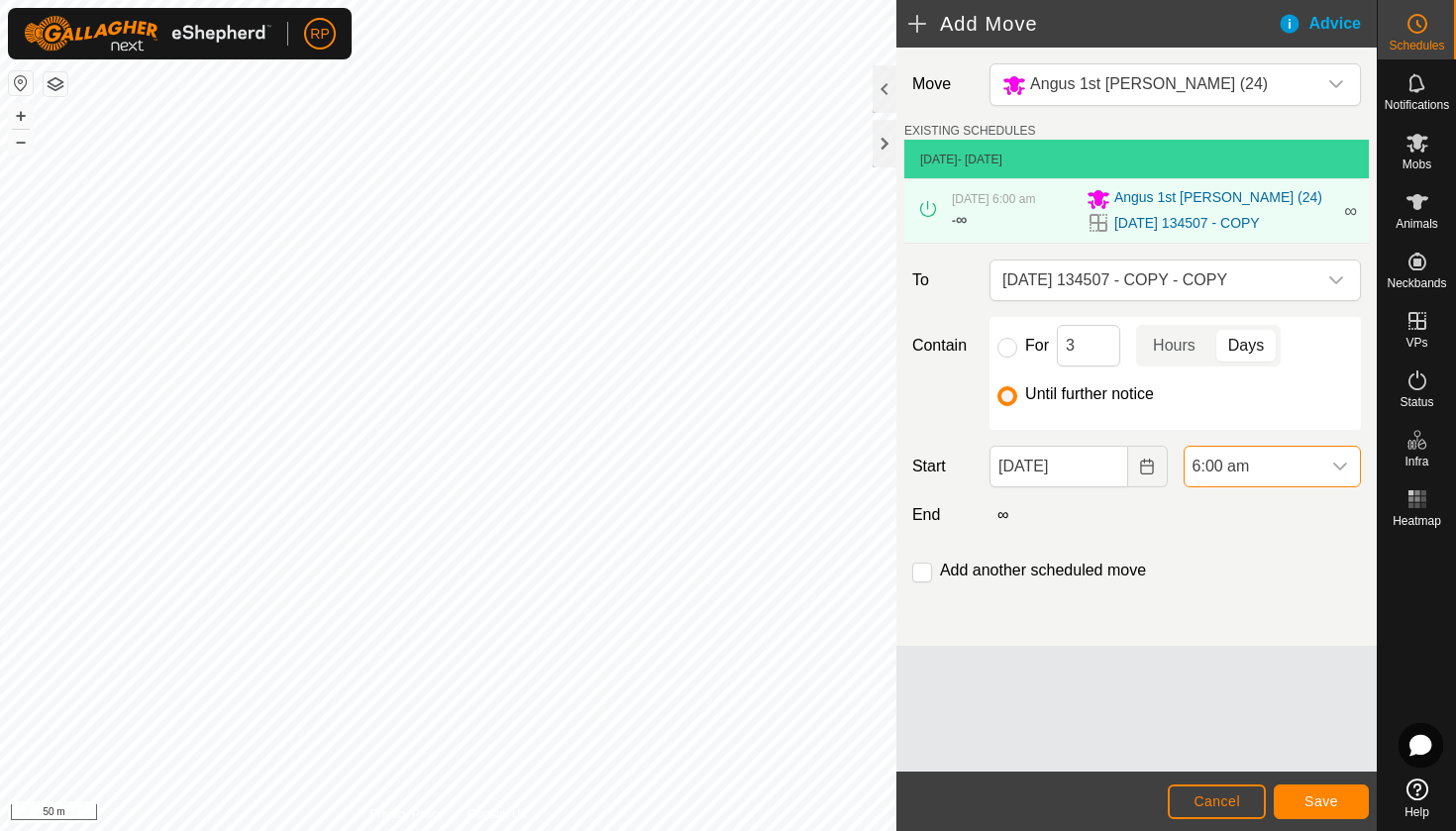
scroll to position [1048, 0]
click at [1318, 805] on span "Save" at bounding box center [1321, 801] width 34 height 16
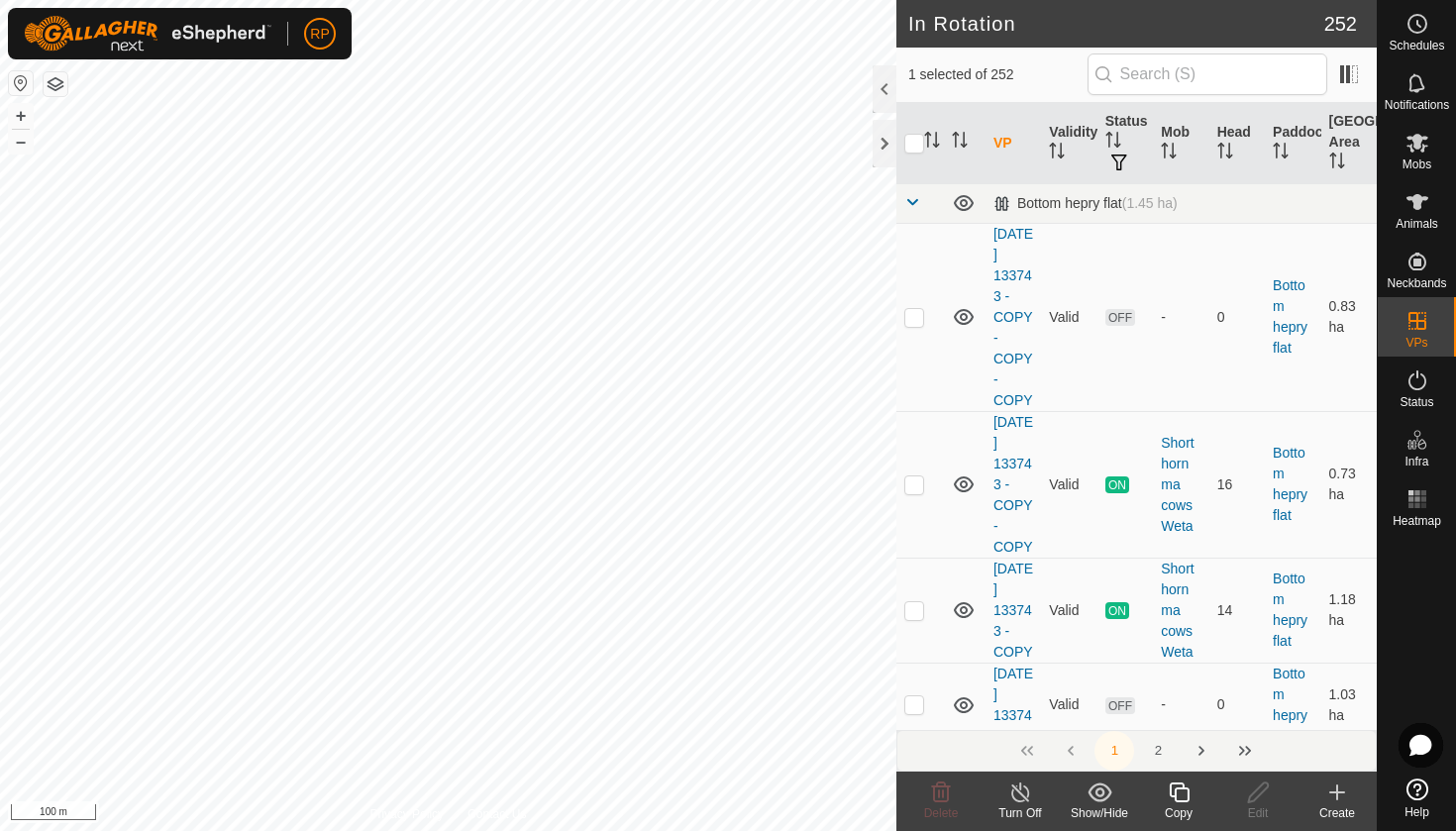
click at [1189, 793] on icon at bounding box center [1178, 792] width 25 height 24
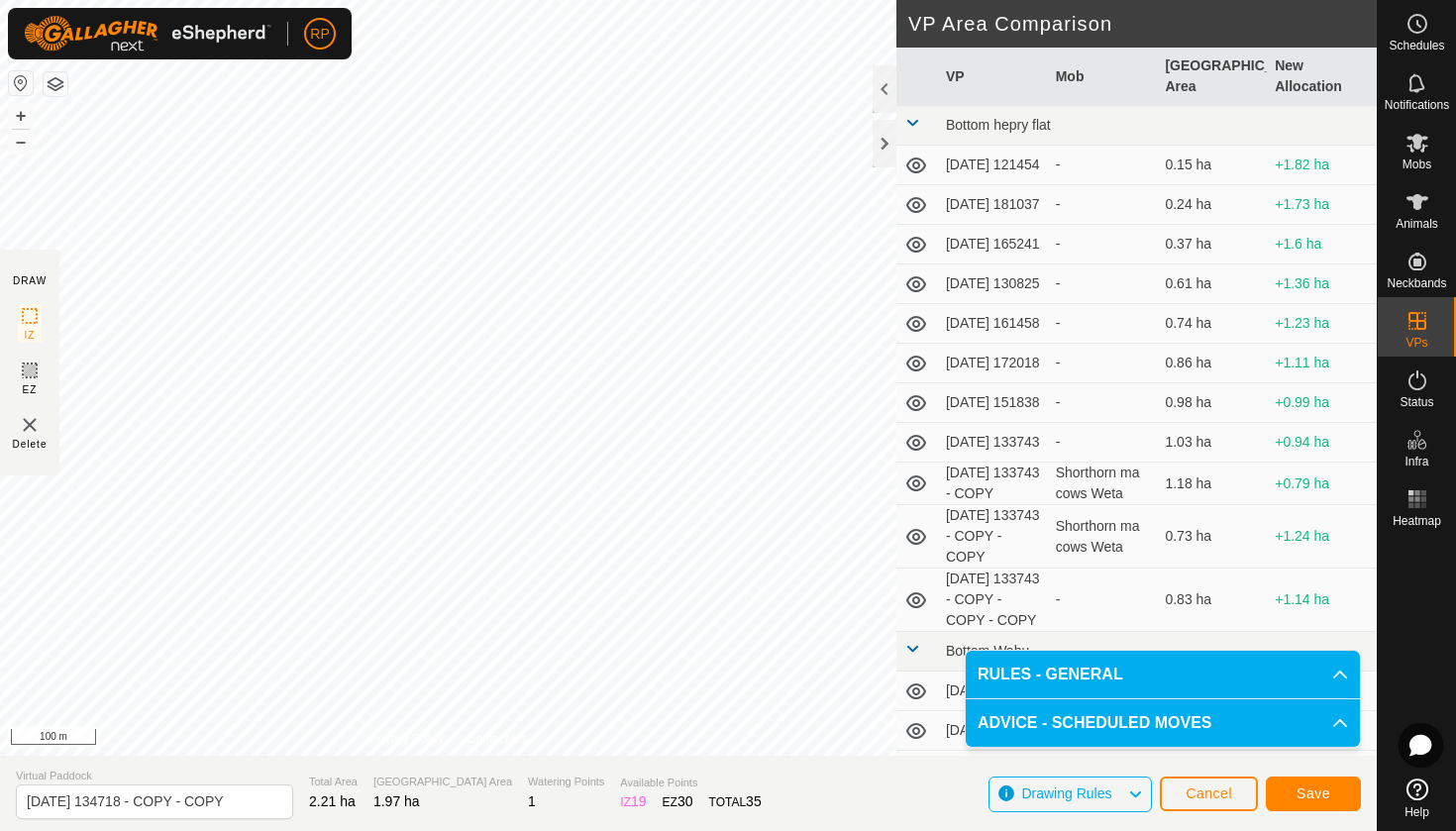
click at [1326, 795] on span "Save" at bounding box center [1313, 793] width 34 height 16
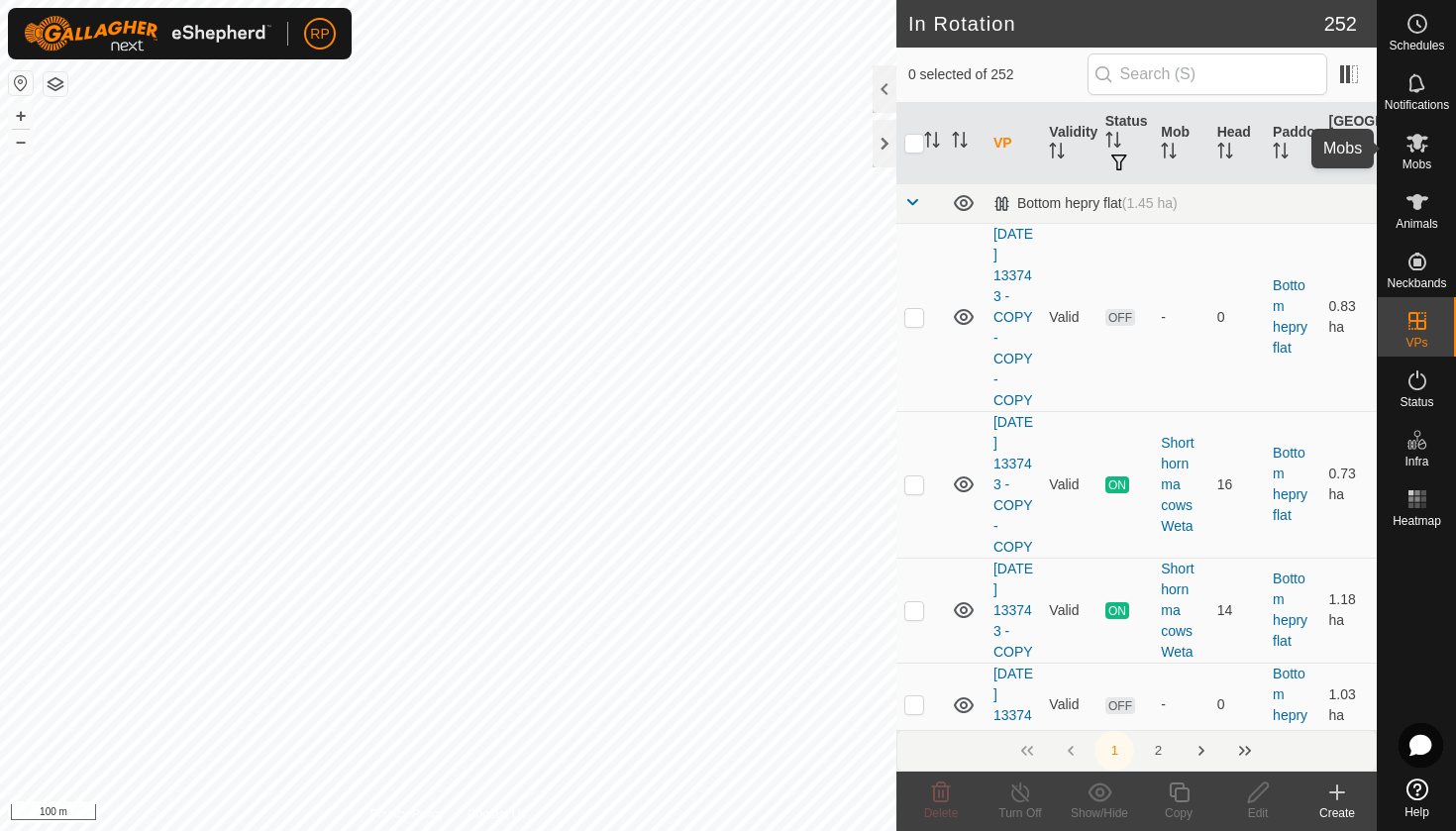
click at [1427, 161] on span "Mobs" at bounding box center [1416, 165] width 29 height 12
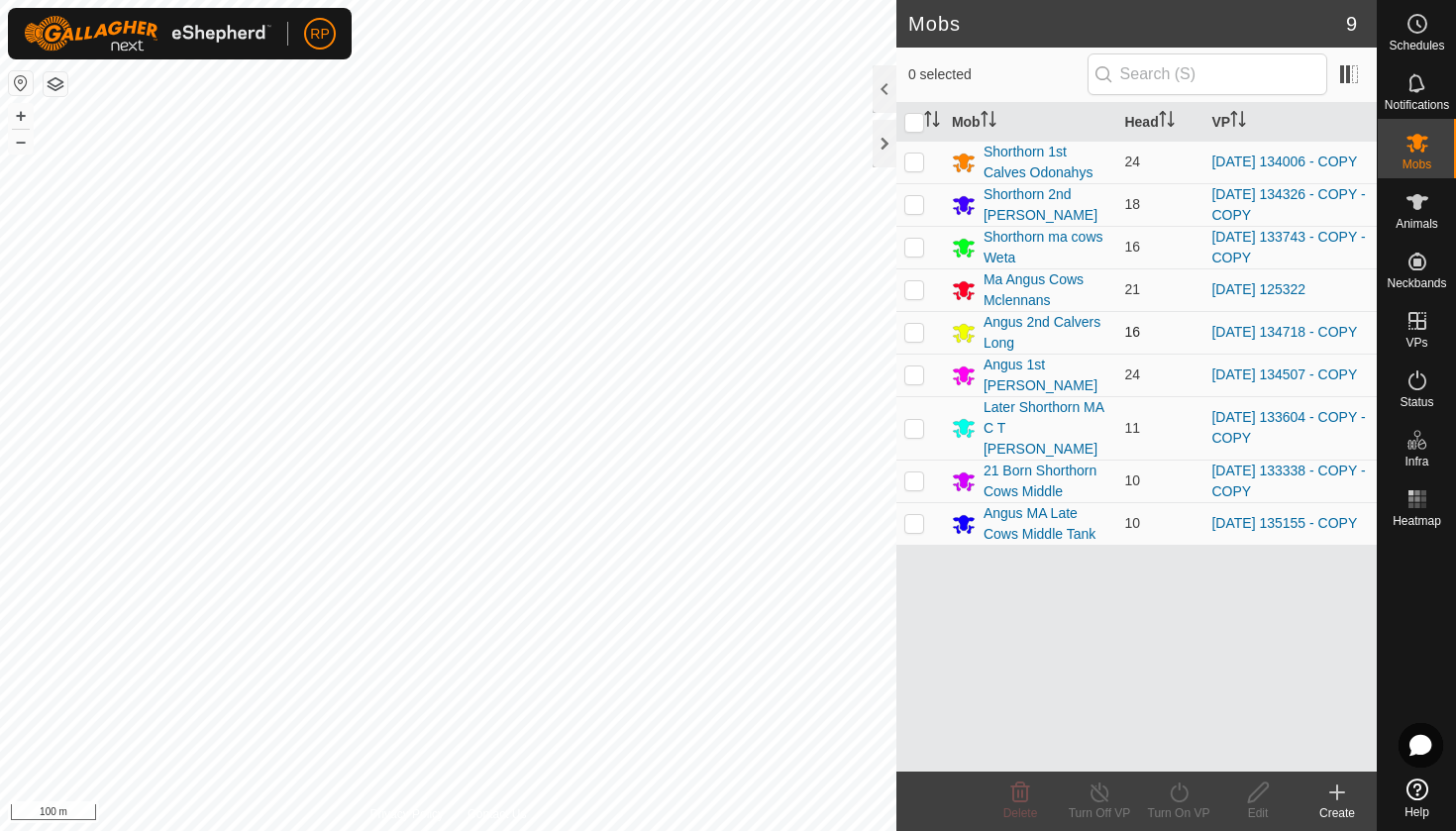
click at [910, 336] on p-checkbox at bounding box center [914, 332] width 20 height 16
checkbox input "true"
click at [1167, 794] on icon at bounding box center [1178, 792] width 25 height 24
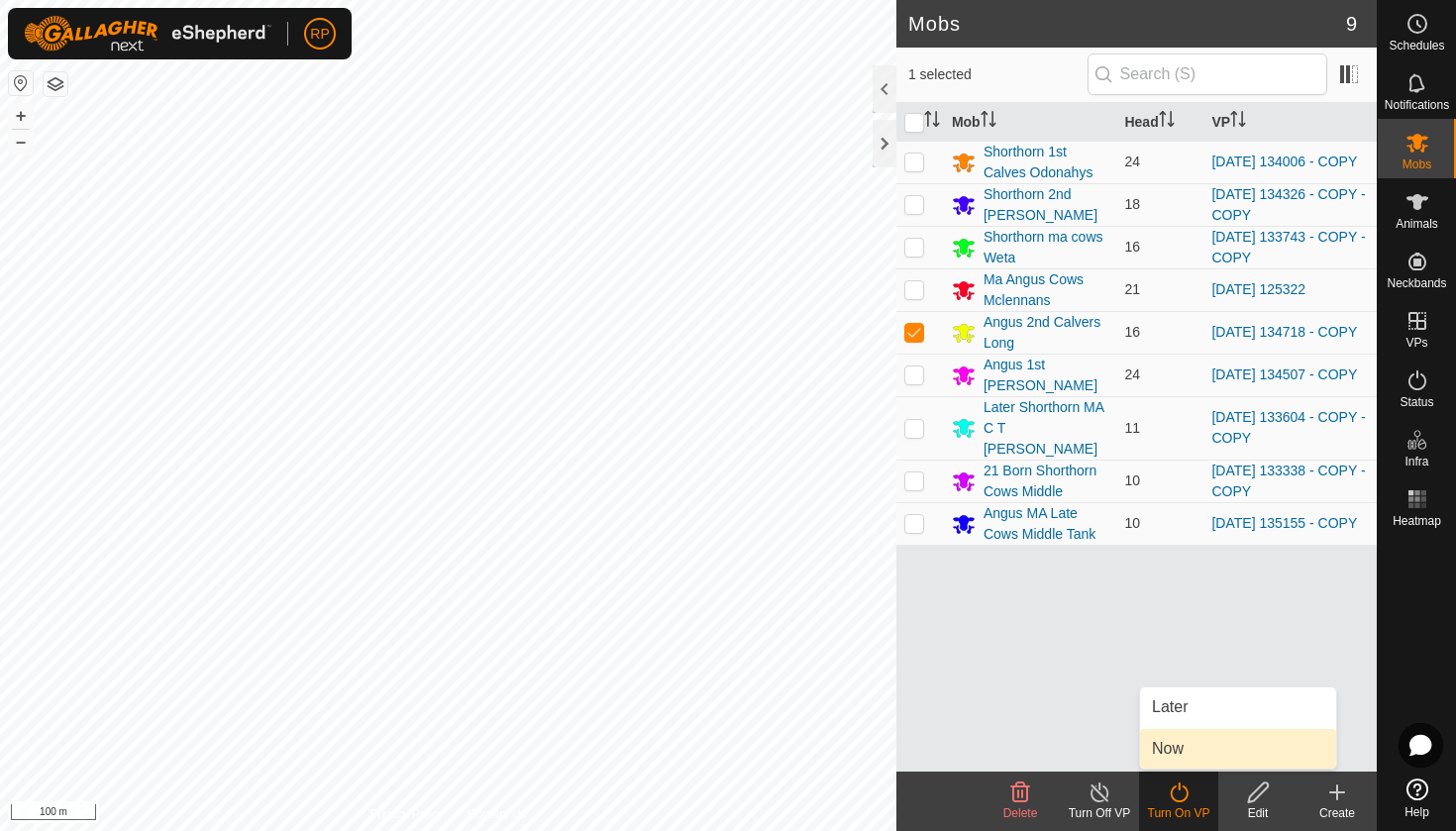
click at [1165, 742] on link "Now" at bounding box center [1238, 749] width 196 height 40
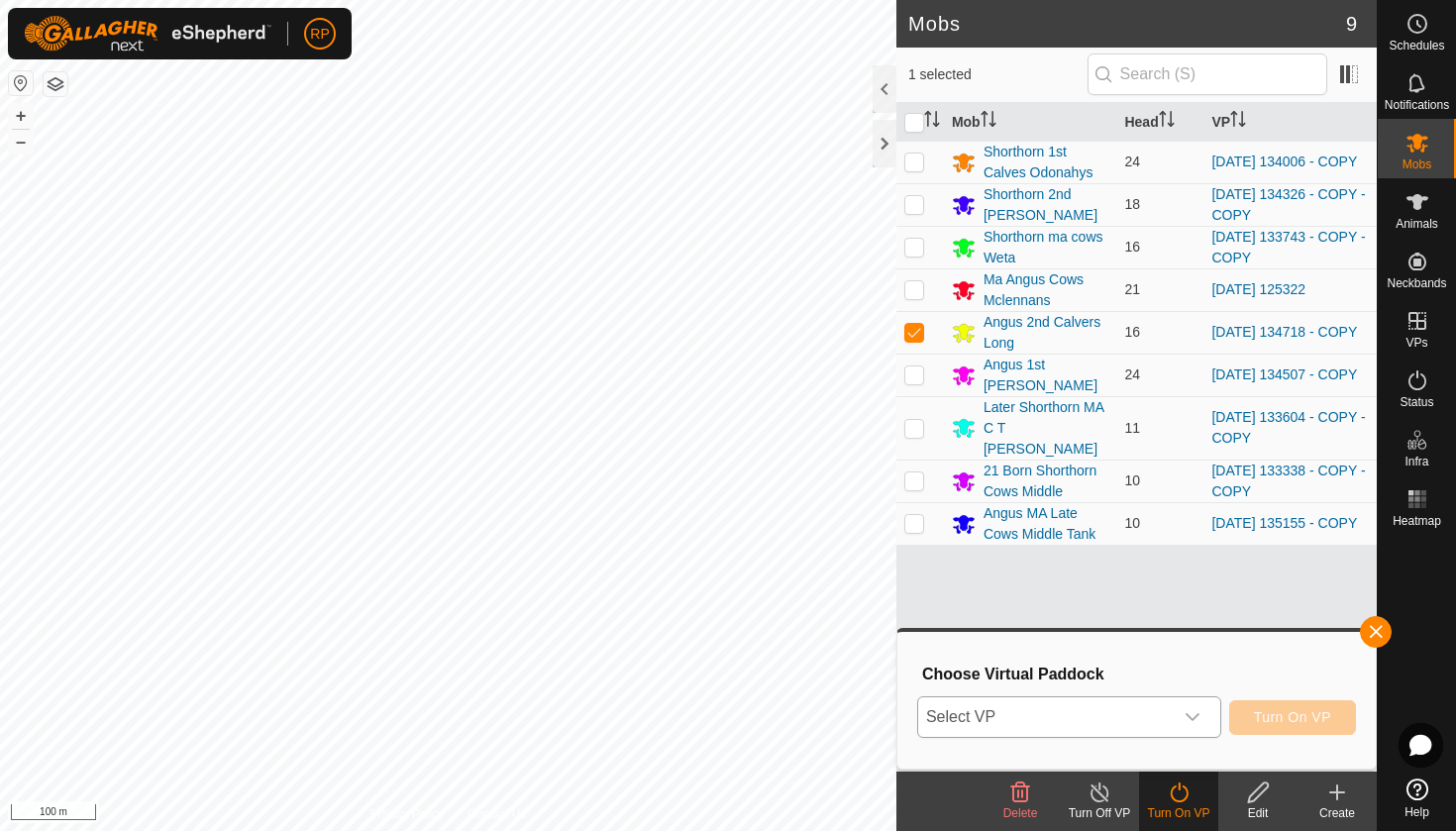
click at [1154, 710] on span "Select VP" at bounding box center [1045, 717] width 255 height 40
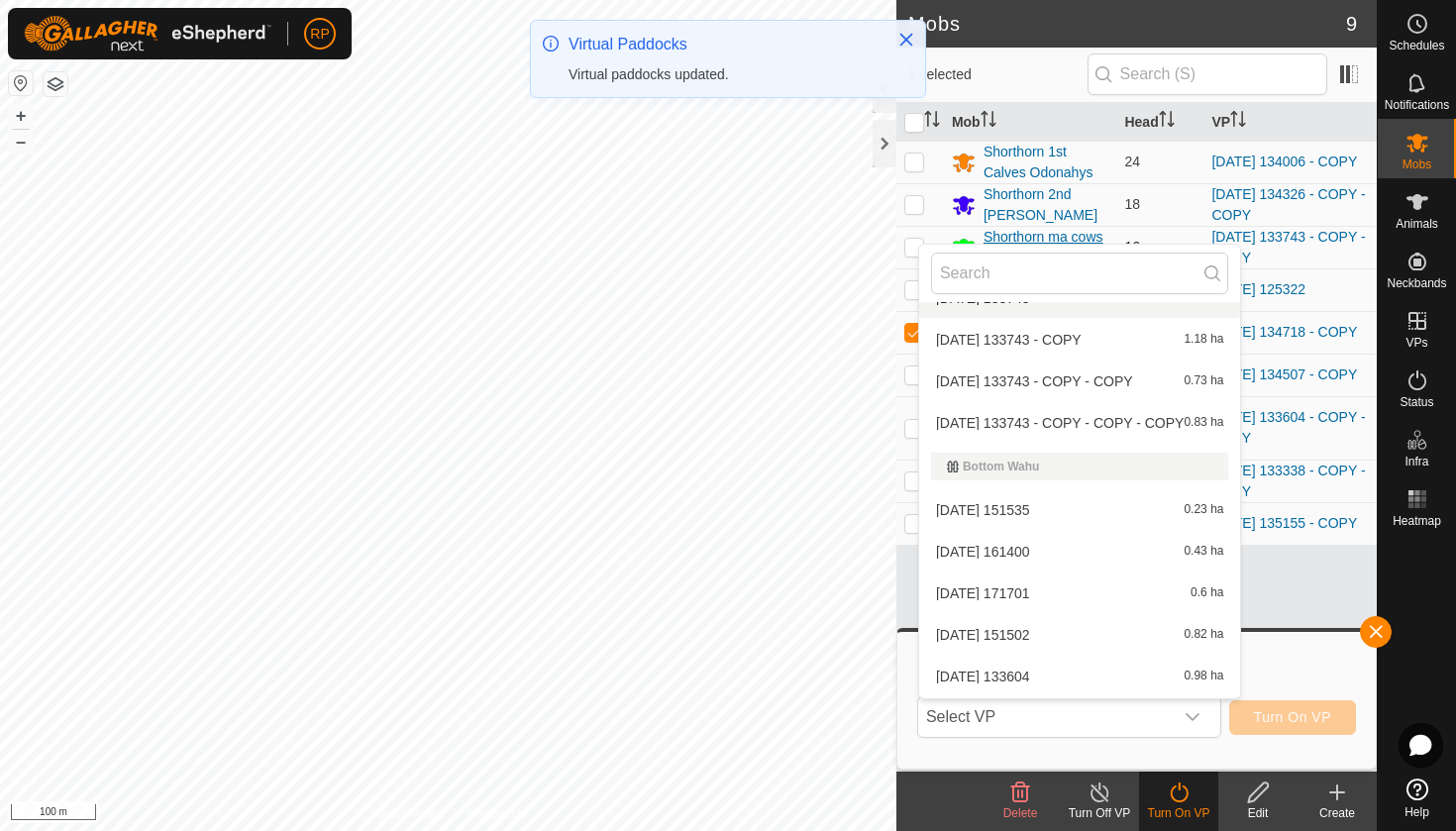
scroll to position [337, 0]
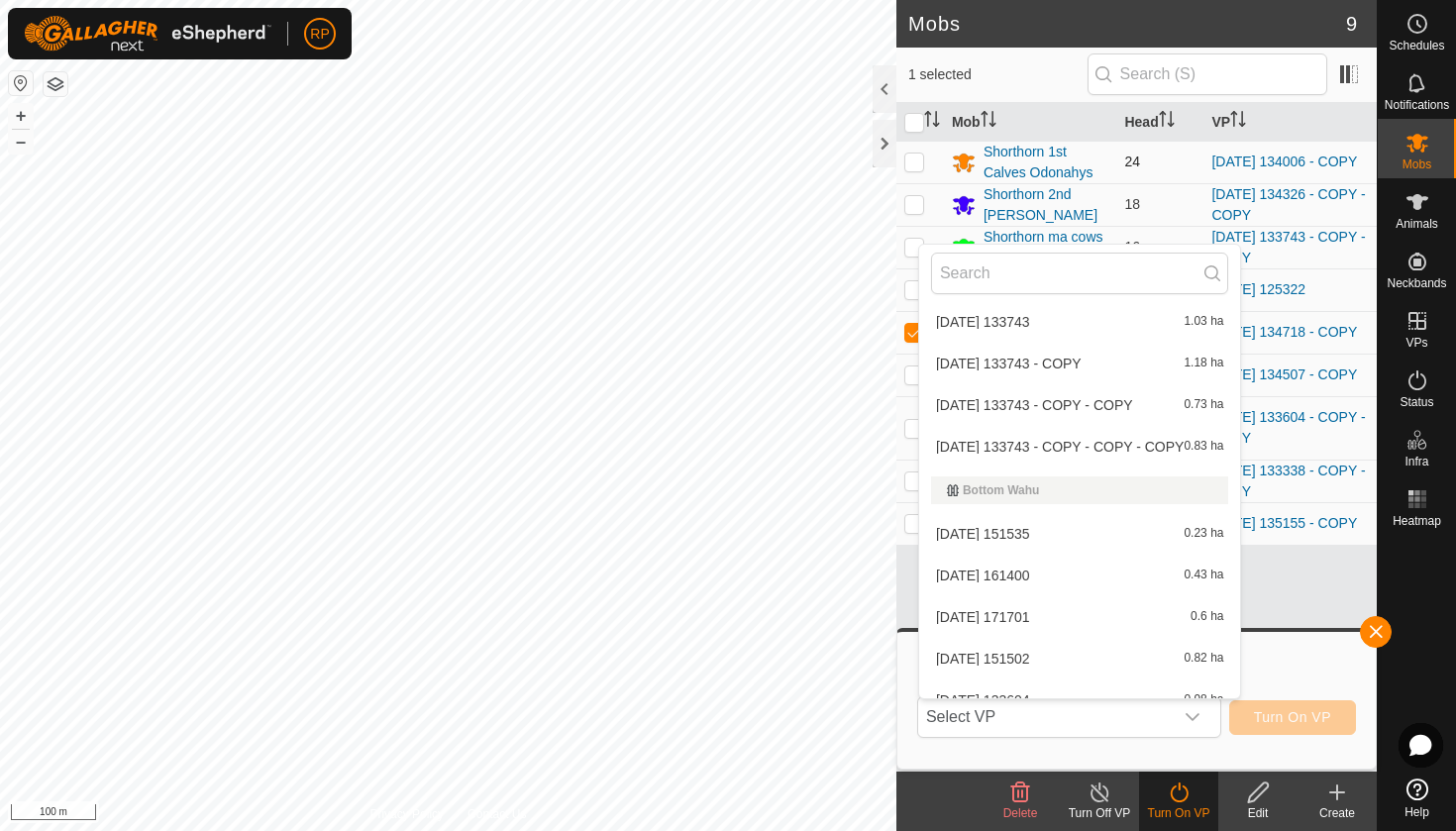
click at [917, 169] on p-checkbox at bounding box center [914, 162] width 20 height 16
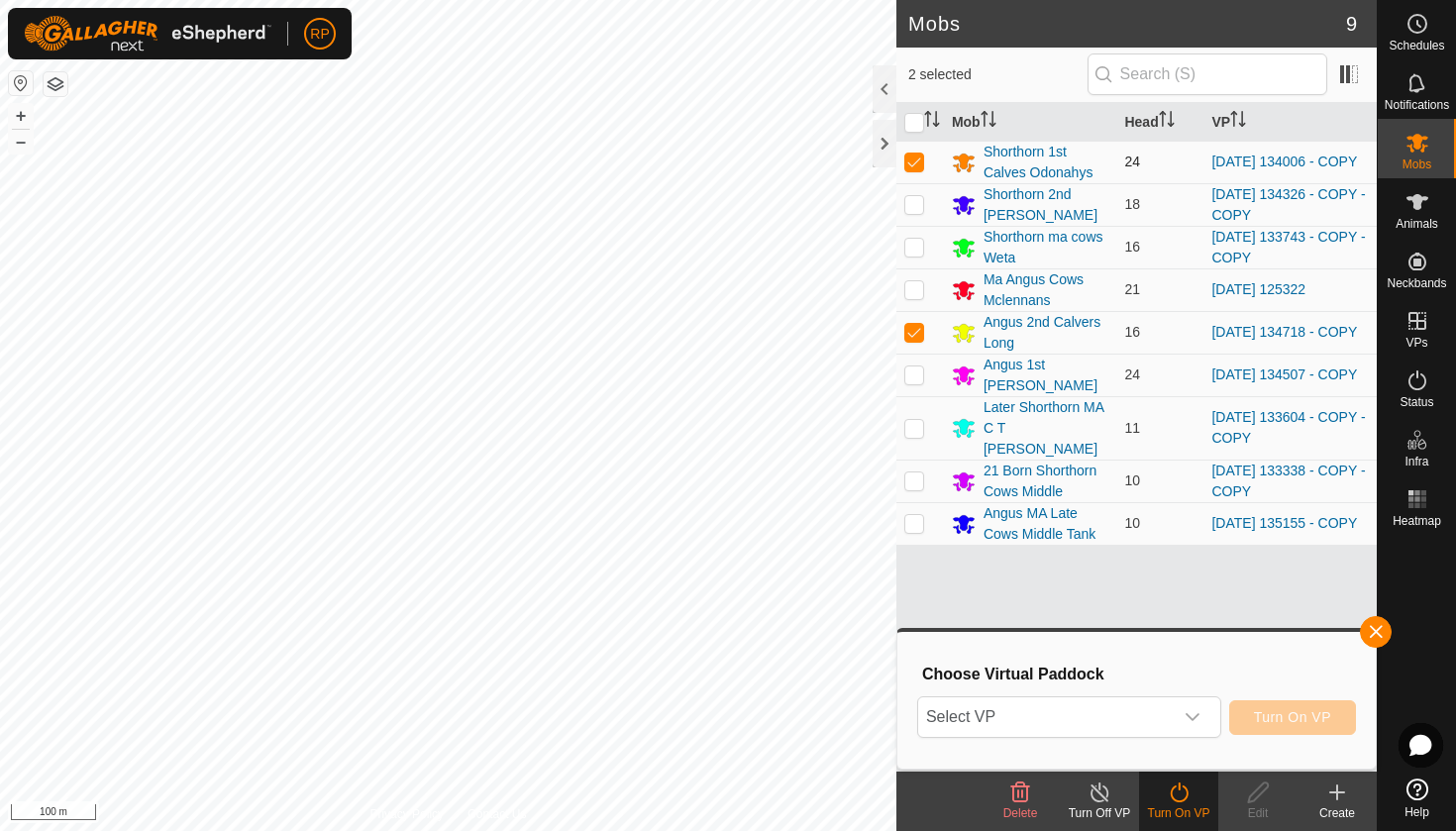
click at [912, 166] on p-checkbox at bounding box center [914, 162] width 20 height 16
checkbox input "false"
click at [915, 327] on p-checkbox at bounding box center [914, 332] width 20 height 16
checkbox input "true"
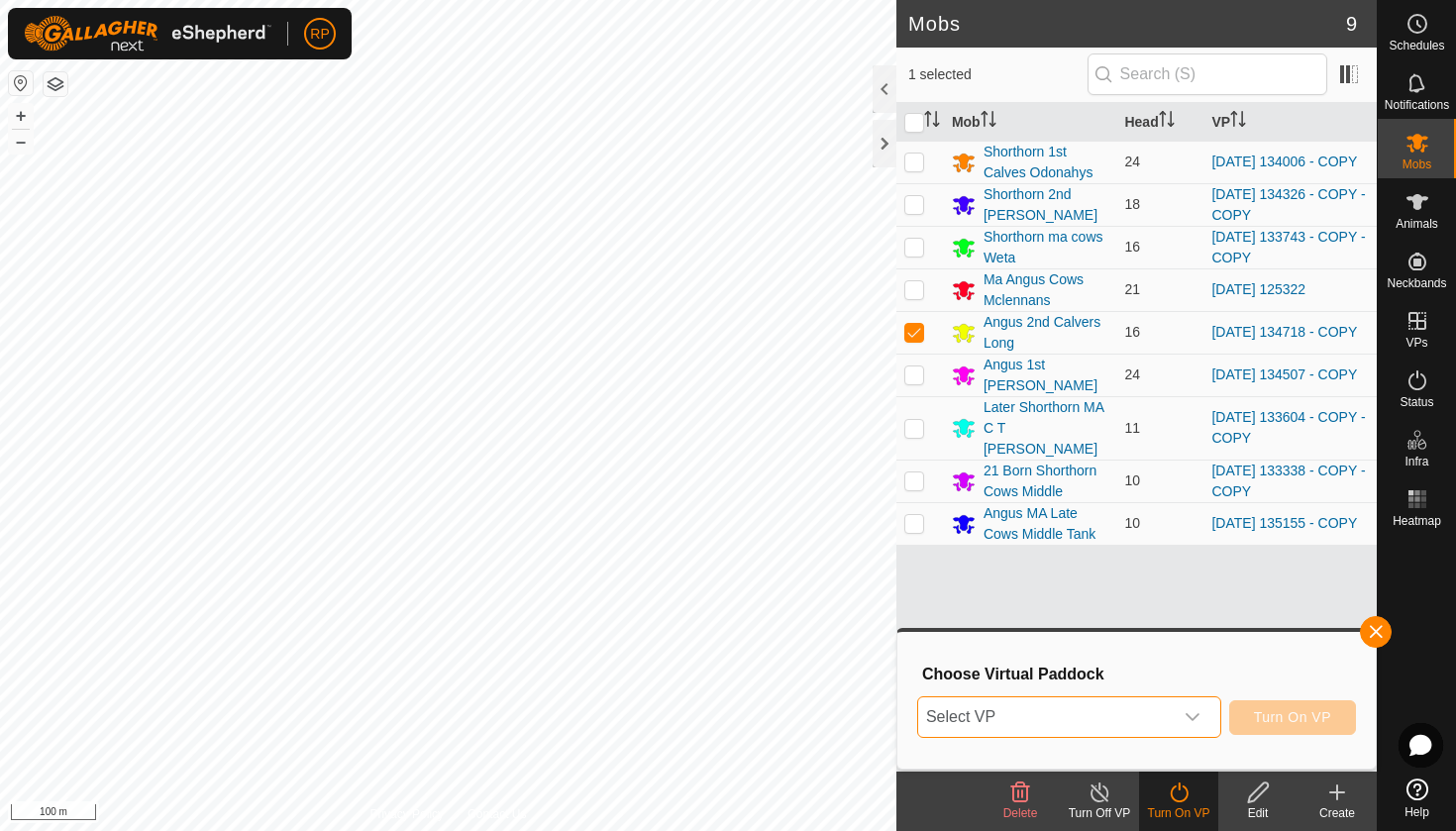
click at [1132, 711] on span "Select VP" at bounding box center [1045, 717] width 255 height 40
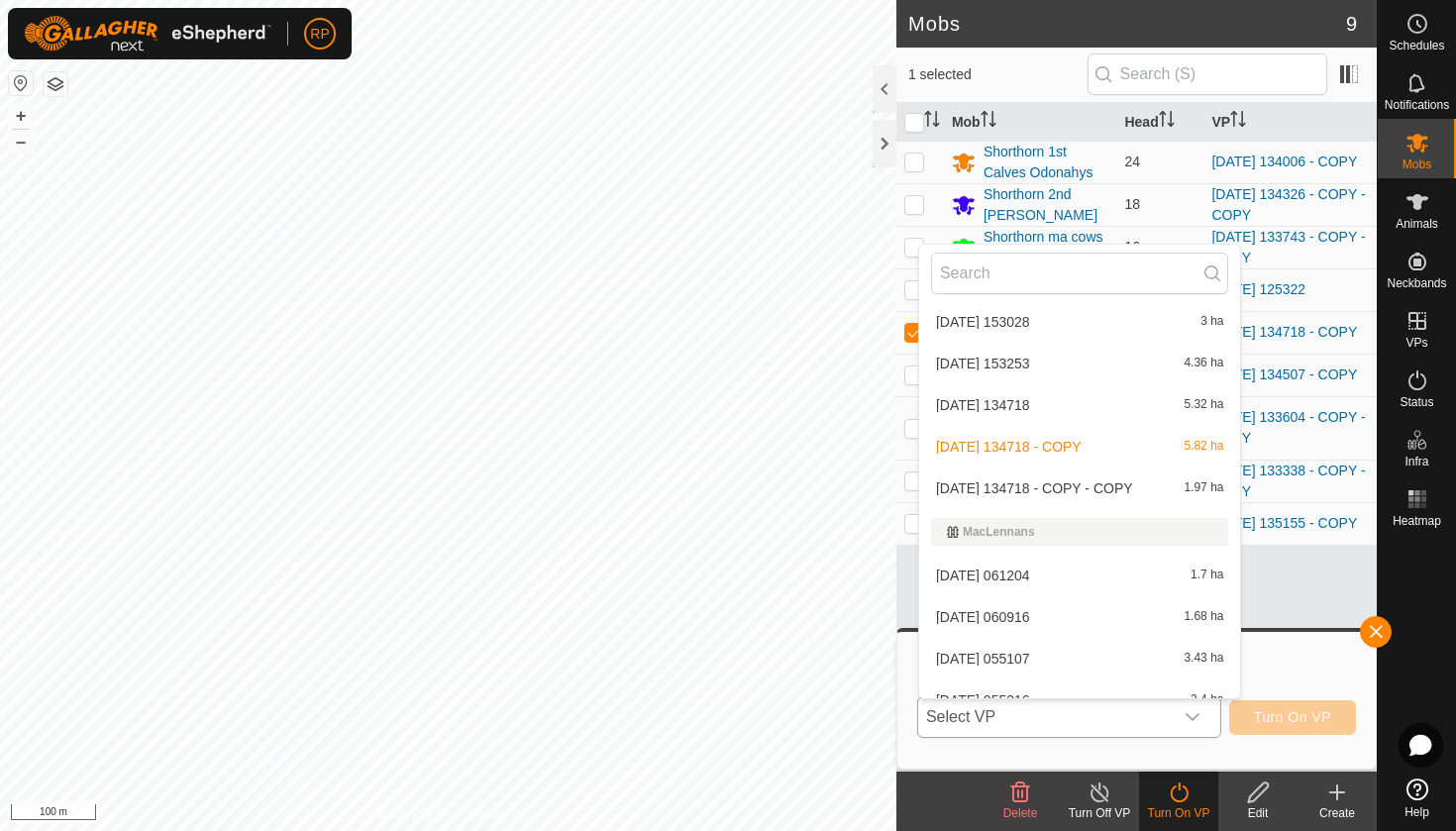
scroll to position [4114, 0]
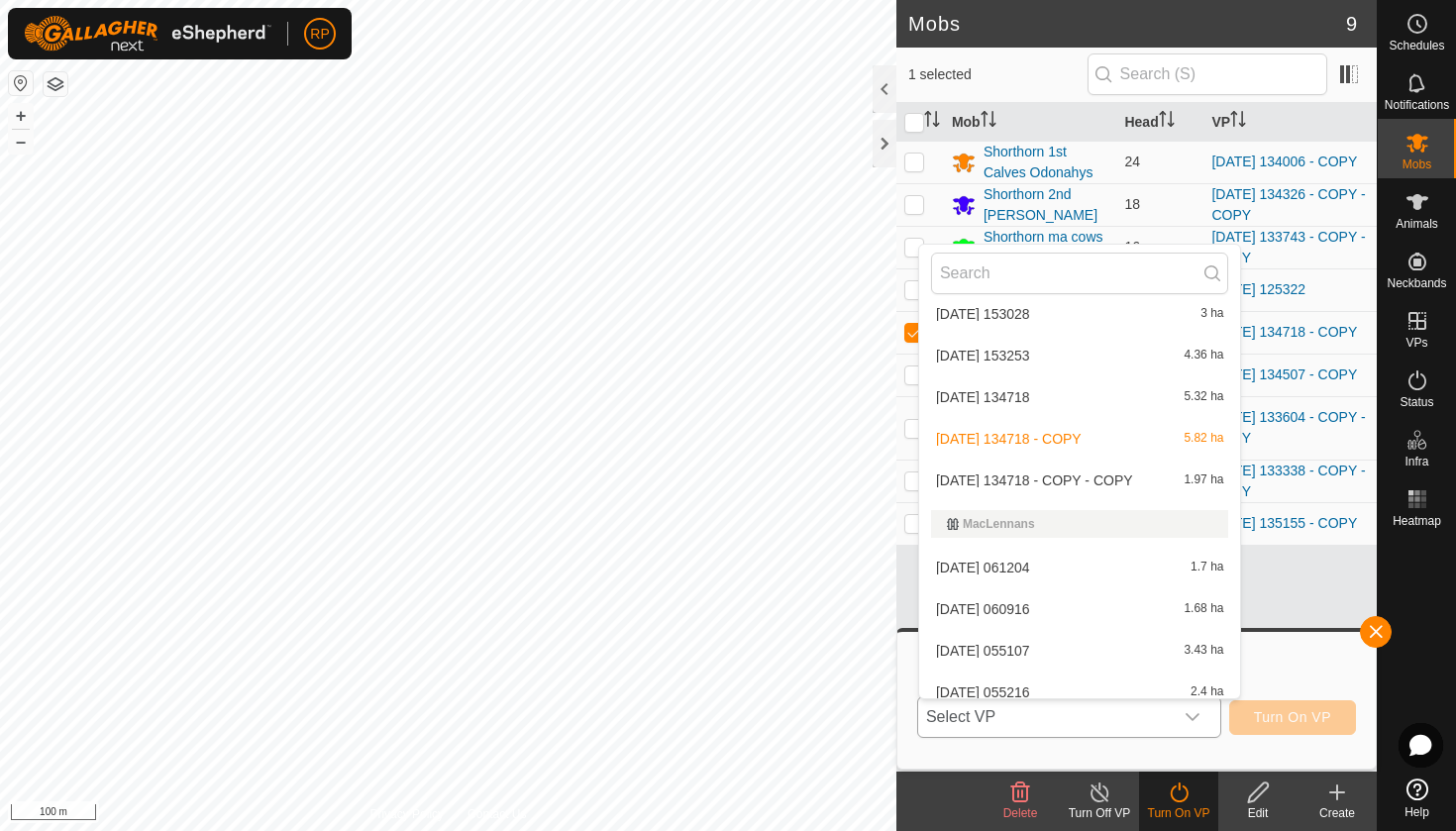
click at [1052, 480] on li "[DATE] 134718 - COPY - COPY 1.97 ha" at bounding box center [1079, 481] width 322 height 40
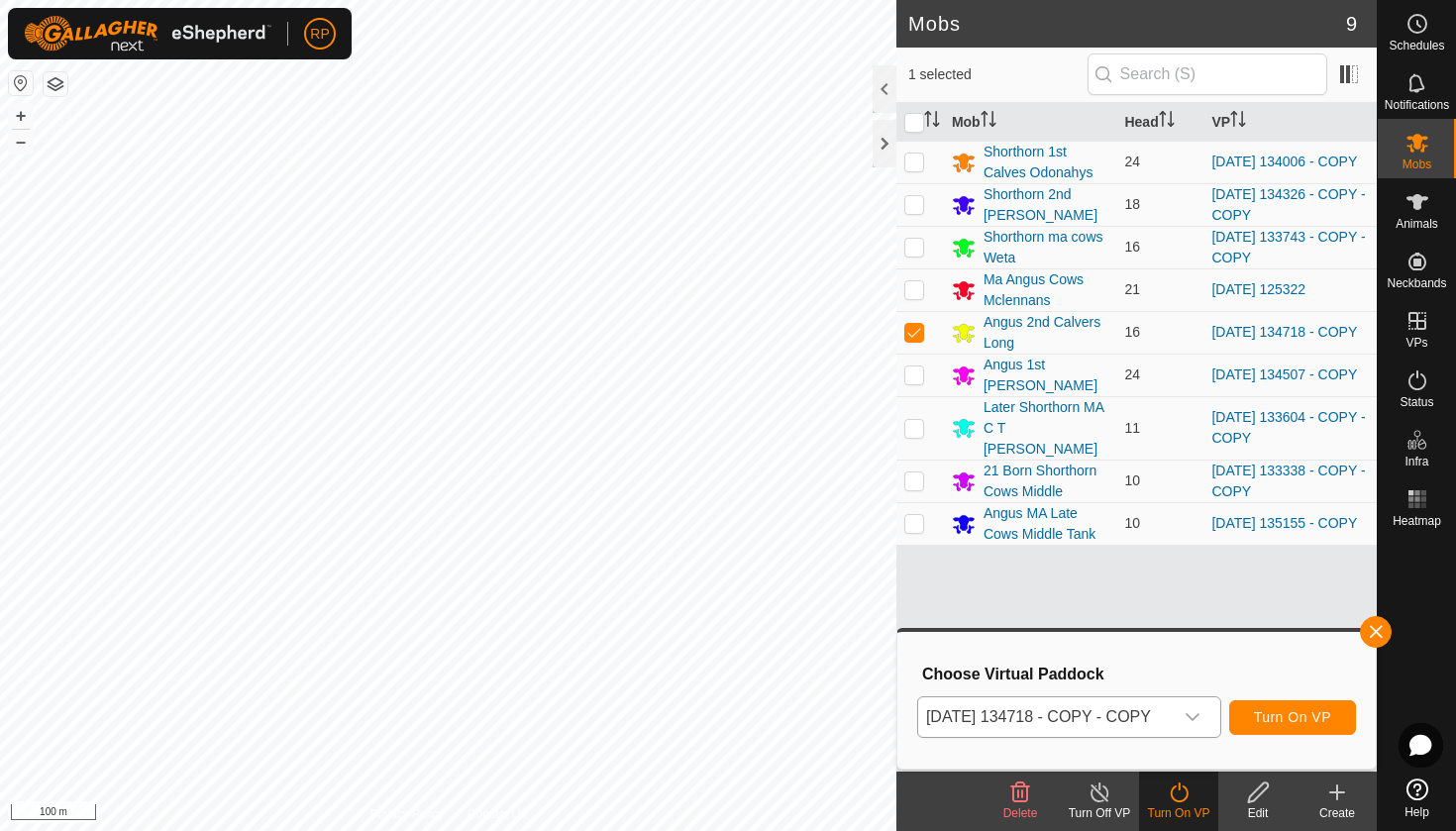
click at [1309, 715] on span "Turn On VP" at bounding box center [1292, 717] width 77 height 16
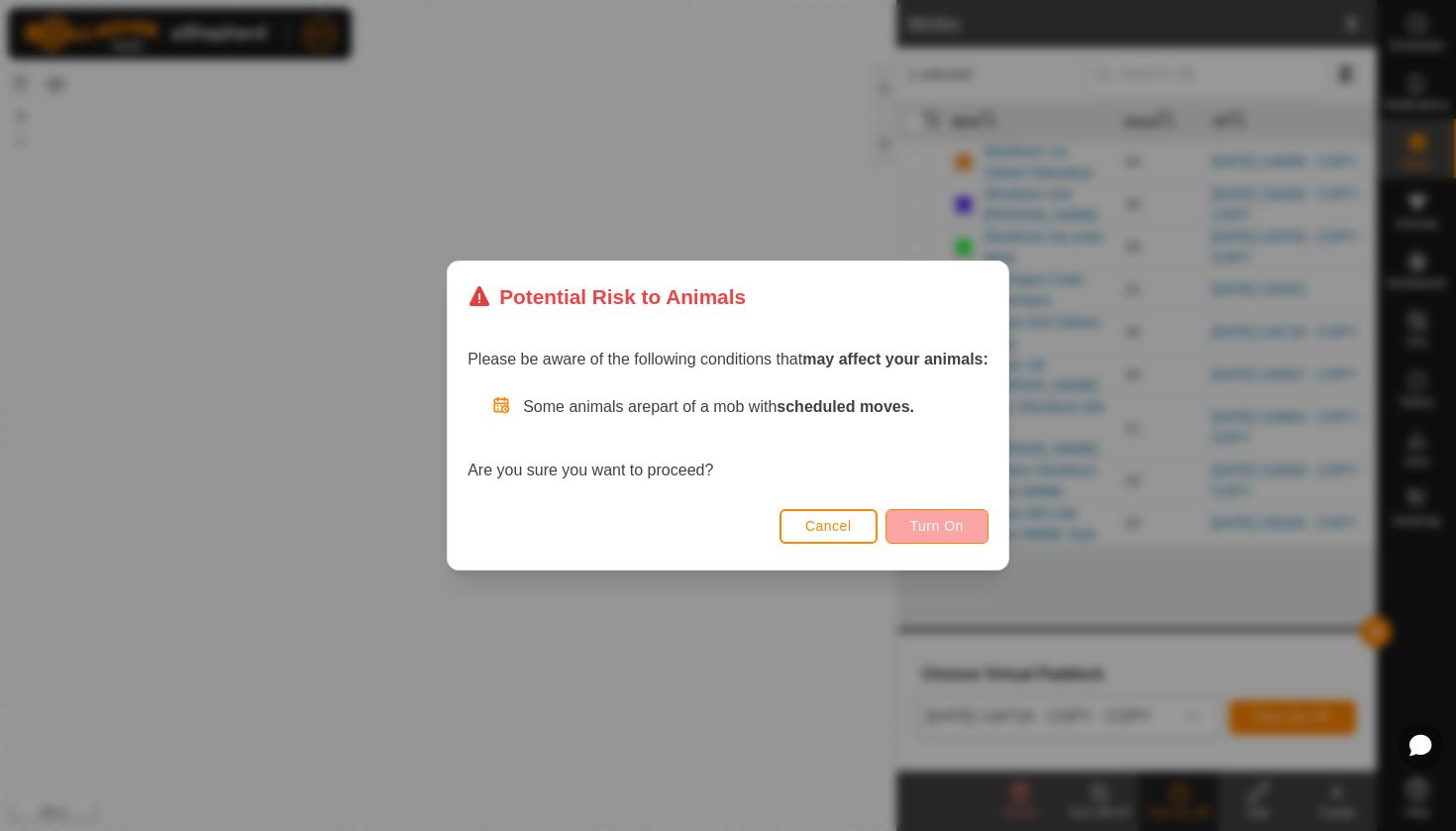
click at [923, 531] on span "Turn On" at bounding box center [937, 527] width 54 height 16
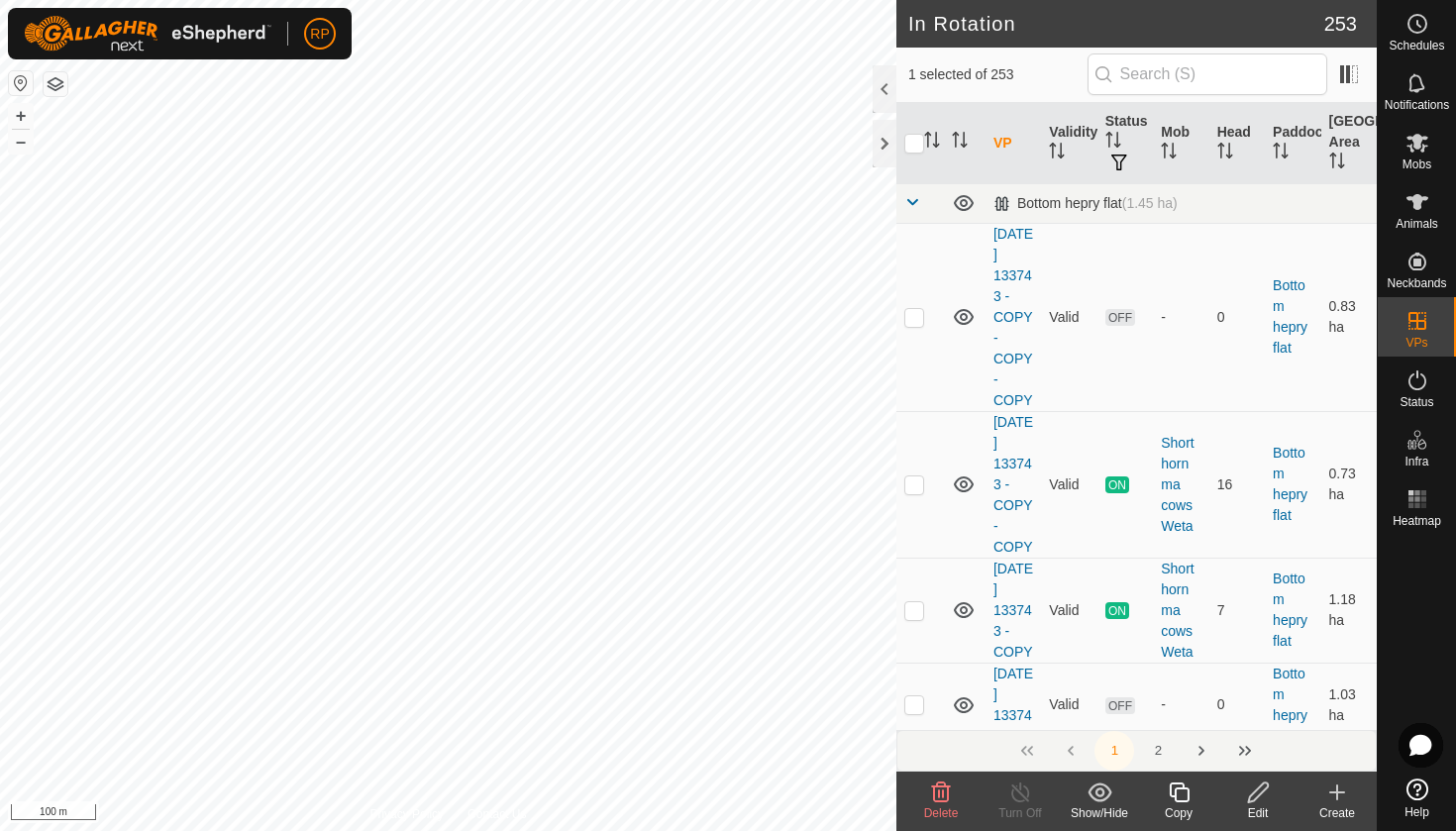
checkbox input "true"
checkbox input "false"
click at [1182, 792] on icon at bounding box center [1178, 792] width 25 height 24
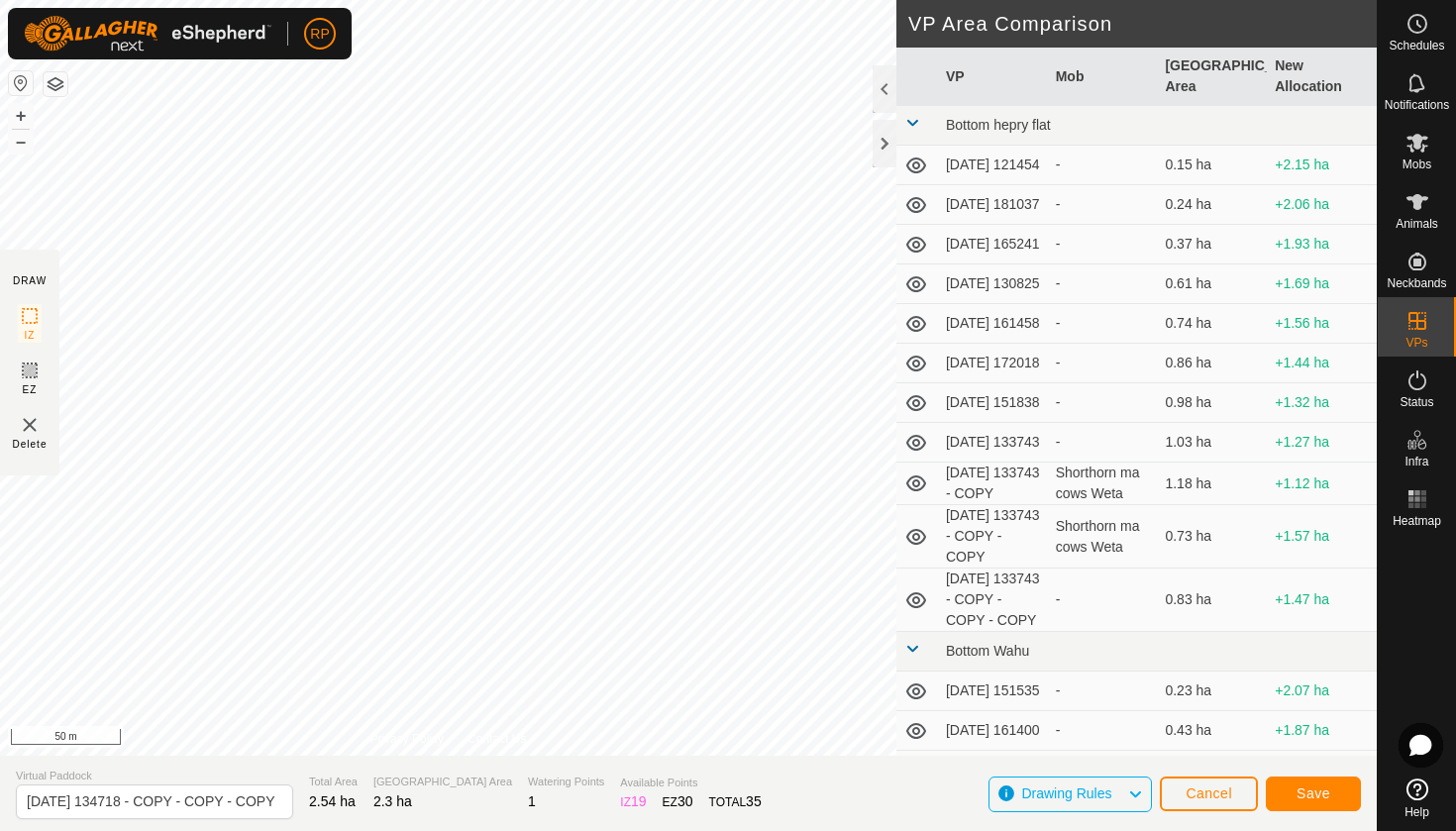
click at [1288, 791] on button "Save" at bounding box center [1313, 793] width 95 height 35
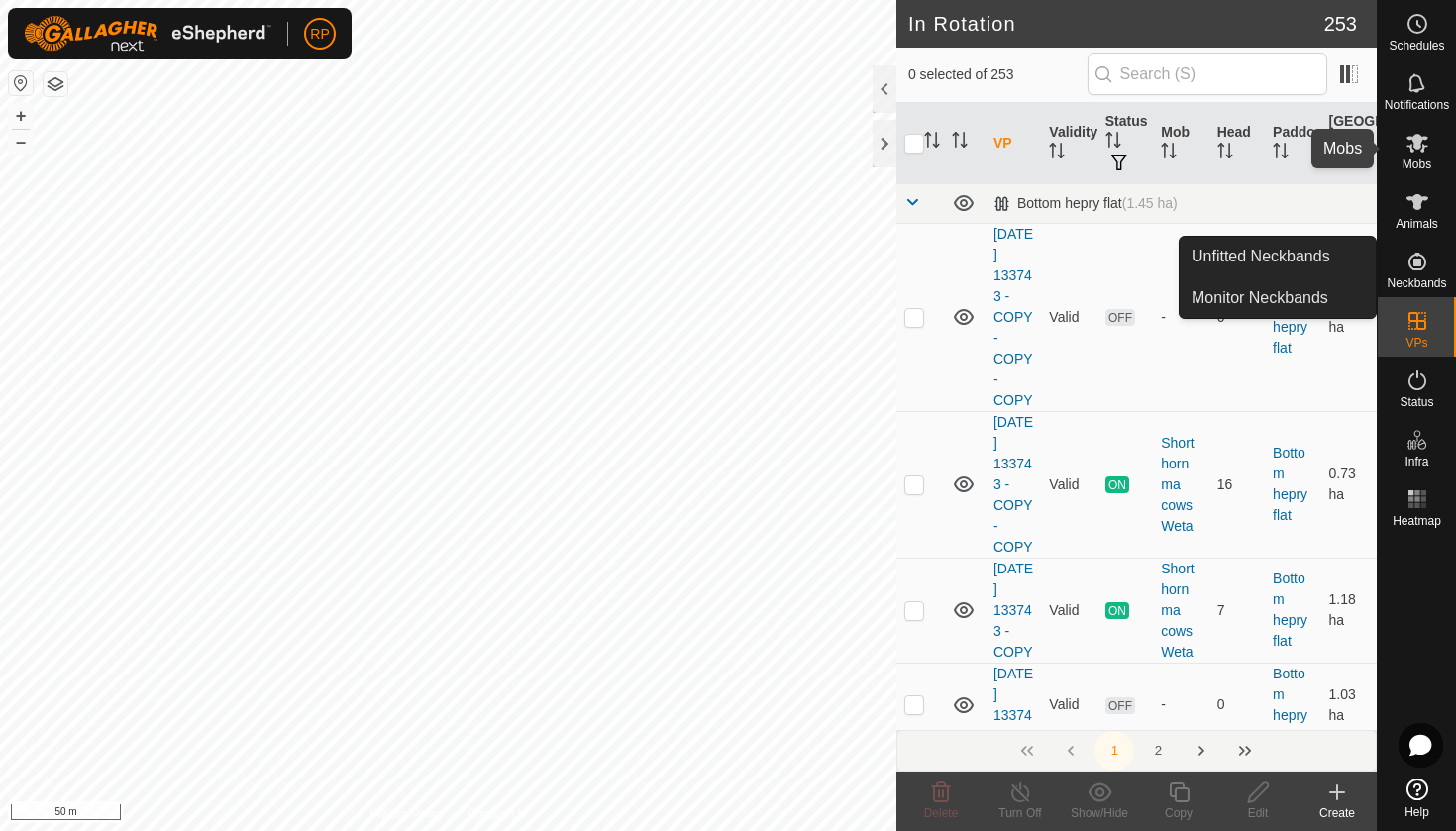
click at [1411, 161] on span "Mobs" at bounding box center [1416, 165] width 29 height 12
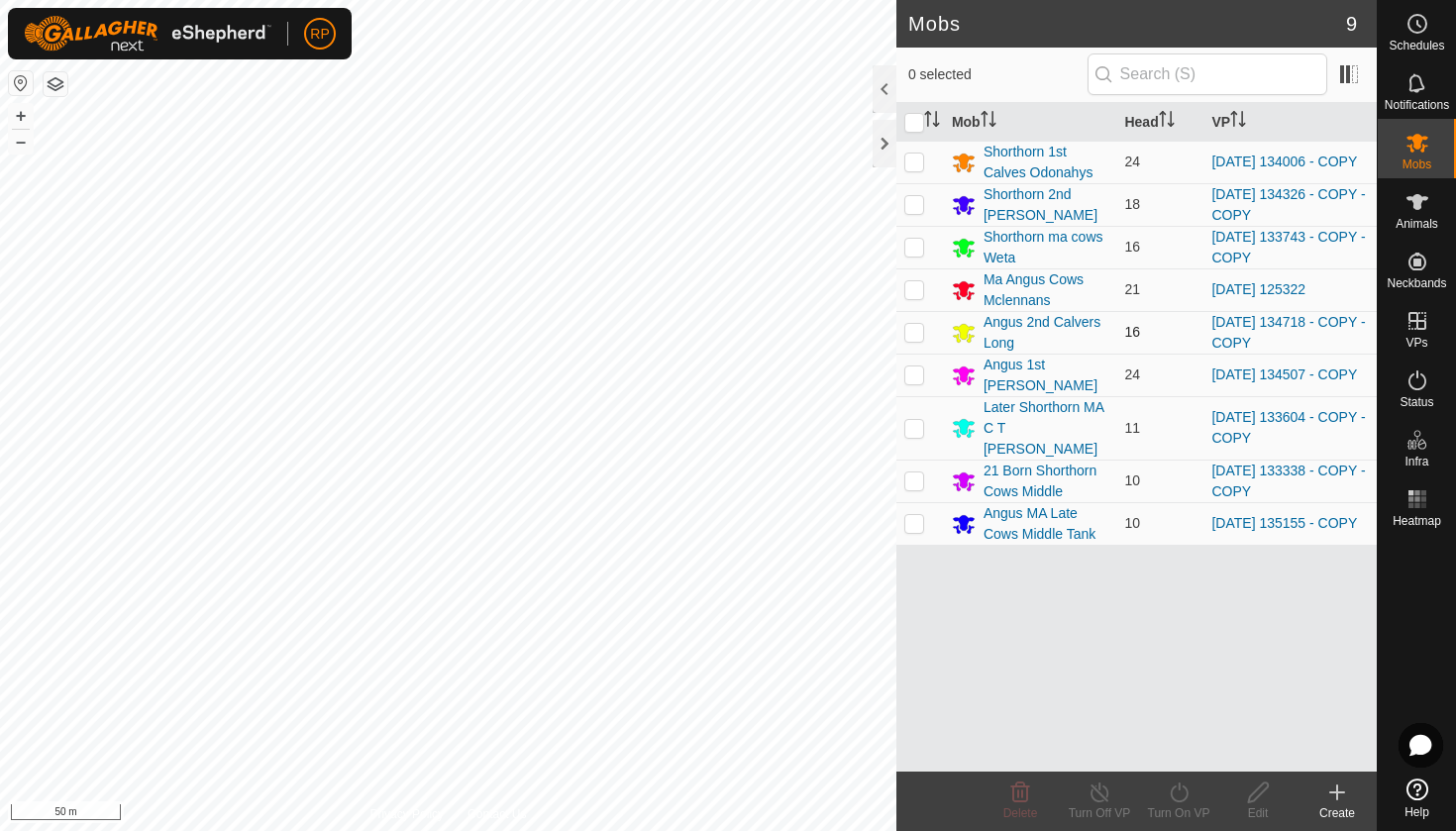
click at [912, 334] on p-checkbox at bounding box center [914, 332] width 20 height 16
checkbox input "true"
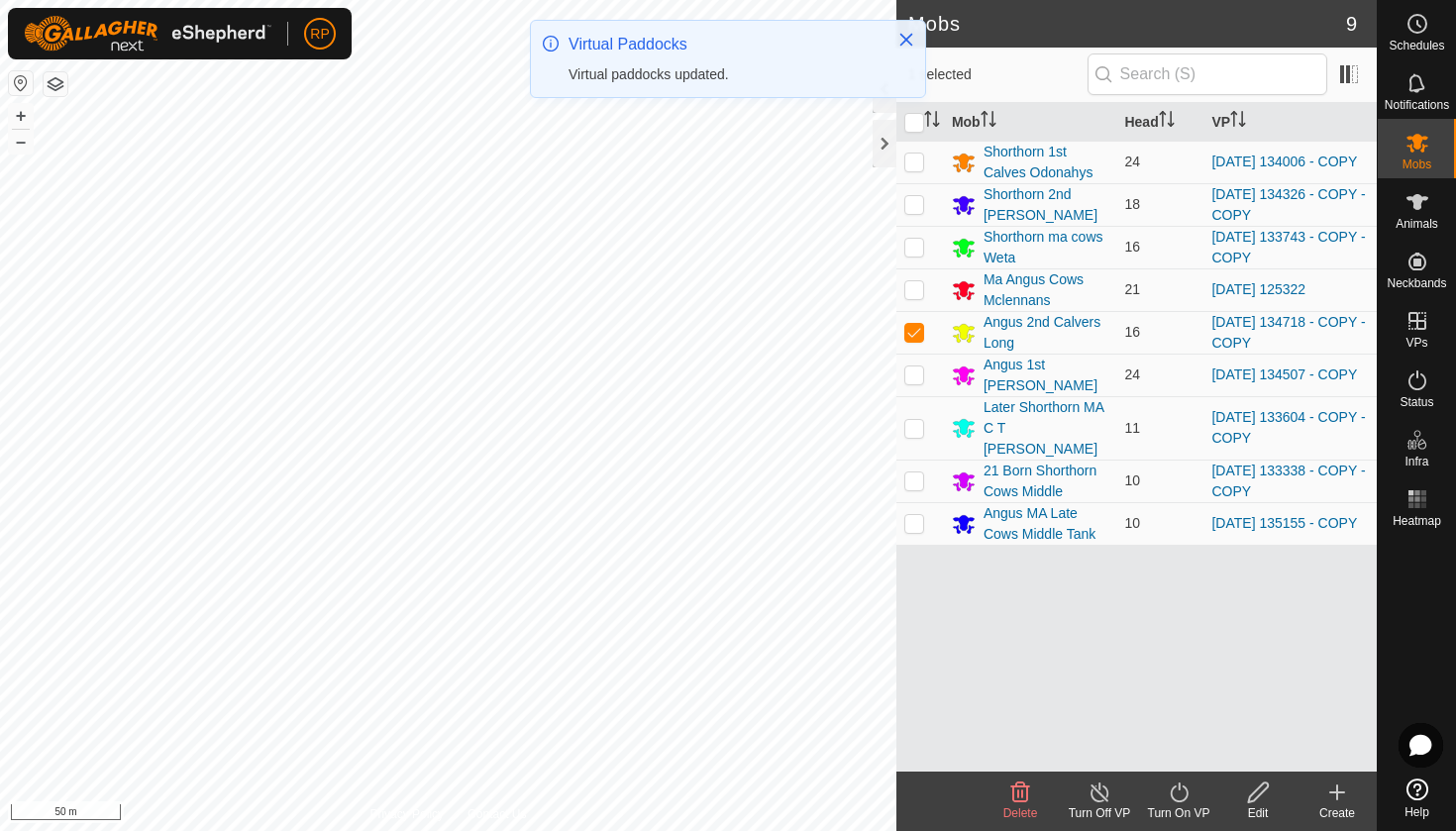
click at [1179, 811] on div "Turn On VP" at bounding box center [1178, 813] width 79 height 18
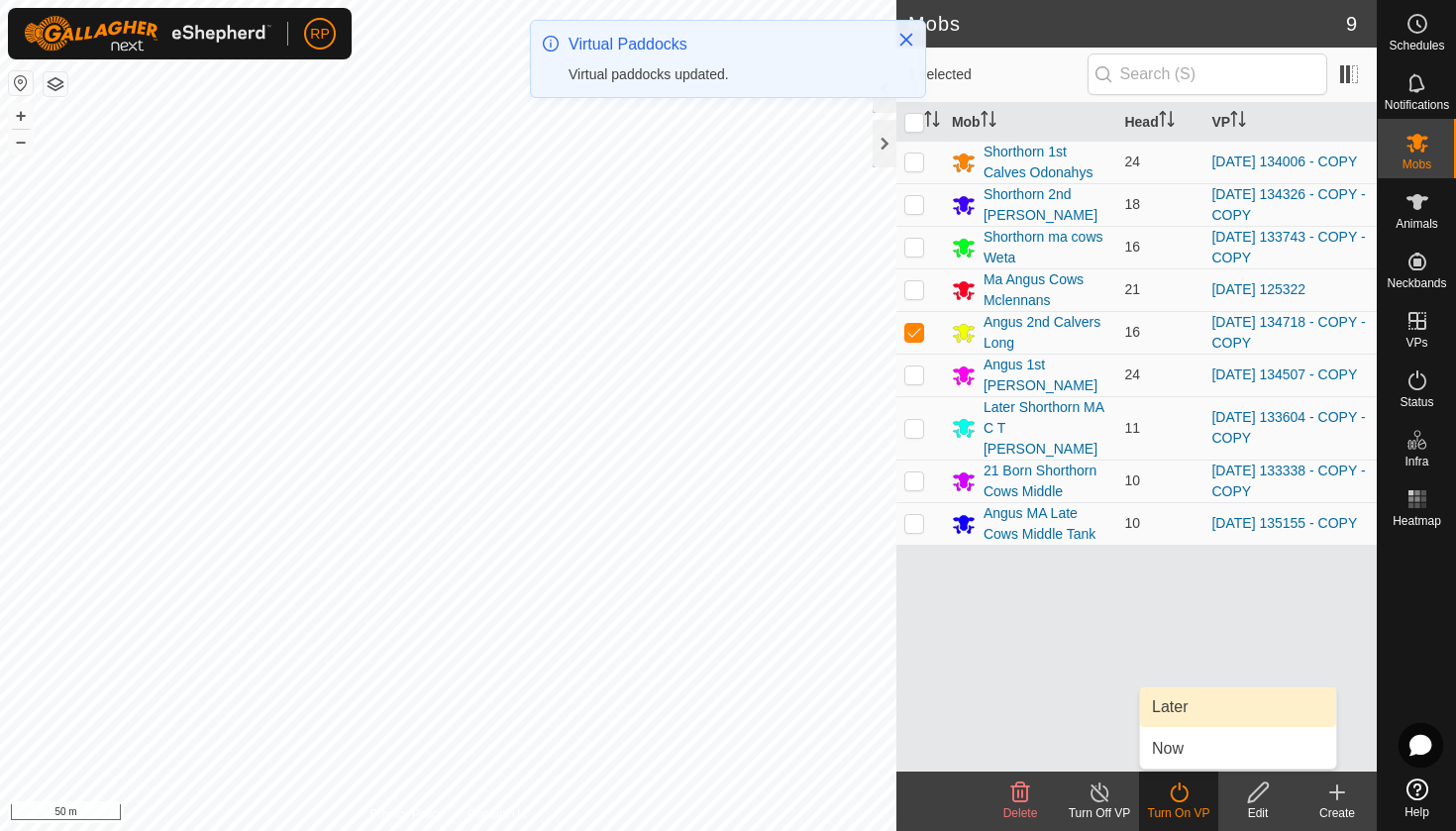
click at [1175, 706] on link "Later" at bounding box center [1238, 707] width 196 height 40
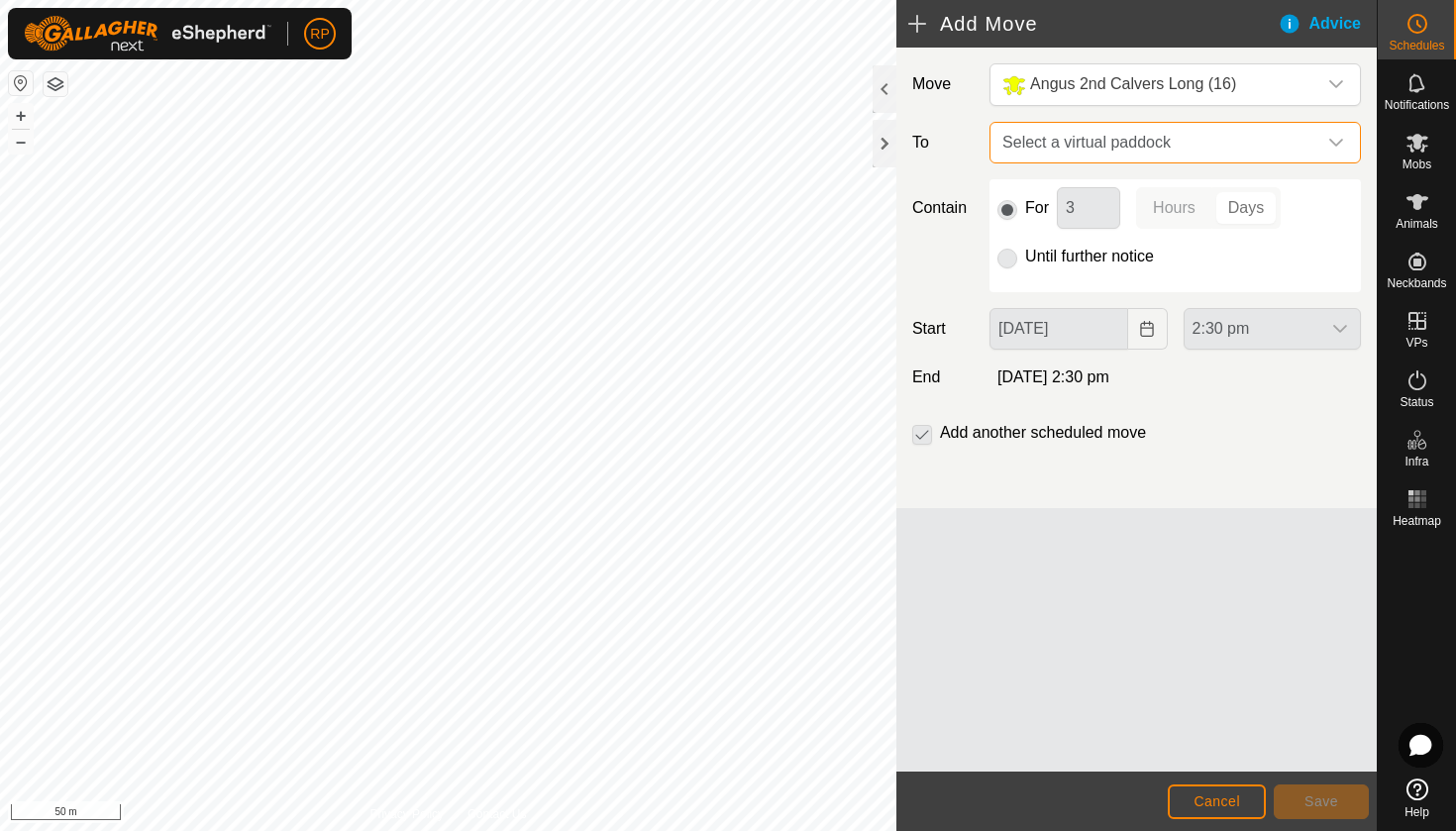
click at [1006, 143] on span "Select a virtual paddock" at bounding box center [1155, 143] width 322 height 40
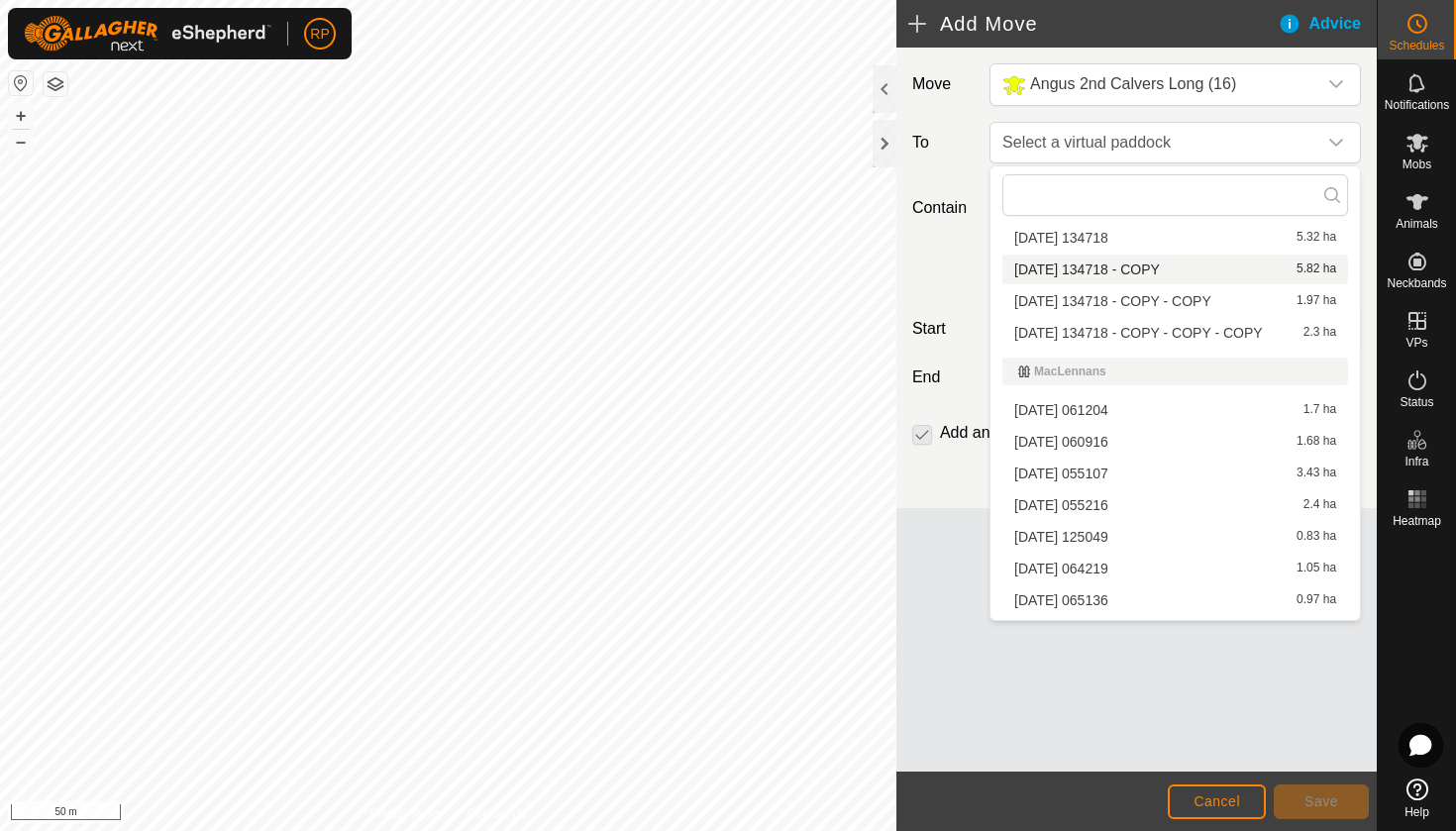
scroll to position [3266, 0]
click at [1112, 337] on li "[DATE] 134718 - COPY - COPY - COPY 2.3 ha" at bounding box center [1175, 335] width 346 height 30
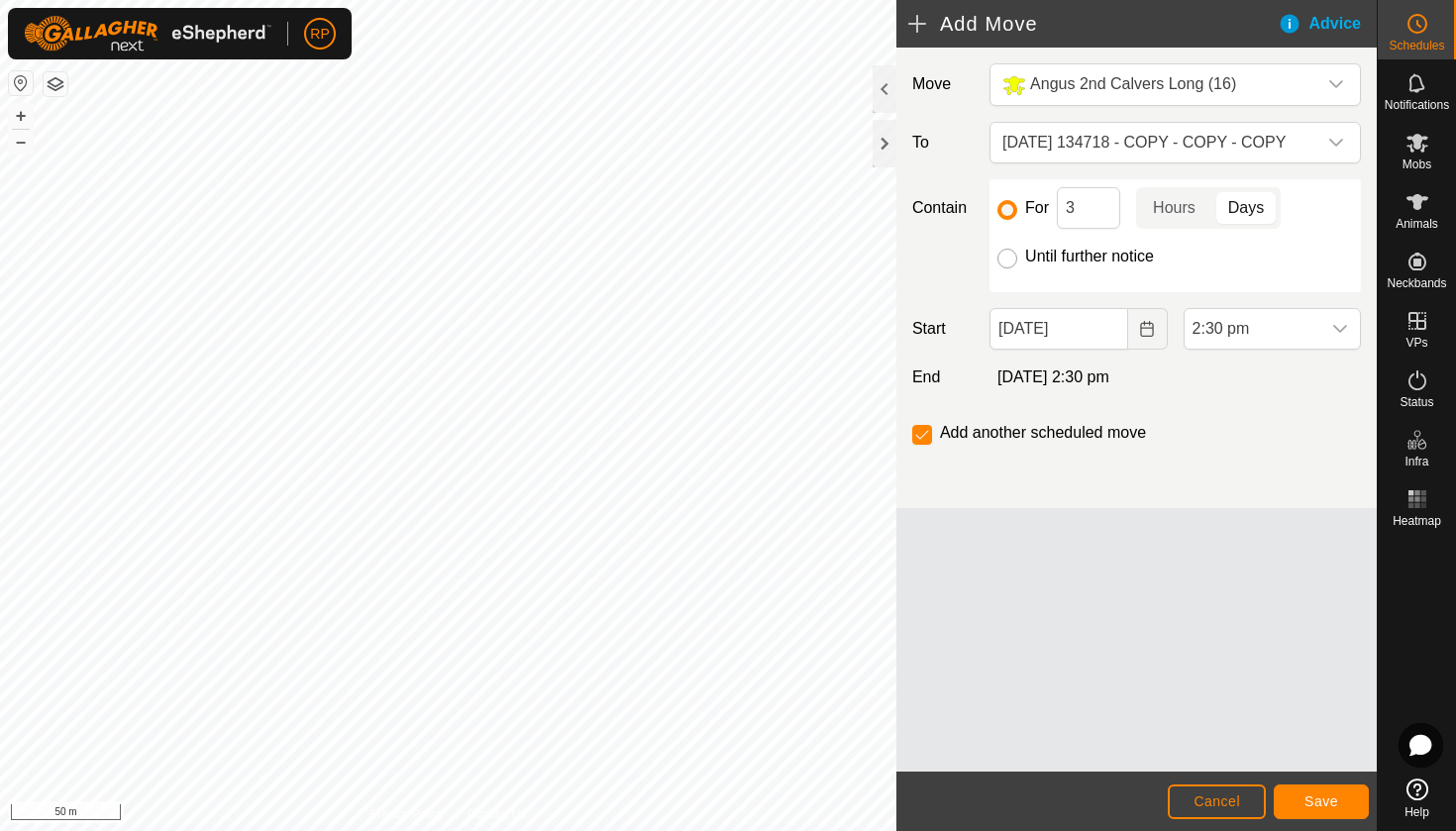
click at [1001, 258] on input "Until further notice" at bounding box center [1007, 259] width 20 height 20
radio input "true"
checkbox input "false"
click at [1150, 331] on icon "Choose Date" at bounding box center [1147, 329] width 16 height 16
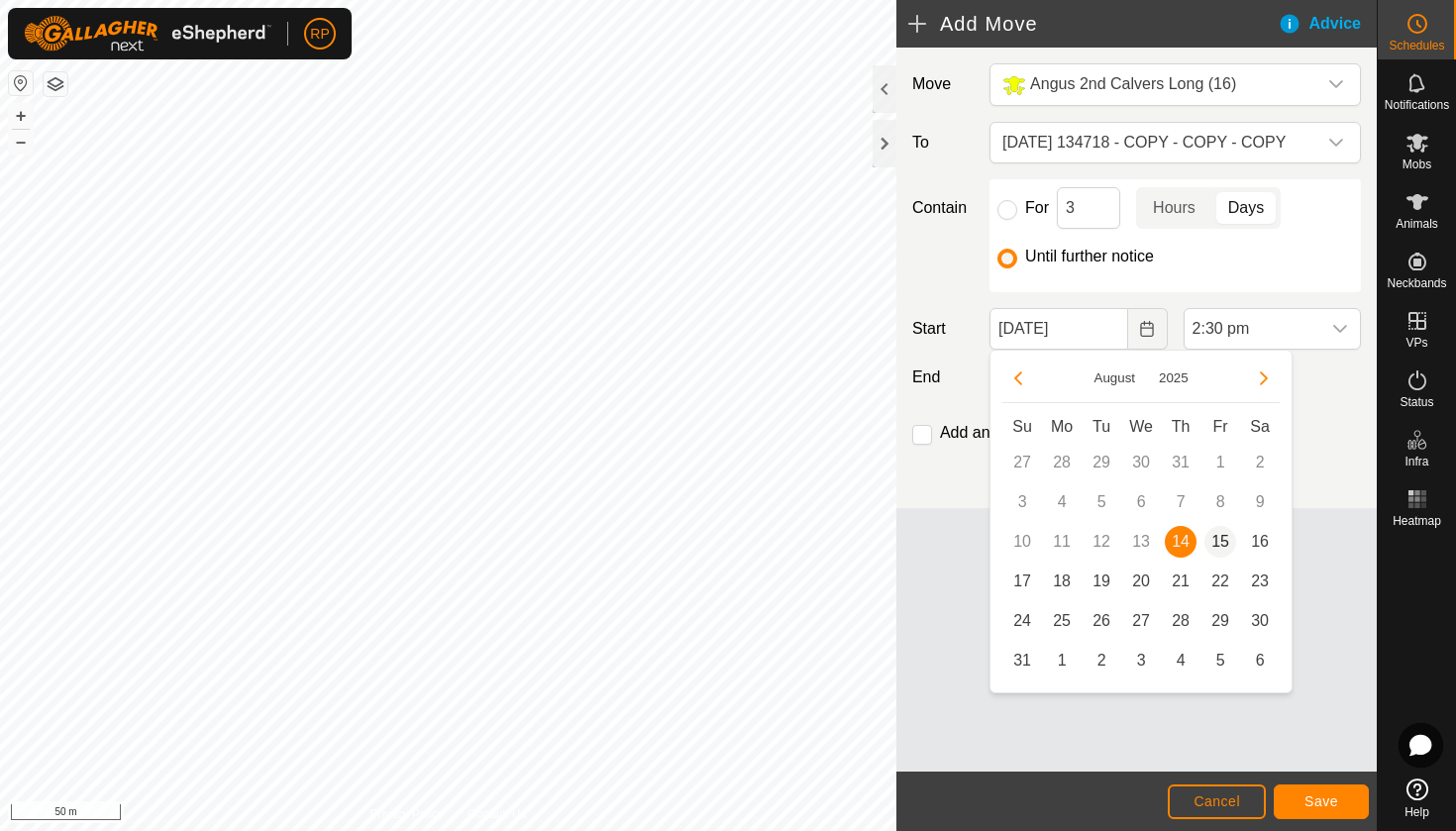
click at [1222, 539] on span "15" at bounding box center [1220, 542] width 32 height 32
type input "[DATE]"
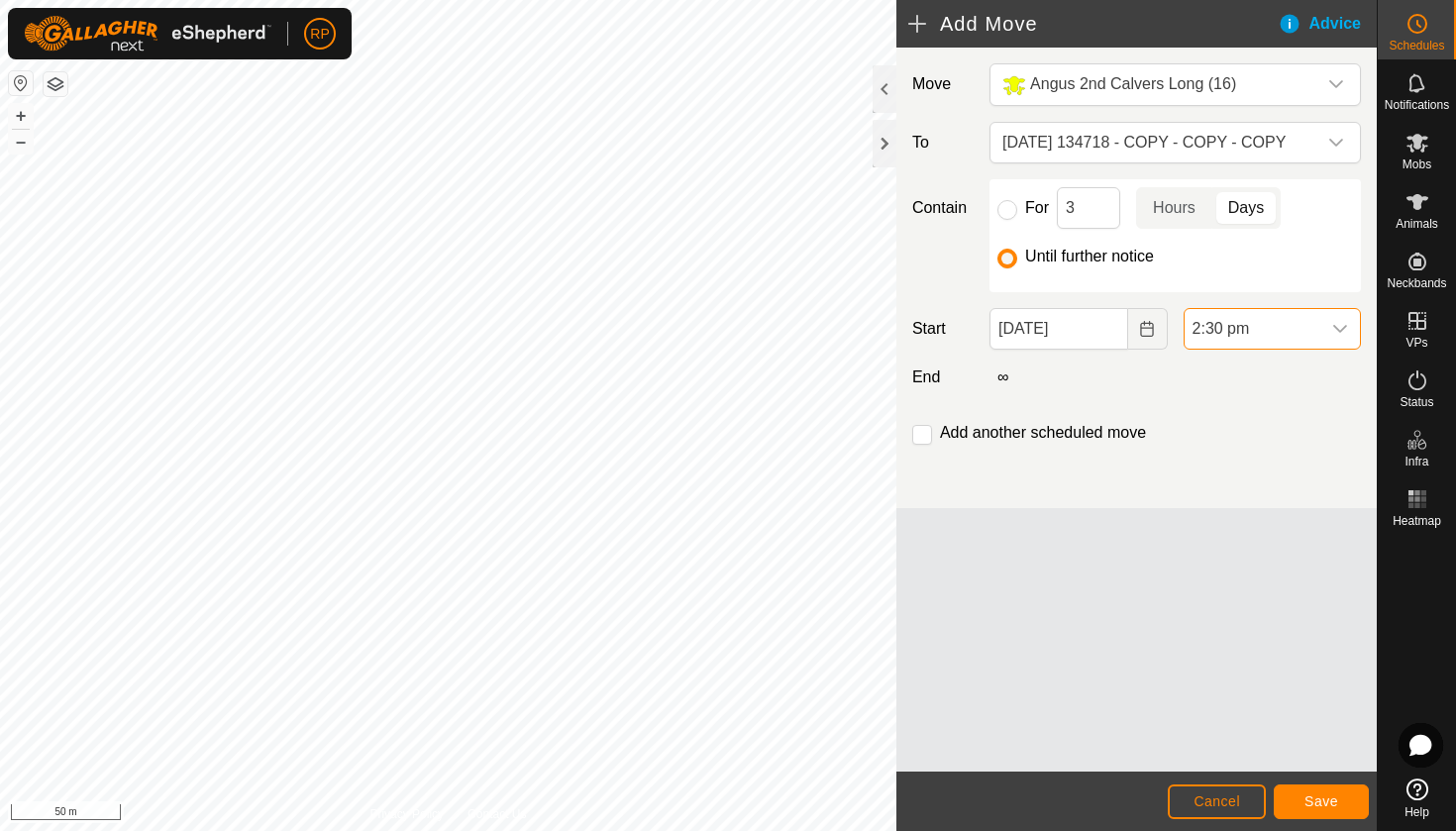
click at [1303, 324] on span "2:30 pm" at bounding box center [1252, 329] width 136 height 40
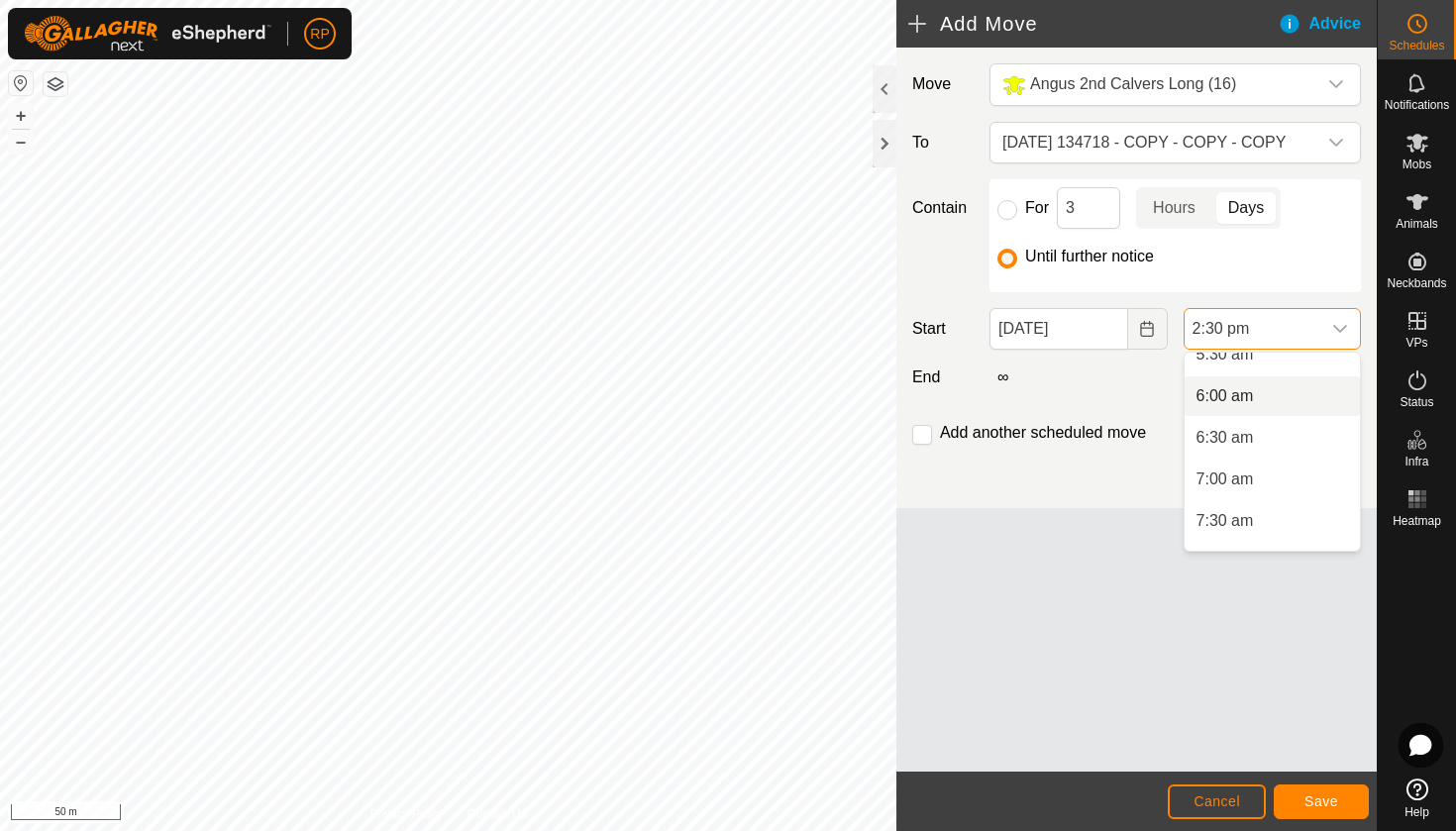
scroll to position [486, 0]
click at [1281, 383] on li "6:00 am" at bounding box center [1272, 387] width 175 height 40
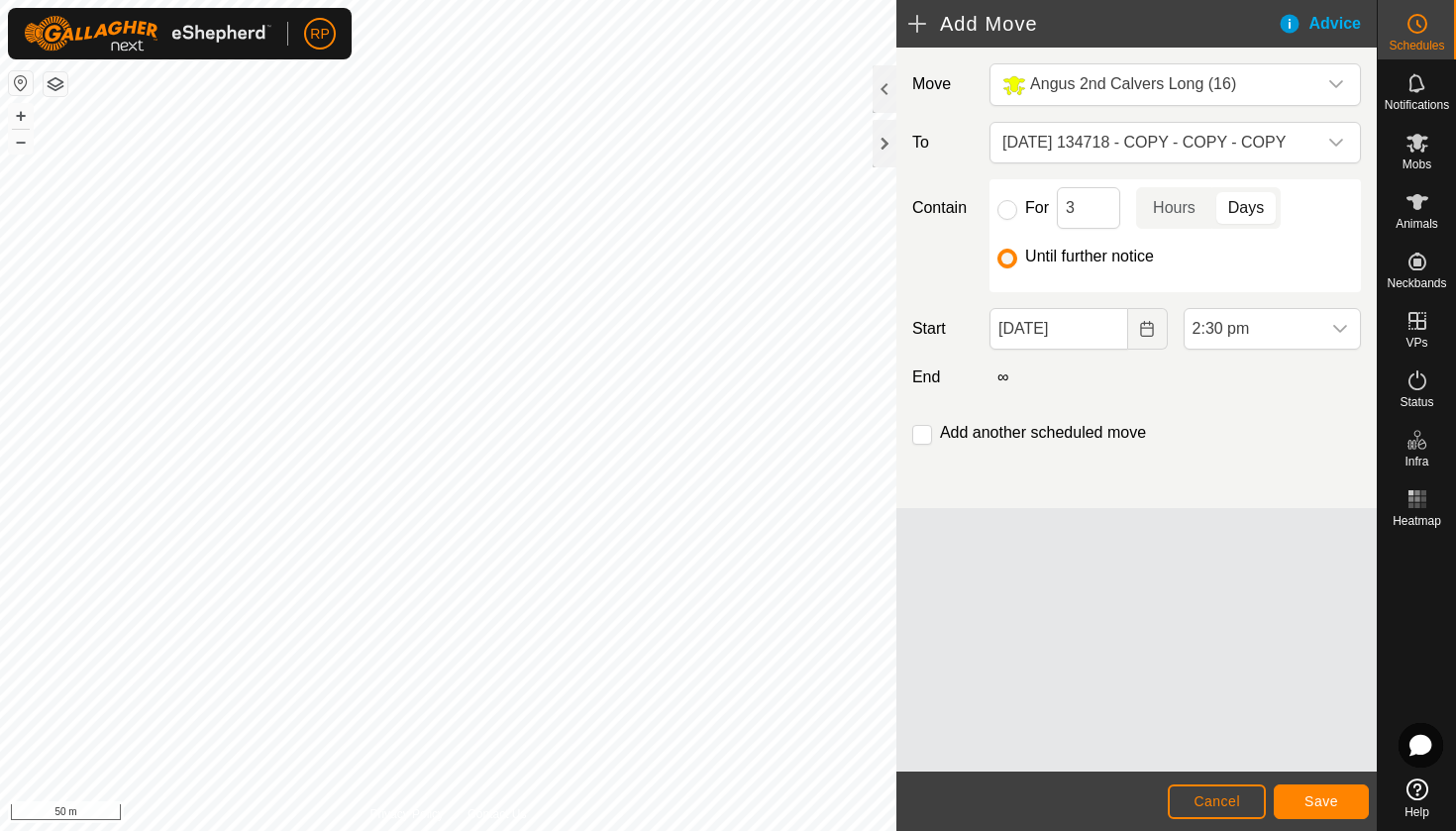
scroll to position [1048, 0]
click at [1343, 794] on button "Save" at bounding box center [1321, 801] width 95 height 35
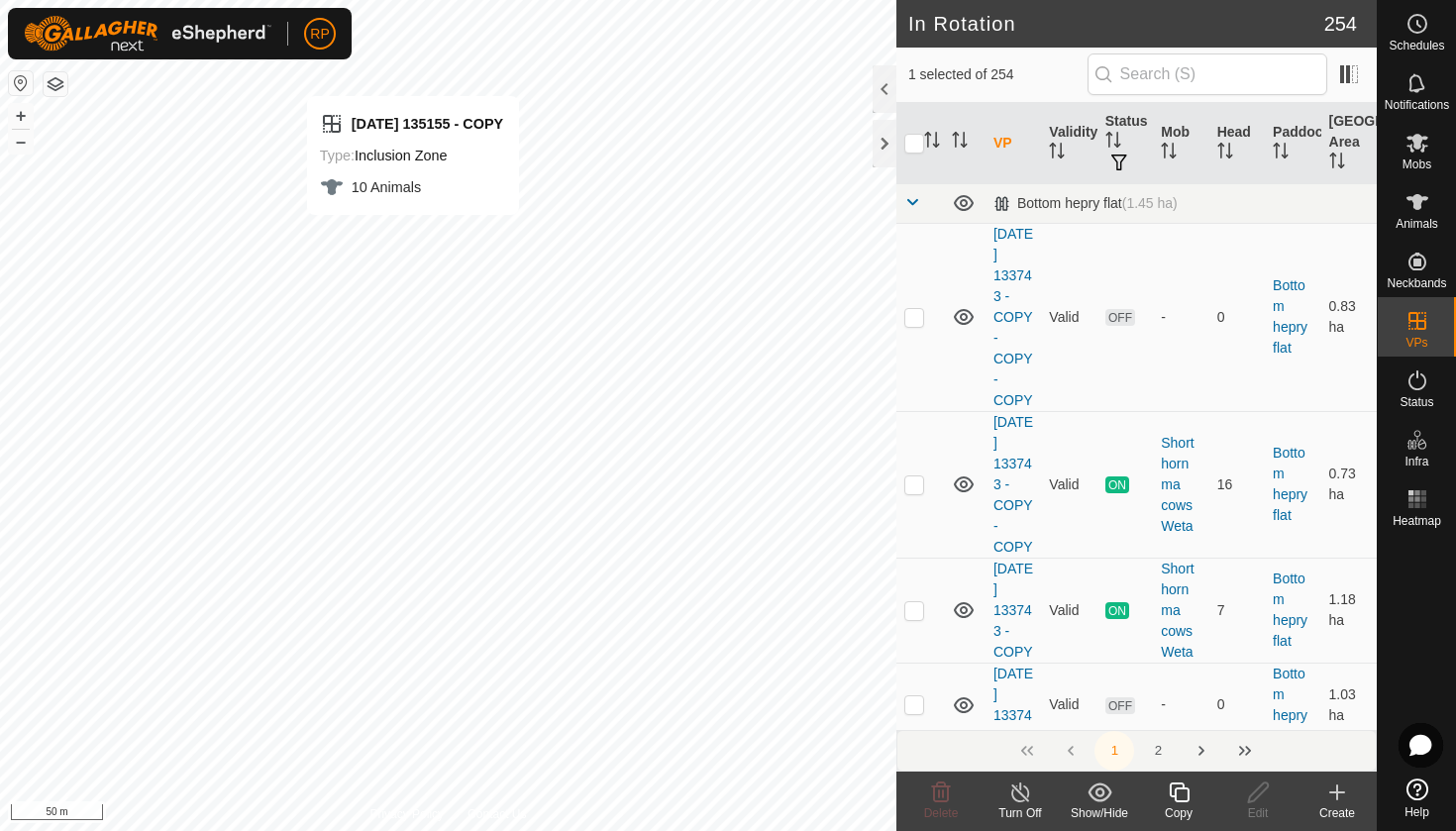
click at [1181, 798] on icon at bounding box center [1178, 792] width 25 height 24
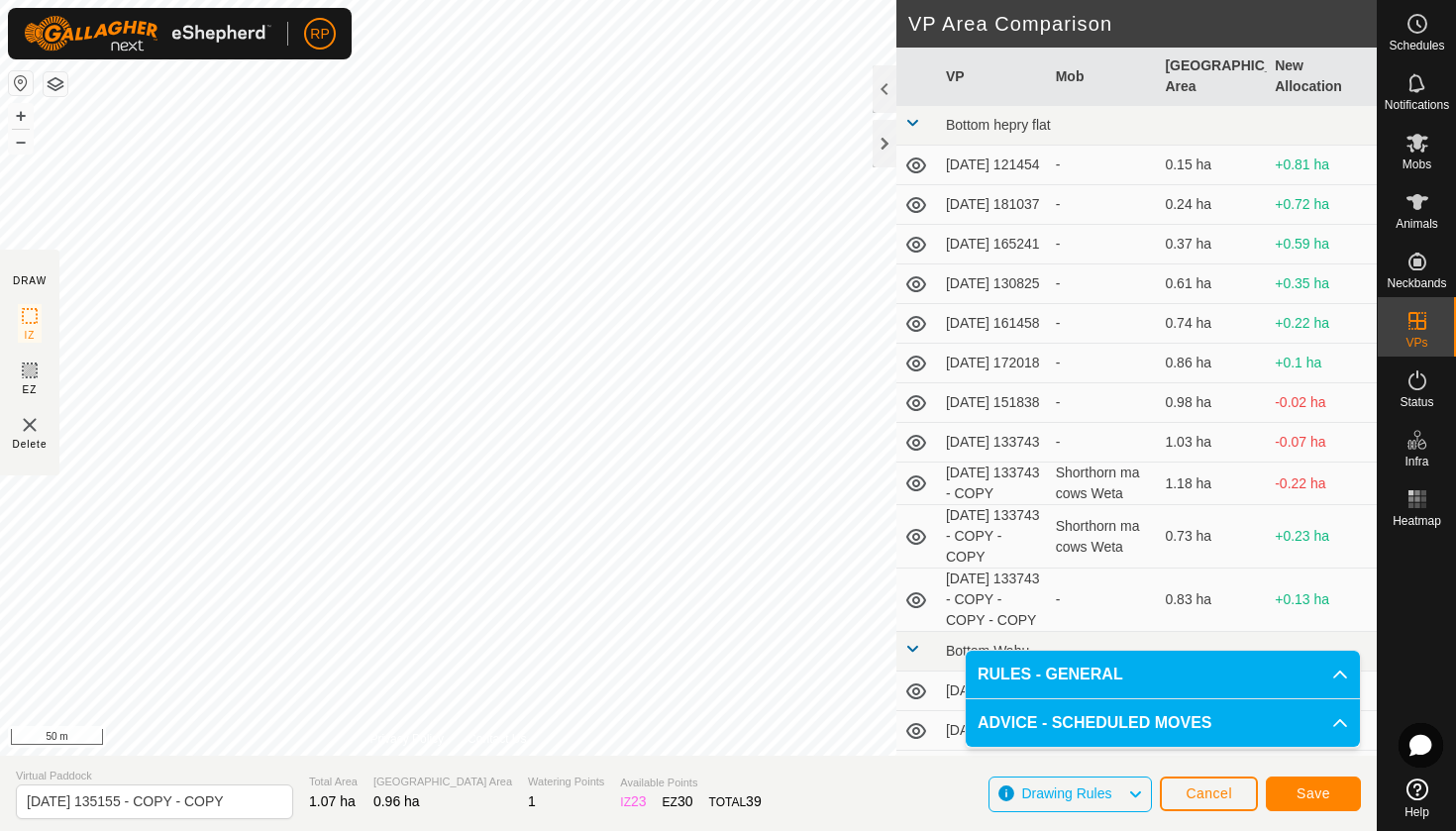
click at [1322, 800] on span "Save" at bounding box center [1313, 793] width 34 height 16
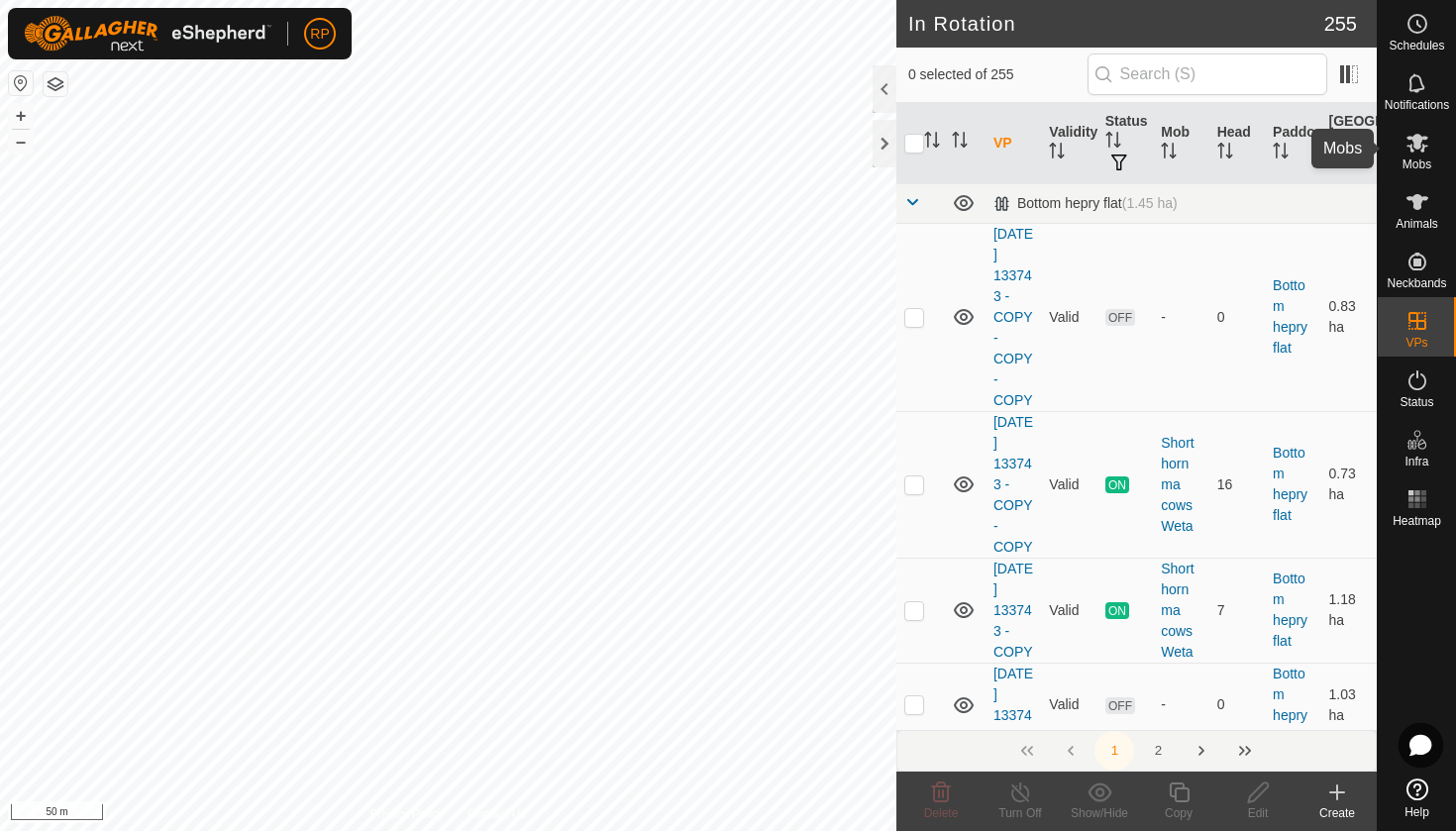
click at [1420, 156] on es-mob-svg-icon at bounding box center [1417, 143] width 36 height 32
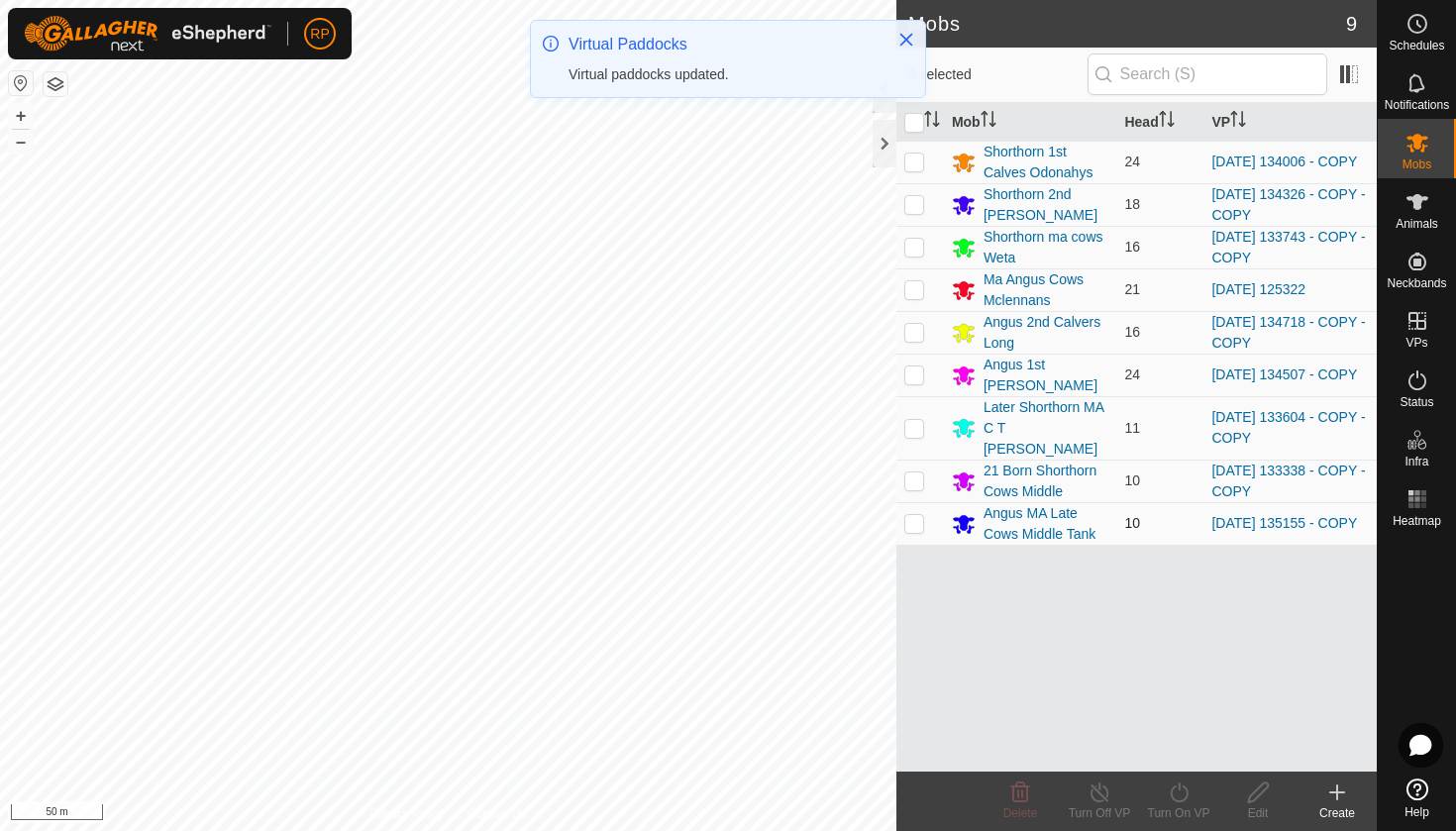
click at [912, 516] on p-checkbox at bounding box center [914, 524] width 20 height 16
checkbox input "true"
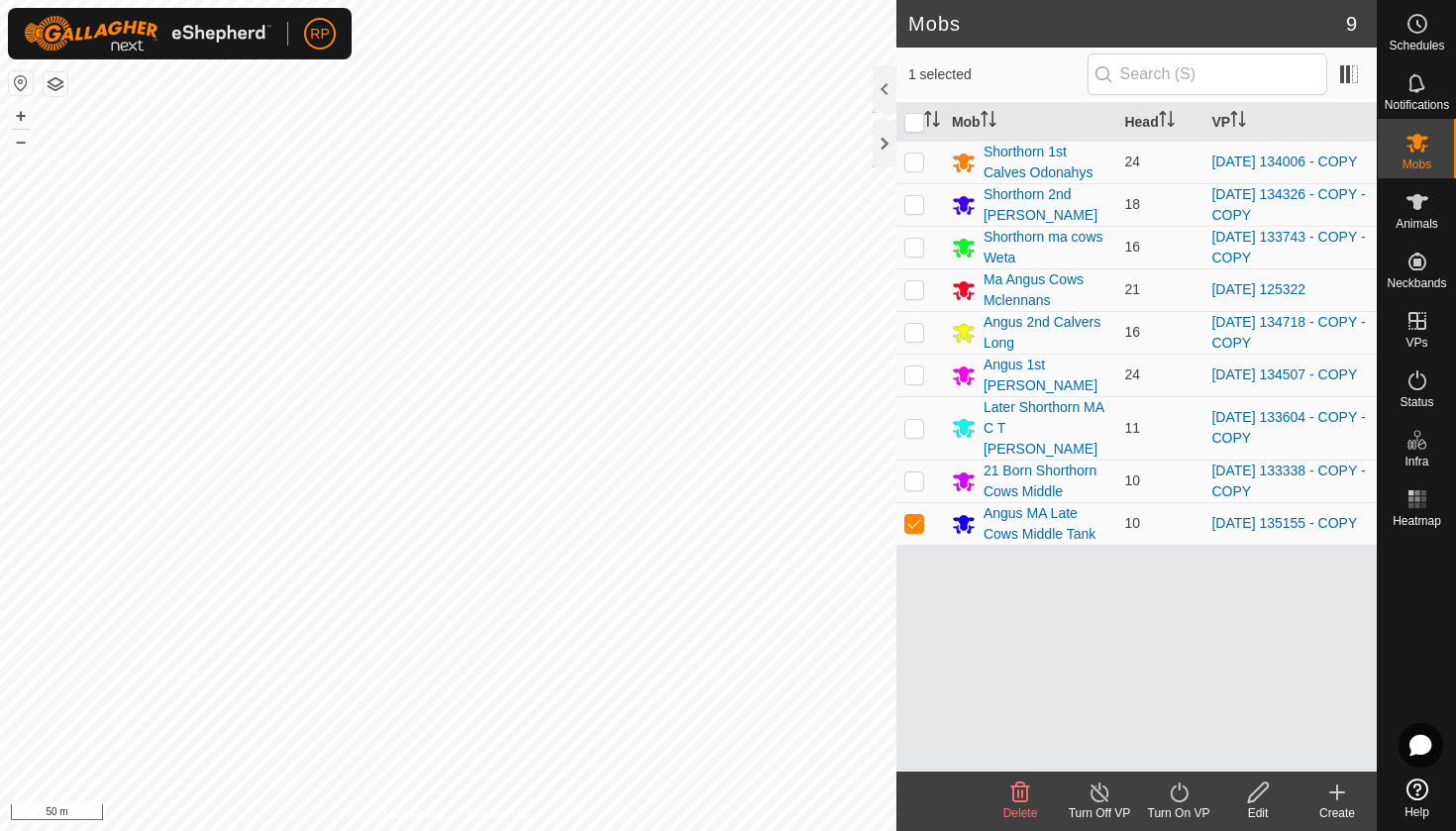
click at [1187, 800] on icon at bounding box center [1178, 792] width 25 height 24
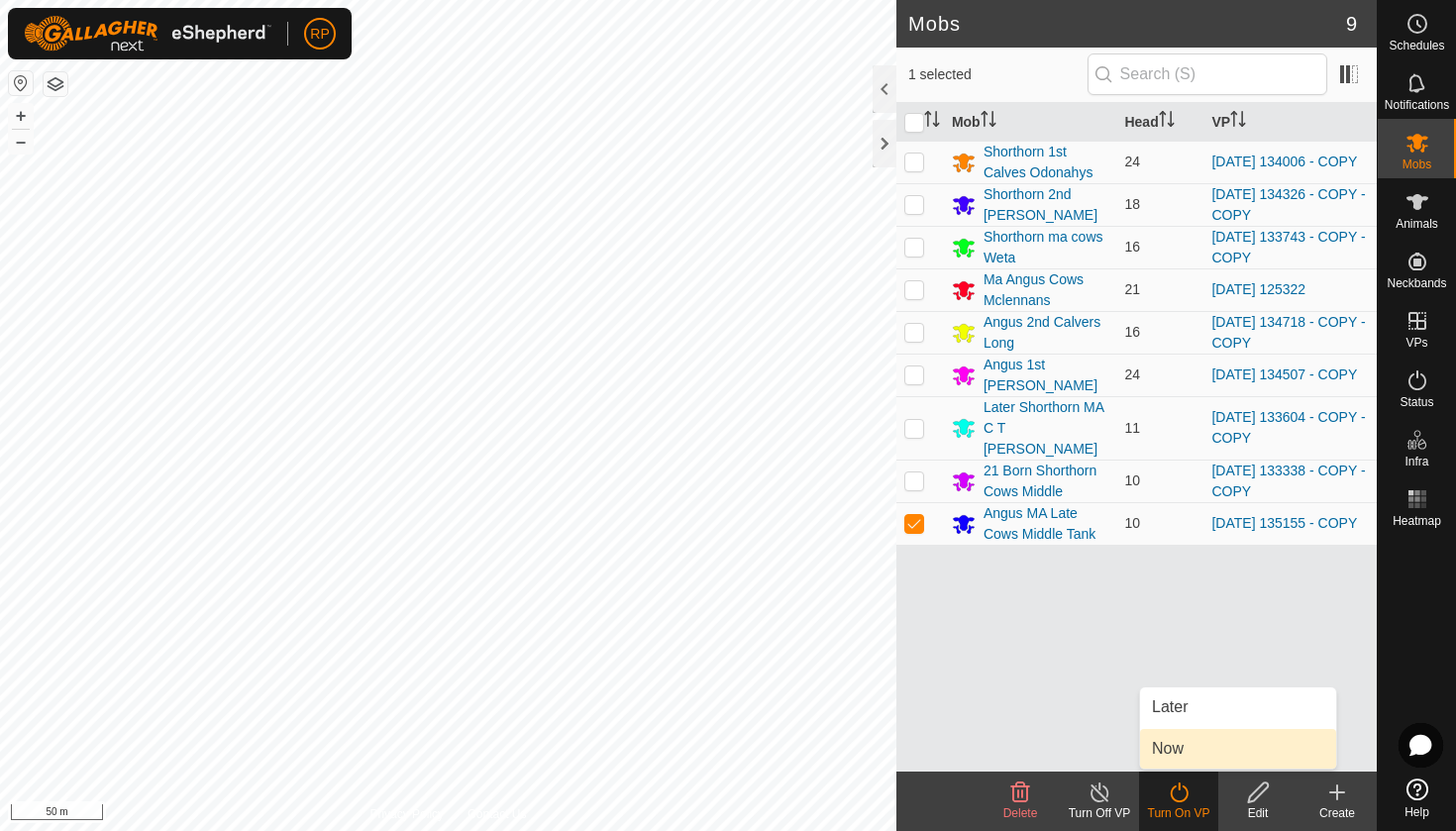
click at [1166, 764] on link "Now" at bounding box center [1238, 749] width 196 height 40
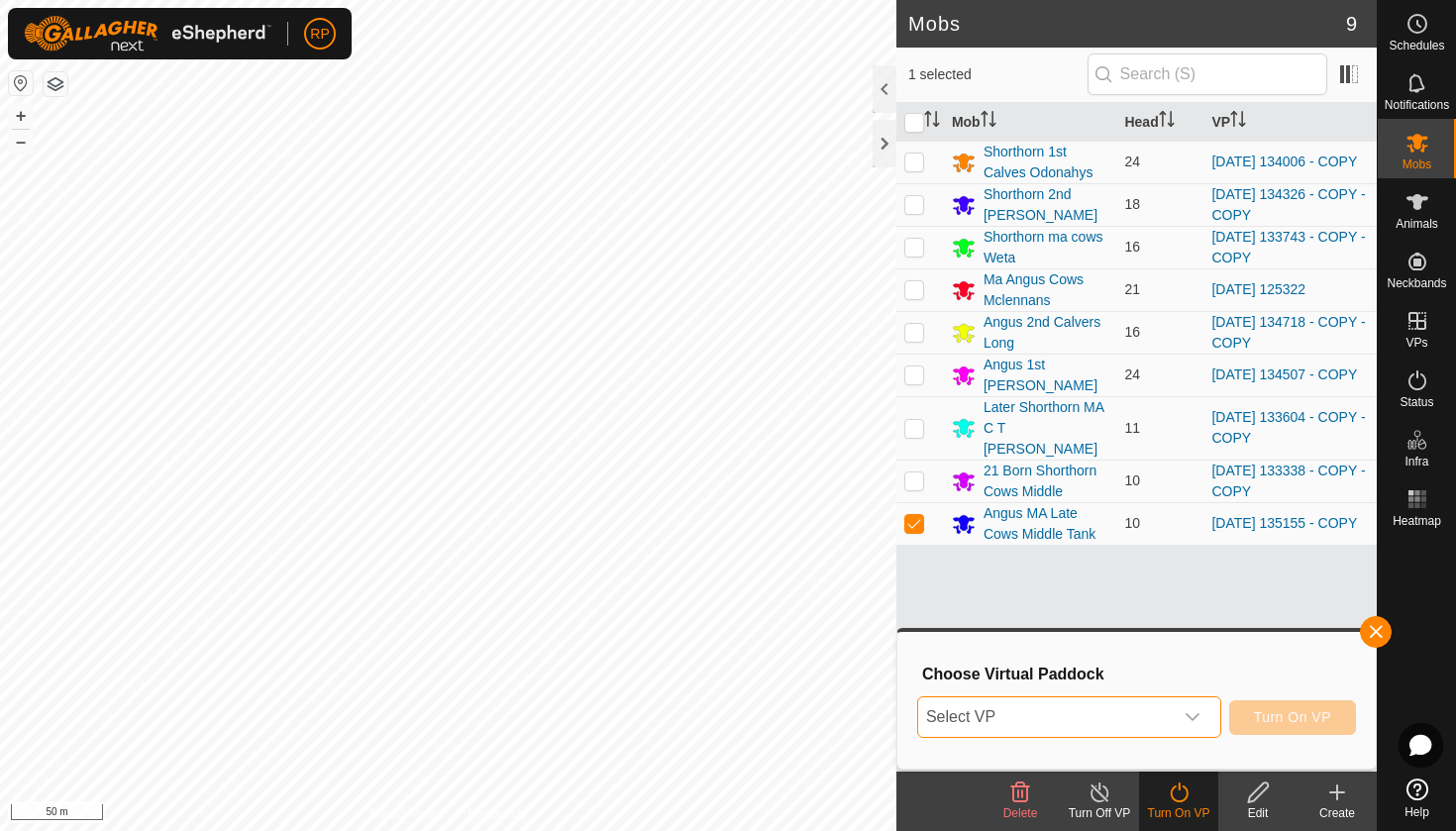
click at [1148, 714] on span "Select VP" at bounding box center [1045, 717] width 255 height 40
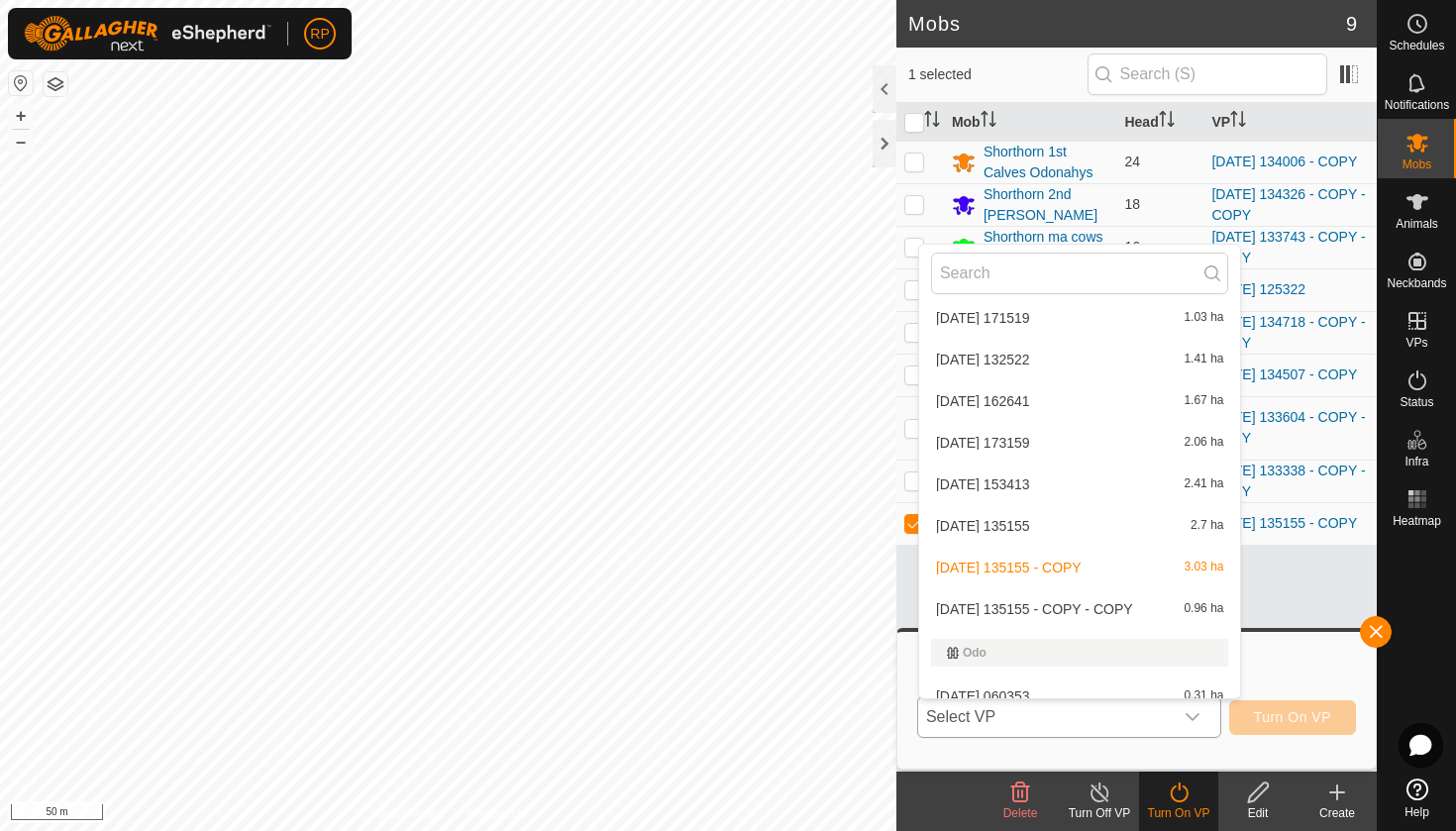
scroll to position [6745, 0]
click at [1145, 610] on li "[DATE] 135155 - COPY - COPY 0.96 ha" at bounding box center [1079, 609] width 322 height 40
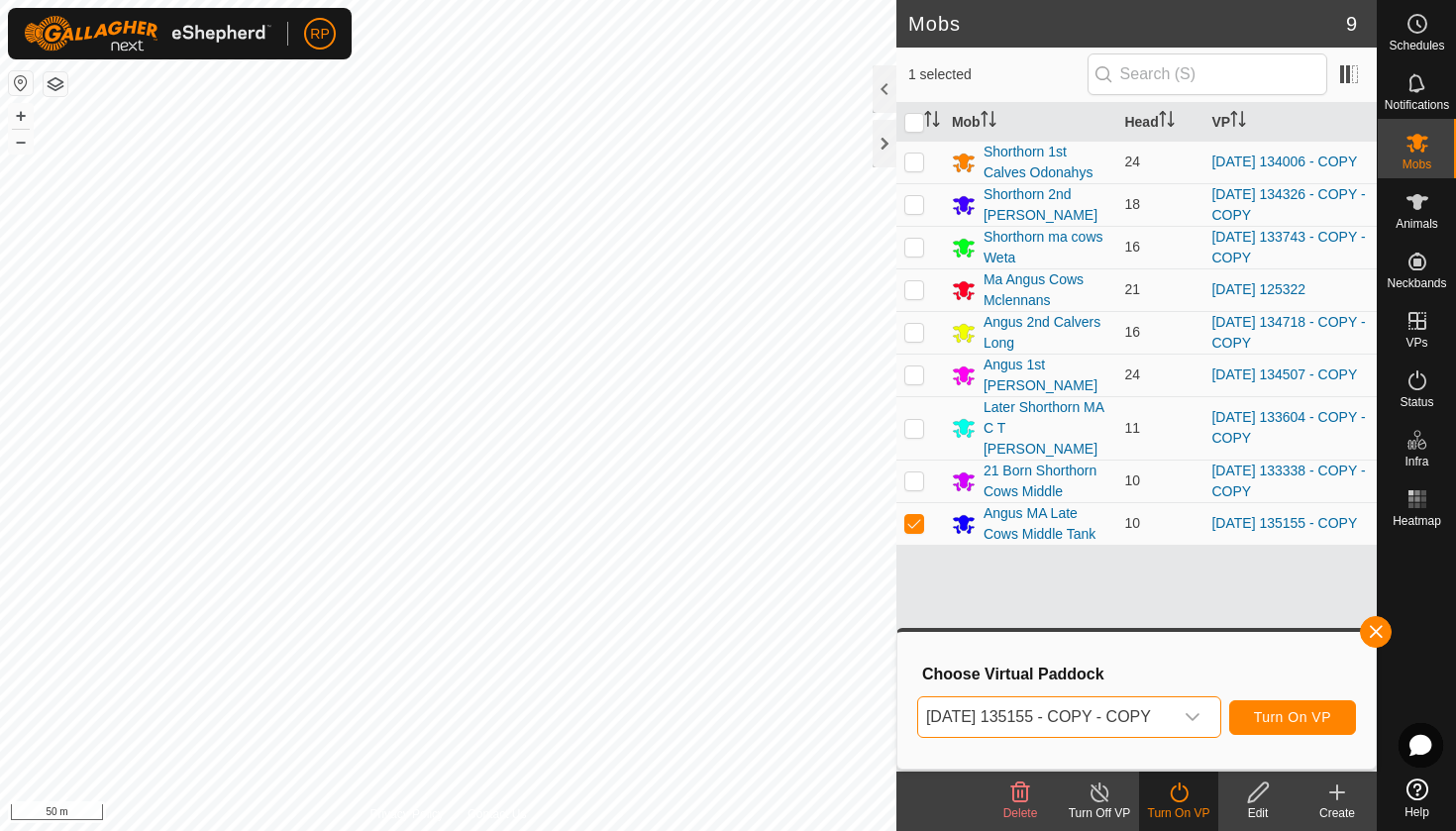
click at [1278, 720] on span "Turn On VP" at bounding box center [1292, 717] width 77 height 16
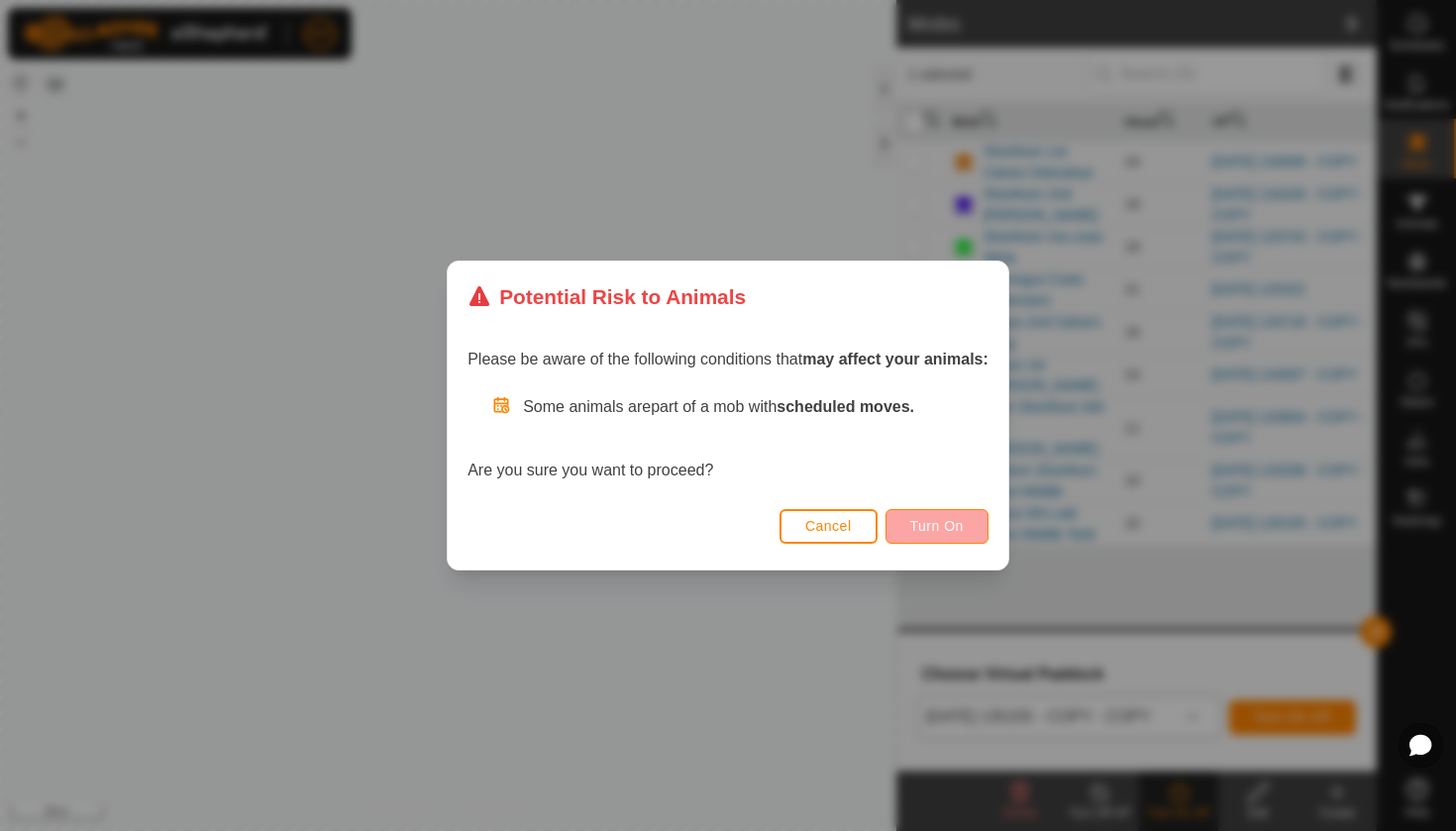
click at [975, 517] on button "Turn On" at bounding box center [937, 527] width 103 height 35
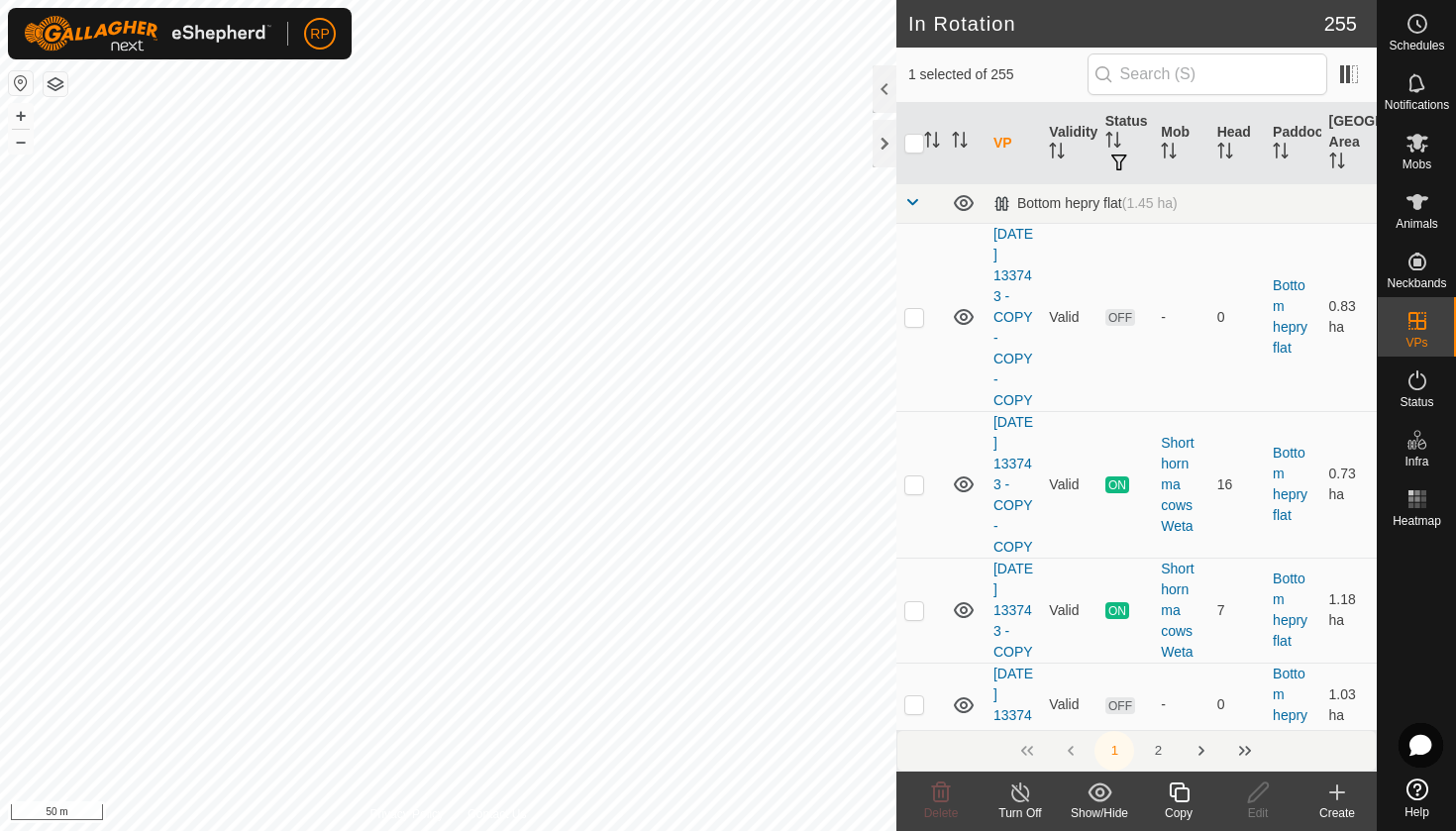
checkbox input "true"
click at [1177, 797] on icon at bounding box center [1178, 792] width 25 height 24
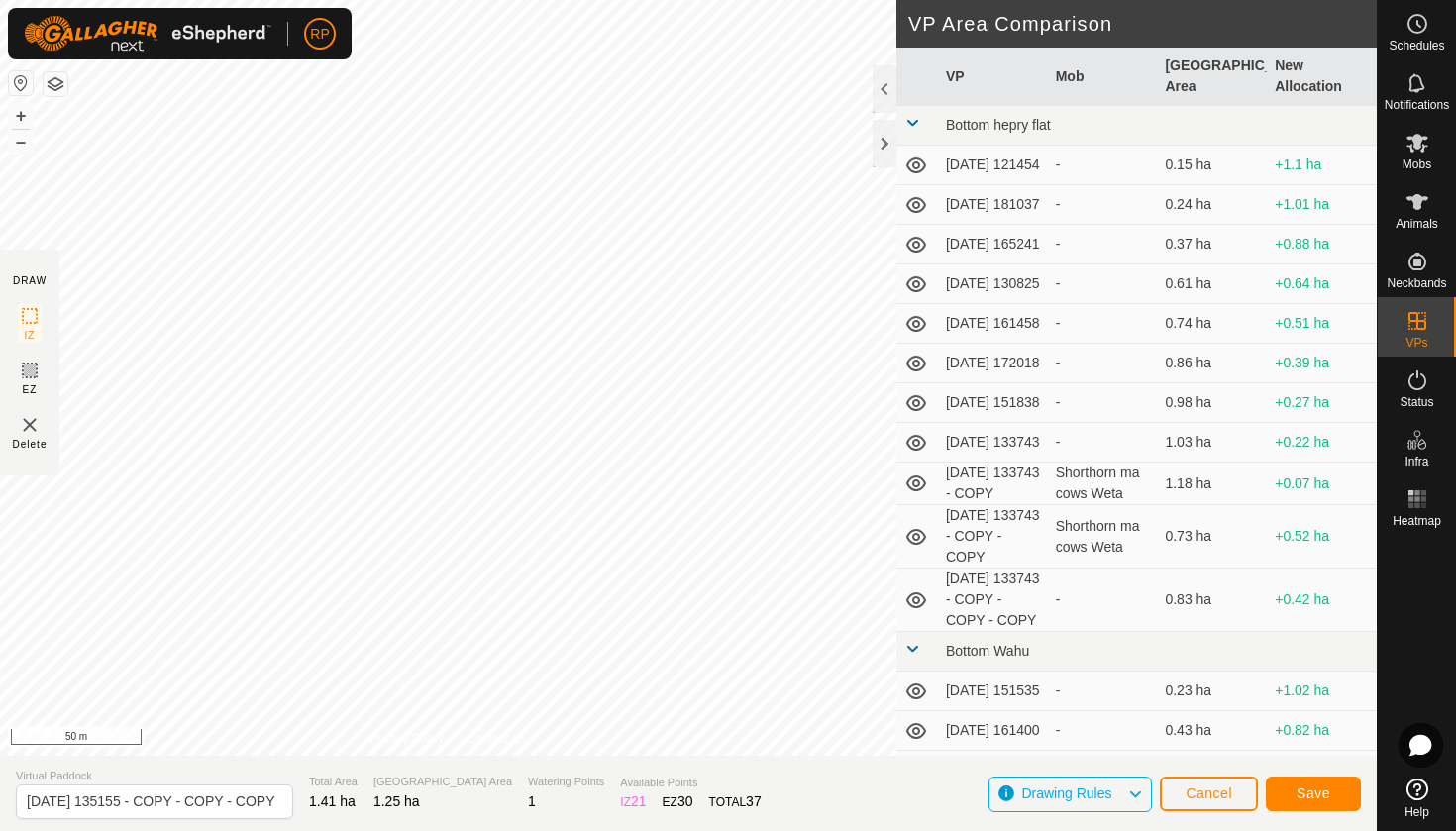
click at [1308, 788] on span "Save" at bounding box center [1313, 793] width 34 height 16
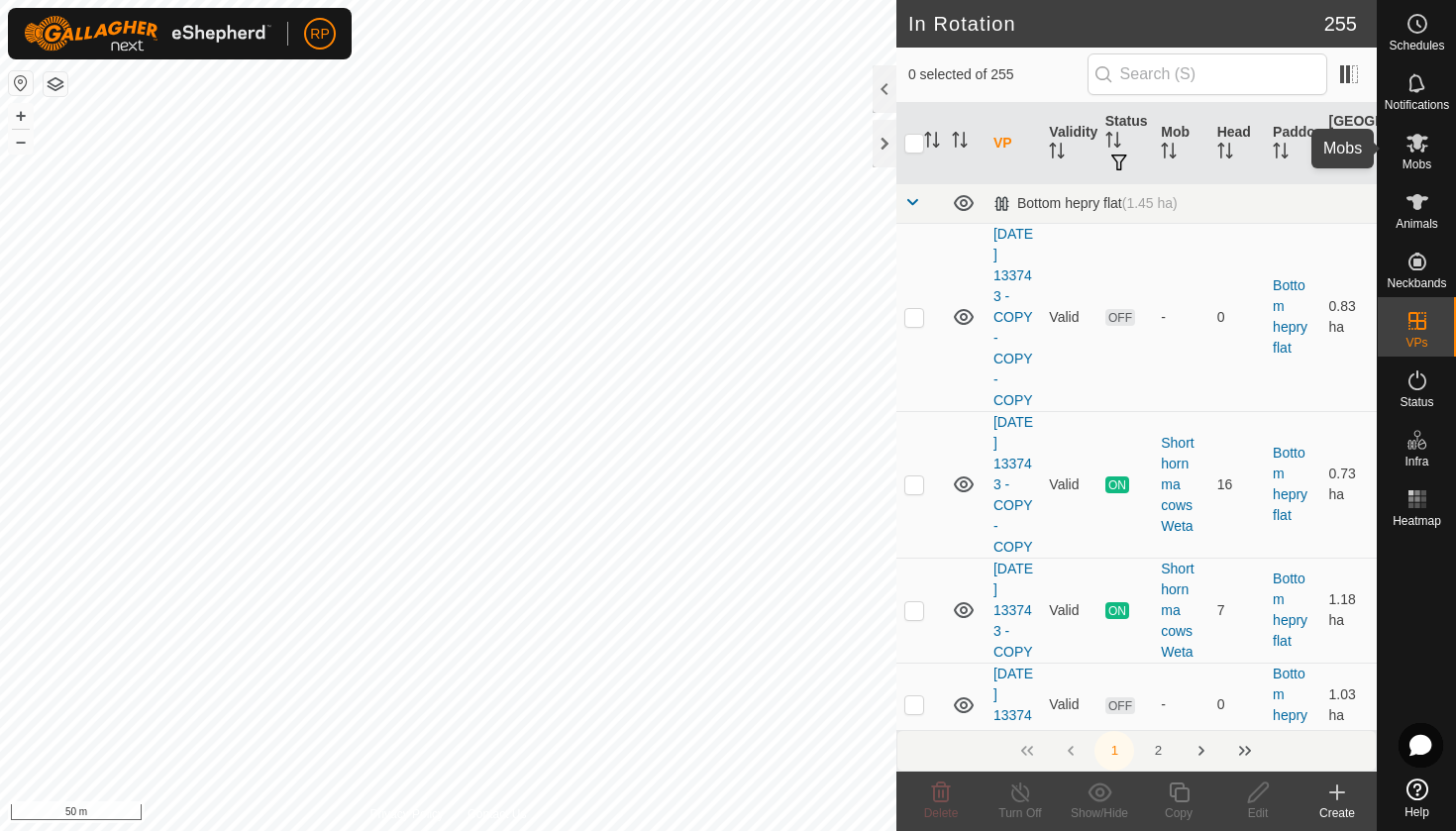
click at [1419, 151] on icon at bounding box center [1417, 143] width 24 height 24
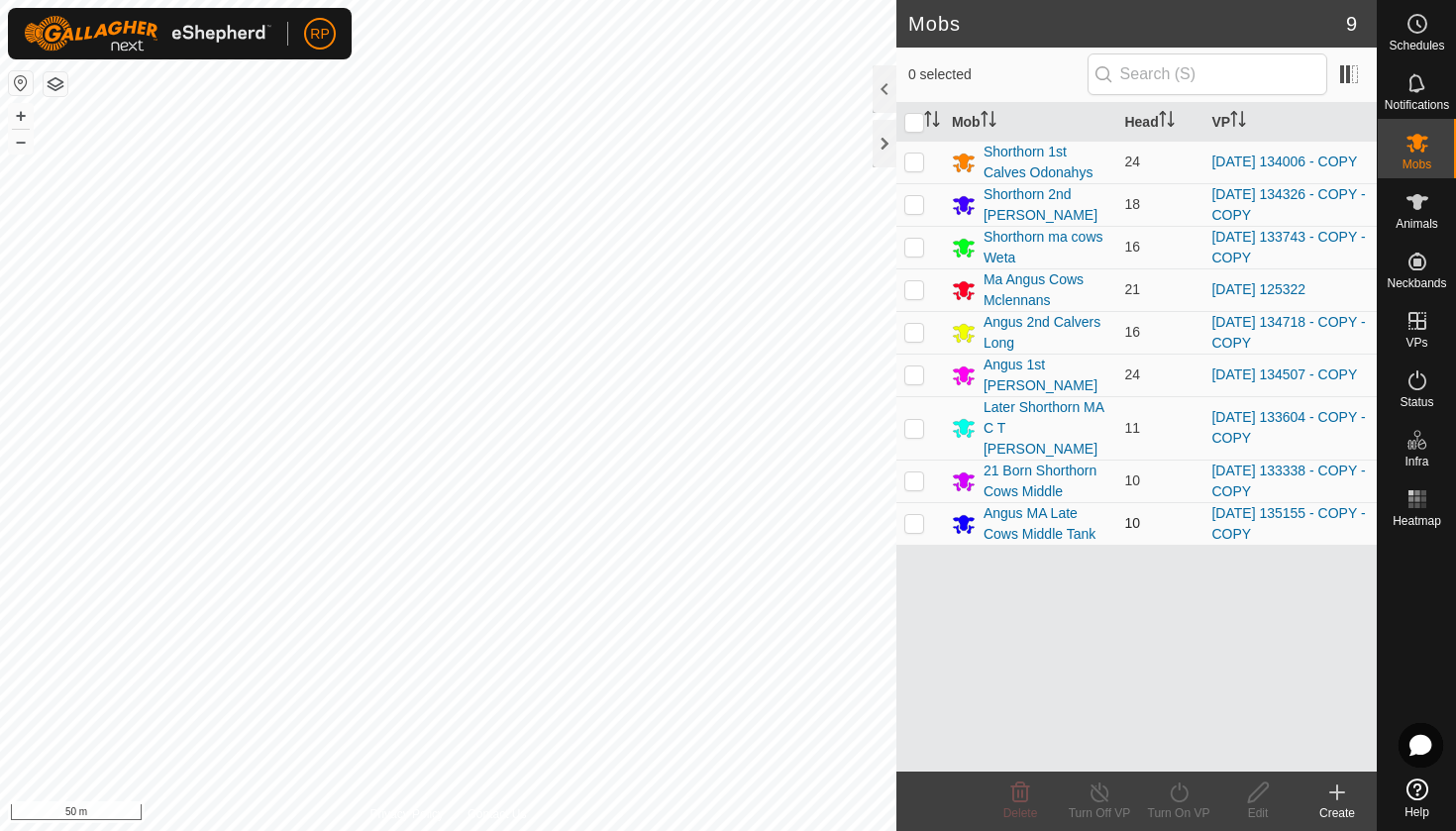
click at [909, 516] on p-checkbox at bounding box center [914, 524] width 20 height 16
checkbox input "true"
click at [1175, 790] on icon at bounding box center [1178, 792] width 25 height 24
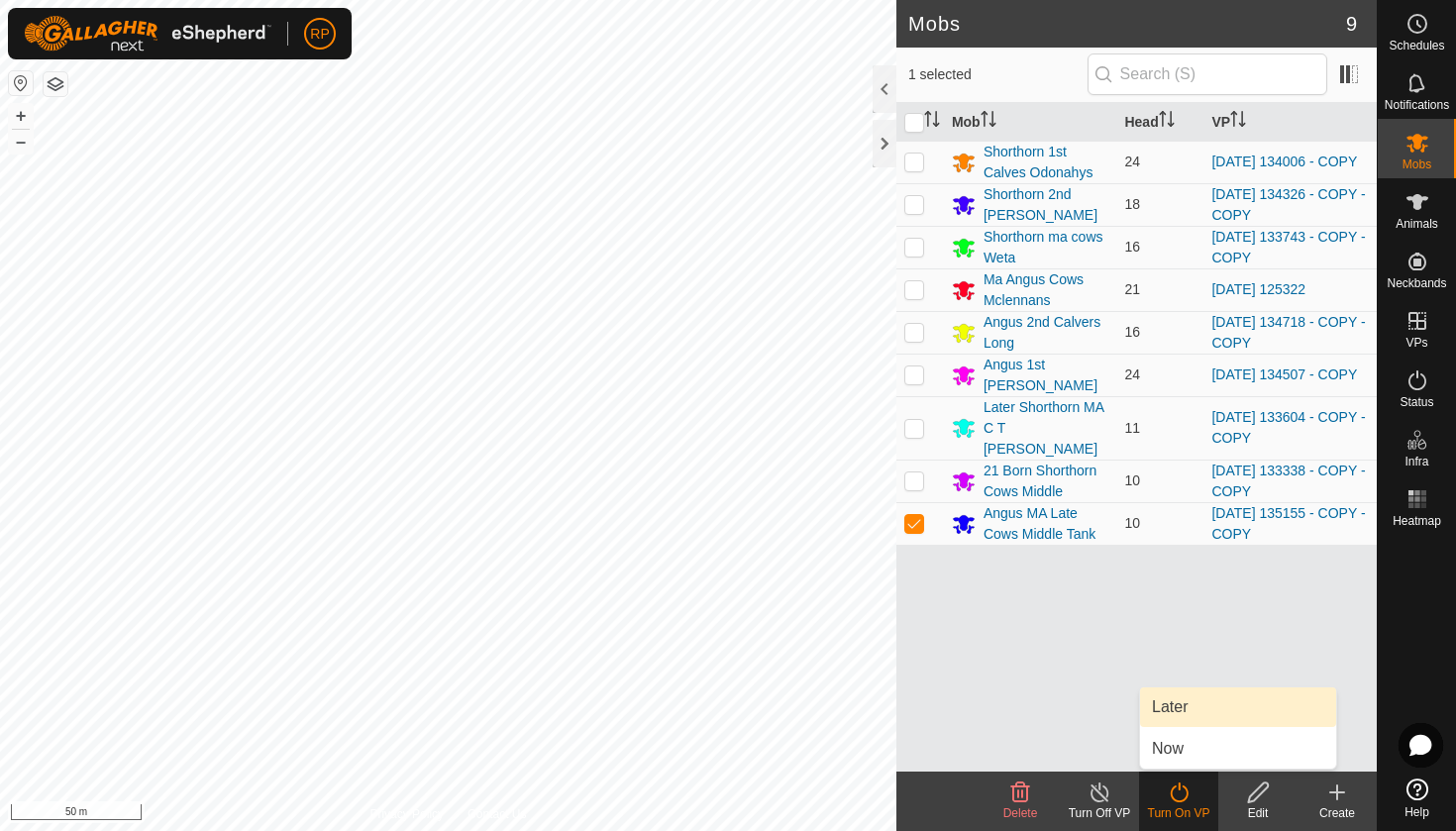
click at [1181, 711] on link "Later" at bounding box center [1238, 707] width 196 height 40
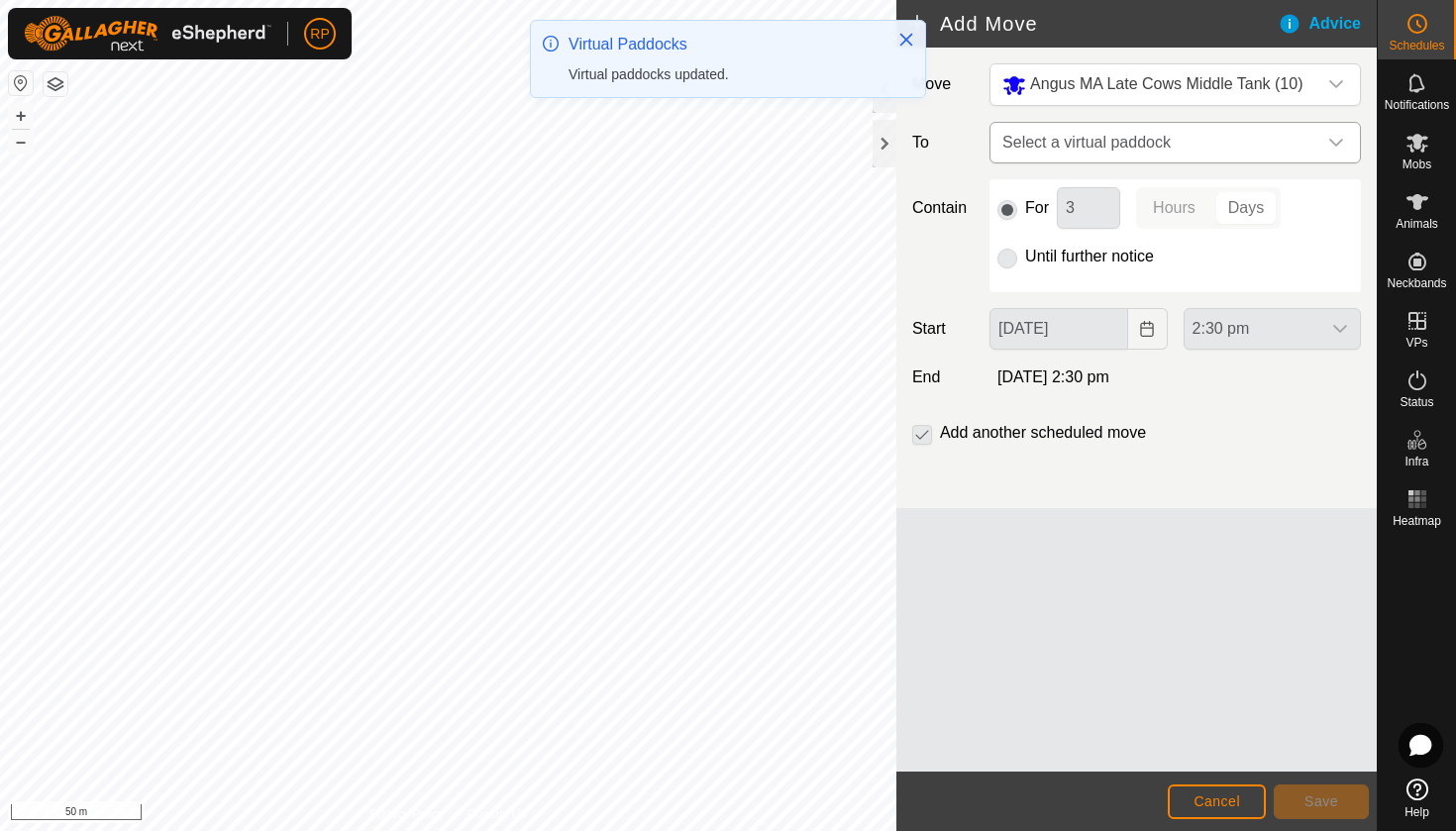
click at [1040, 146] on span "Select a virtual paddock" at bounding box center [1155, 143] width 322 height 40
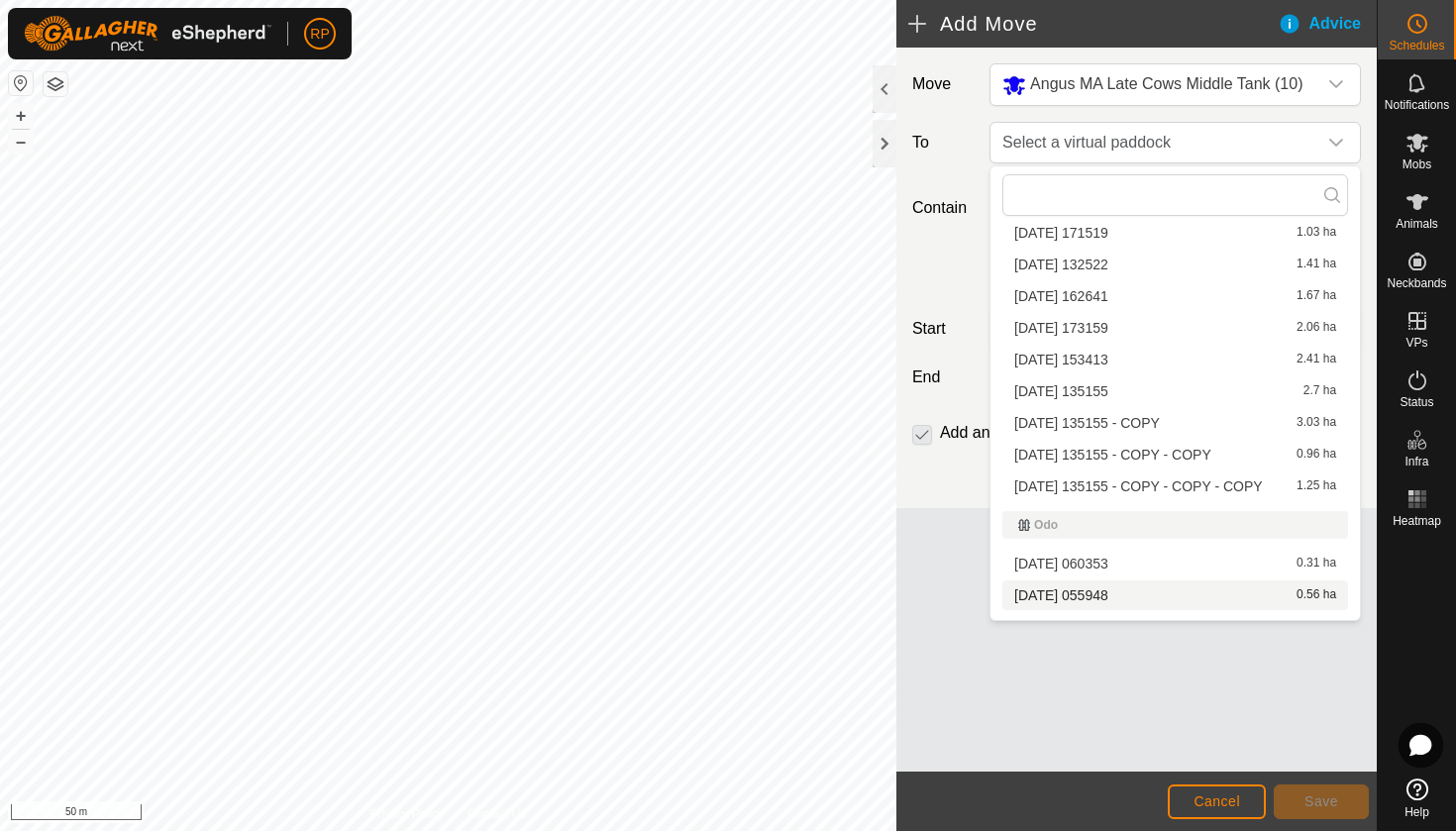
scroll to position [5254, 0]
click at [1173, 481] on li "[DATE] 135155 - COPY - COPY - COPY 1.25 ha" at bounding box center [1175, 483] width 346 height 30
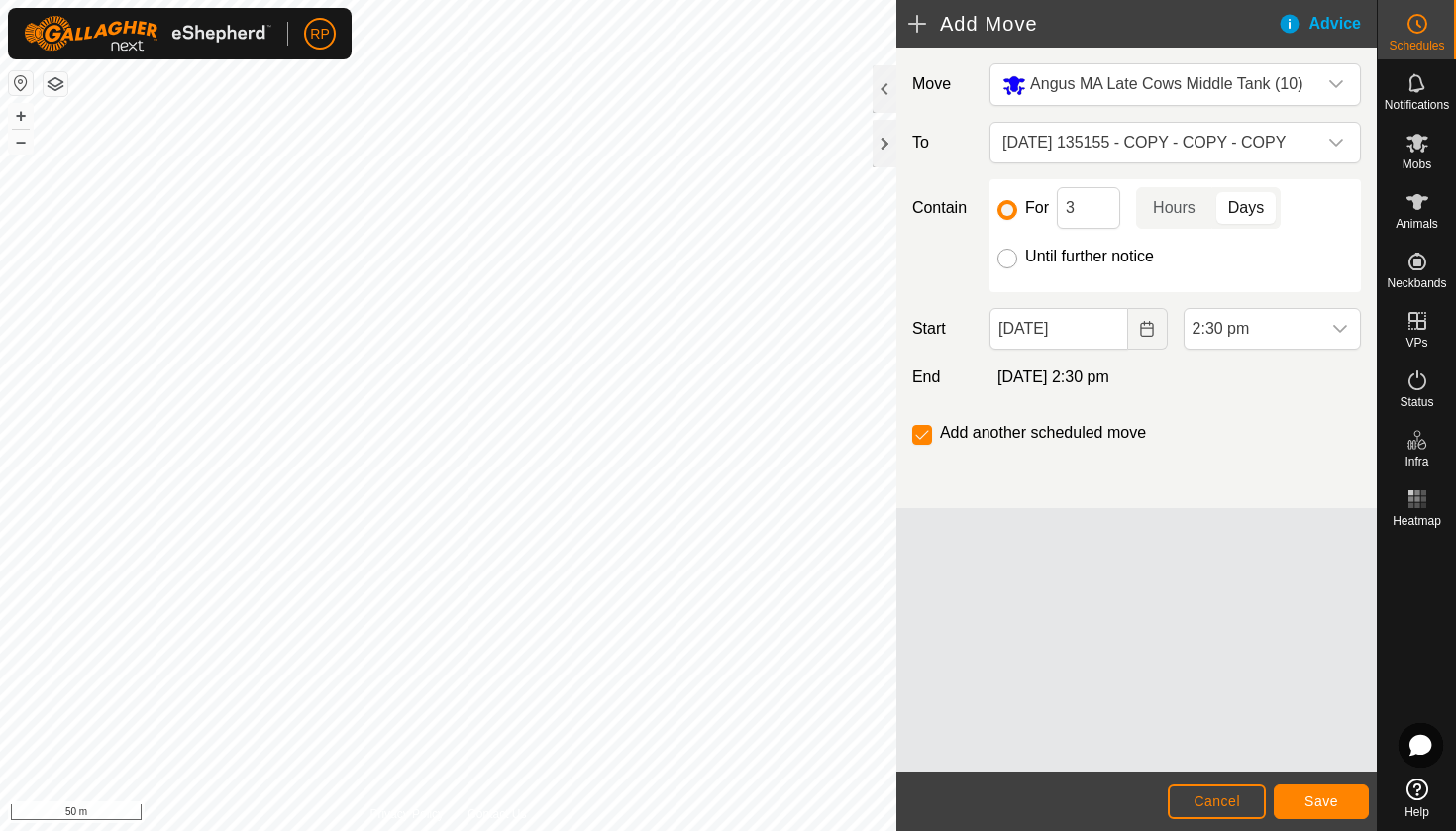
click at [1014, 257] on input "Until further notice" at bounding box center [1007, 259] width 20 height 20
radio input "true"
checkbox input "false"
click at [1144, 337] on button "Choose Date" at bounding box center [1148, 329] width 40 height 42
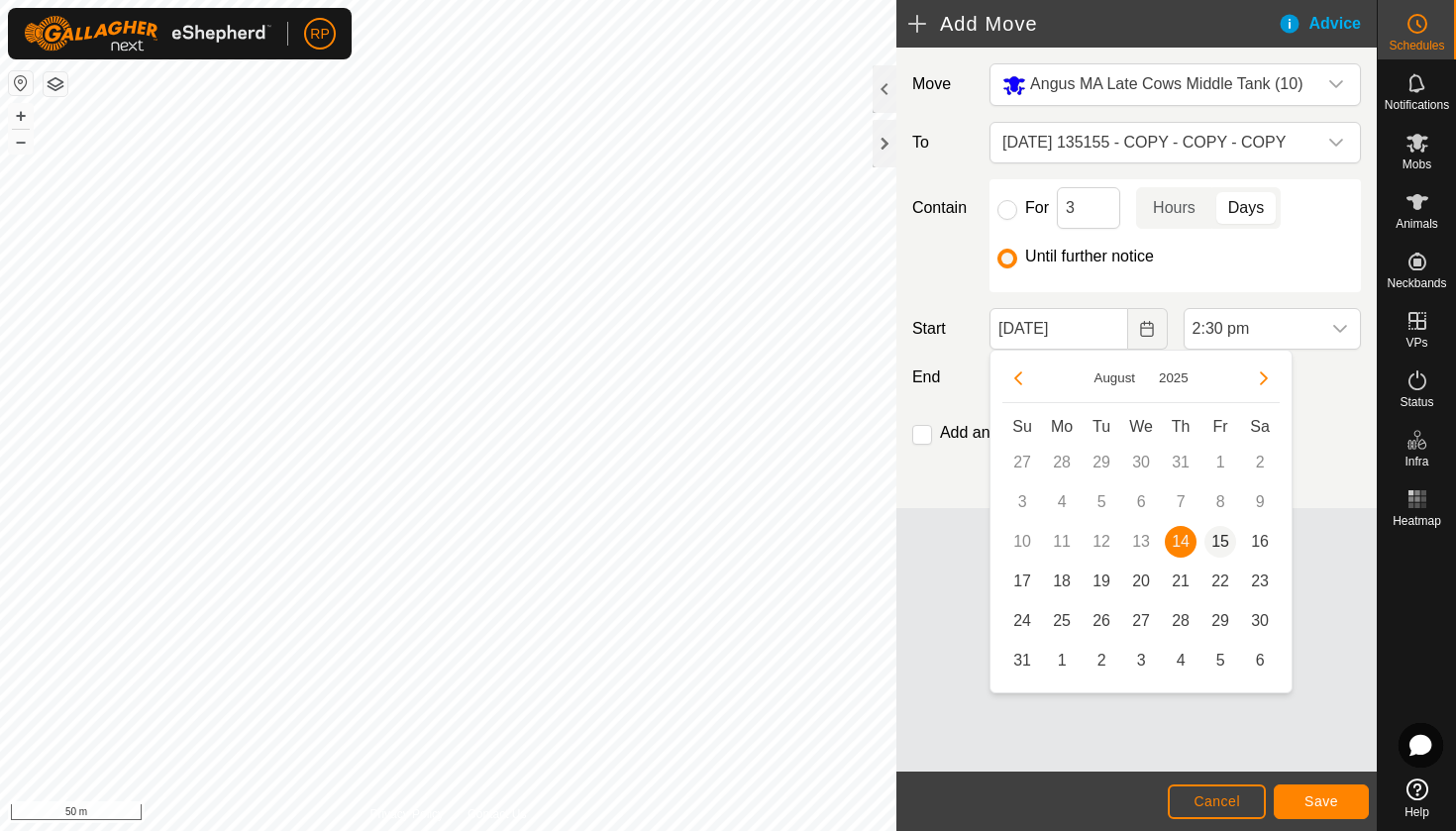
click at [1217, 541] on span "15" at bounding box center [1220, 542] width 32 height 32
type input "[DATE]"
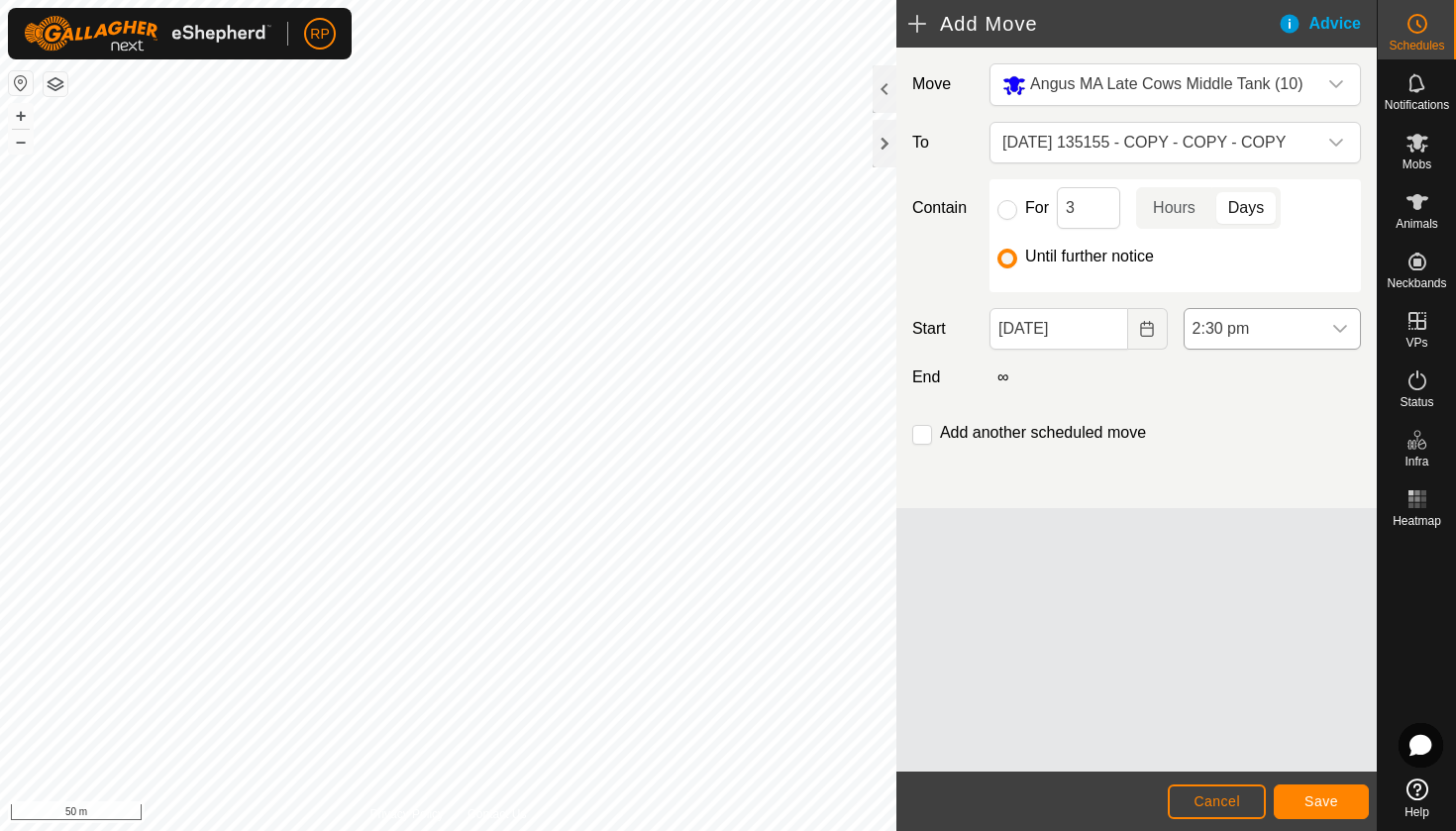
click at [1340, 328] on icon "dropdown trigger" at bounding box center [1340, 329] width 16 height 16
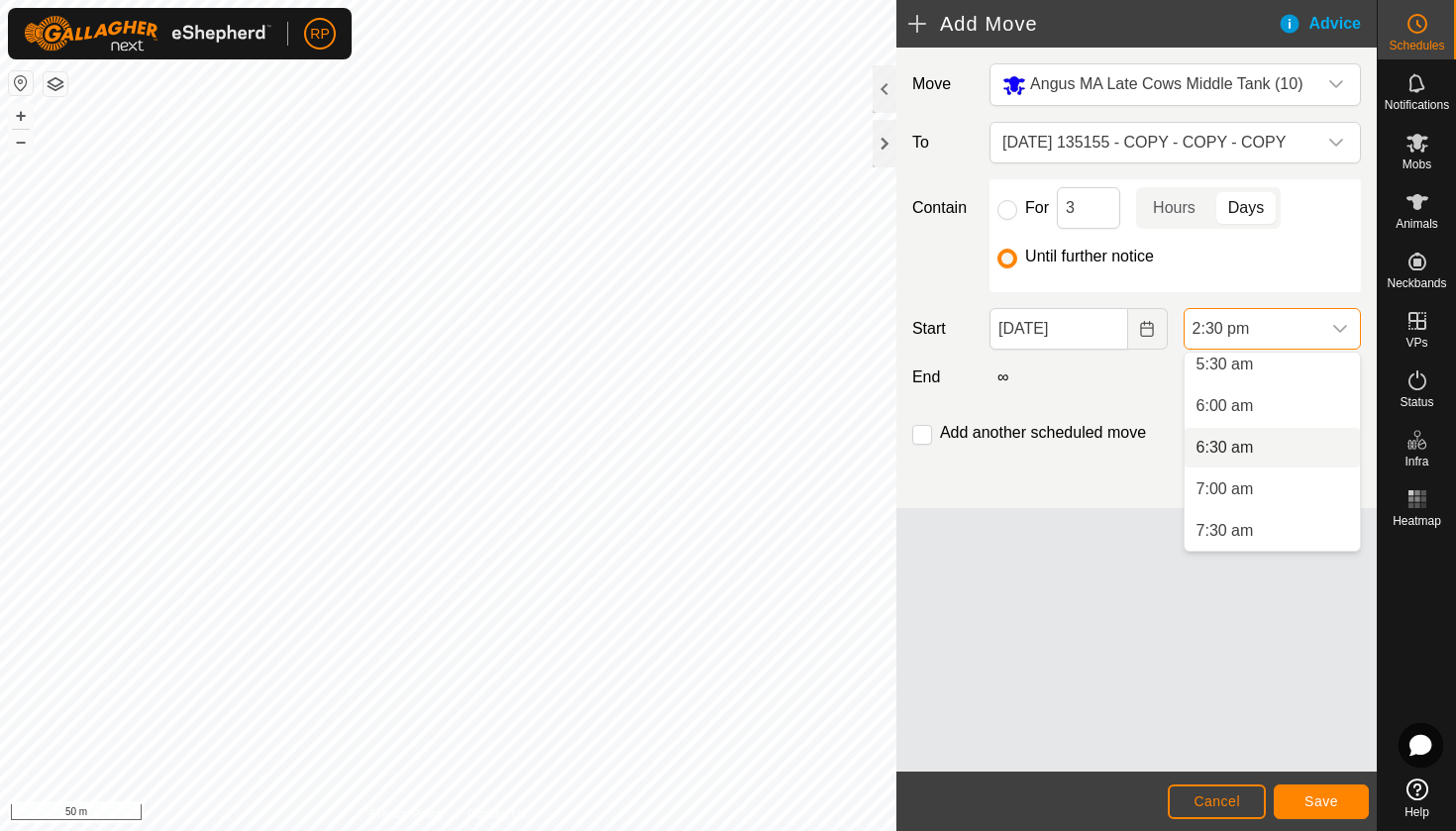
scroll to position [456, 0]
click at [1273, 419] on li "6:00 am" at bounding box center [1272, 416] width 175 height 40
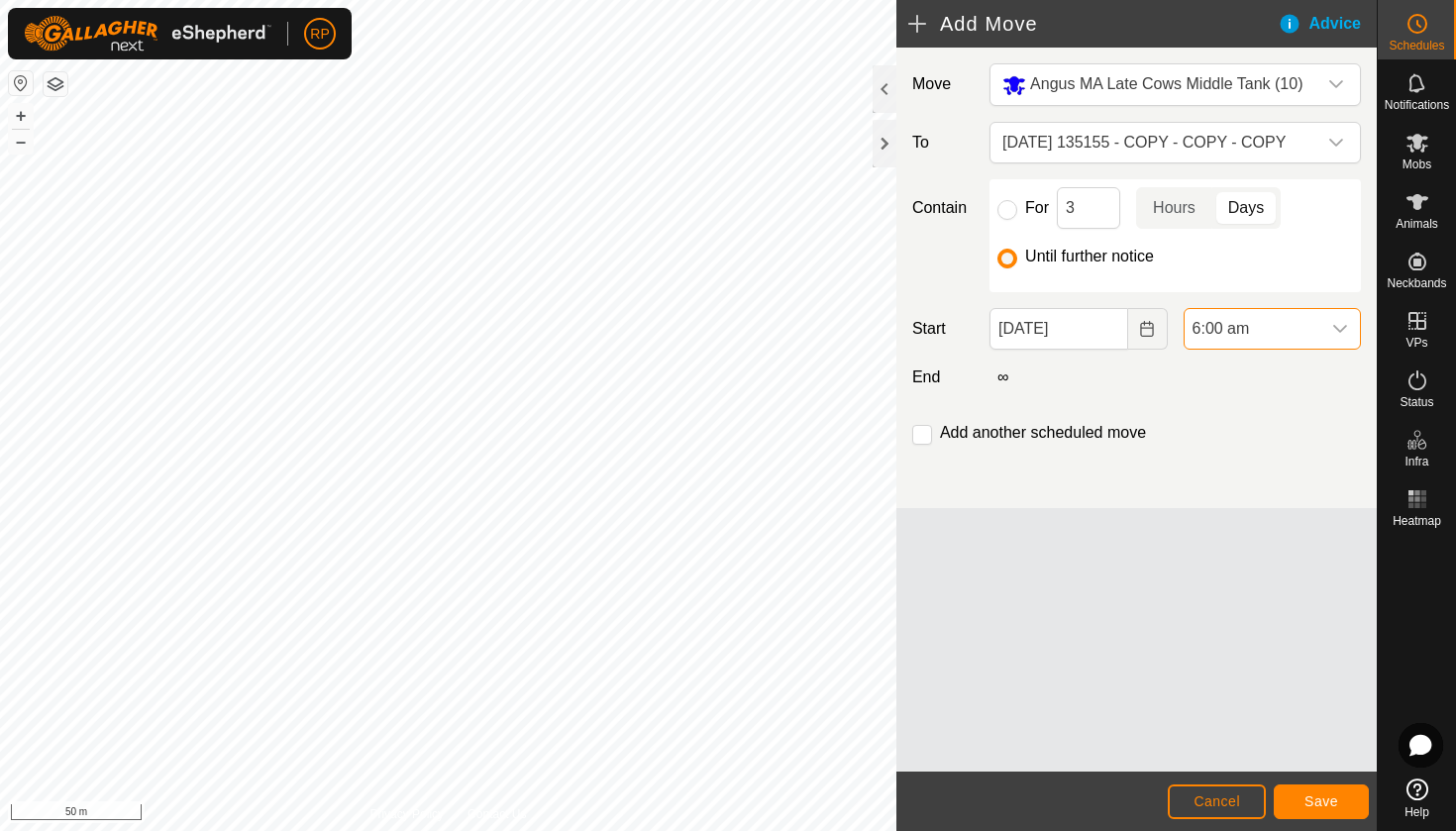
scroll to position [1048, 0]
click at [1322, 790] on button "Save" at bounding box center [1321, 801] width 95 height 35
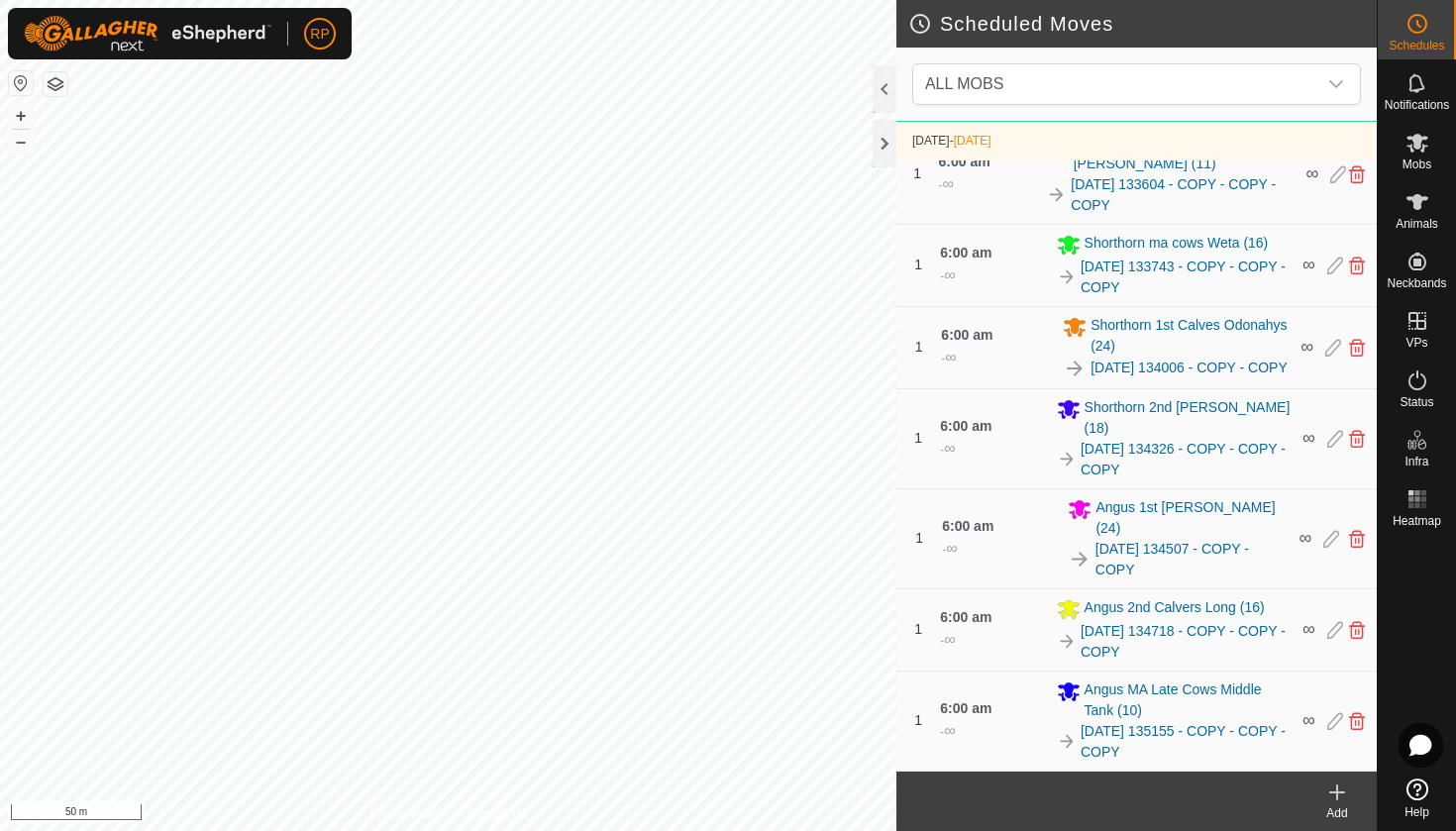
scroll to position [459, 0]
